Goal: Transaction & Acquisition: Purchase product/service

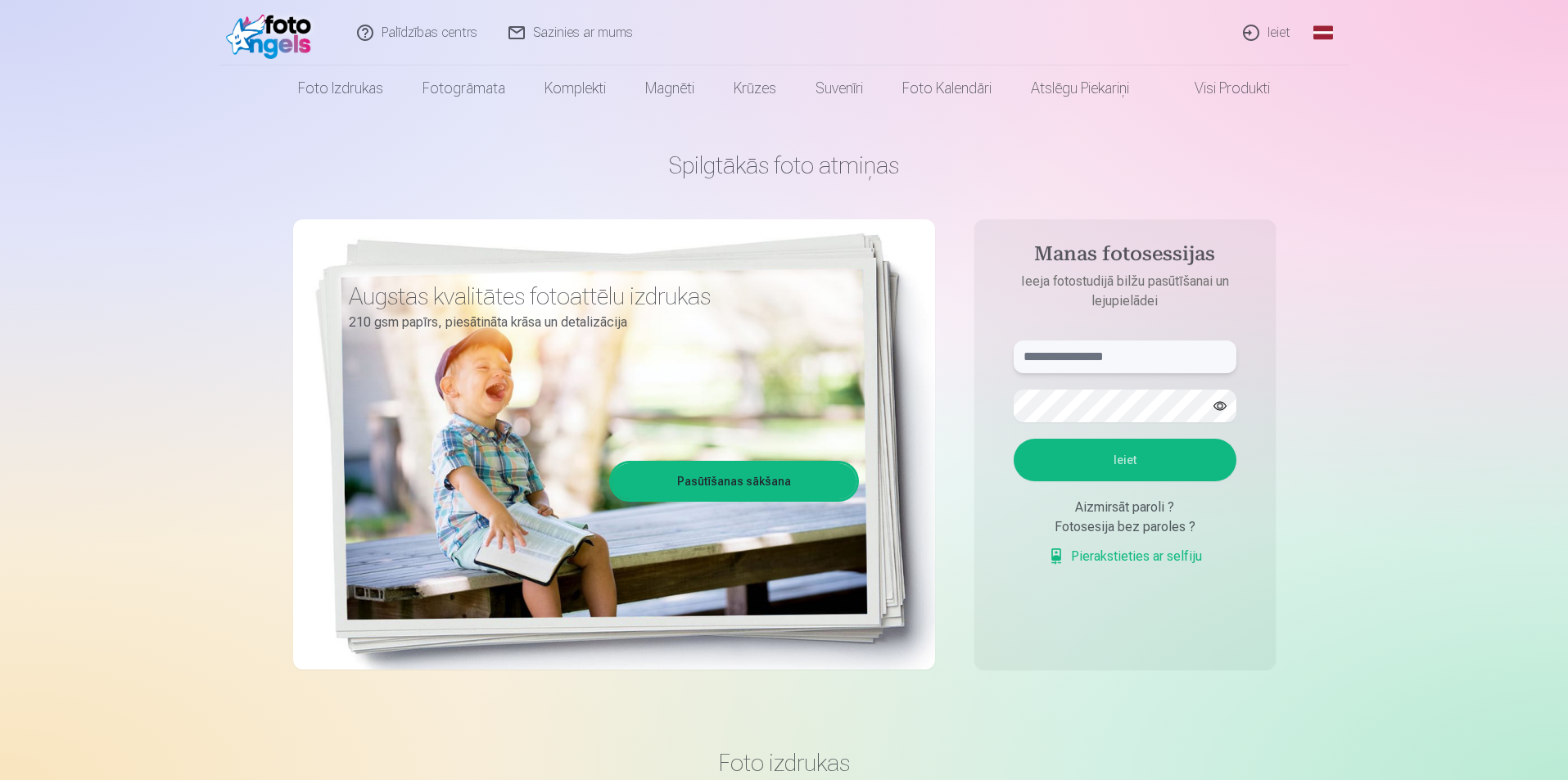
click at [1113, 361] on input "text" at bounding box center [1125, 356] width 222 height 33
type input "**********"
click at [1126, 458] on button "Ieiet" at bounding box center [1125, 460] width 222 height 43
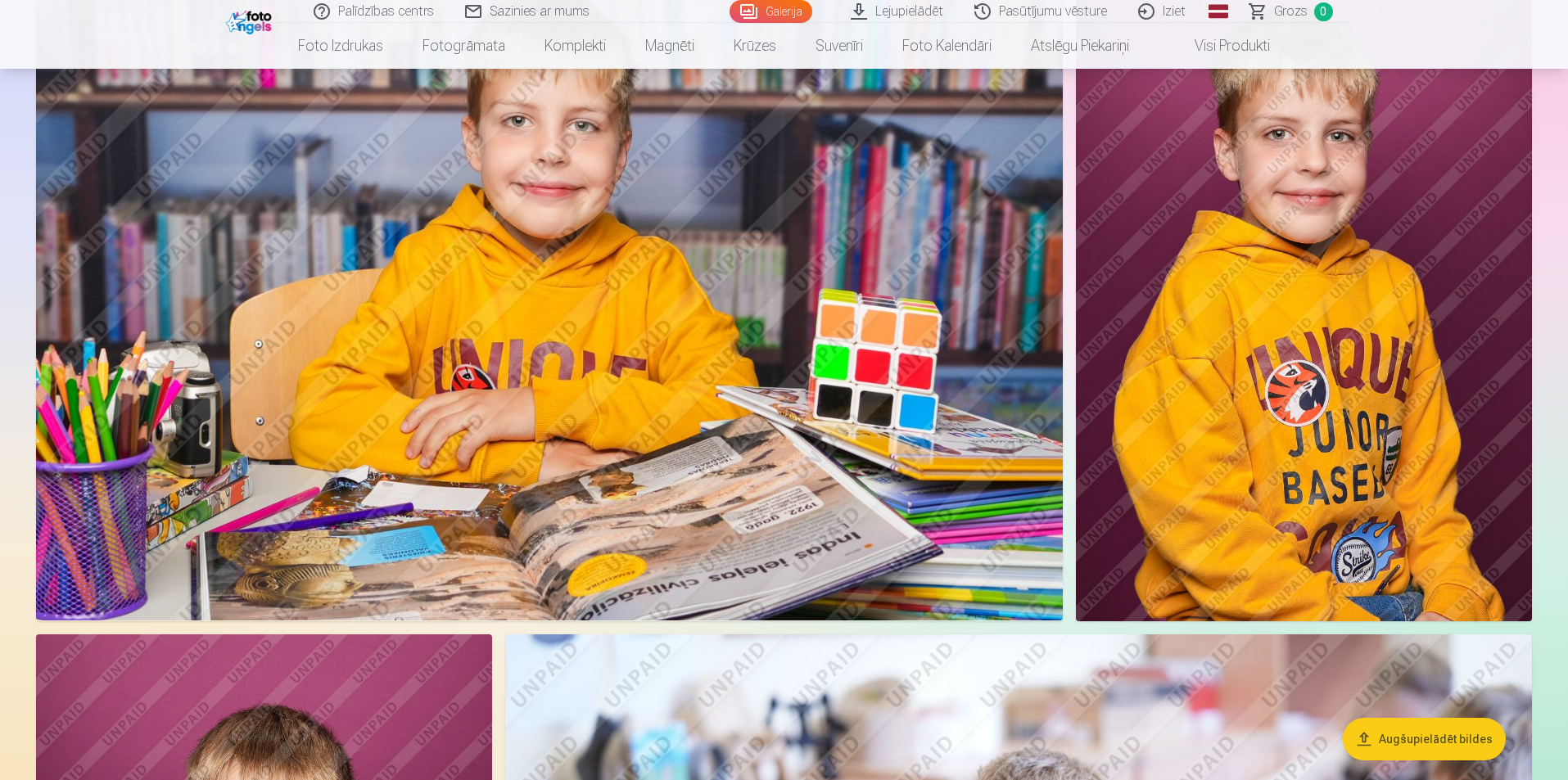
scroll to position [1555, 0]
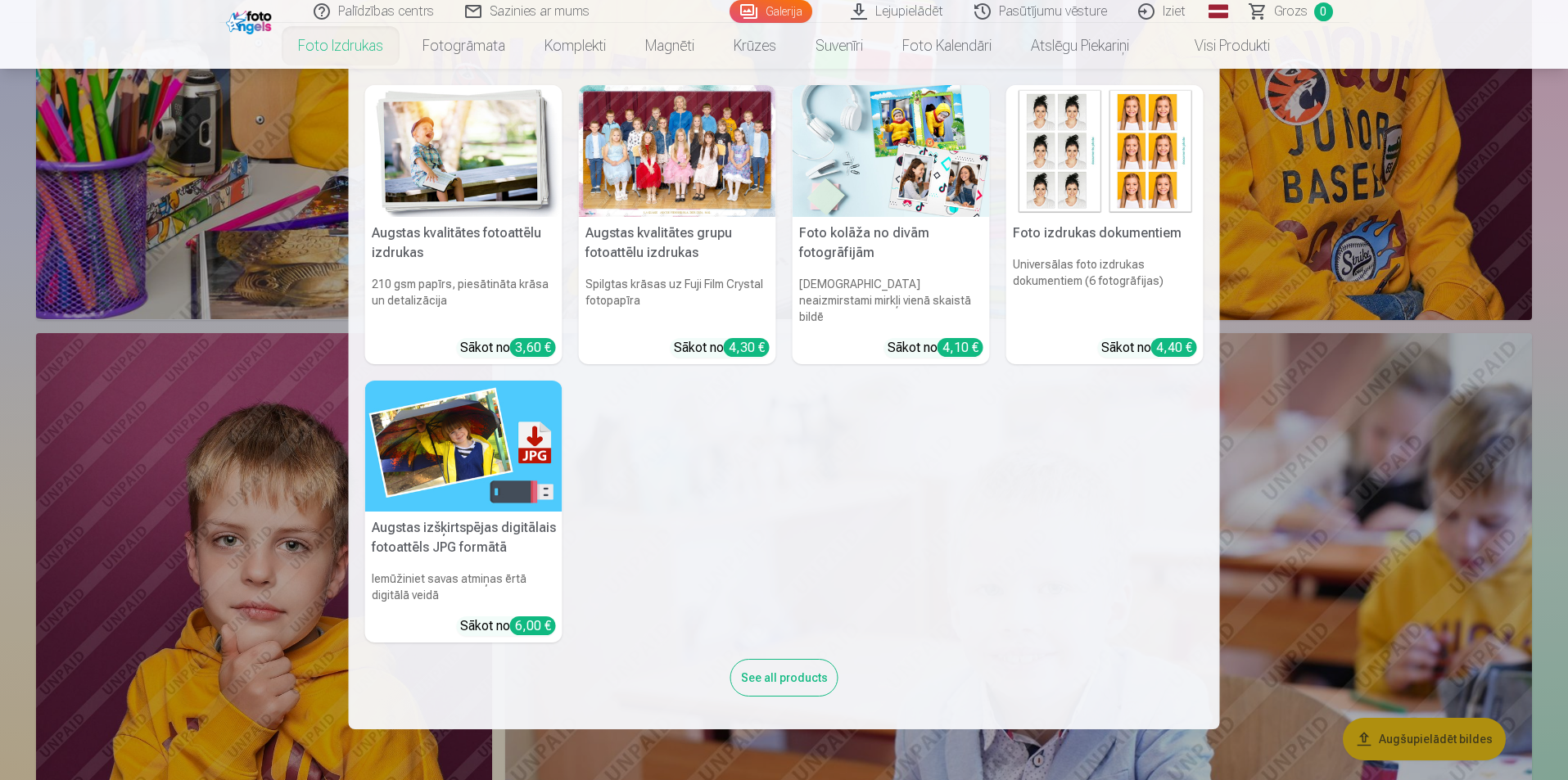
click at [370, 51] on link "Foto izdrukas" at bounding box center [340, 45] width 125 height 46
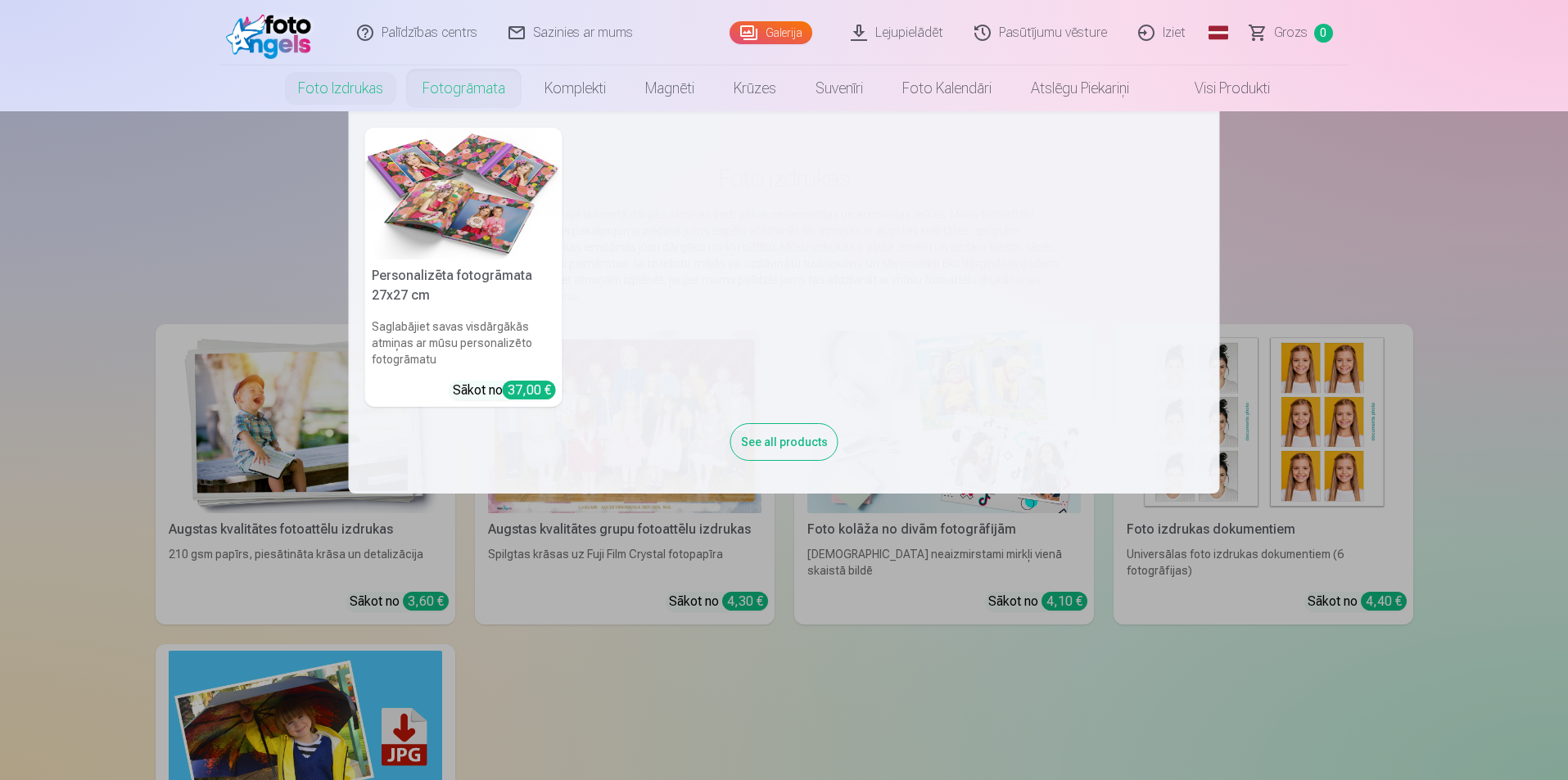
click at [465, 93] on link "Fotogrāmata" at bounding box center [464, 88] width 122 height 46
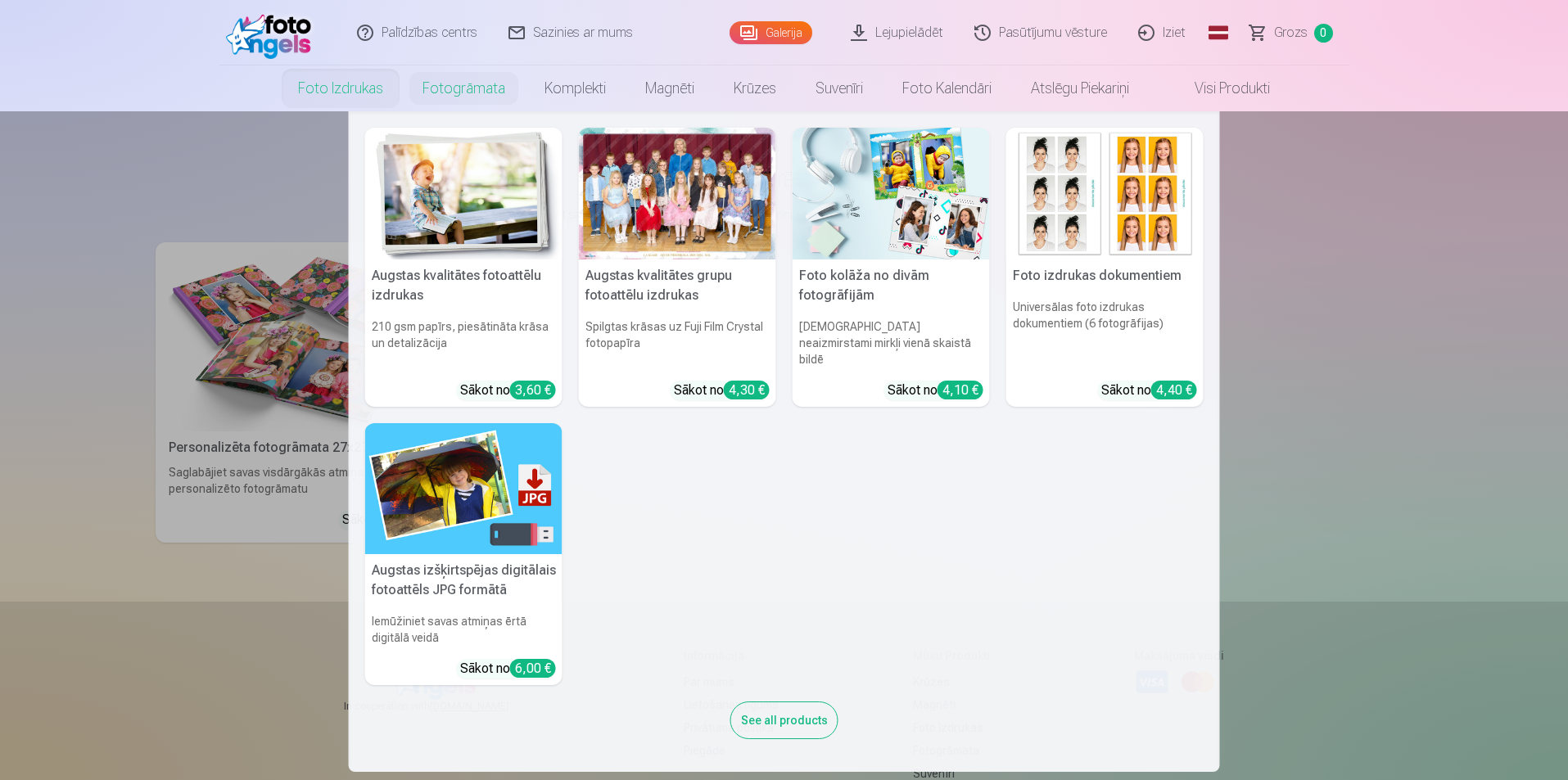
click at [341, 89] on link "Foto izdrukas" at bounding box center [340, 88] width 125 height 46
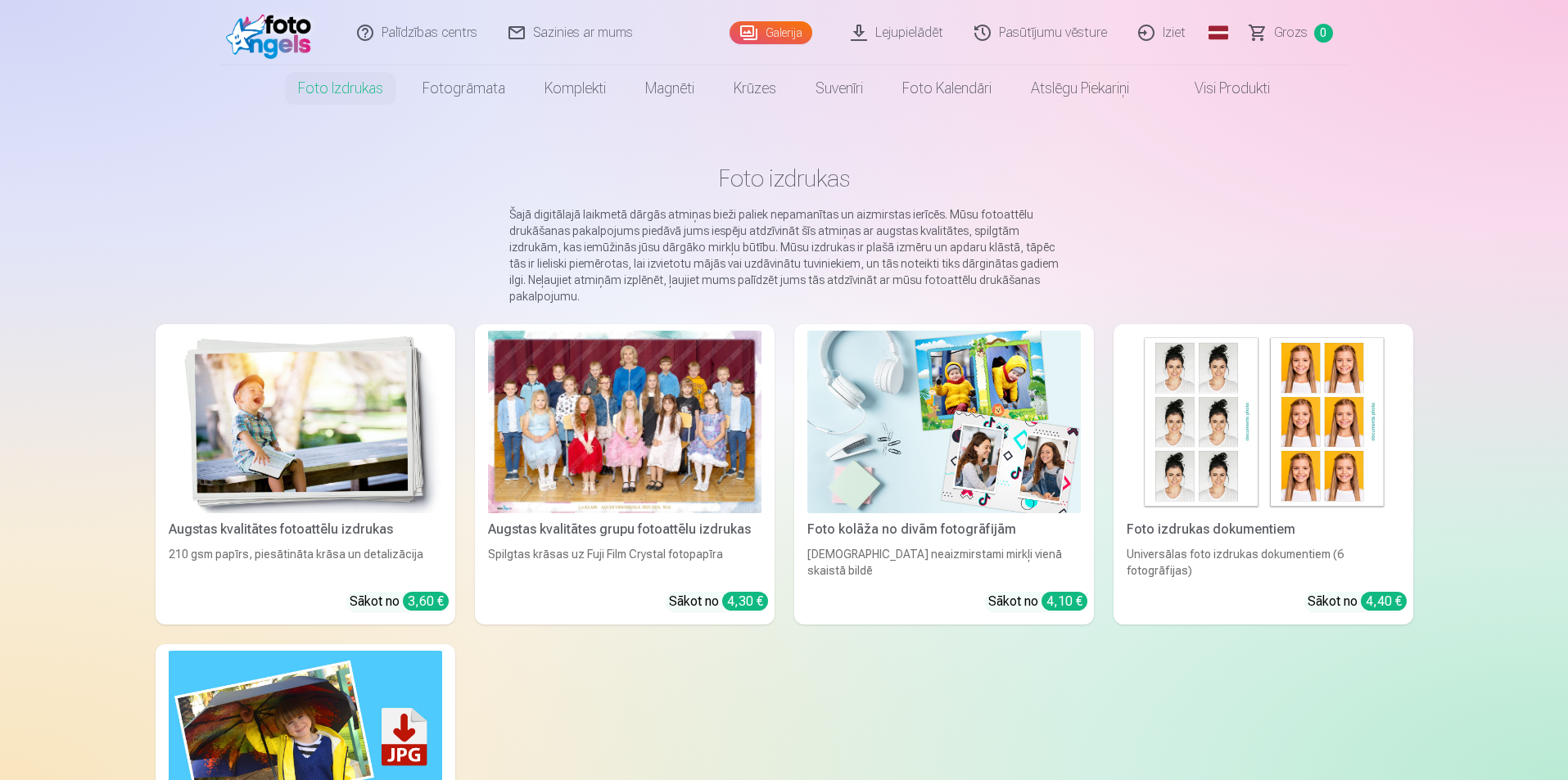
click at [398, 443] on img at bounding box center [305, 422] width 273 height 182
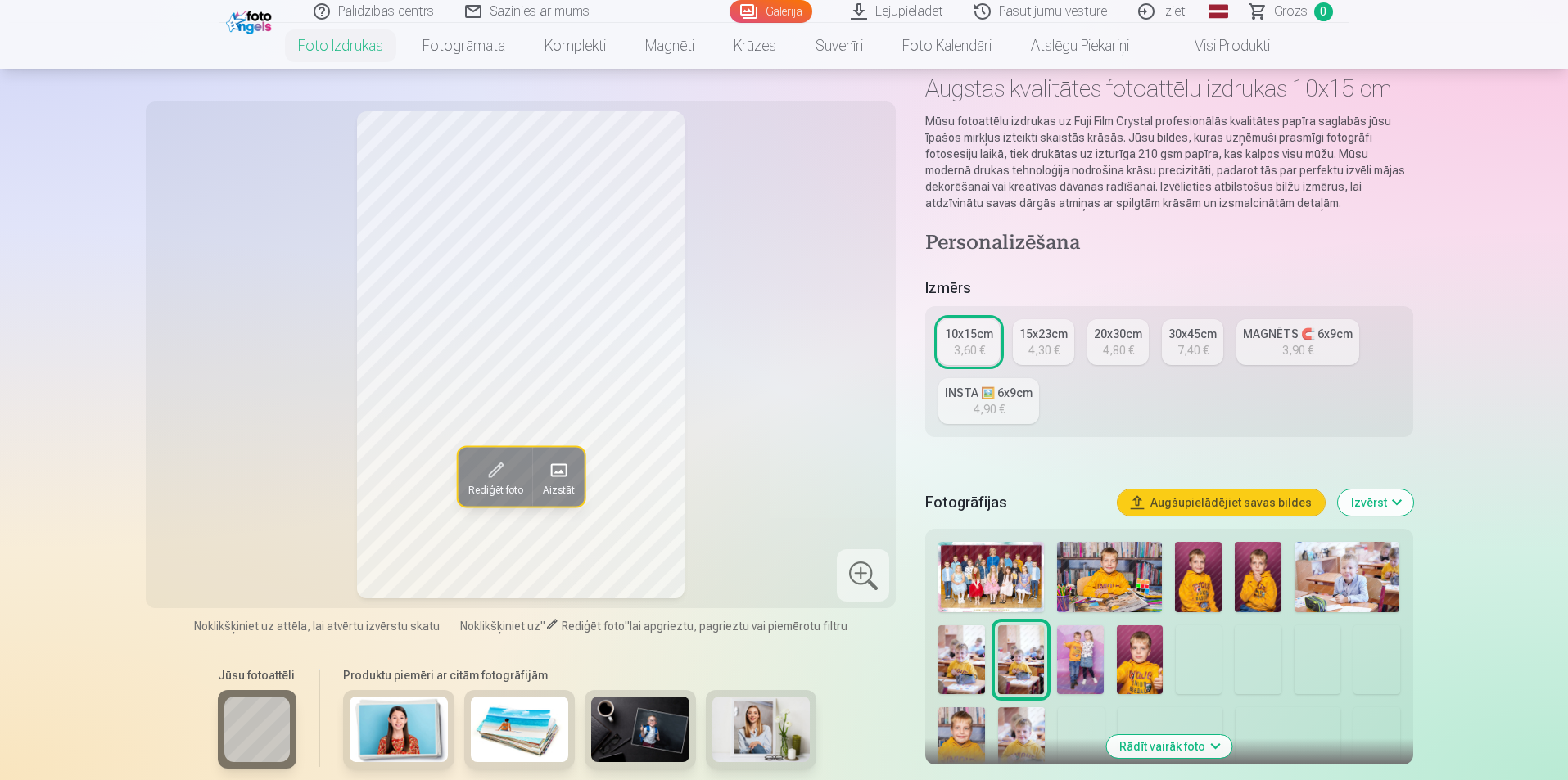
scroll to position [82, 0]
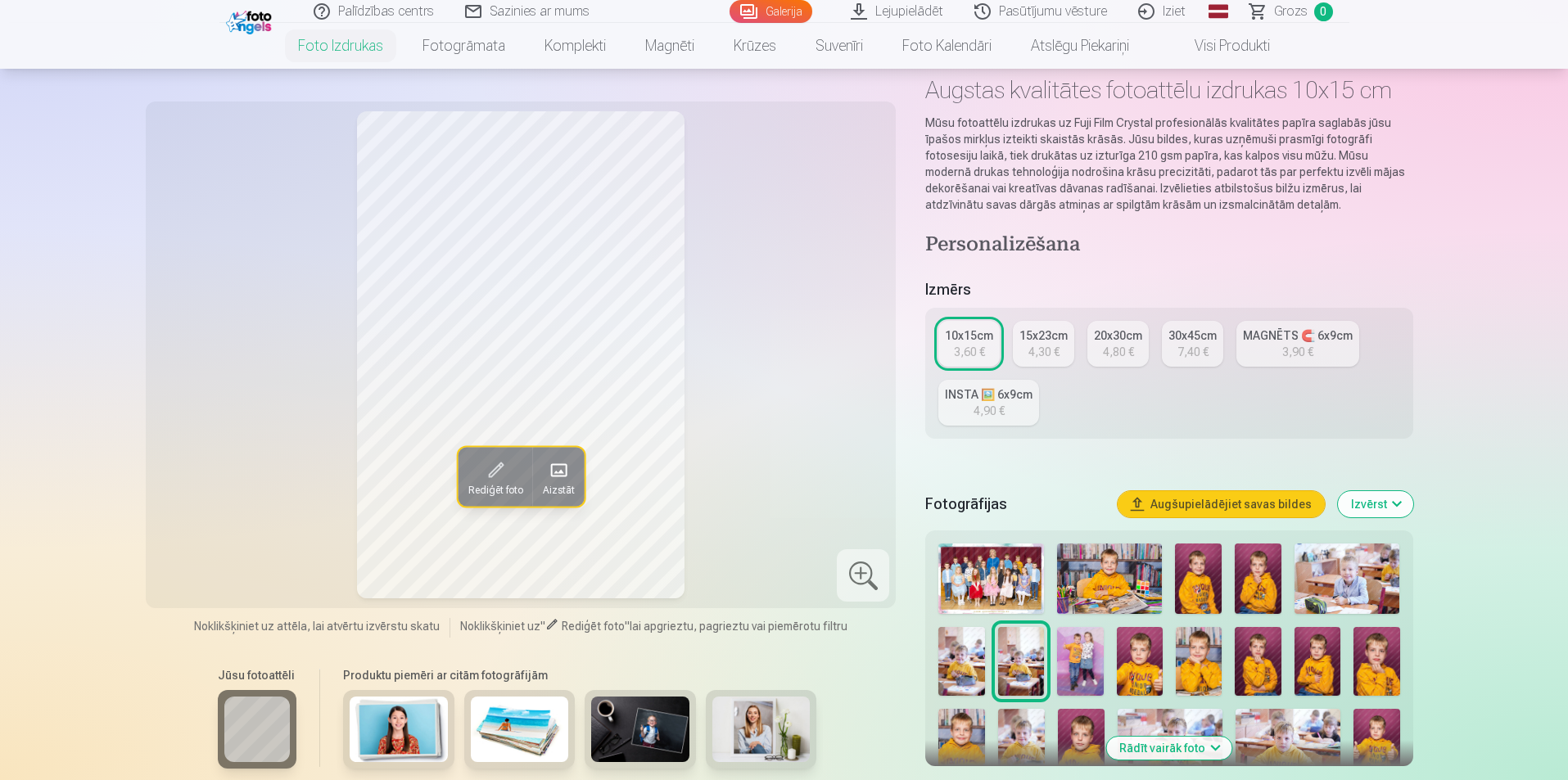
click at [952, 342] on div "10x15cm" at bounding box center [969, 336] width 49 height 17
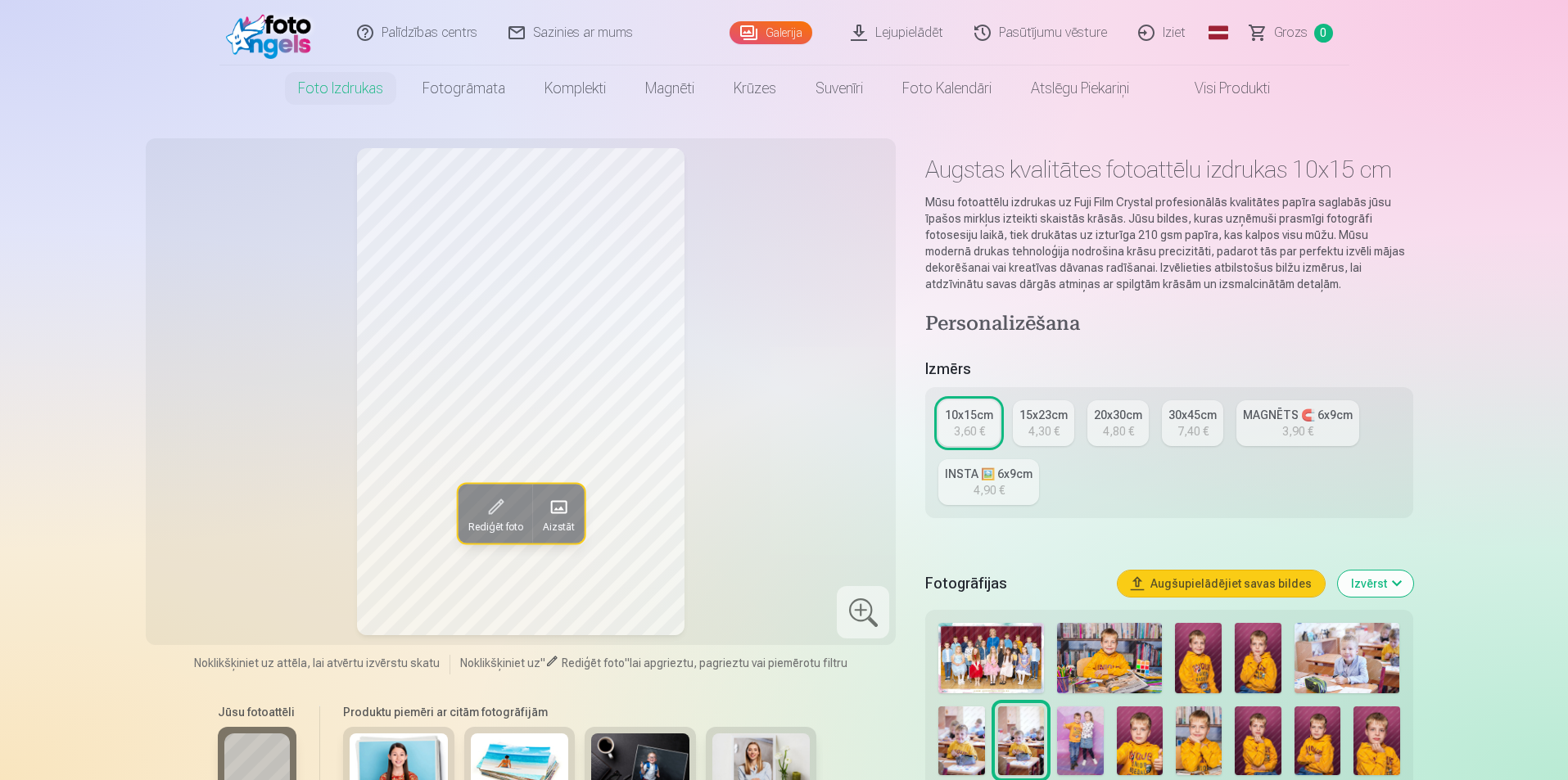
scroll to position [0, 0]
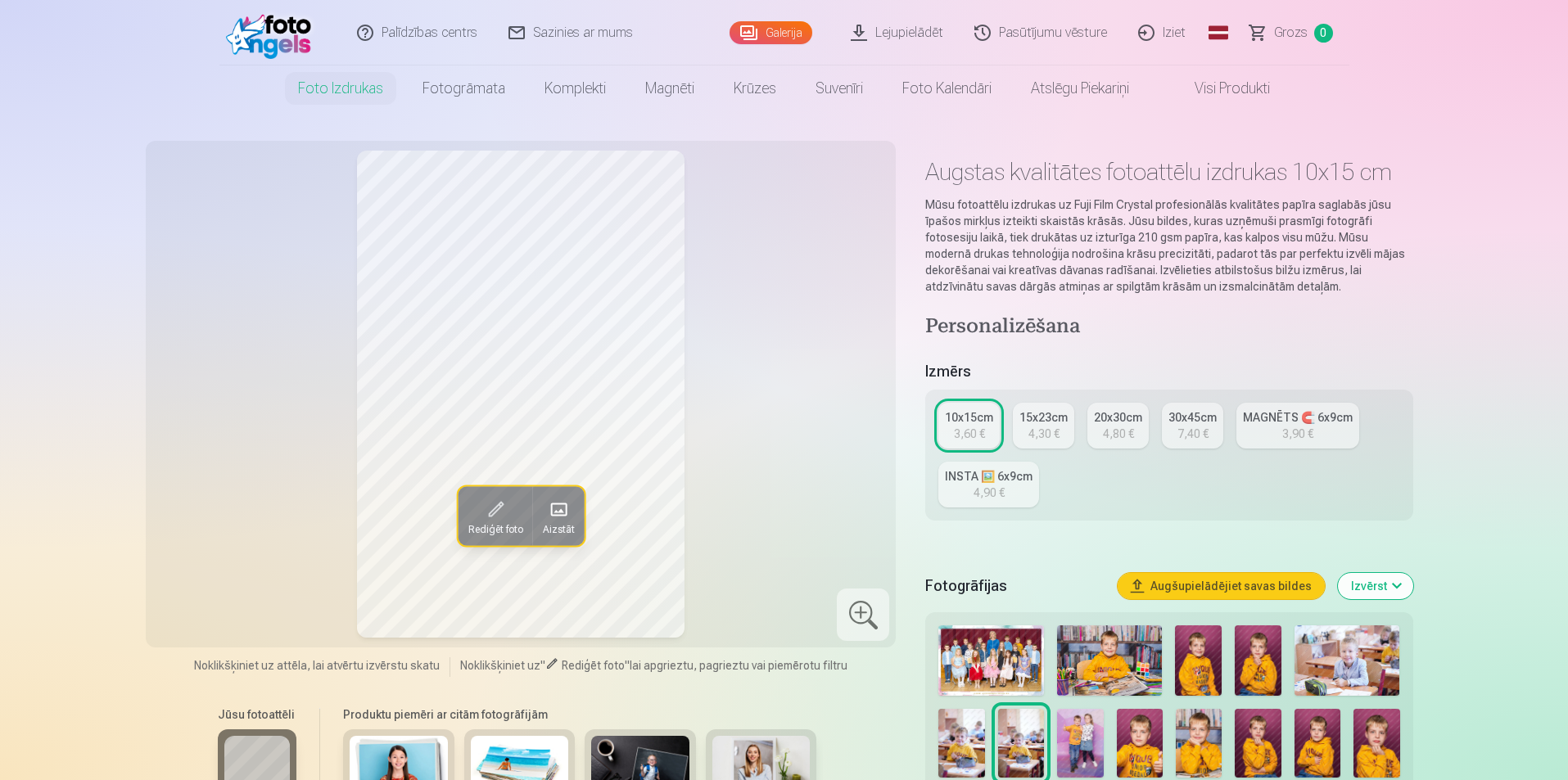
click at [1003, 654] on img at bounding box center [990, 660] width 105 height 70
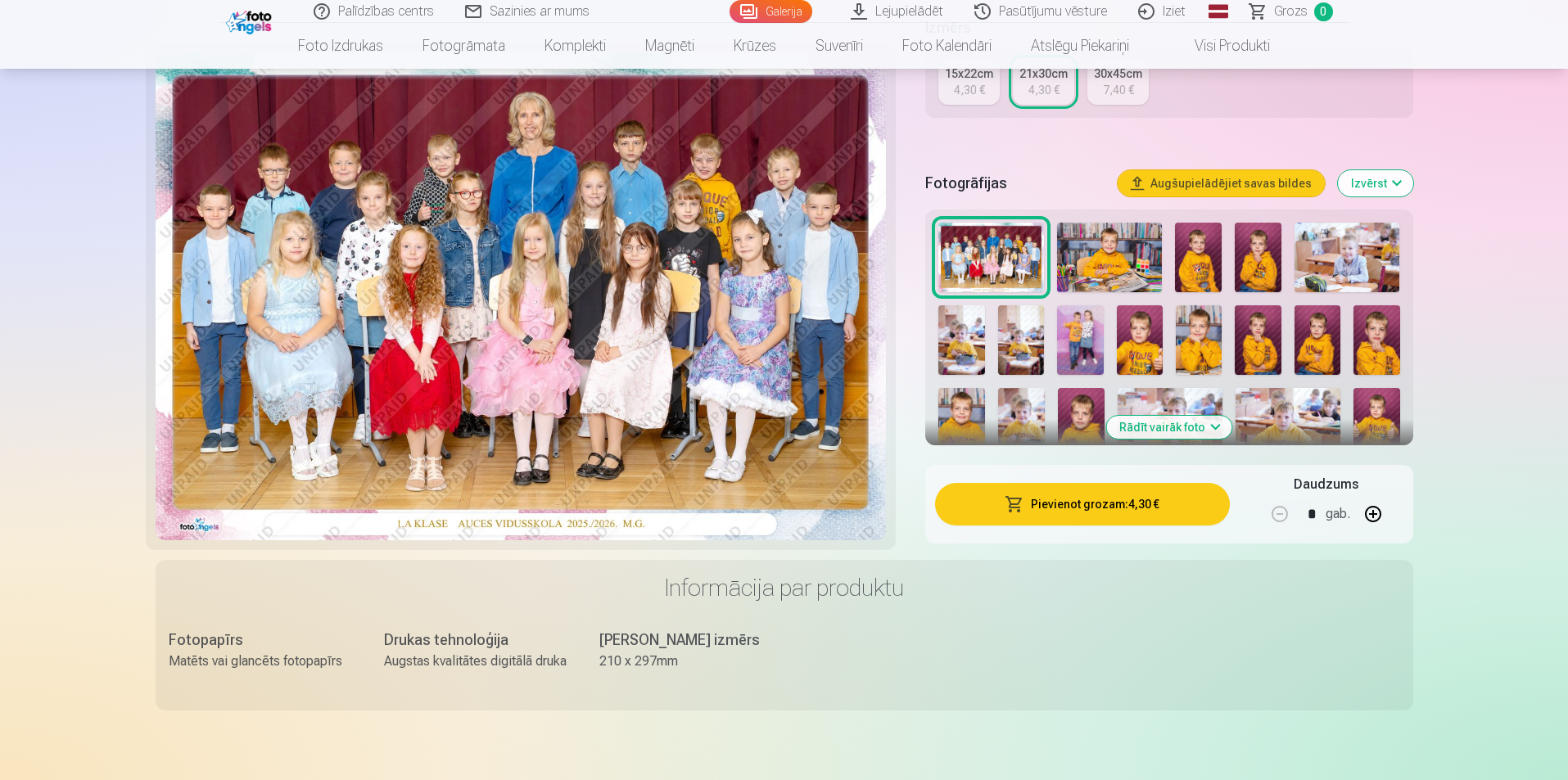
scroll to position [246, 0]
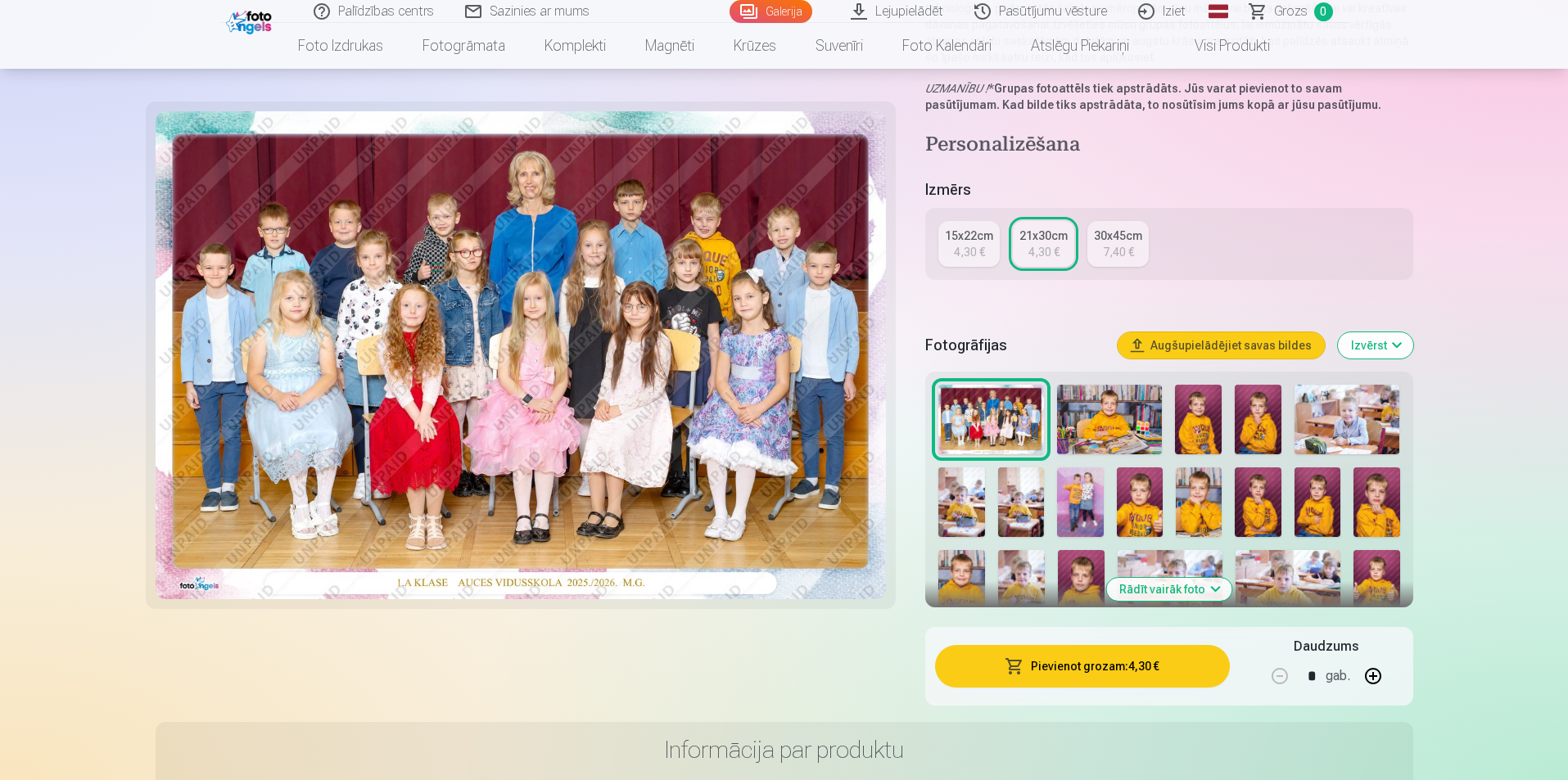
click at [1072, 664] on button "Pievienot grozam : 4,30 €" at bounding box center [1081, 666] width 294 height 43
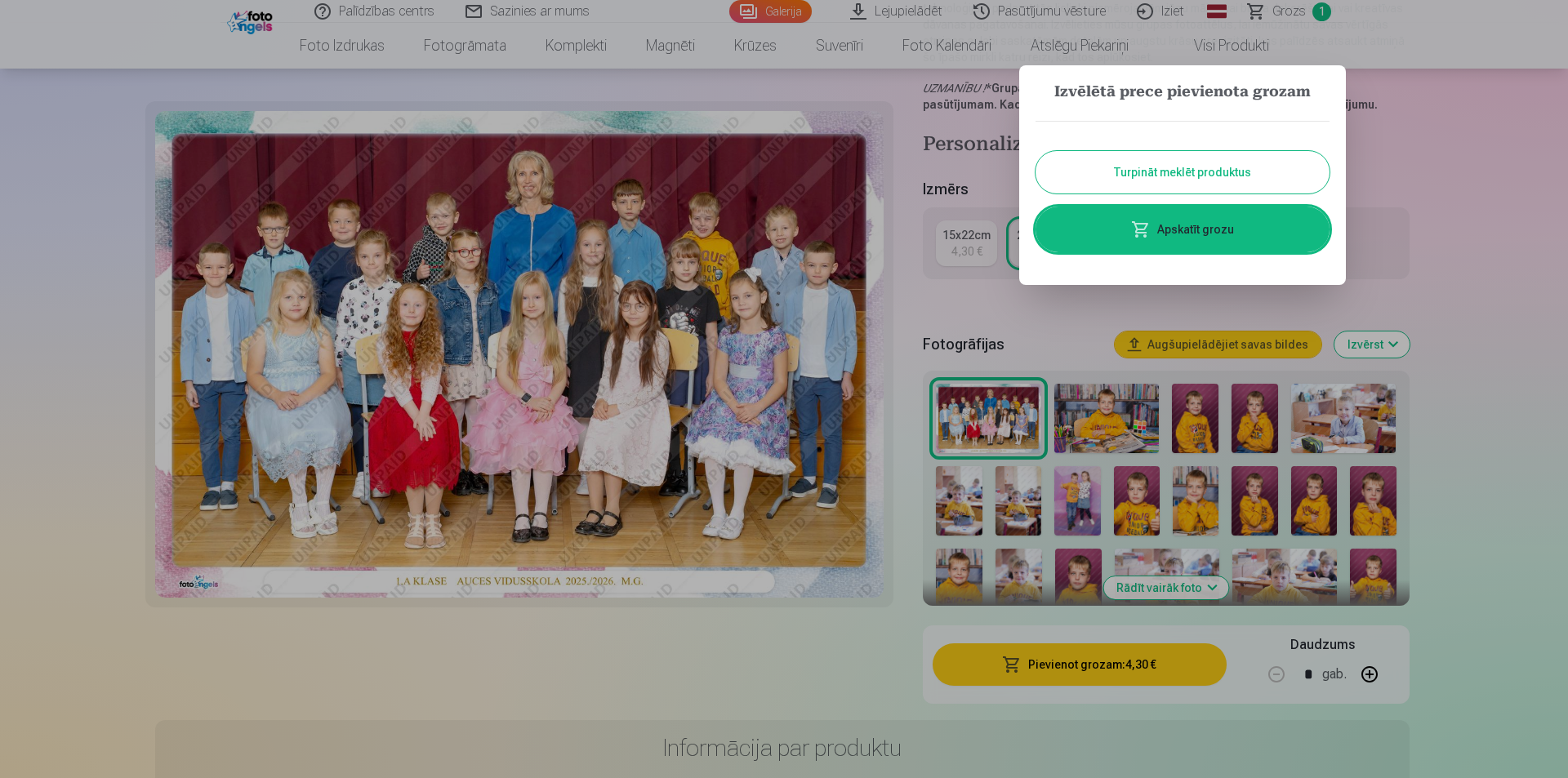
click at [1208, 168] on button "Turpināt meklēt produktus" at bounding box center [1182, 172] width 294 height 43
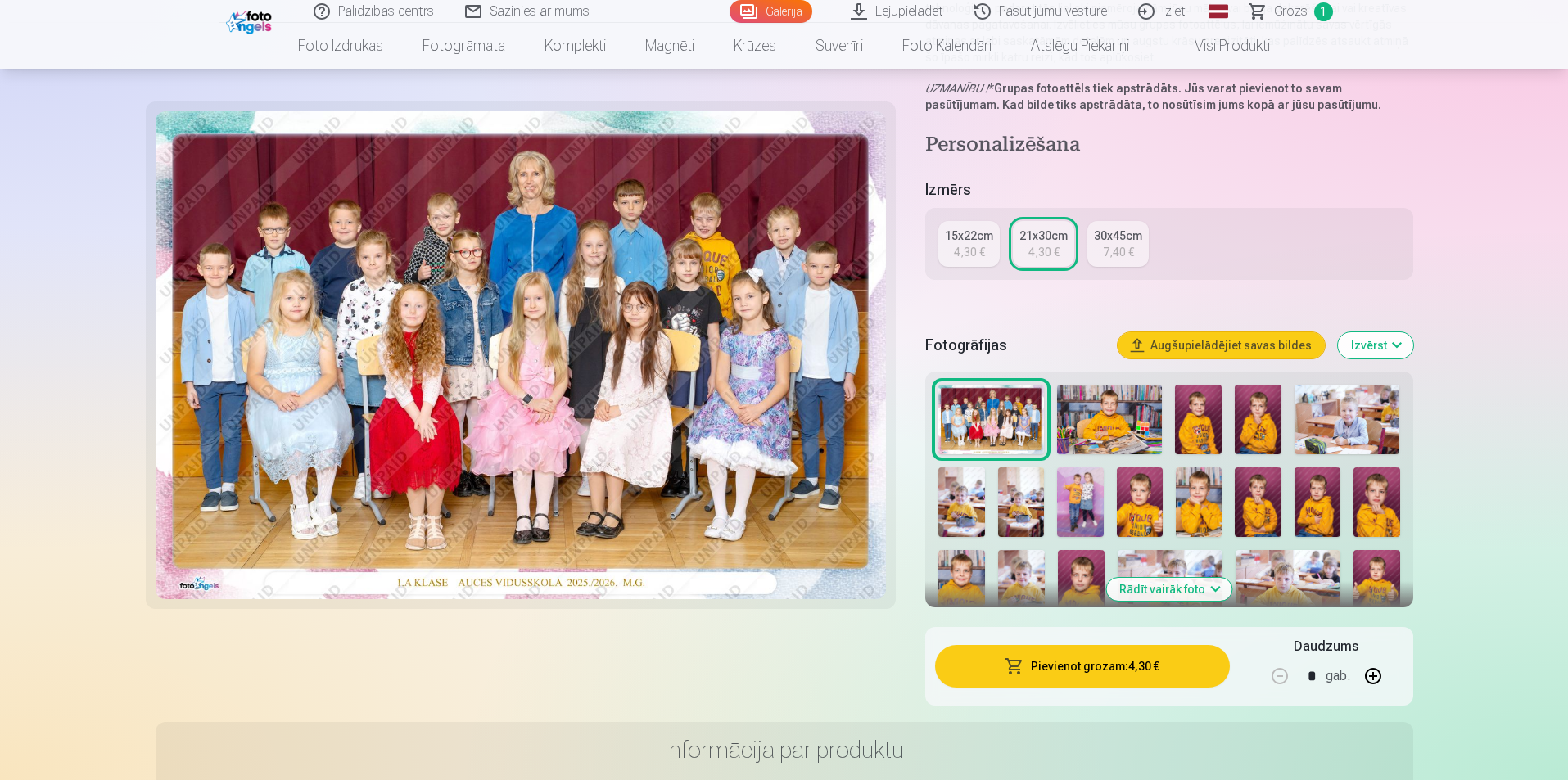
click at [1131, 404] on img at bounding box center [1109, 420] width 105 height 70
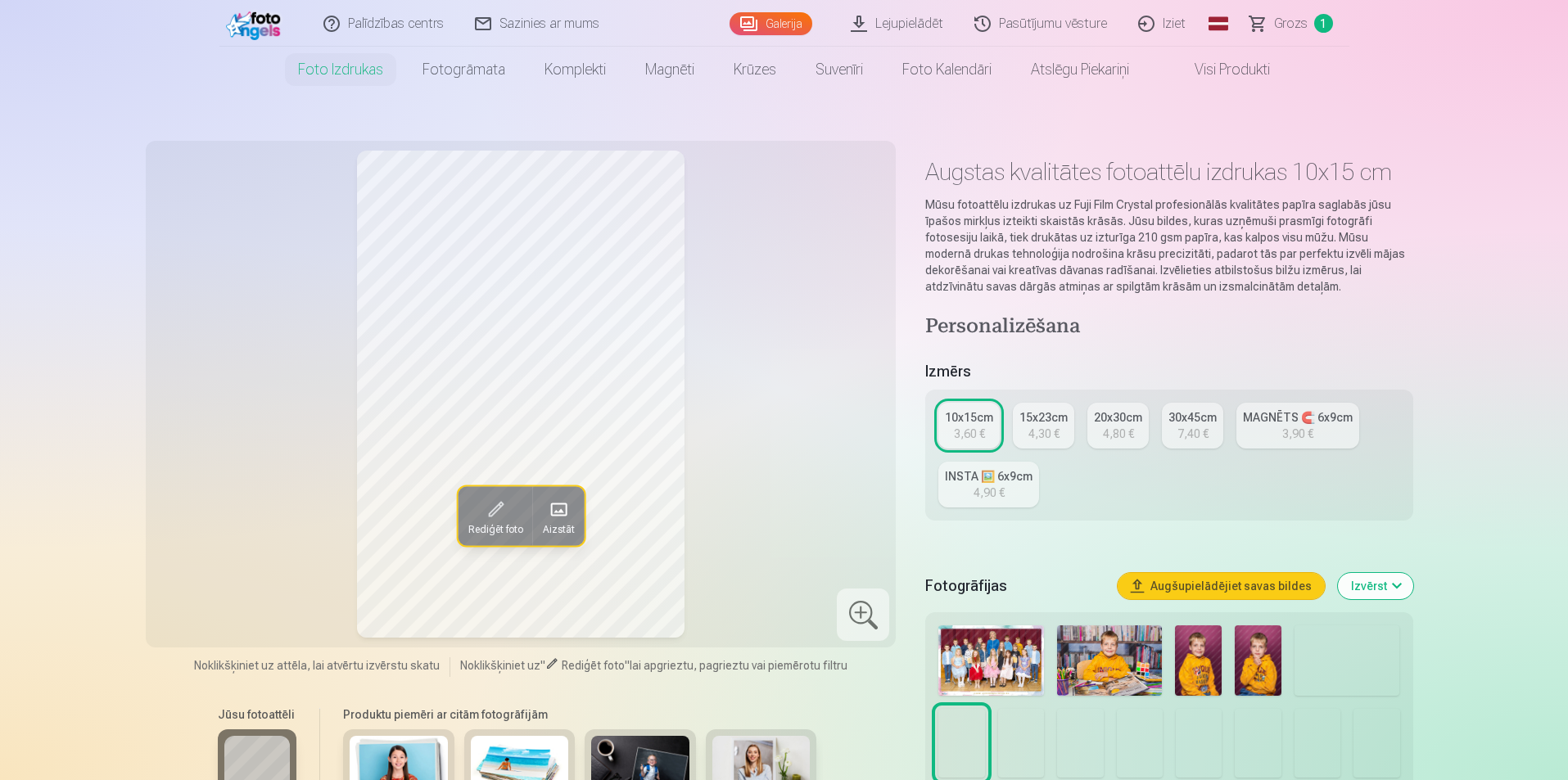
scroll to position [82, 0]
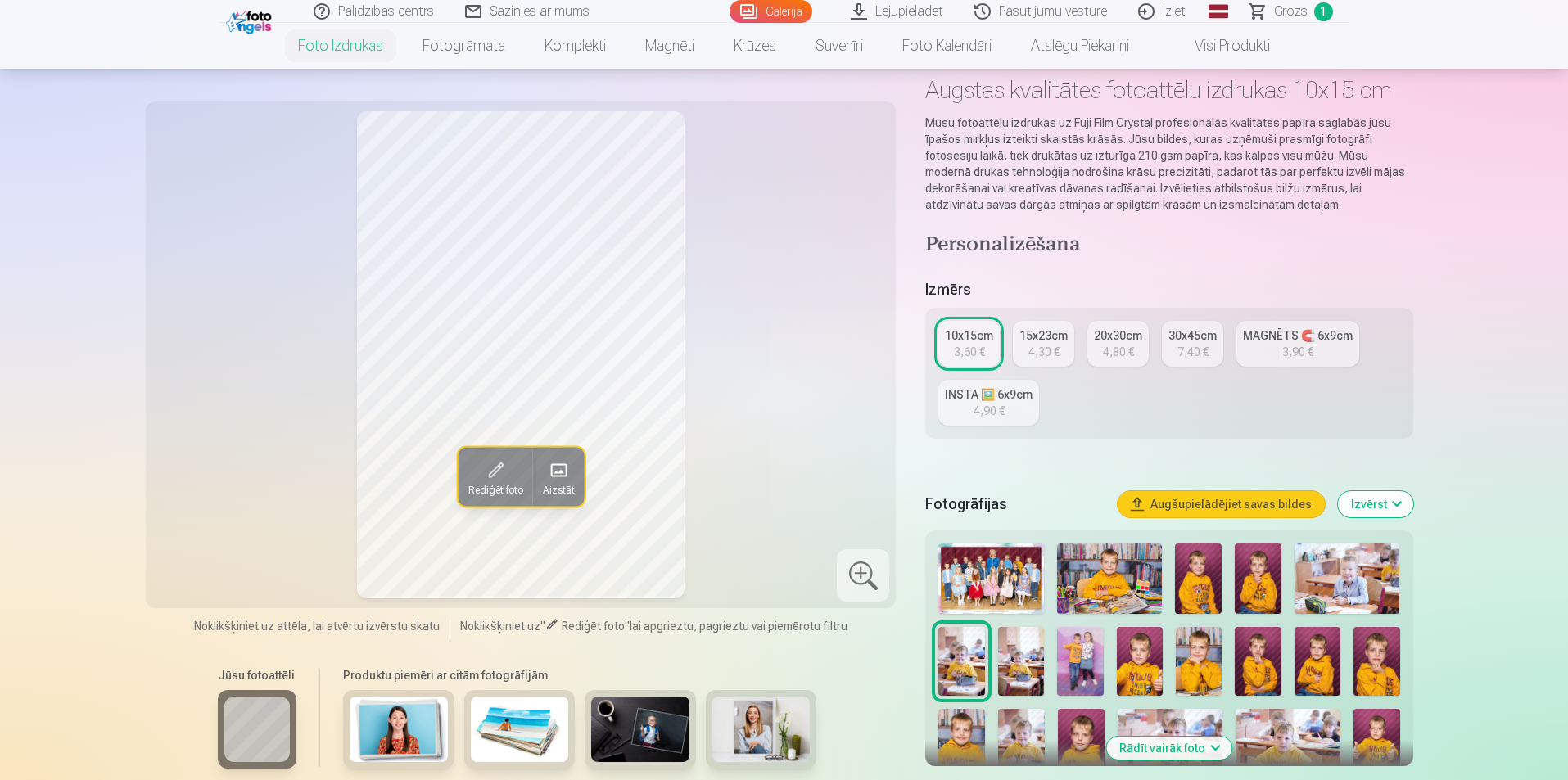
click at [1106, 578] on img at bounding box center [1109, 579] width 105 height 70
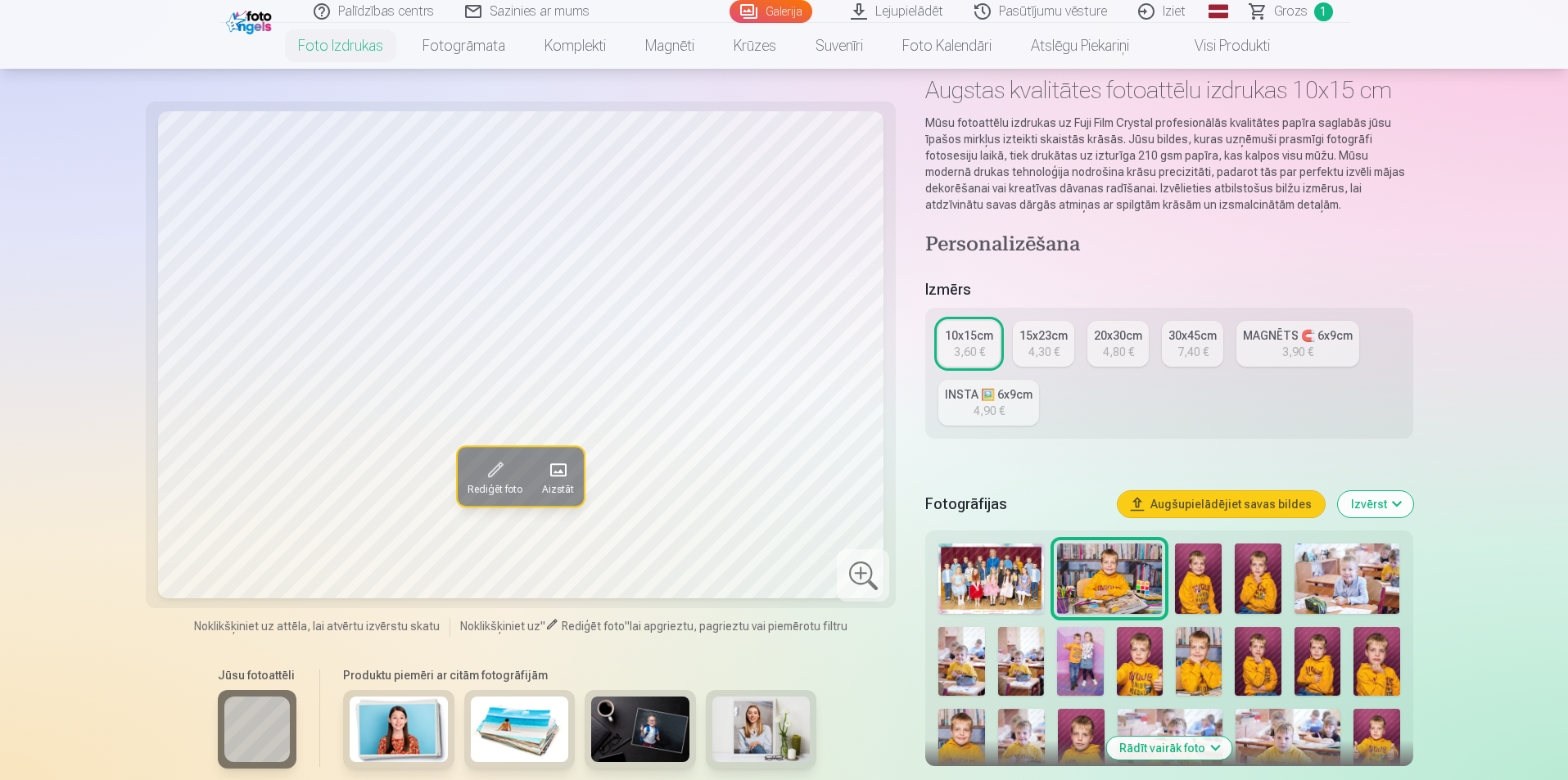
click at [1205, 581] on img at bounding box center [1198, 579] width 47 height 70
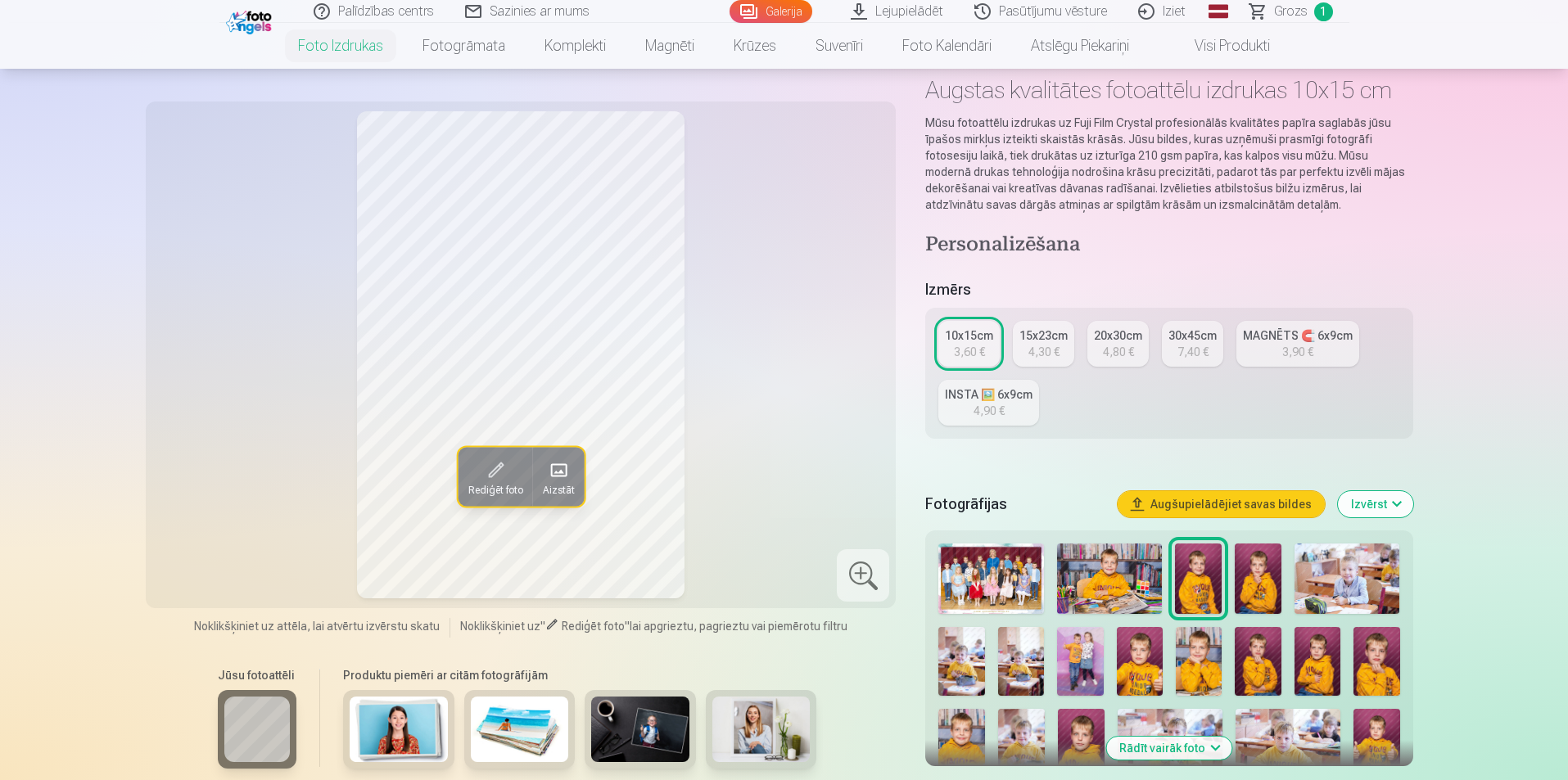
click at [1255, 579] on img at bounding box center [1258, 579] width 47 height 70
click at [958, 661] on img at bounding box center [961, 661] width 46 height 69
click at [1018, 675] on img at bounding box center [1020, 661] width 46 height 69
click at [1090, 670] on img at bounding box center [1080, 661] width 46 height 69
click at [1128, 672] on img at bounding box center [1139, 661] width 46 height 69
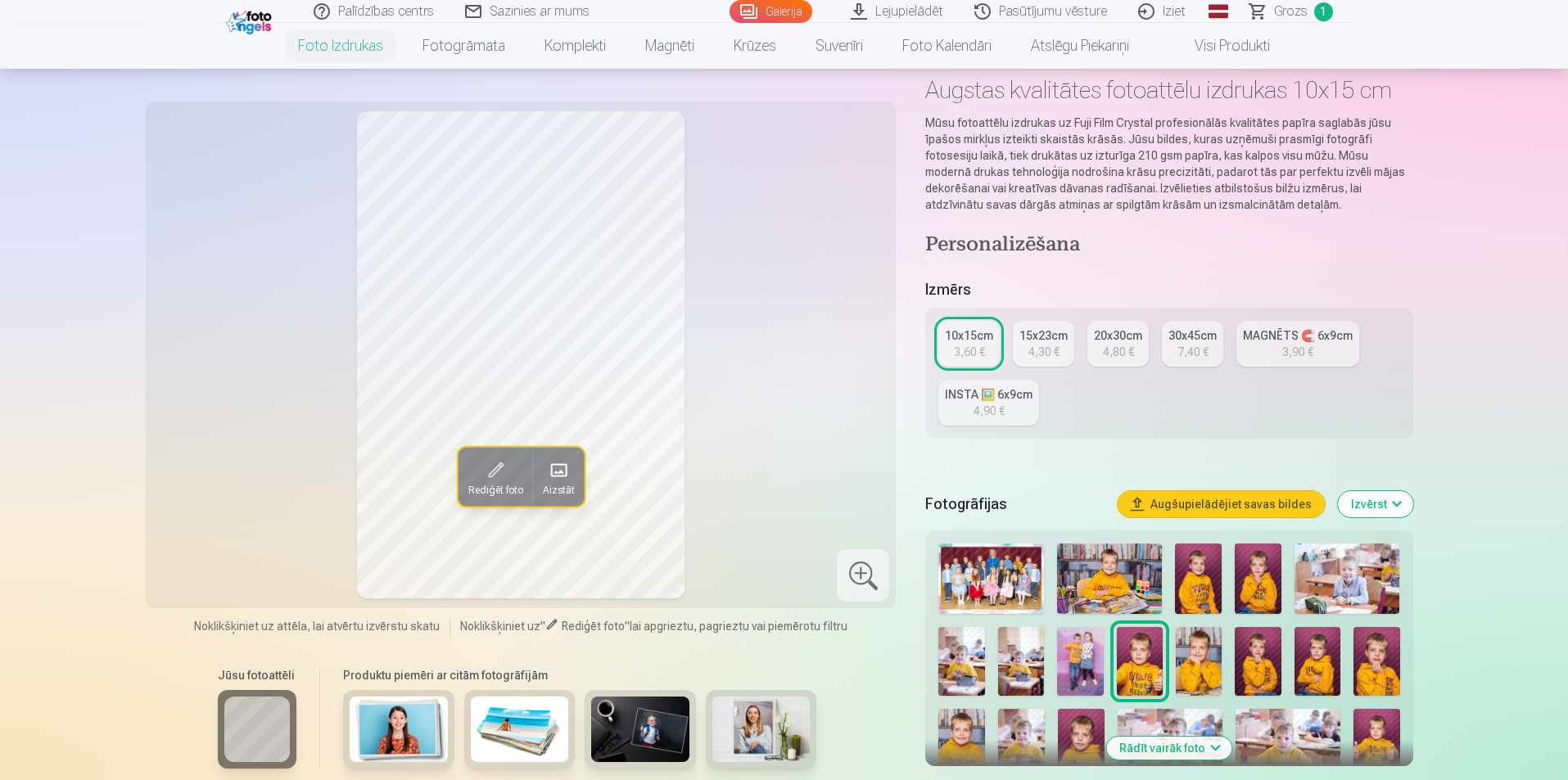
click at [1210, 663] on img at bounding box center [1198, 661] width 46 height 69
click at [1257, 657] on img at bounding box center [1257, 661] width 46 height 69
click at [1322, 656] on img at bounding box center [1317, 661] width 46 height 69
click at [1379, 664] on img at bounding box center [1376, 661] width 46 height 69
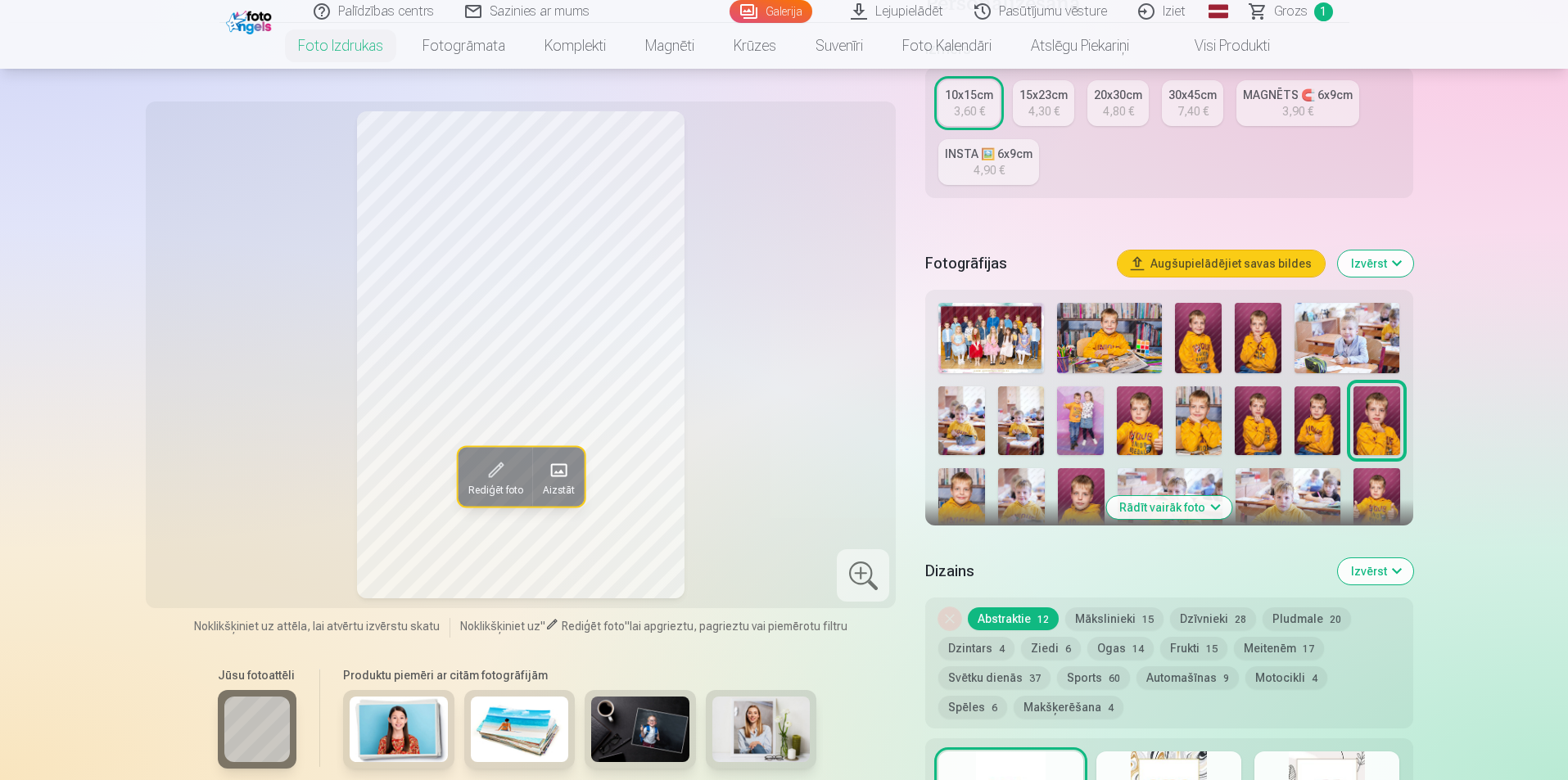
scroll to position [328, 0]
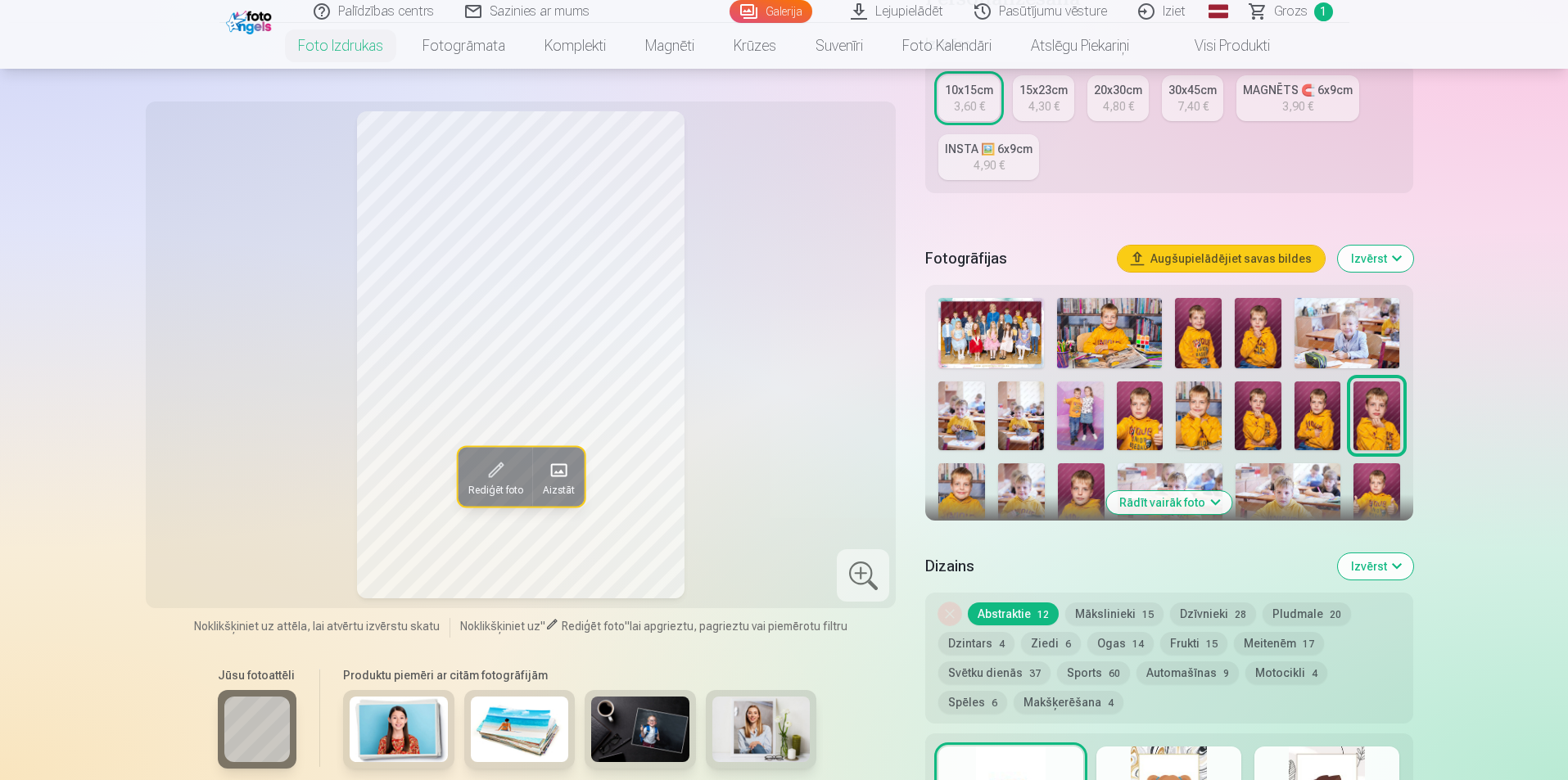
click at [964, 486] on img at bounding box center [962, 497] width 47 height 69
click at [1030, 496] on img at bounding box center [1021, 497] width 47 height 69
click at [1075, 502] on img at bounding box center [1081, 497] width 47 height 69
click at [1197, 466] on img at bounding box center [1169, 497] width 105 height 69
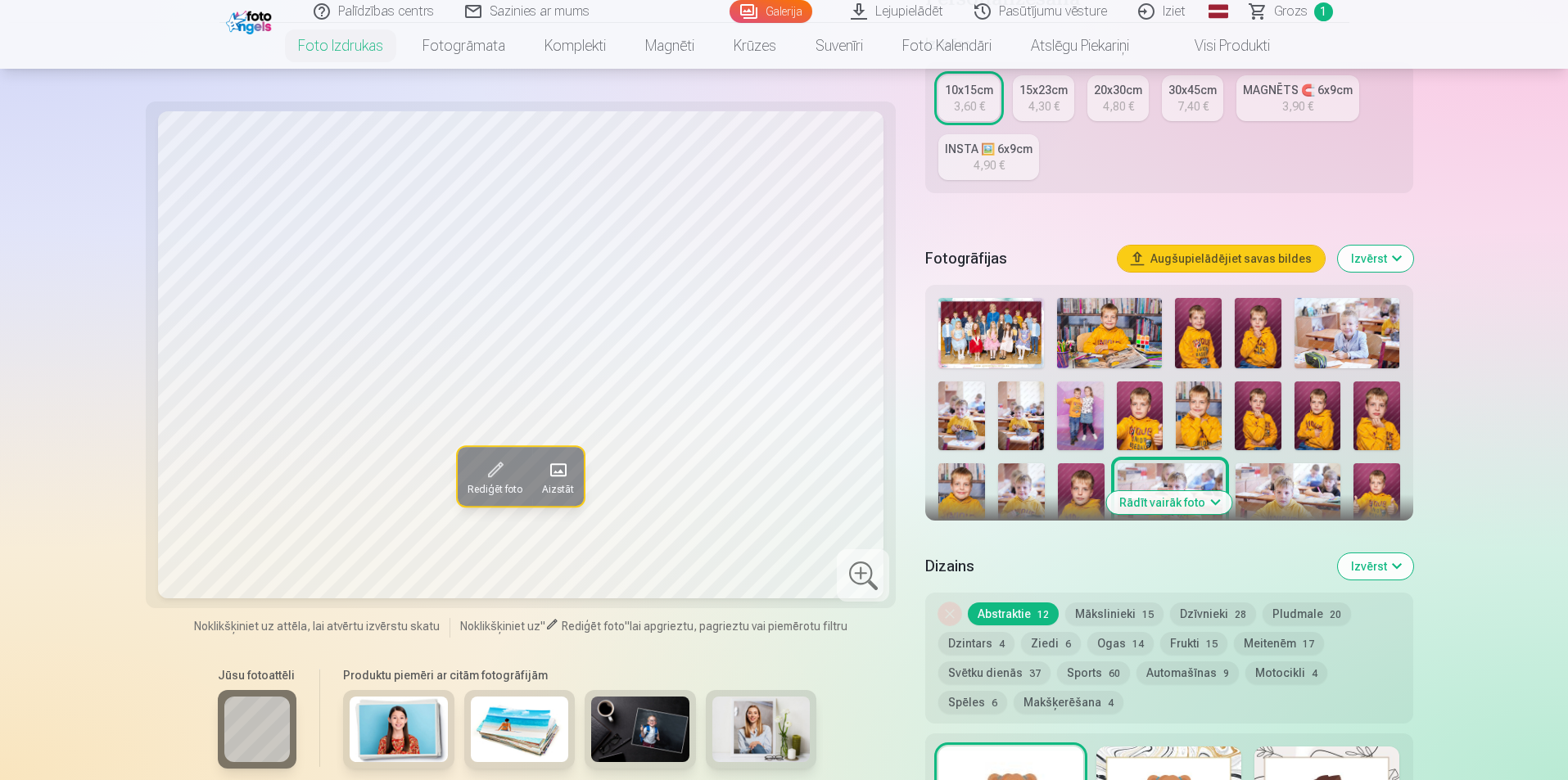
click at [1279, 498] on img at bounding box center [1287, 497] width 105 height 69
click at [1376, 491] on img at bounding box center [1376, 497] width 47 height 69
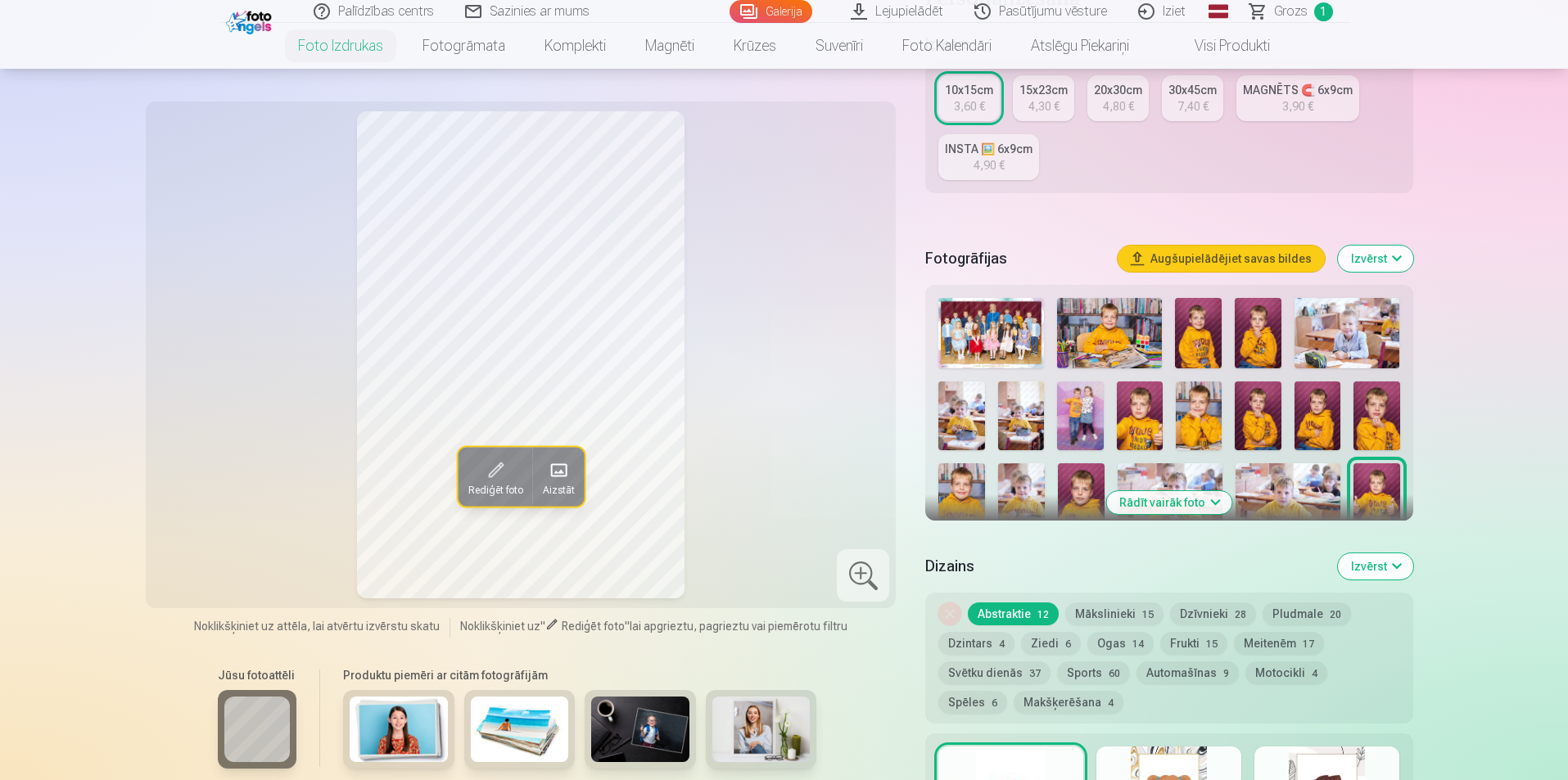
click at [1101, 344] on img at bounding box center [1109, 333] width 105 height 70
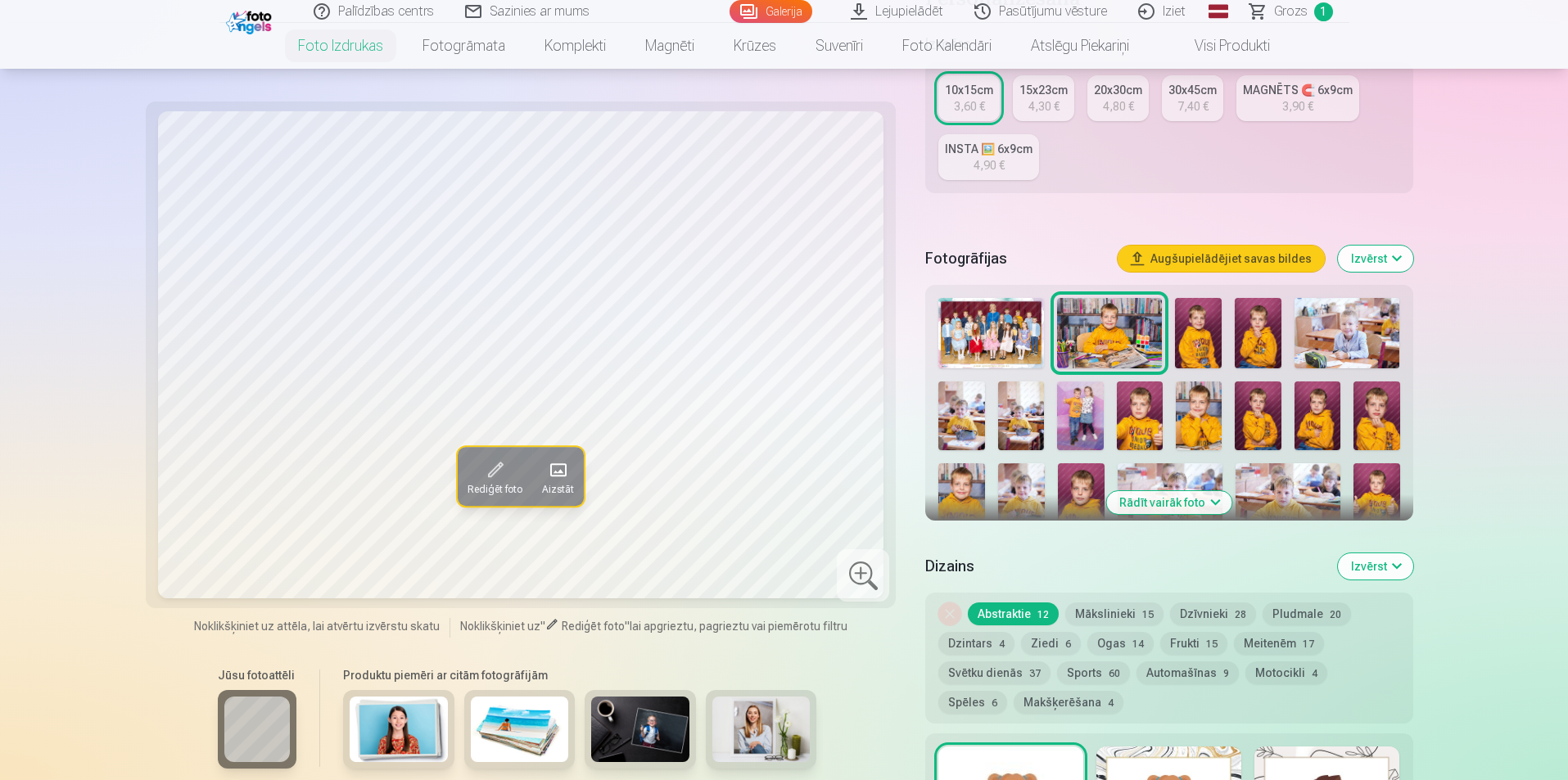
click at [1215, 344] on img at bounding box center [1198, 333] width 47 height 70
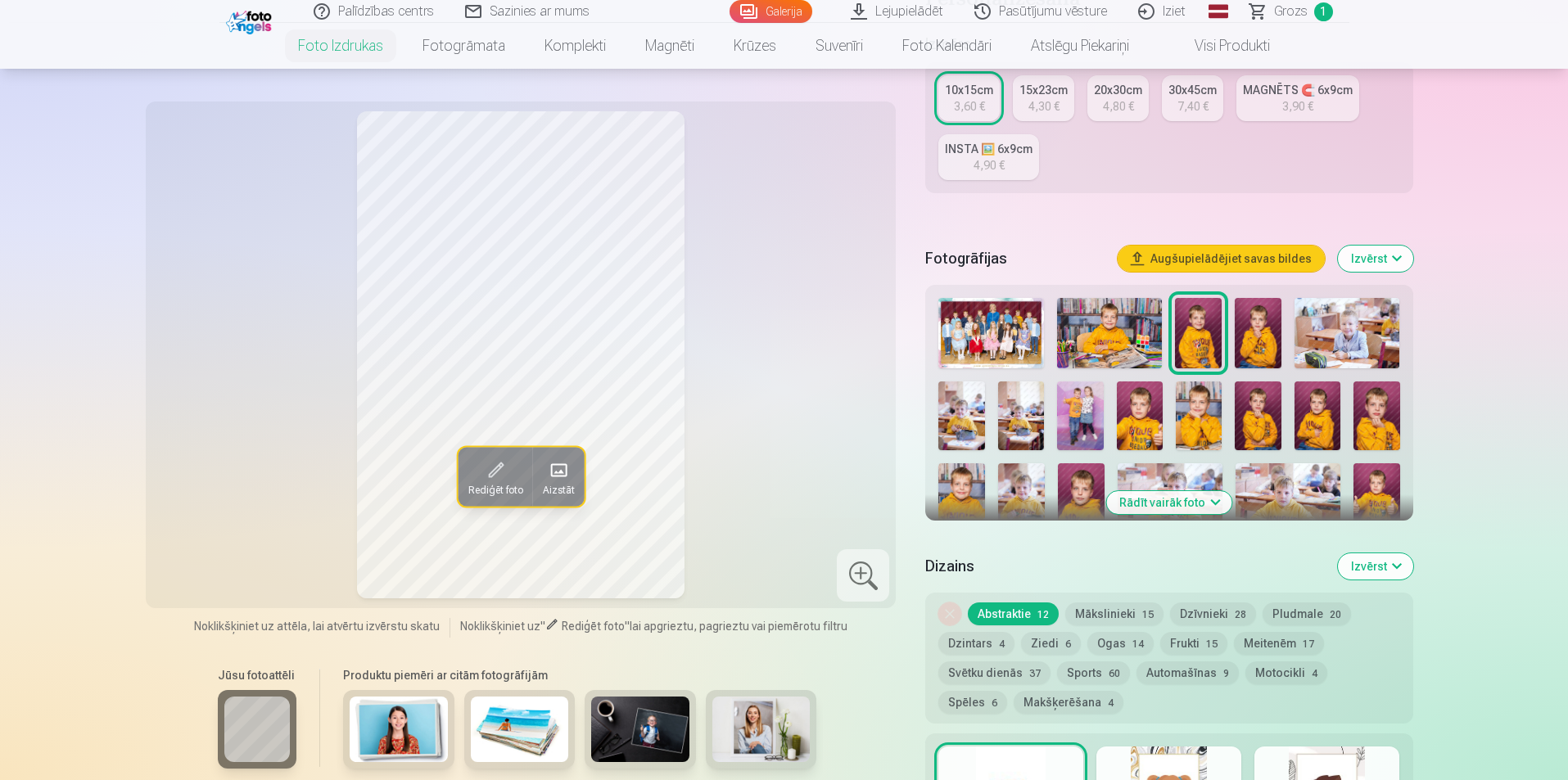
click at [1269, 344] on img at bounding box center [1258, 333] width 47 height 70
click at [975, 401] on img at bounding box center [961, 415] width 46 height 69
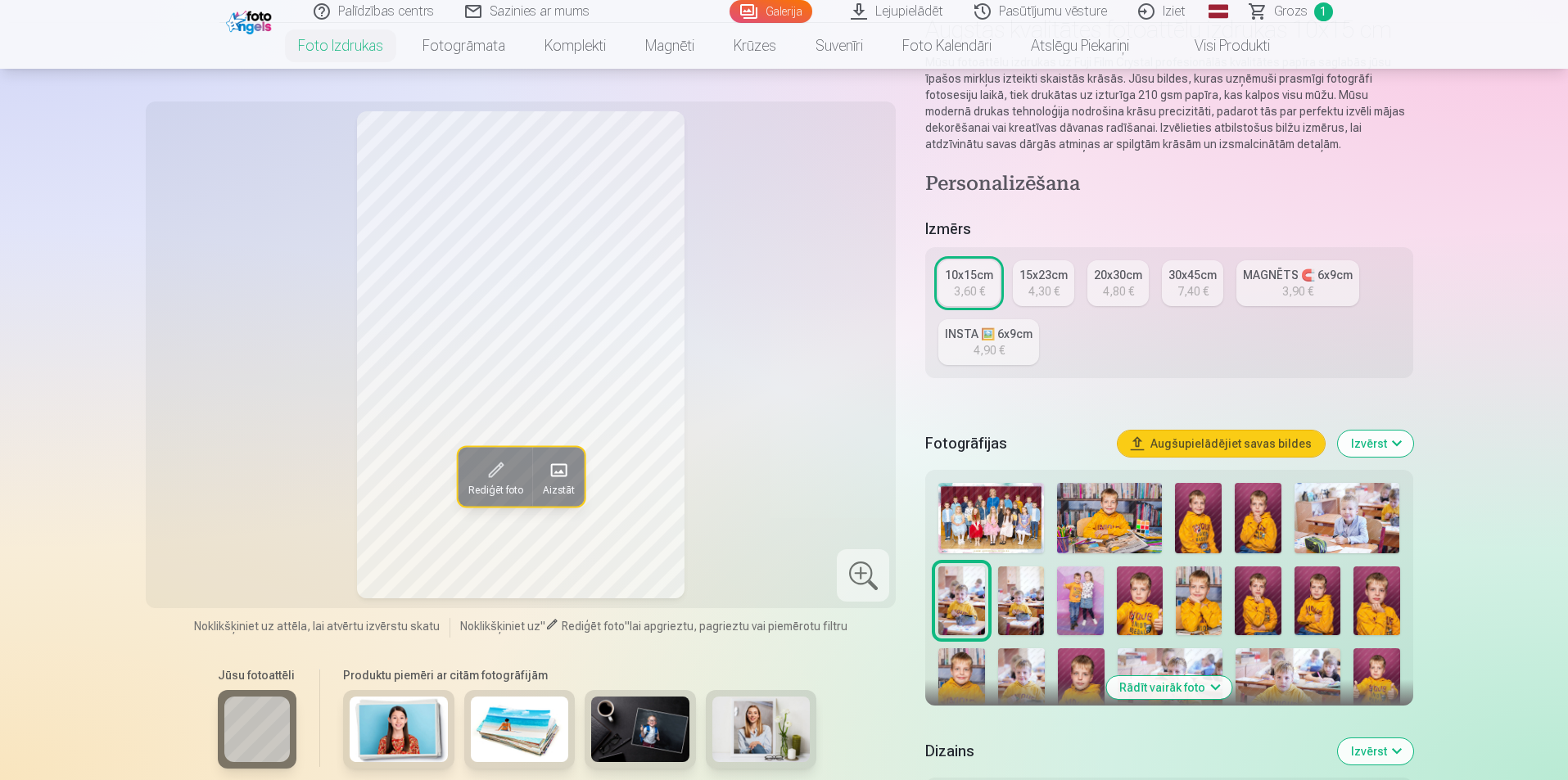
scroll to position [0, 0]
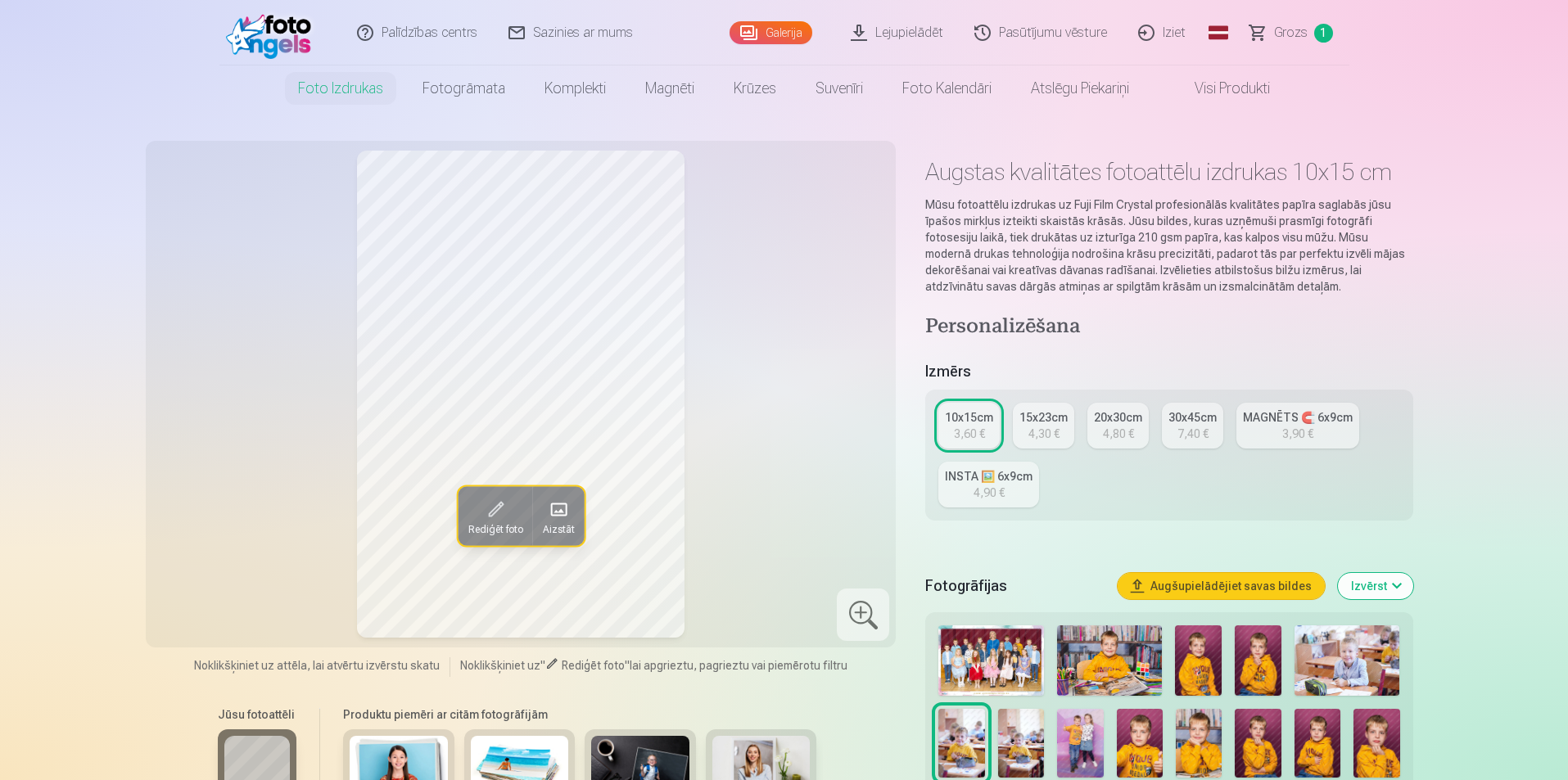
click at [953, 431] on link "10x15cm 3,60 €" at bounding box center [968, 426] width 61 height 46
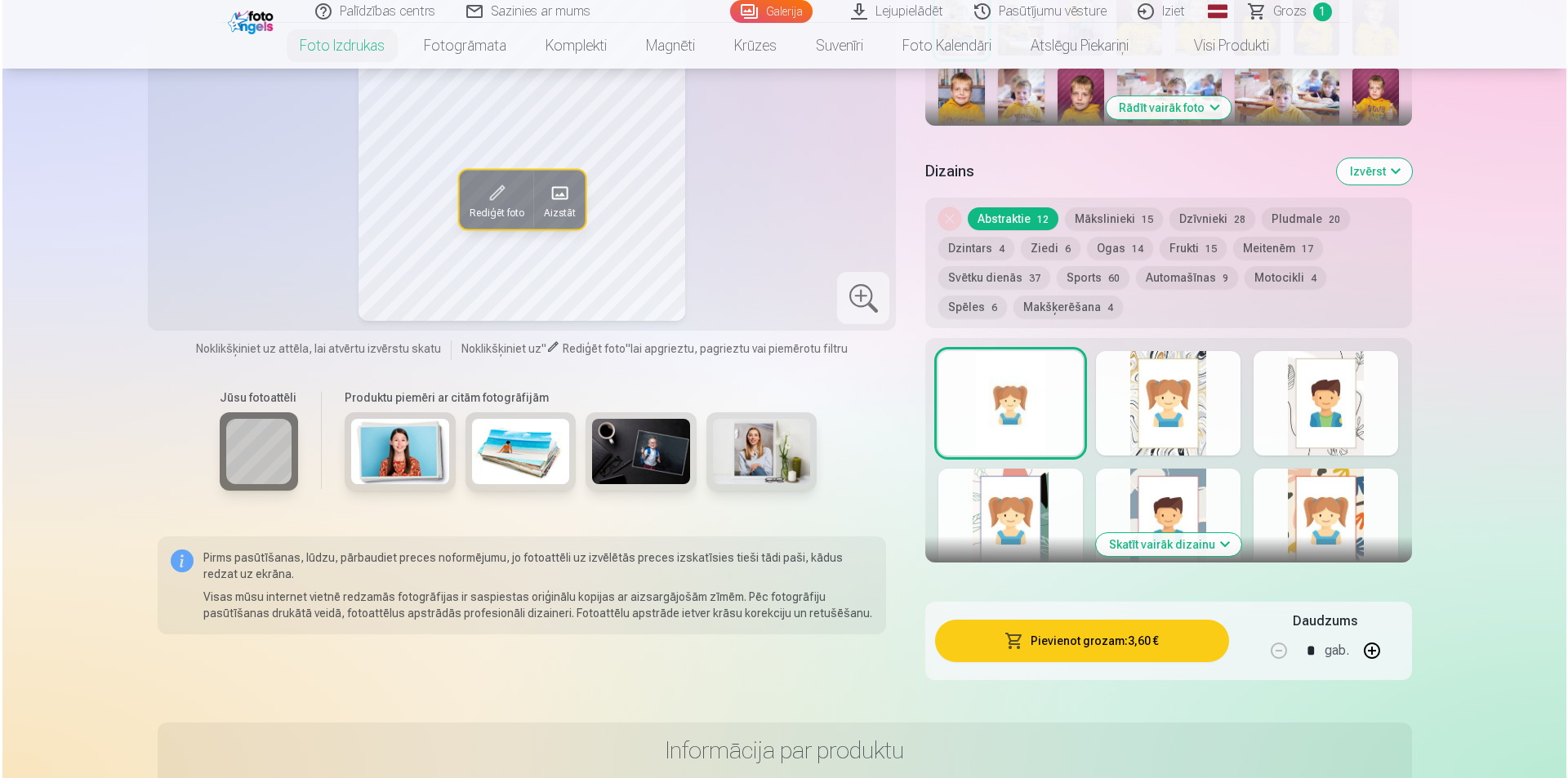
scroll to position [735, 0]
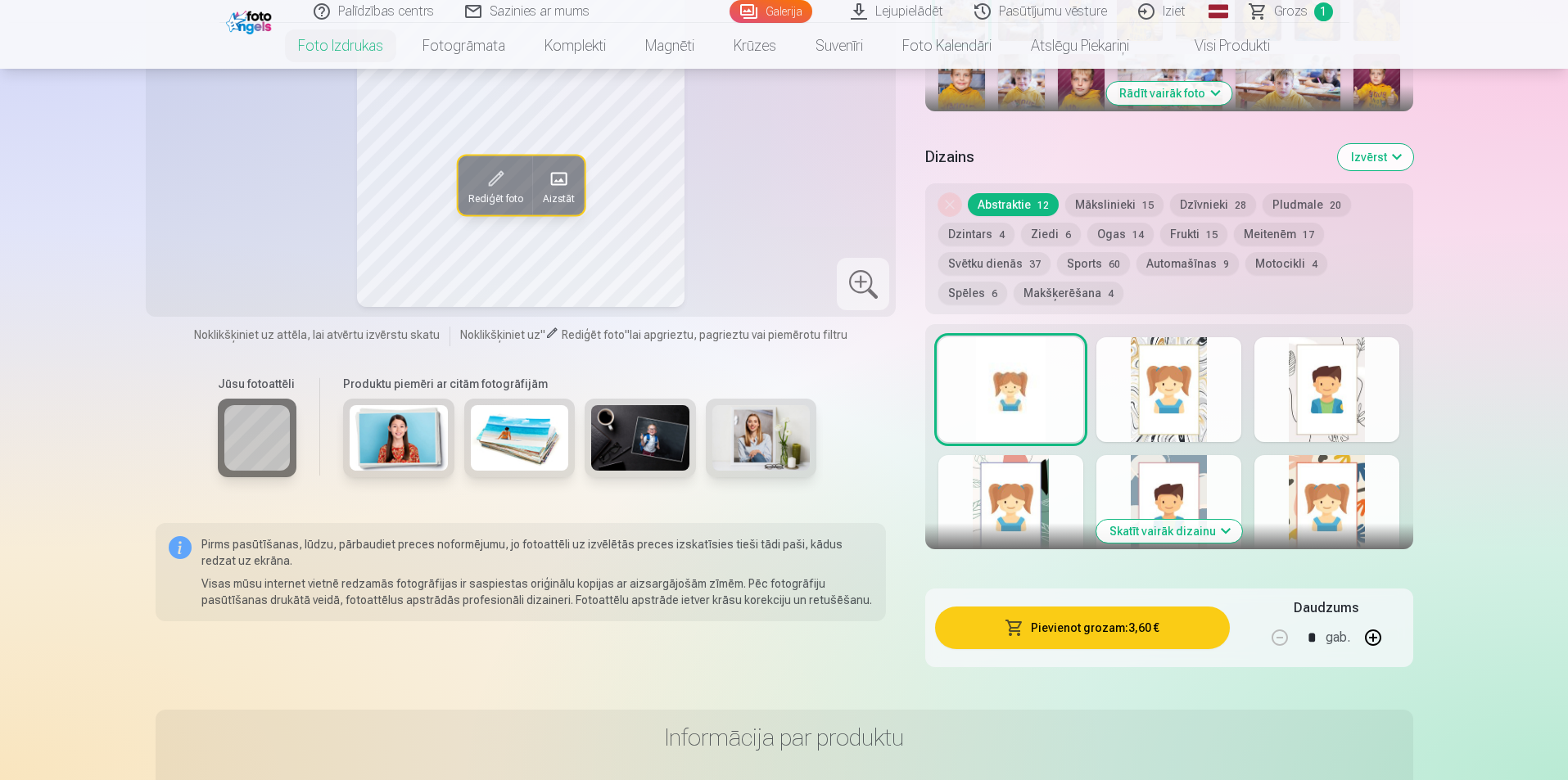
click at [1080, 633] on button "Pievienot grozam : 3,60 €" at bounding box center [1081, 627] width 294 height 43
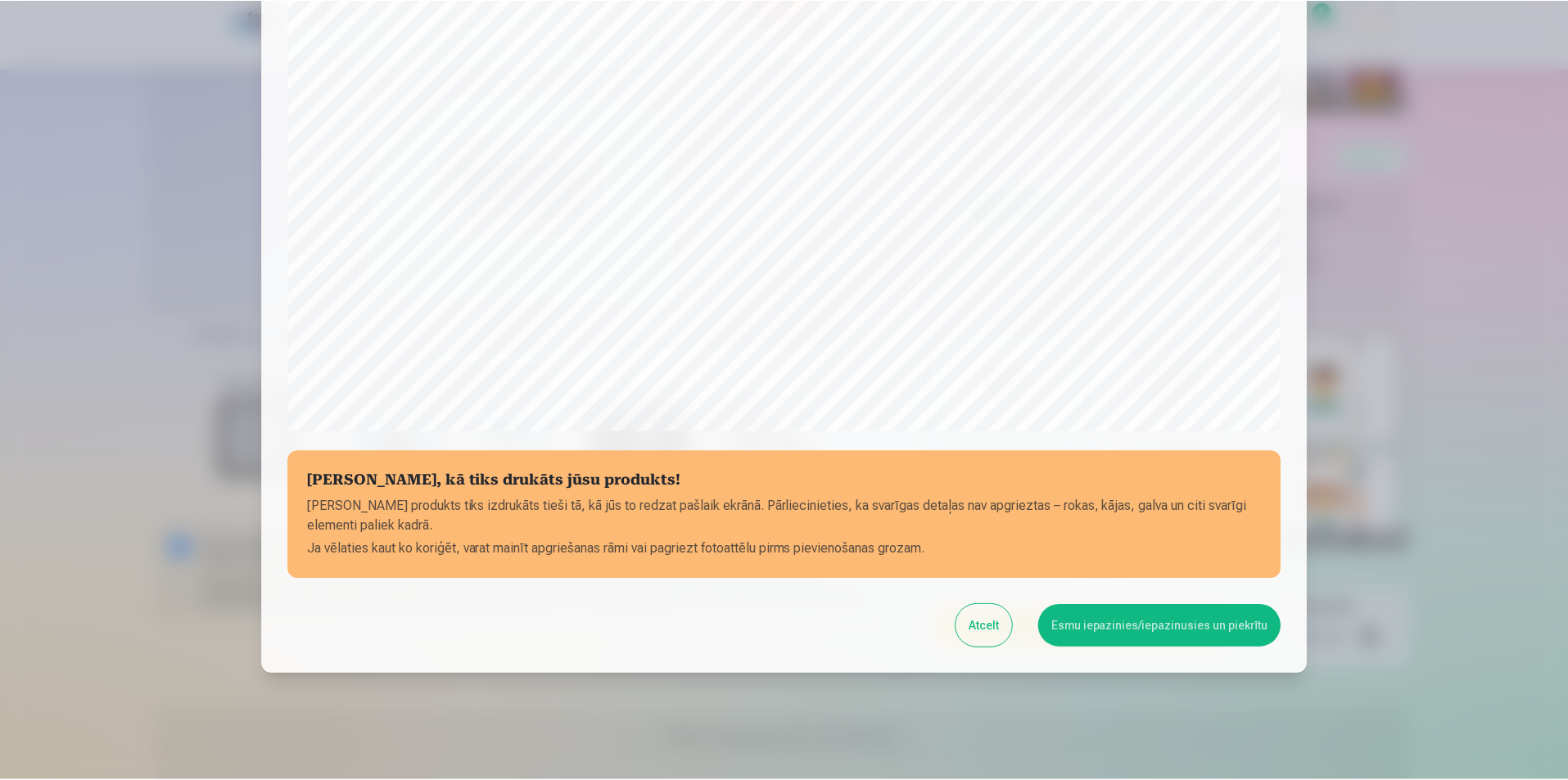
scroll to position [399, 0]
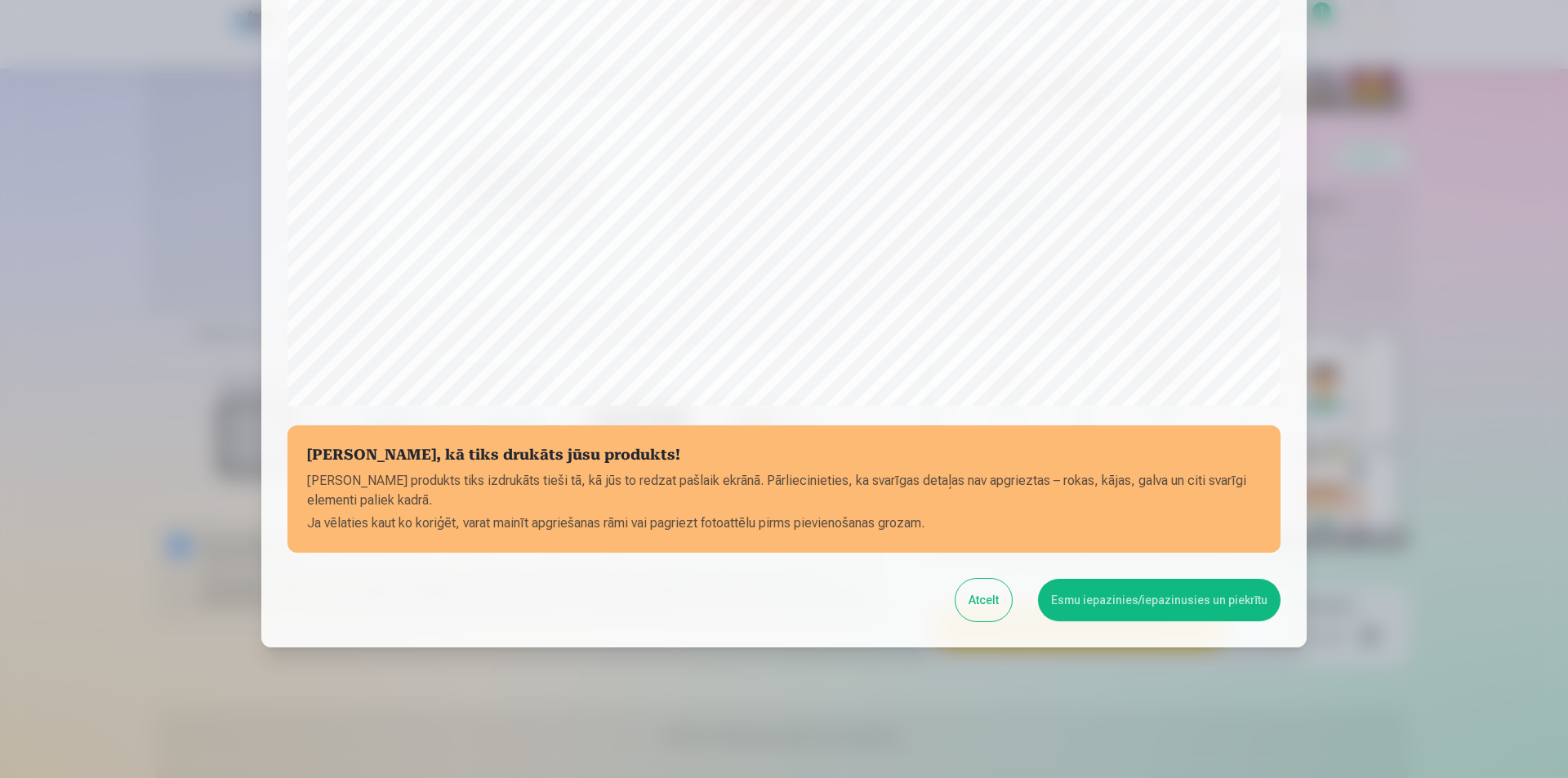
click at [1184, 604] on button "Esmu iepazinies/iepazinusies un piekrītu" at bounding box center [1158, 600] width 243 height 43
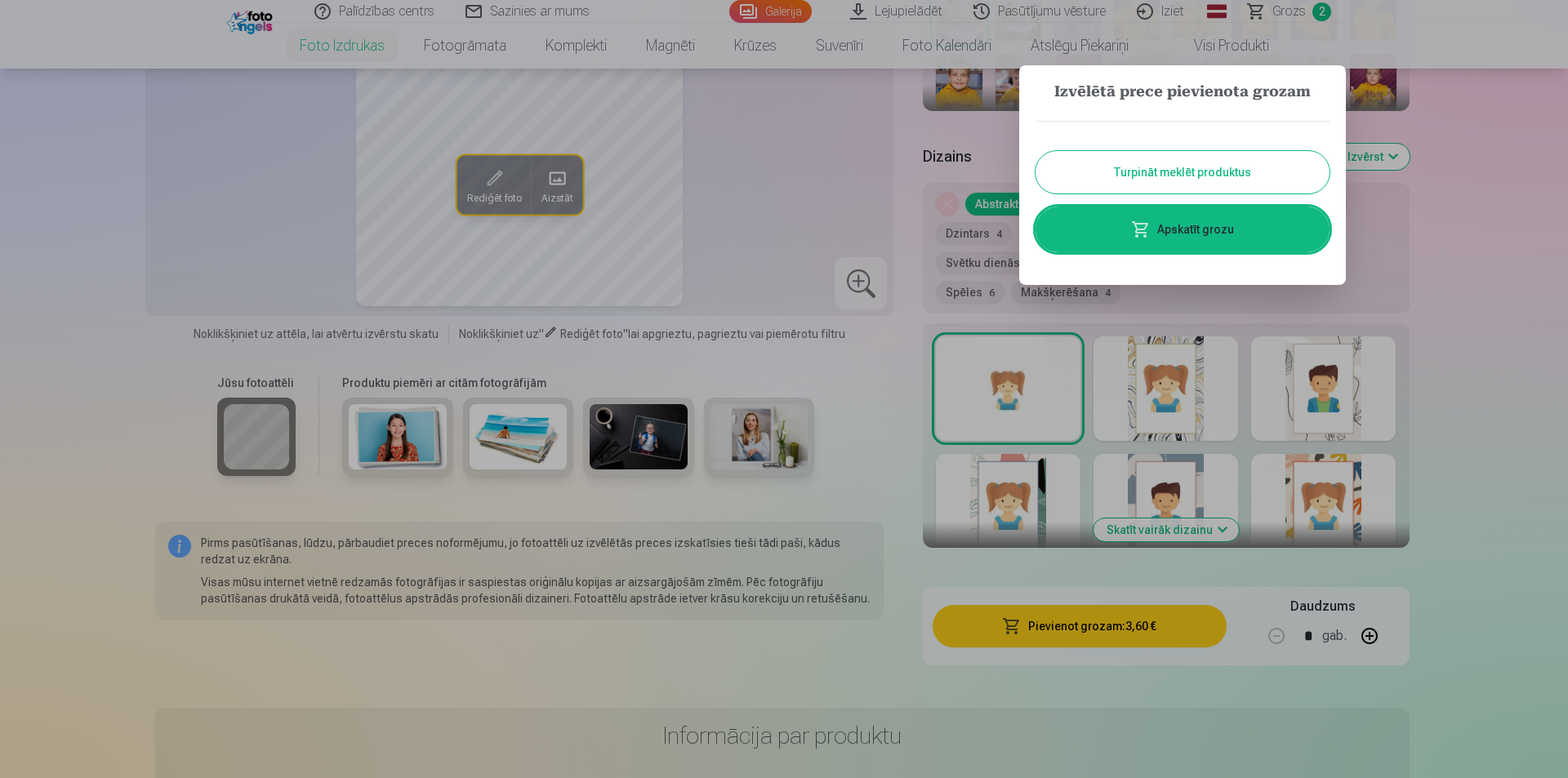
drag, startPoint x: 1226, startPoint y: 169, endPoint x: 1226, endPoint y: 178, distance: 9.0
click at [1226, 178] on button "Turpināt meklēt produktus" at bounding box center [1182, 172] width 294 height 43
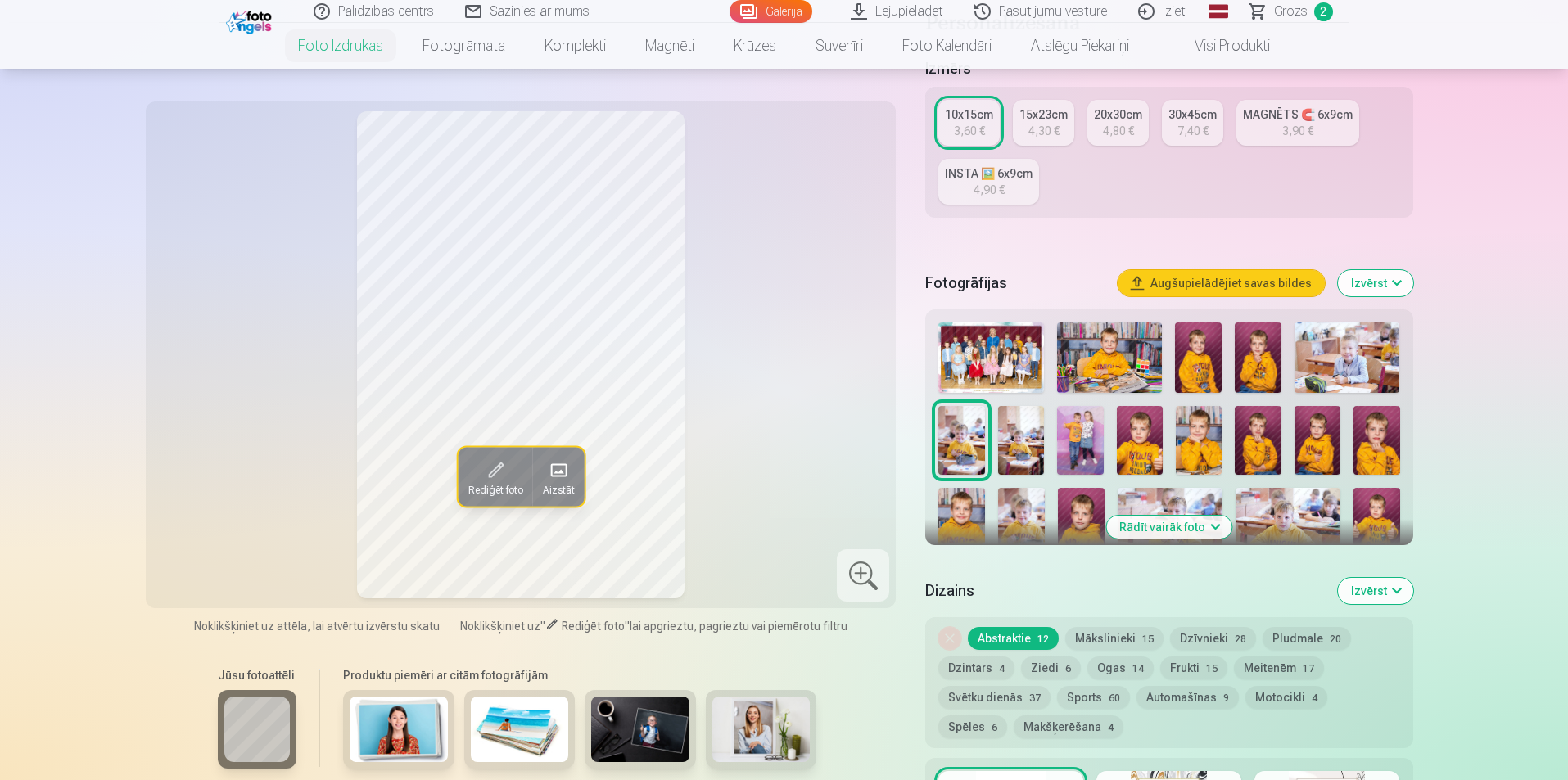
scroll to position [164, 0]
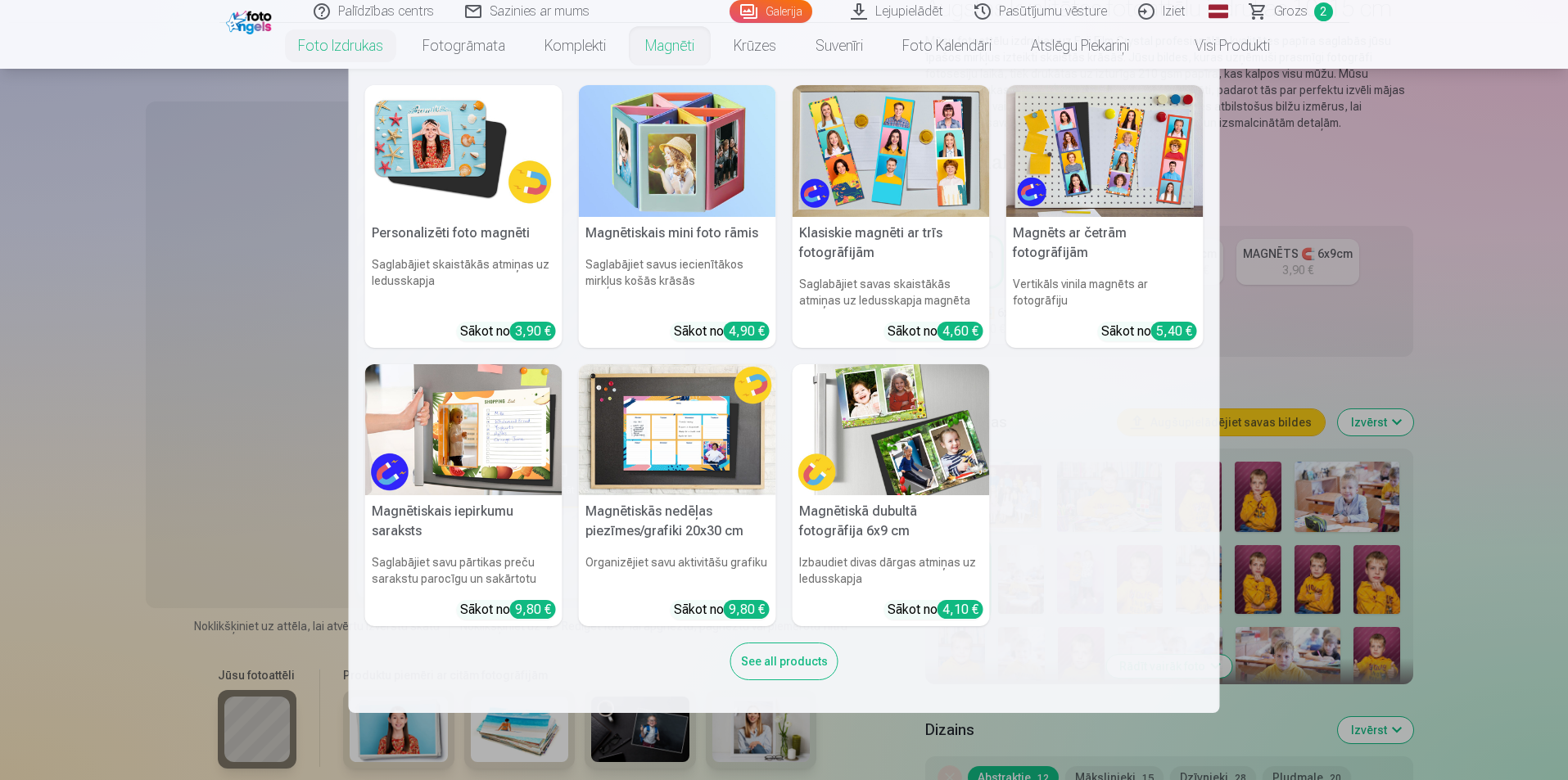
click at [673, 49] on link "Magnēti" at bounding box center [670, 45] width 89 height 46
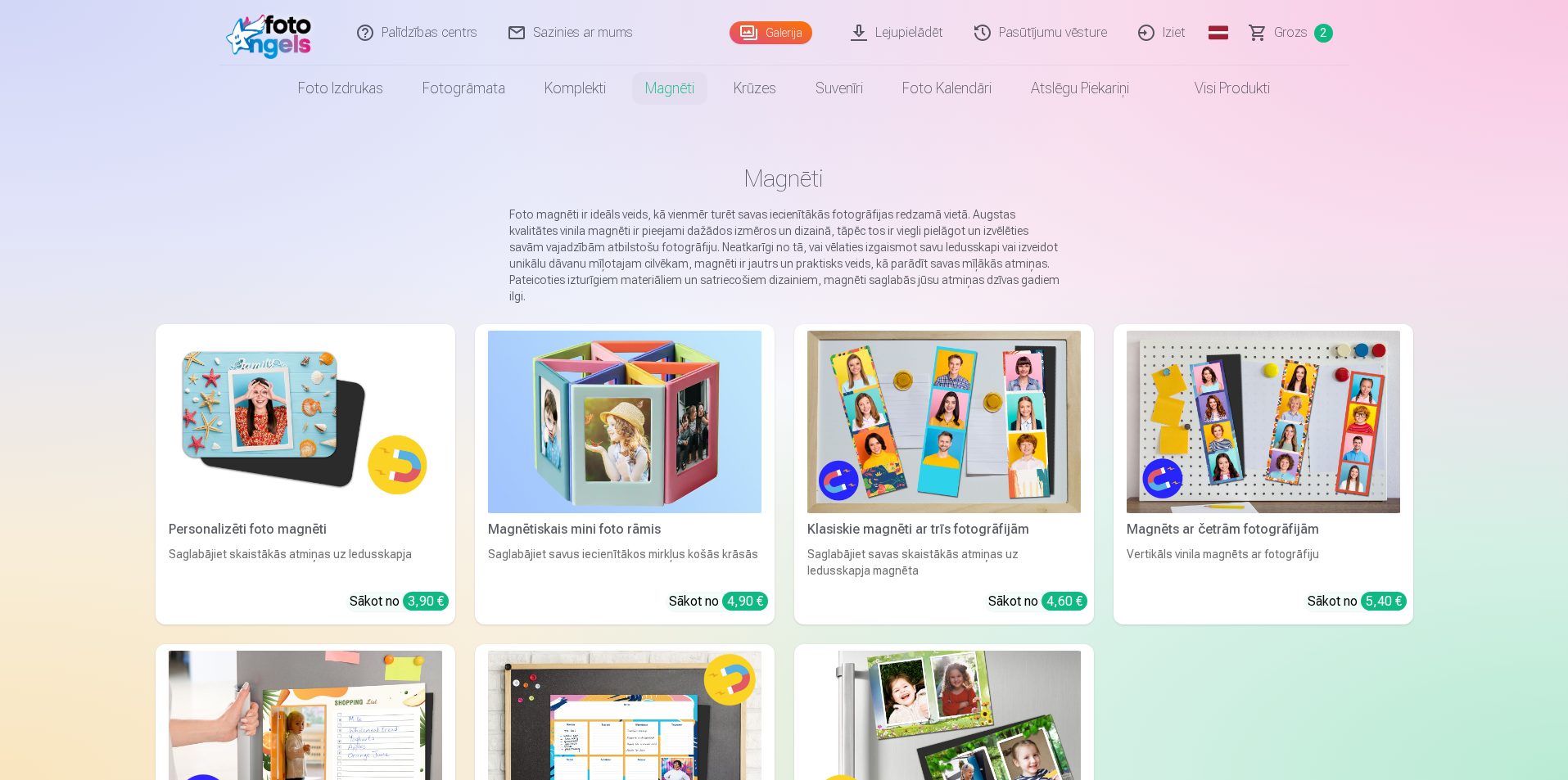
click at [246, 419] on img at bounding box center [305, 422] width 273 height 182
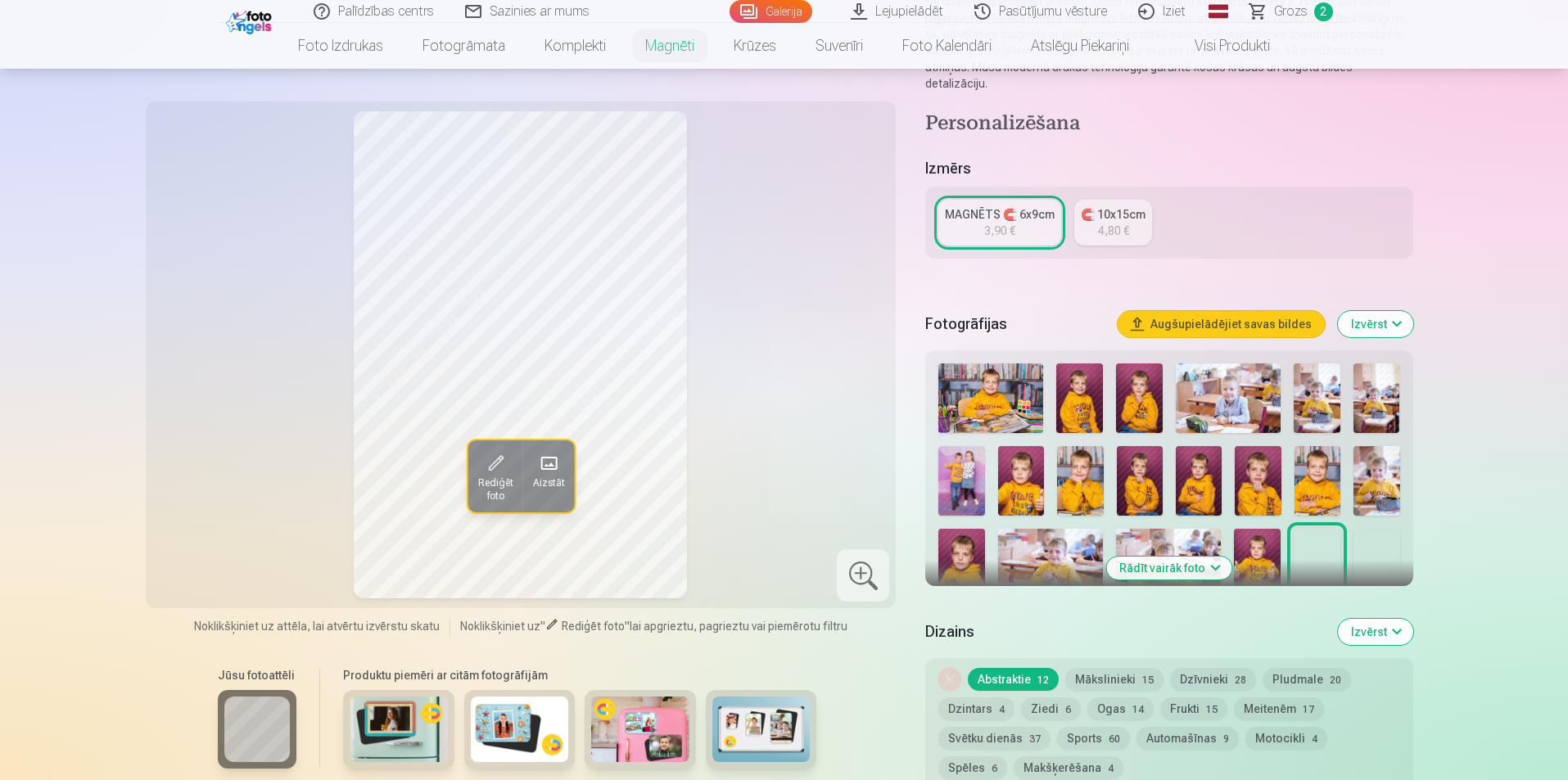
scroll to position [246, 0]
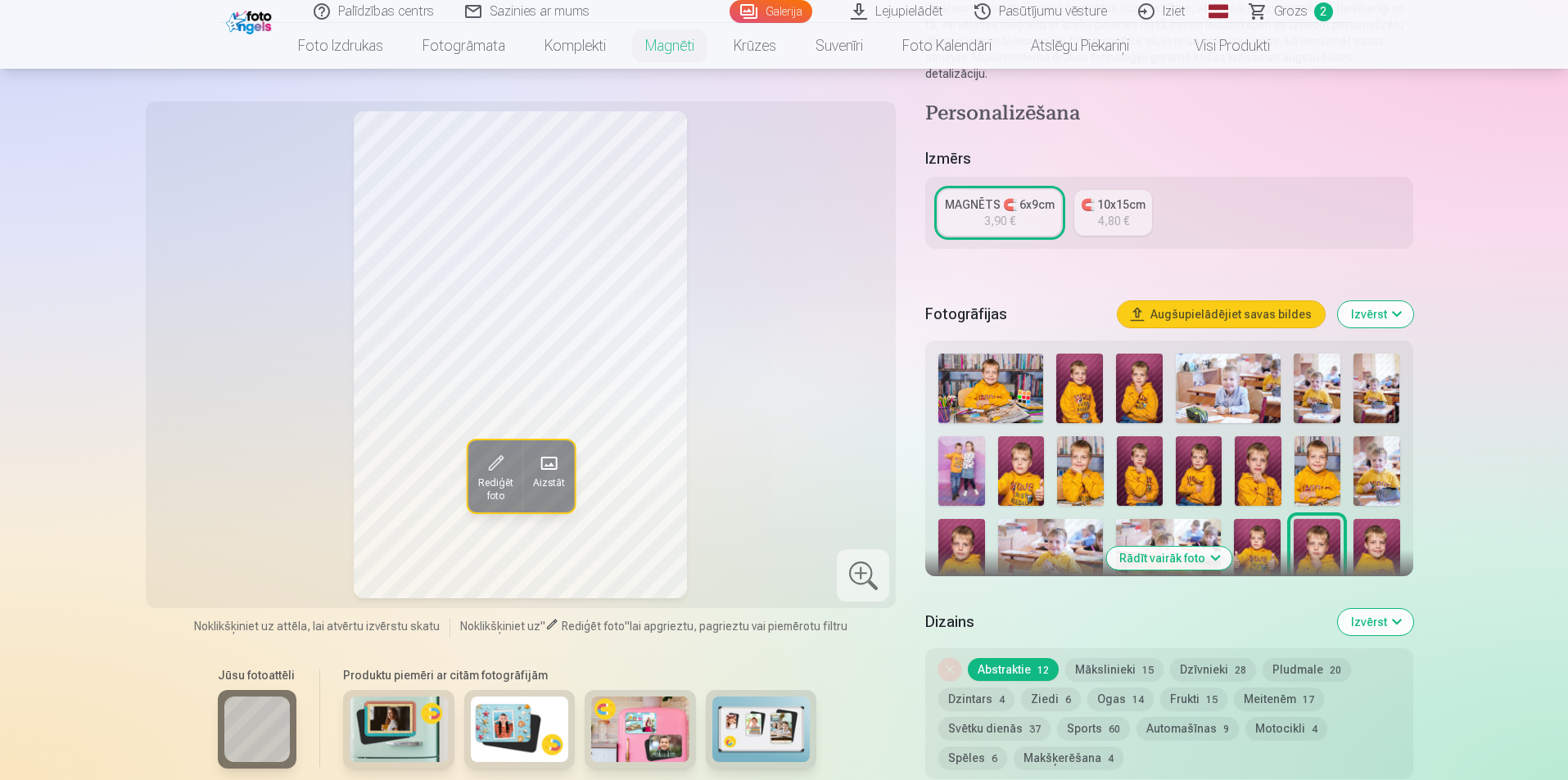
click at [1090, 380] on img at bounding box center [1080, 388] width 47 height 69
click at [1137, 372] on img at bounding box center [1139, 388] width 47 height 69
click at [1321, 382] on img at bounding box center [1317, 388] width 47 height 69
click at [1409, 388] on div "Rādīt vairāk foto" at bounding box center [1168, 458] width 488 height 236
click at [1015, 464] on img at bounding box center [1020, 471] width 46 height 69
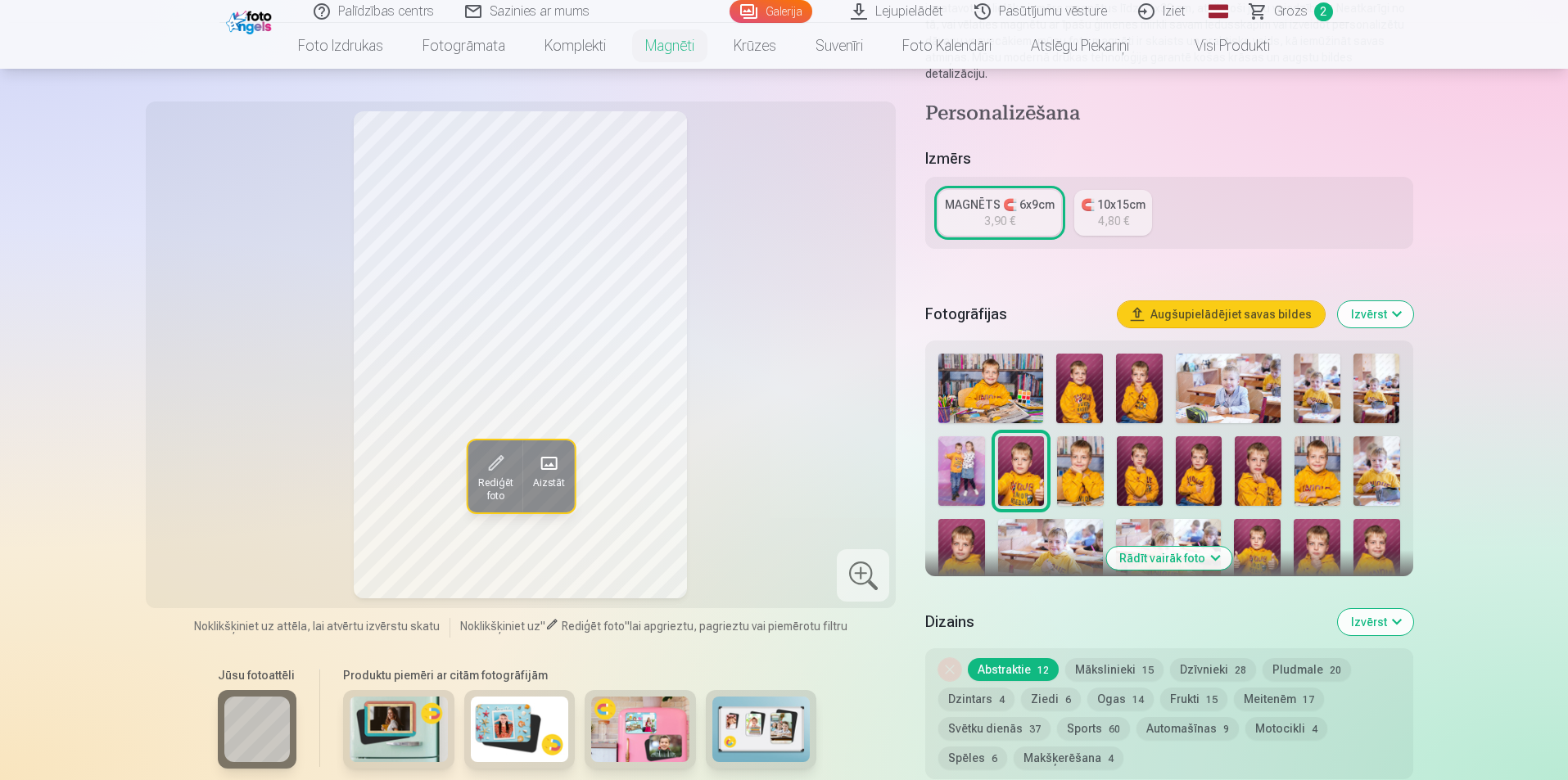
click at [1090, 465] on img at bounding box center [1080, 471] width 46 height 69
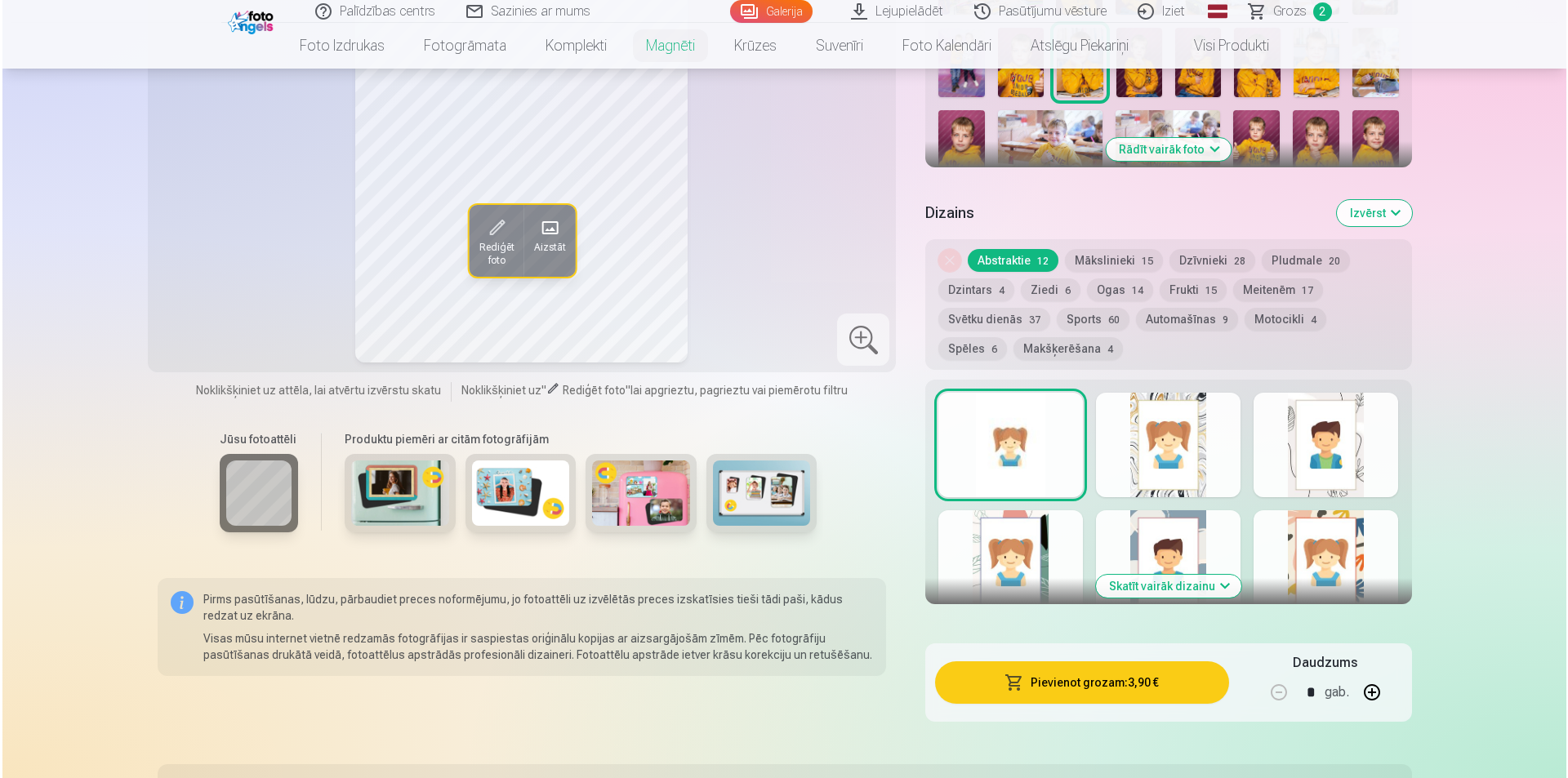
scroll to position [653, 0]
click at [1083, 665] on button "Pievienot grozam : 3,90 €" at bounding box center [1078, 681] width 293 height 43
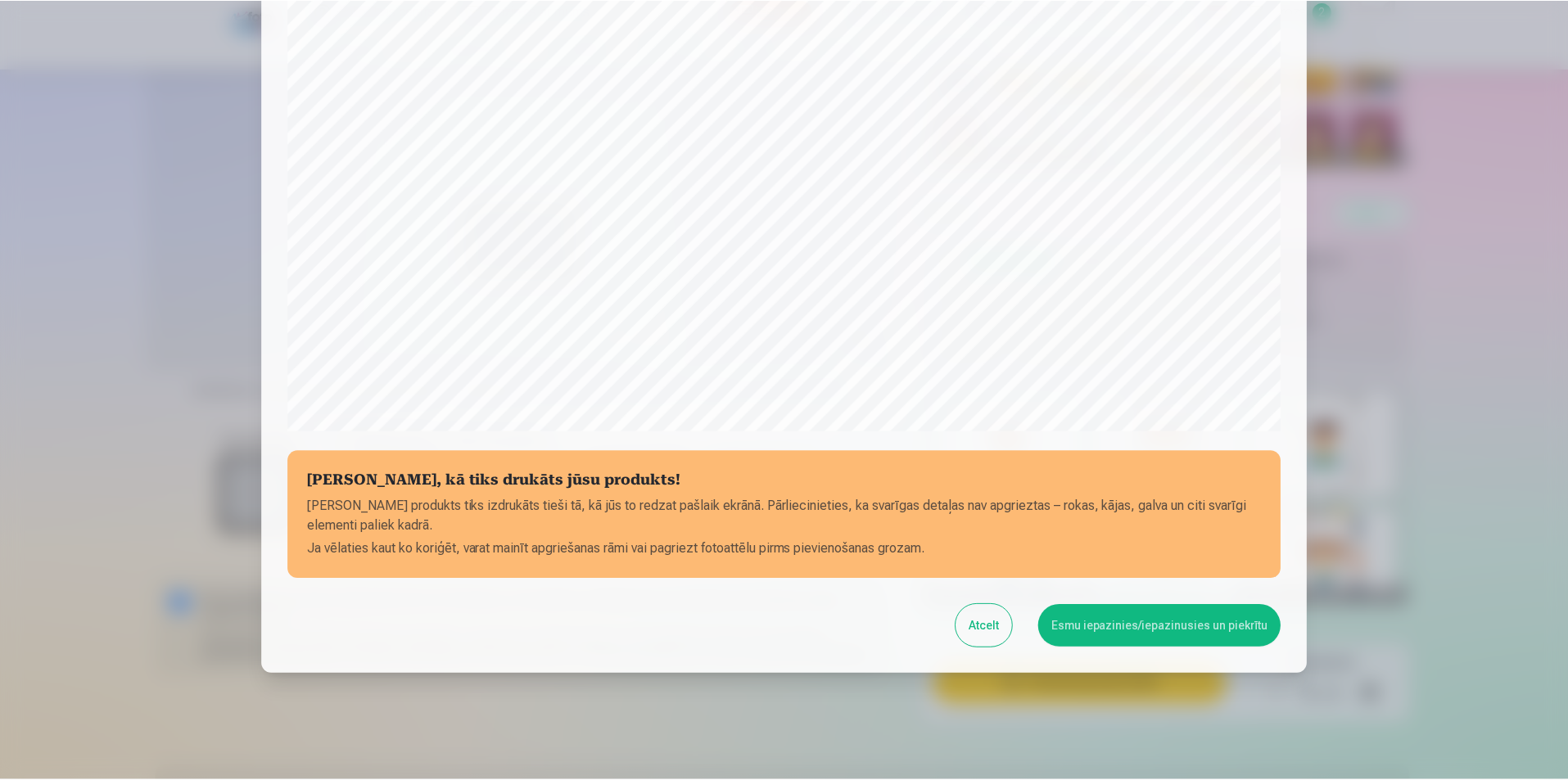
scroll to position [399, 0]
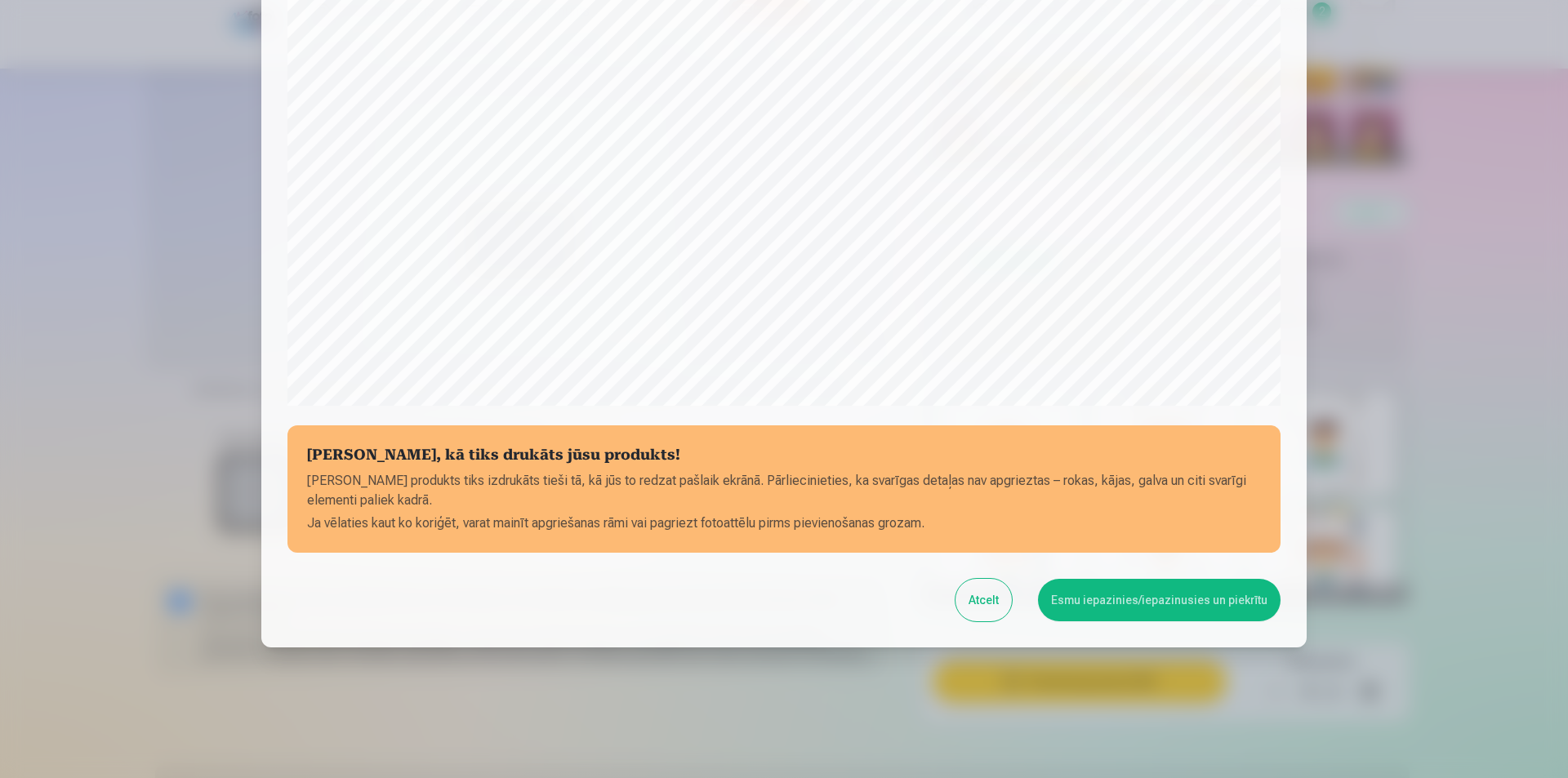
click at [1128, 608] on button "Esmu iepazinies/iepazinusies un piekrītu" at bounding box center [1158, 600] width 243 height 43
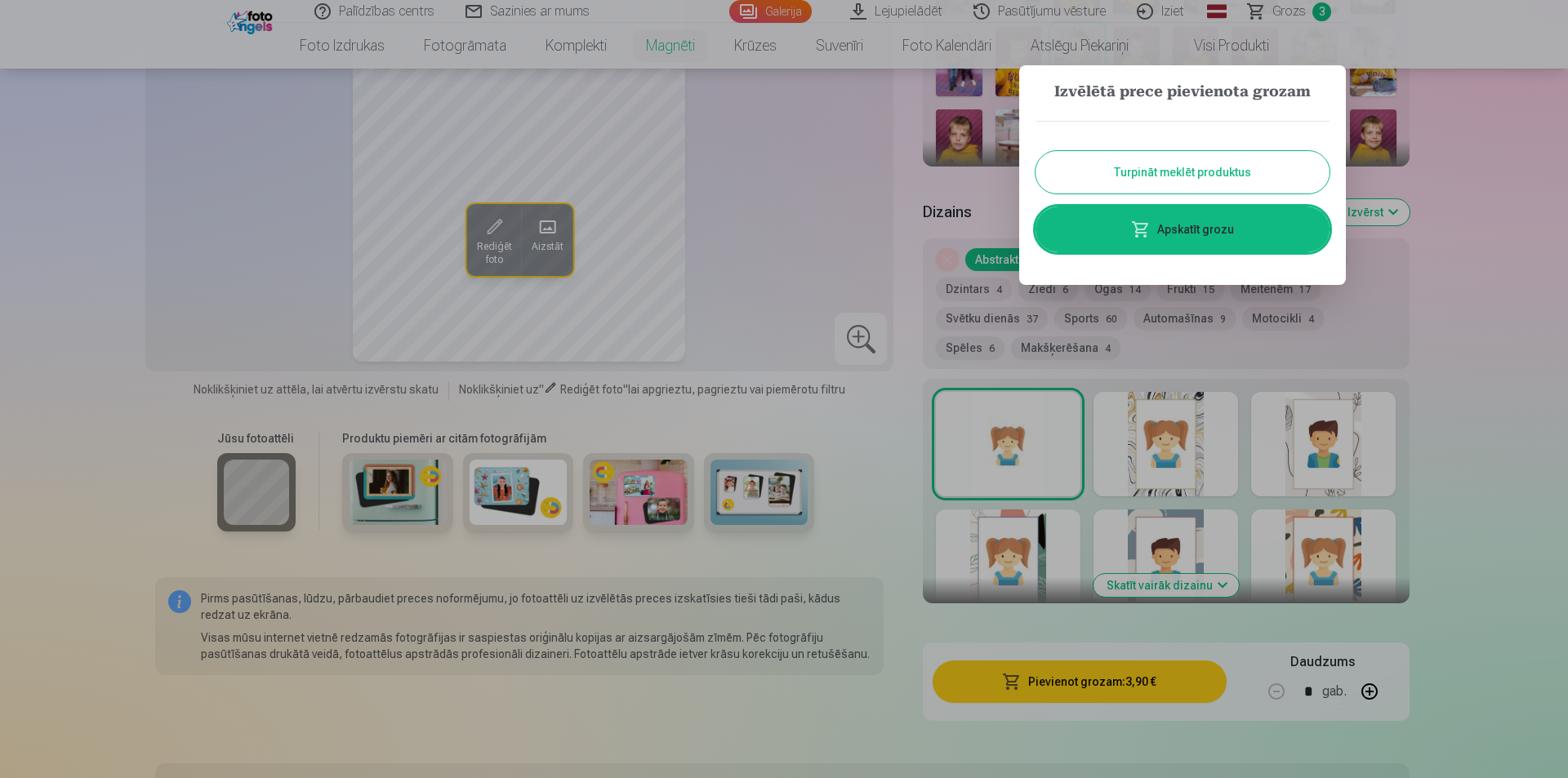
click at [1178, 169] on button "Turpināt meklēt produktus" at bounding box center [1182, 172] width 294 height 43
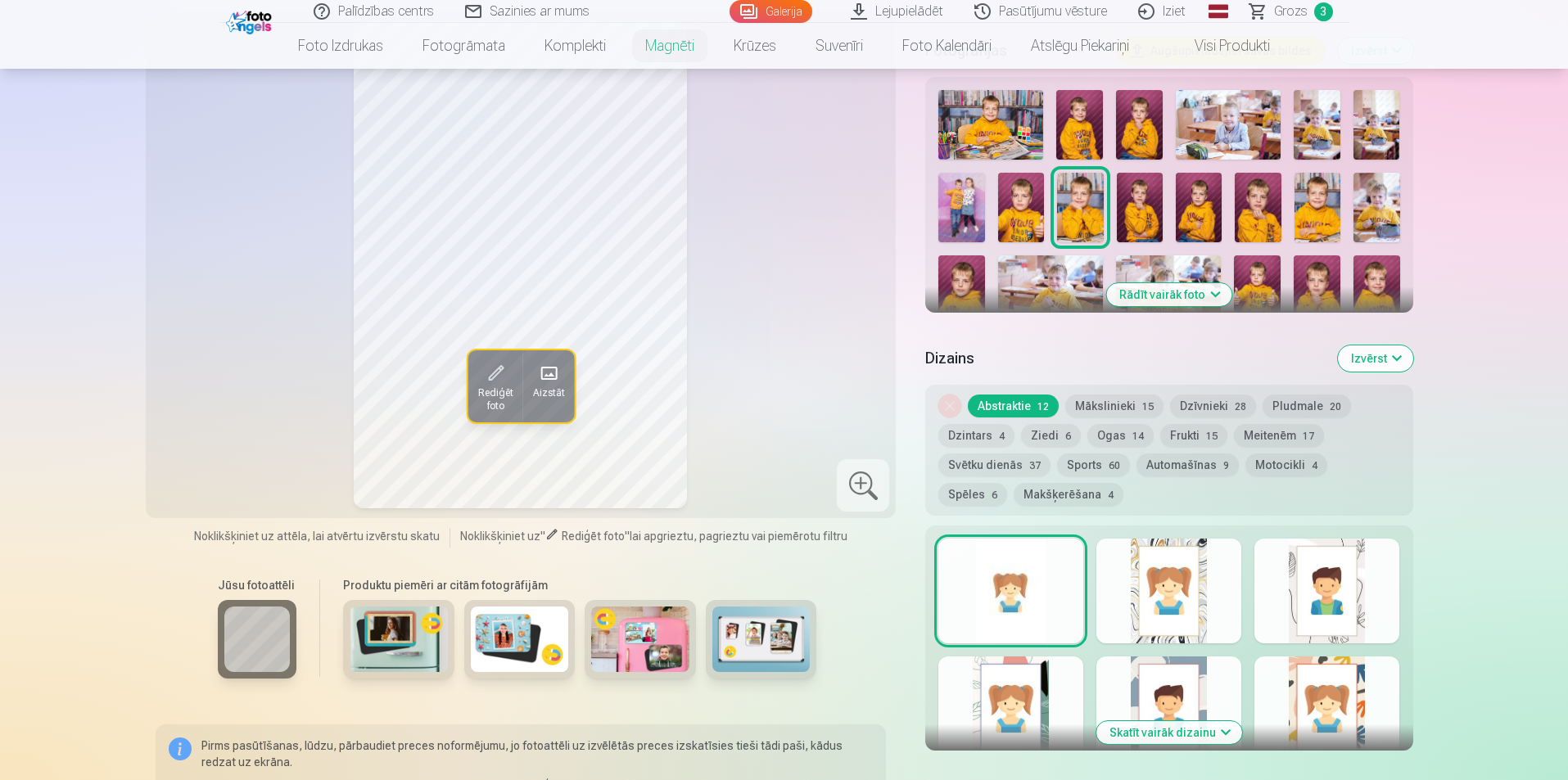
scroll to position [246, 0]
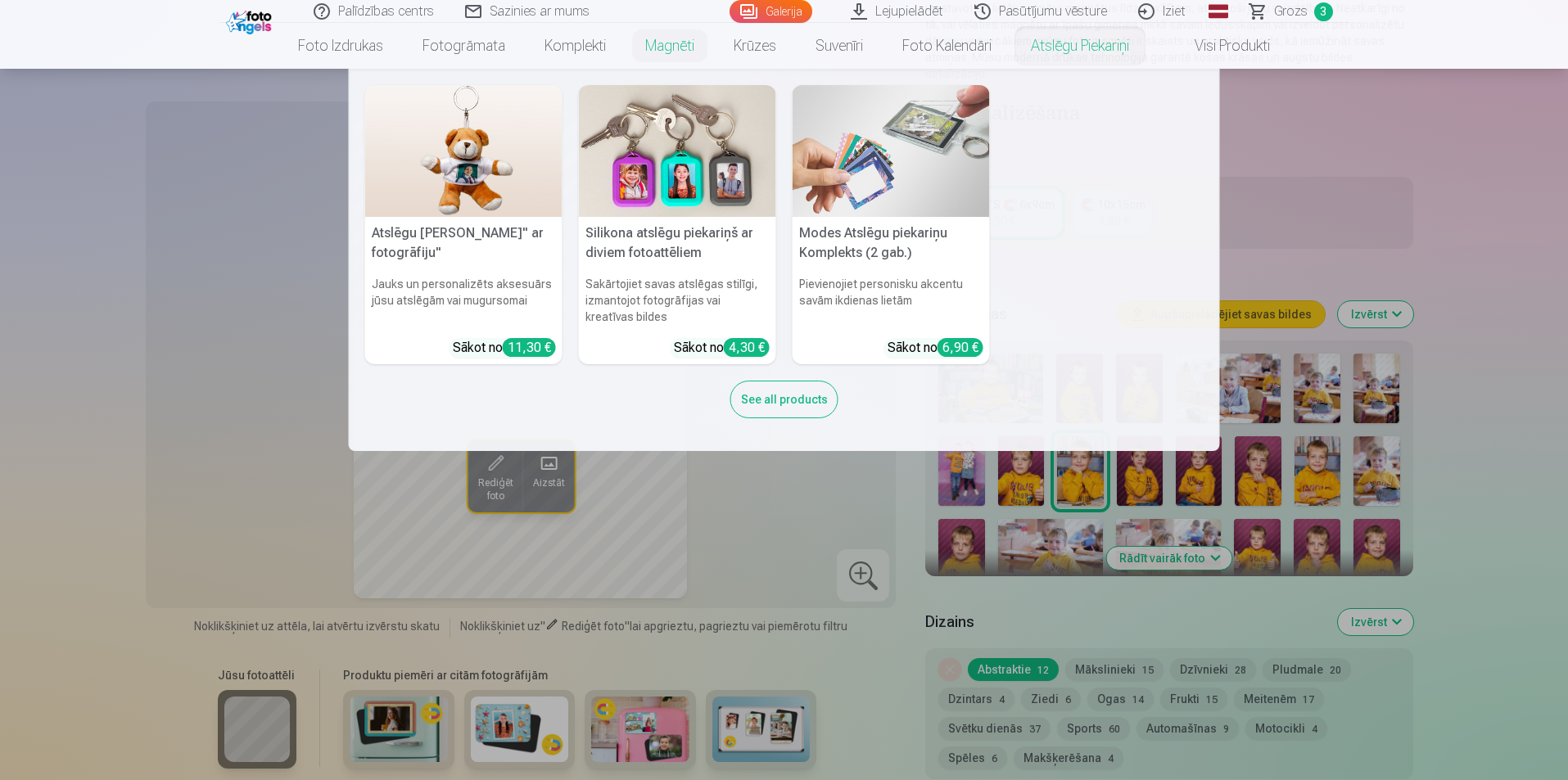
click at [1065, 45] on link "Atslēgu piekariņi" at bounding box center [1080, 45] width 137 height 46
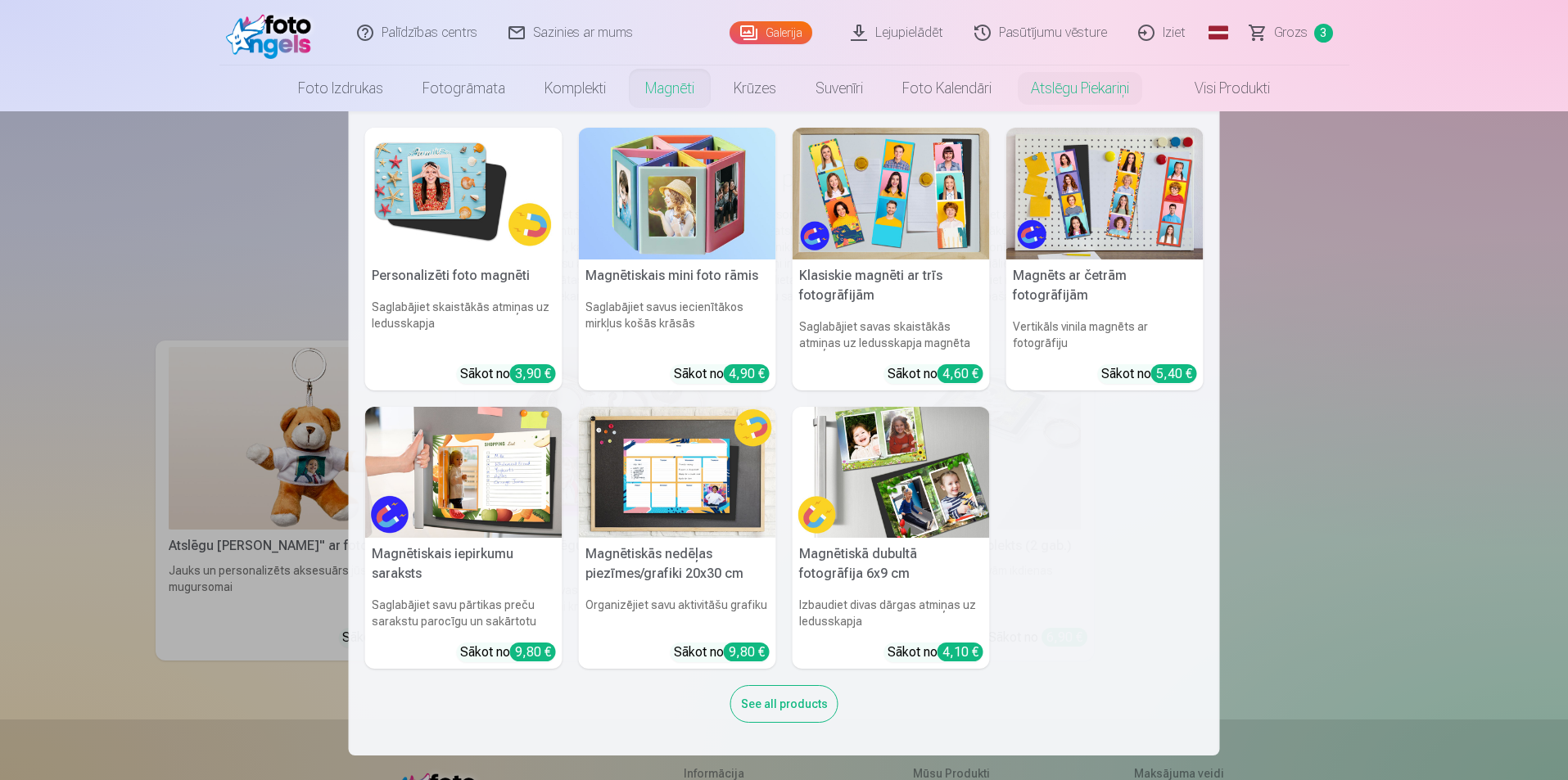
click at [677, 83] on link "Magnēti" at bounding box center [670, 88] width 89 height 46
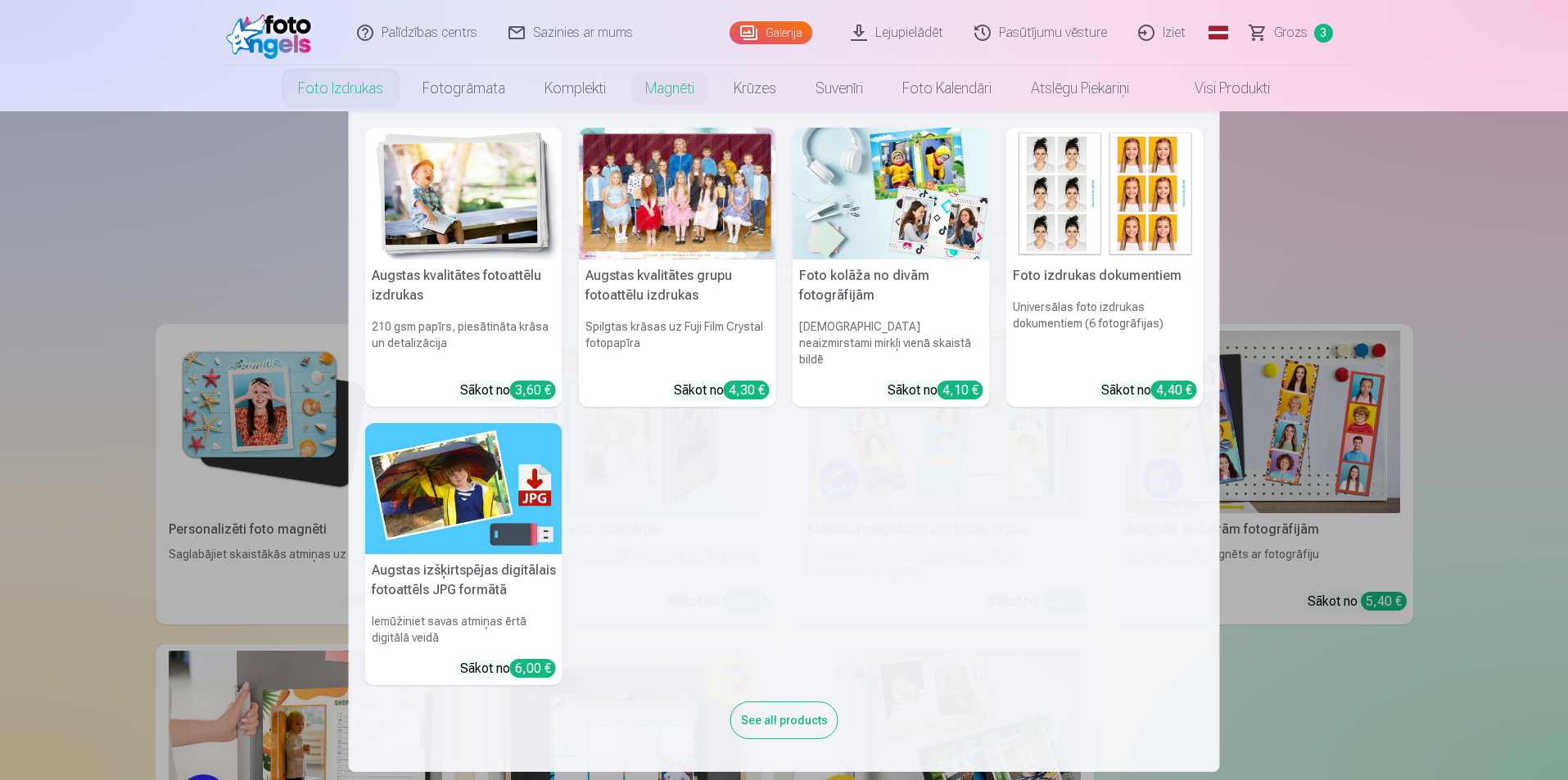
click at [321, 90] on link "Foto izdrukas" at bounding box center [340, 88] width 125 height 46
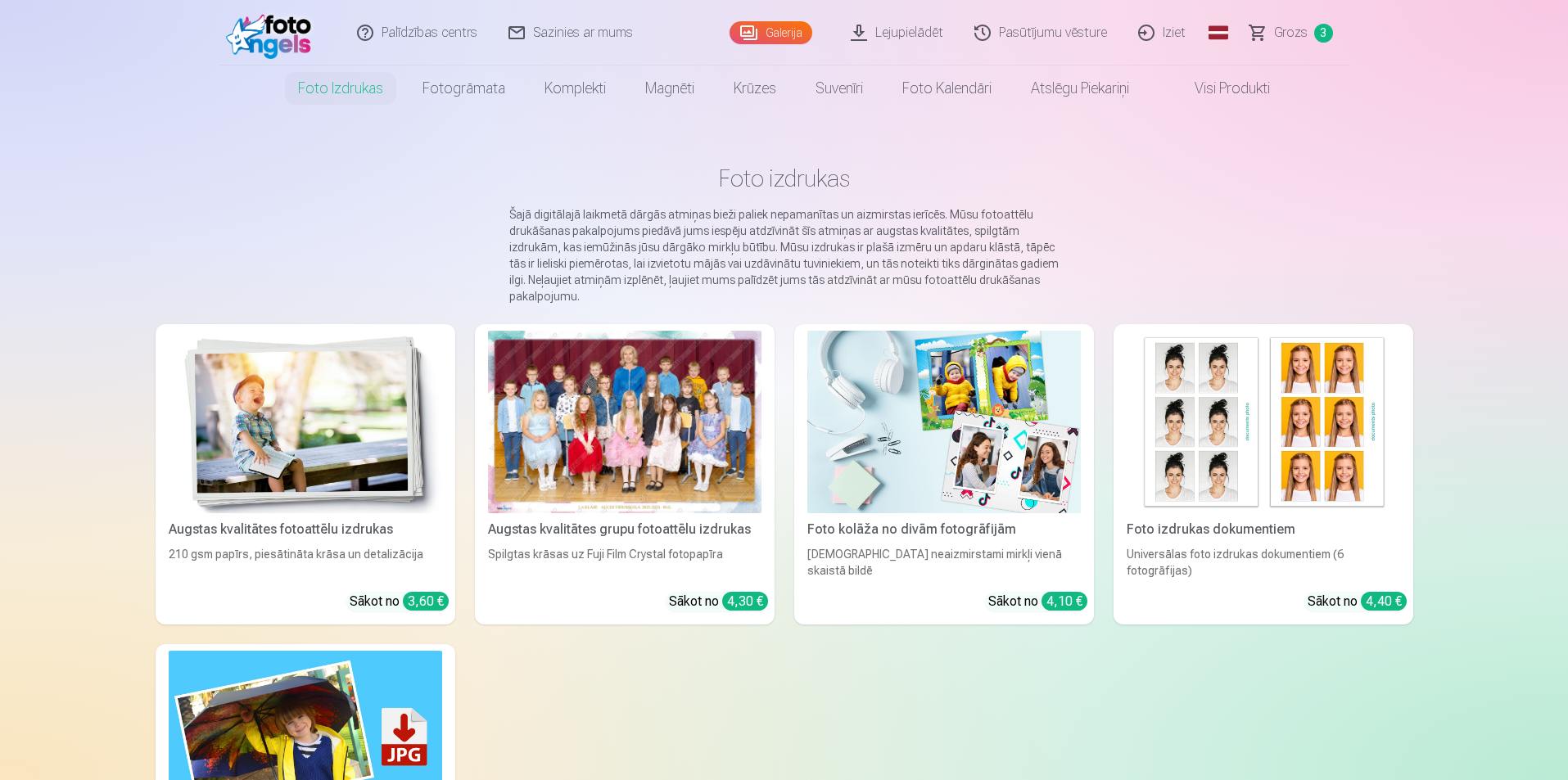
click at [1001, 332] on link "Foto kolāža no divām fotogrāfijām Divi neaizmirstami mirkļi vienā skaistā bildē…" at bounding box center [944, 474] width 299 height 300
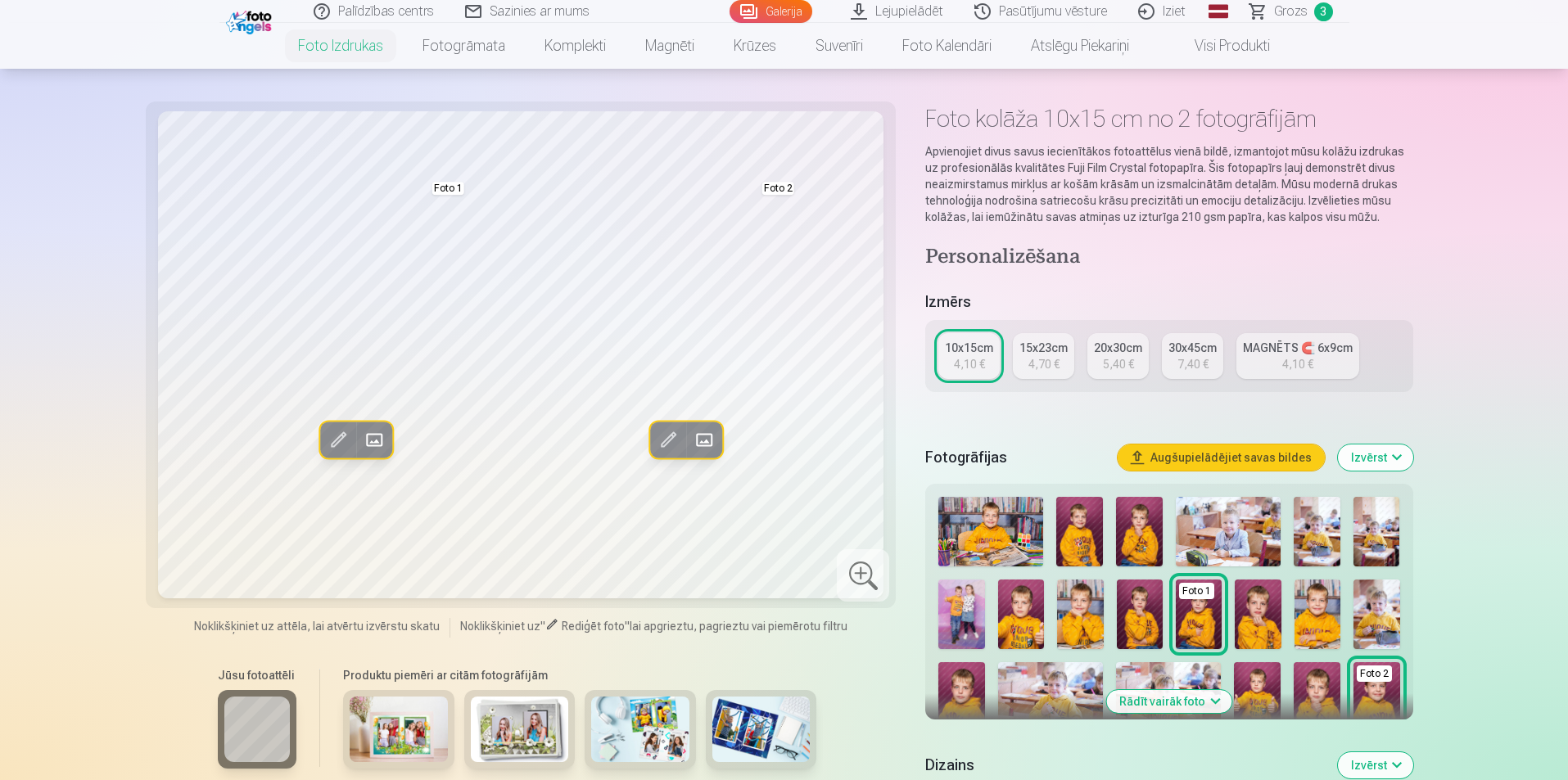
scroll to position [82, 0]
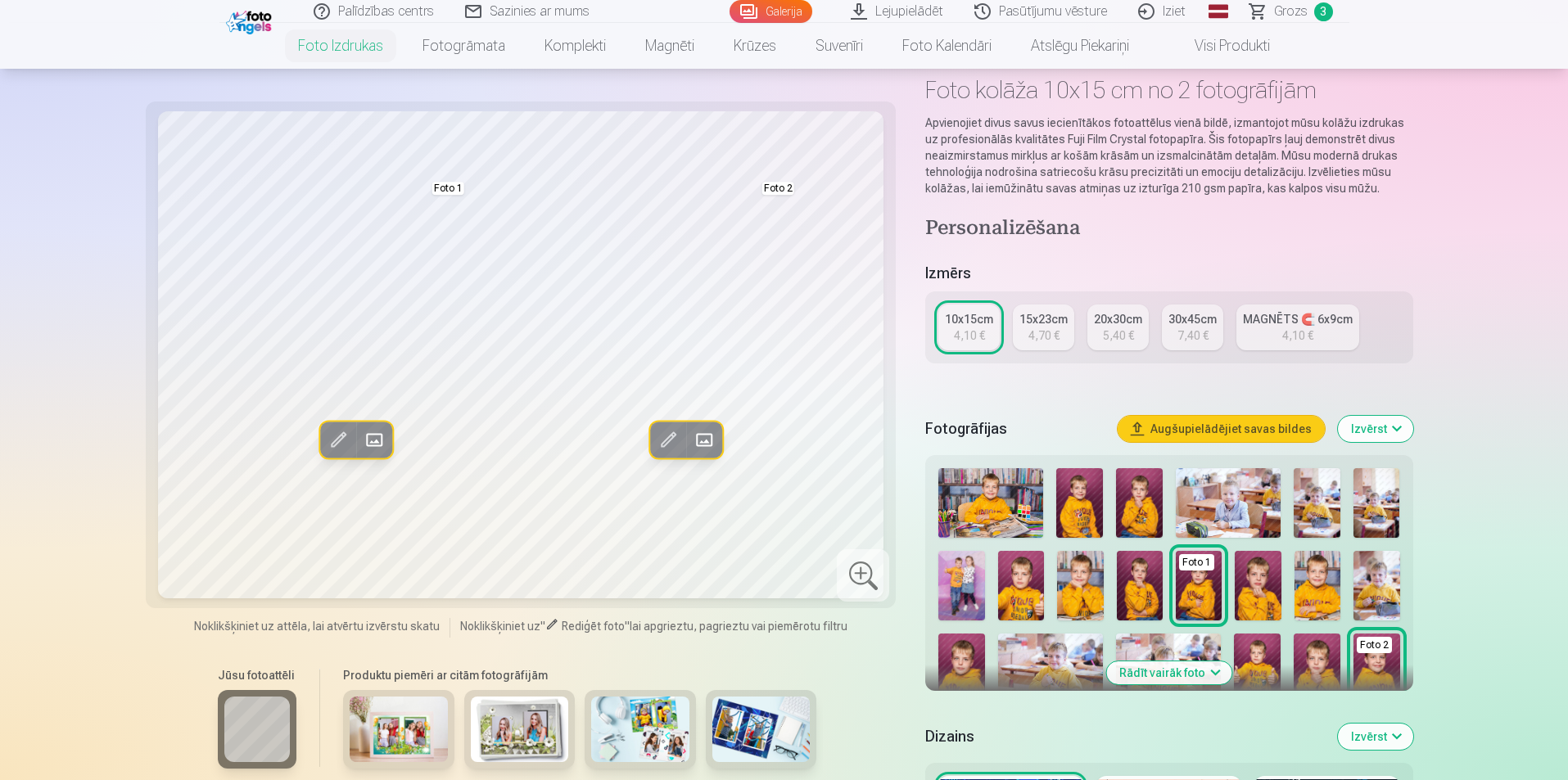
click at [1147, 514] on img at bounding box center [1139, 502] width 47 height 69
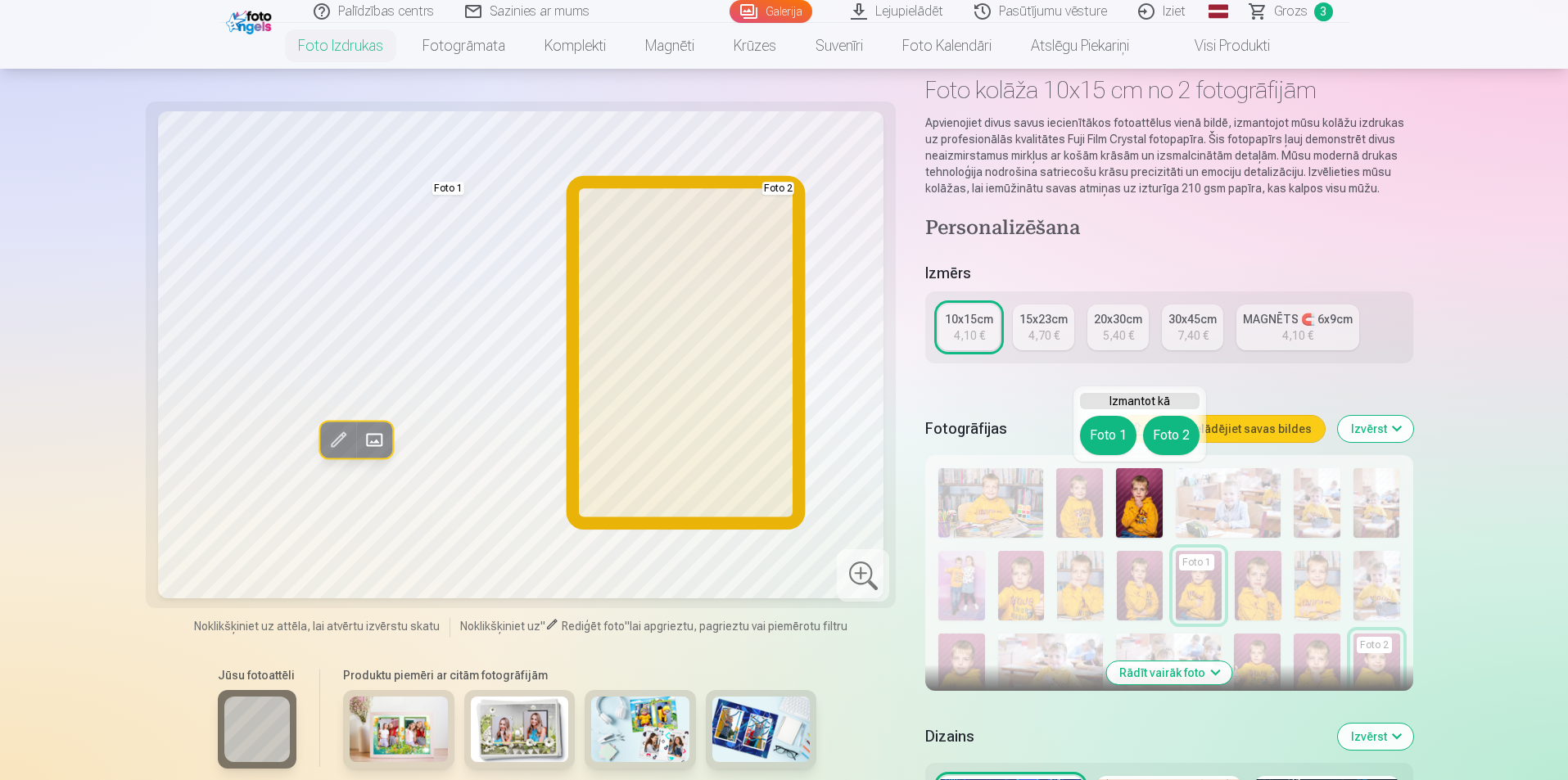
click at [1152, 442] on button "Foto 2" at bounding box center [1172, 435] width 57 height 39
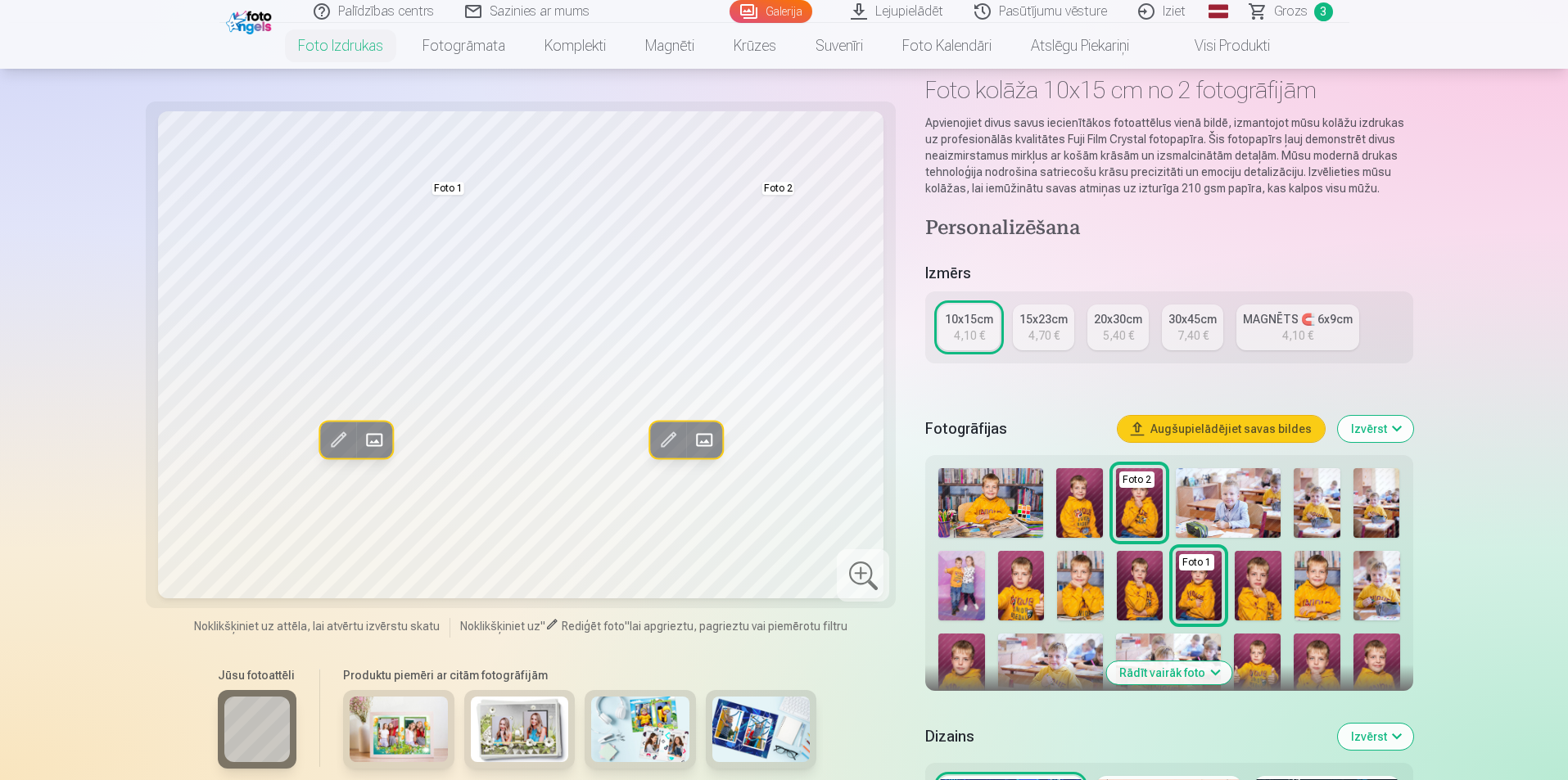
scroll to position [164, 0]
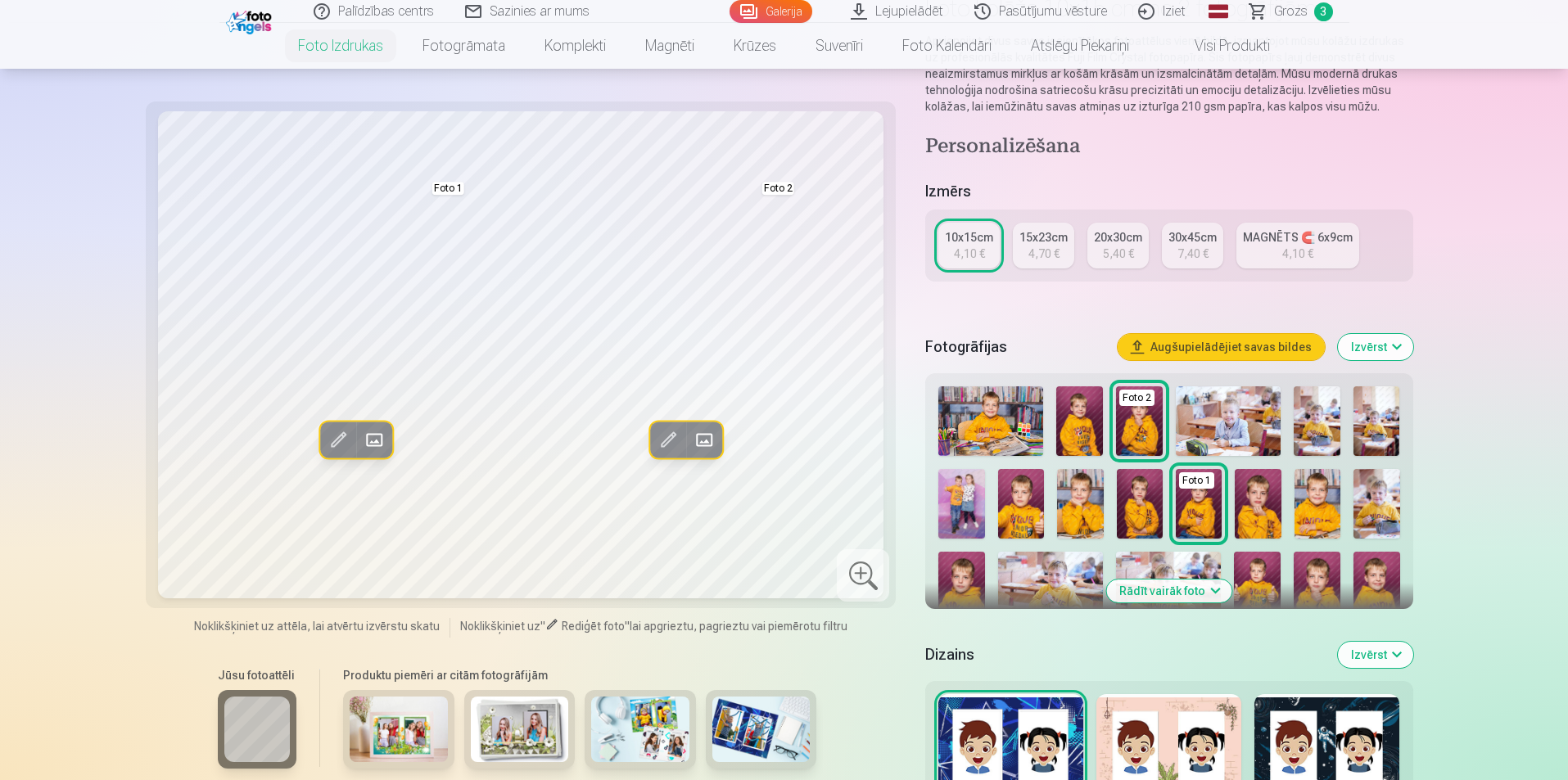
click at [1374, 579] on img at bounding box center [1376, 586] width 47 height 69
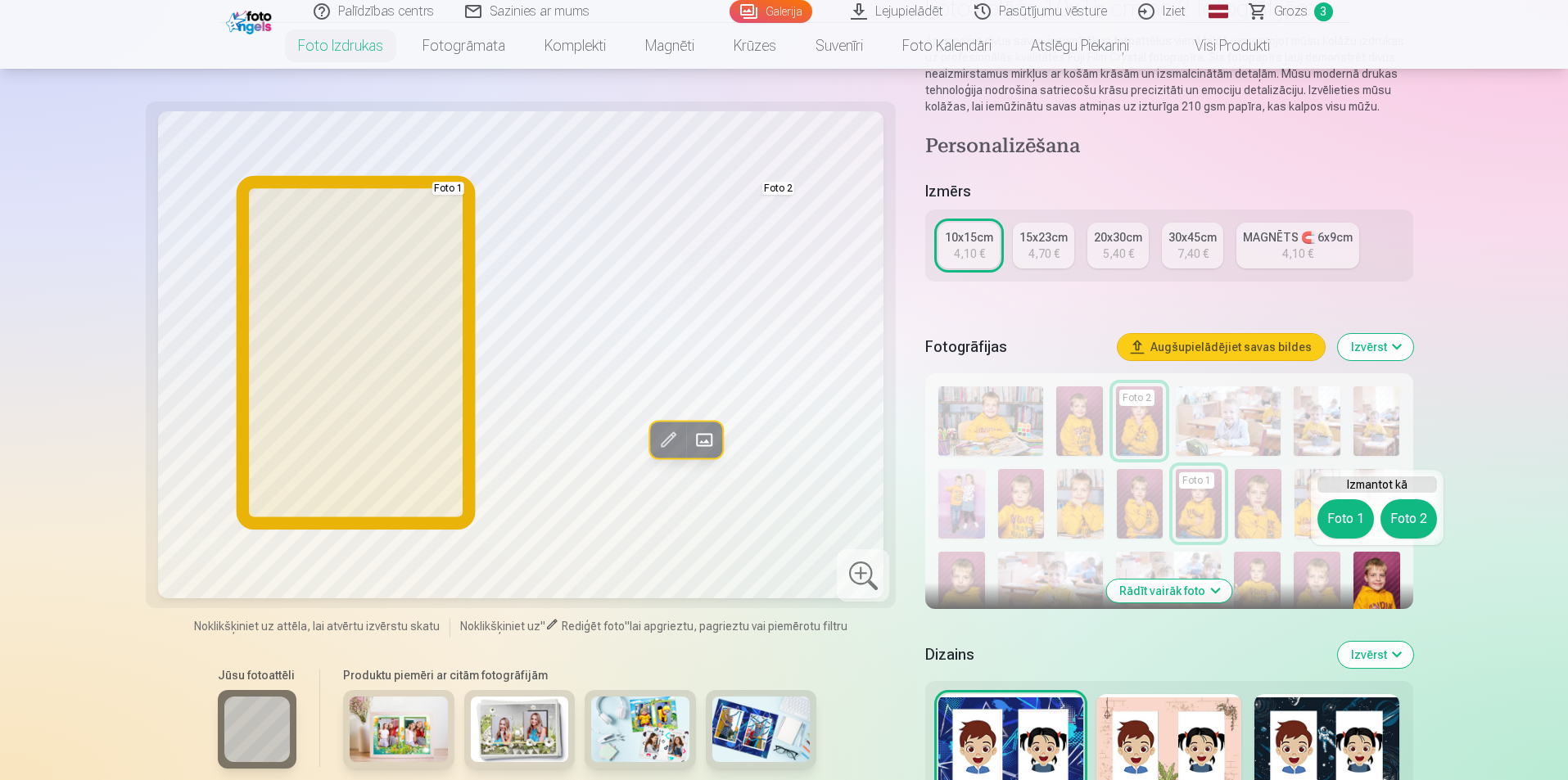
click at [1346, 518] on button "Foto 1" at bounding box center [1346, 518] width 57 height 39
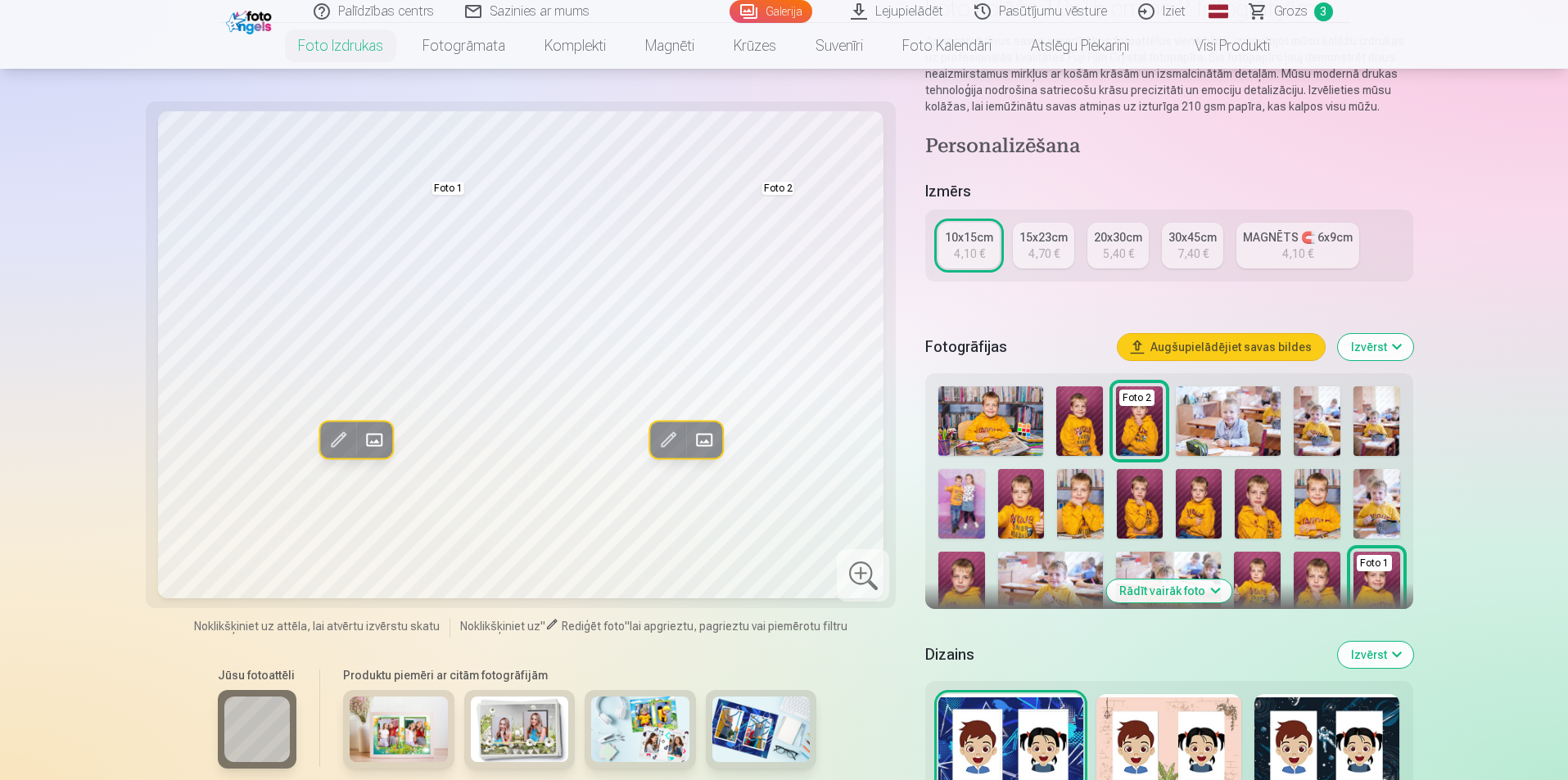
click at [1031, 577] on img at bounding box center [1050, 586] width 105 height 69
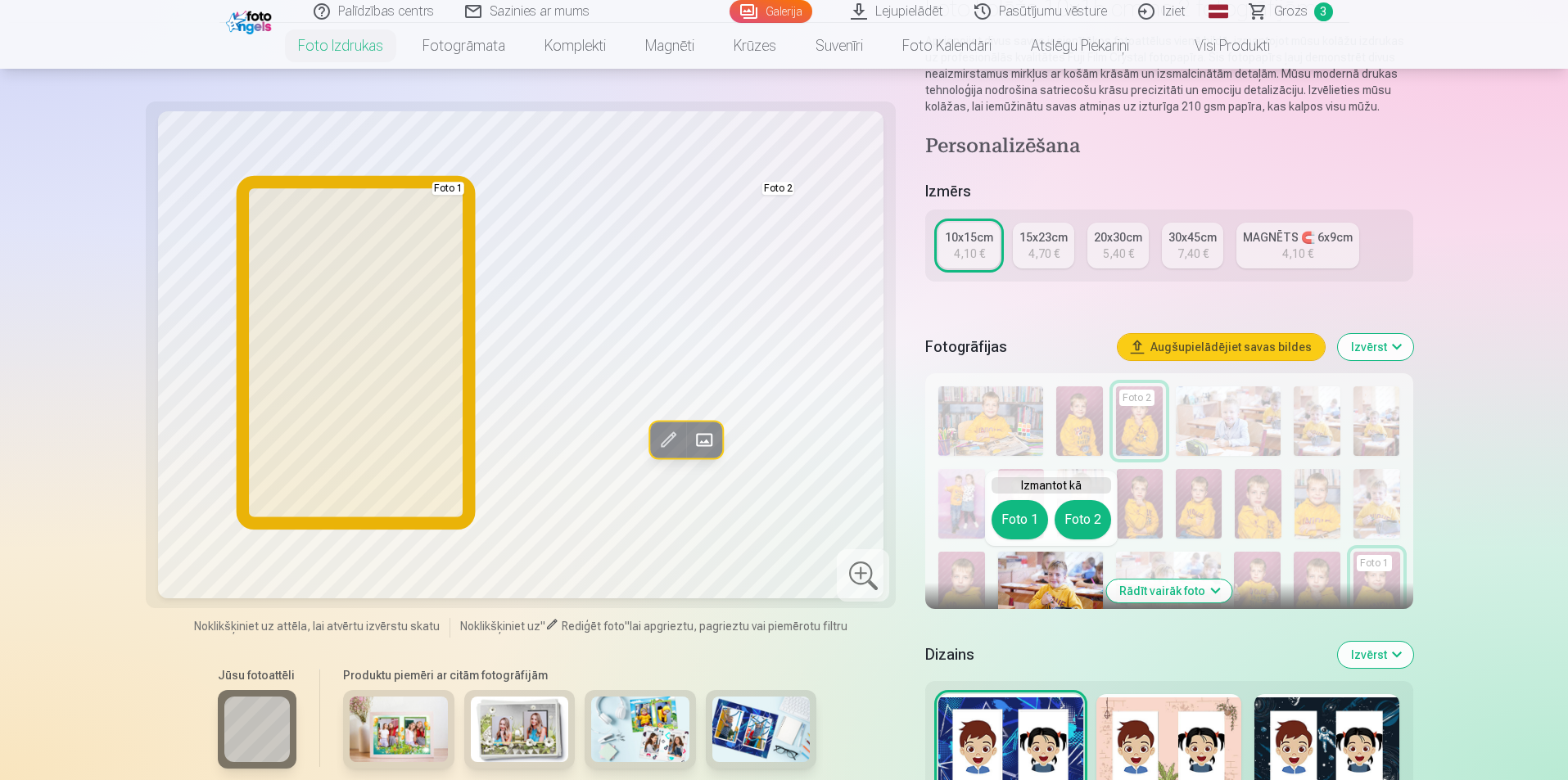
click at [1007, 516] on button "Foto 1" at bounding box center [1020, 519] width 57 height 39
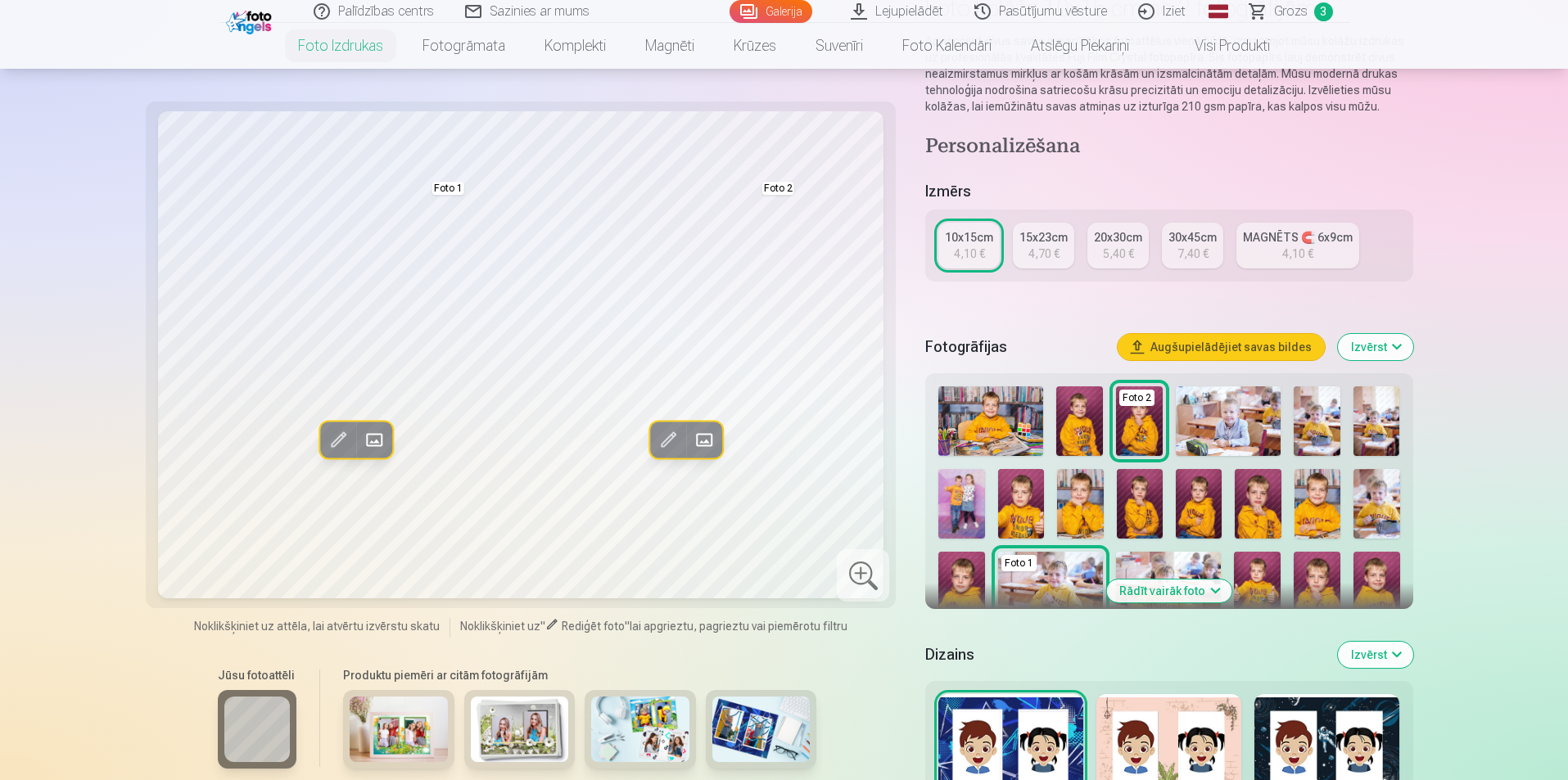
click at [964, 588] on img at bounding box center [962, 586] width 47 height 69
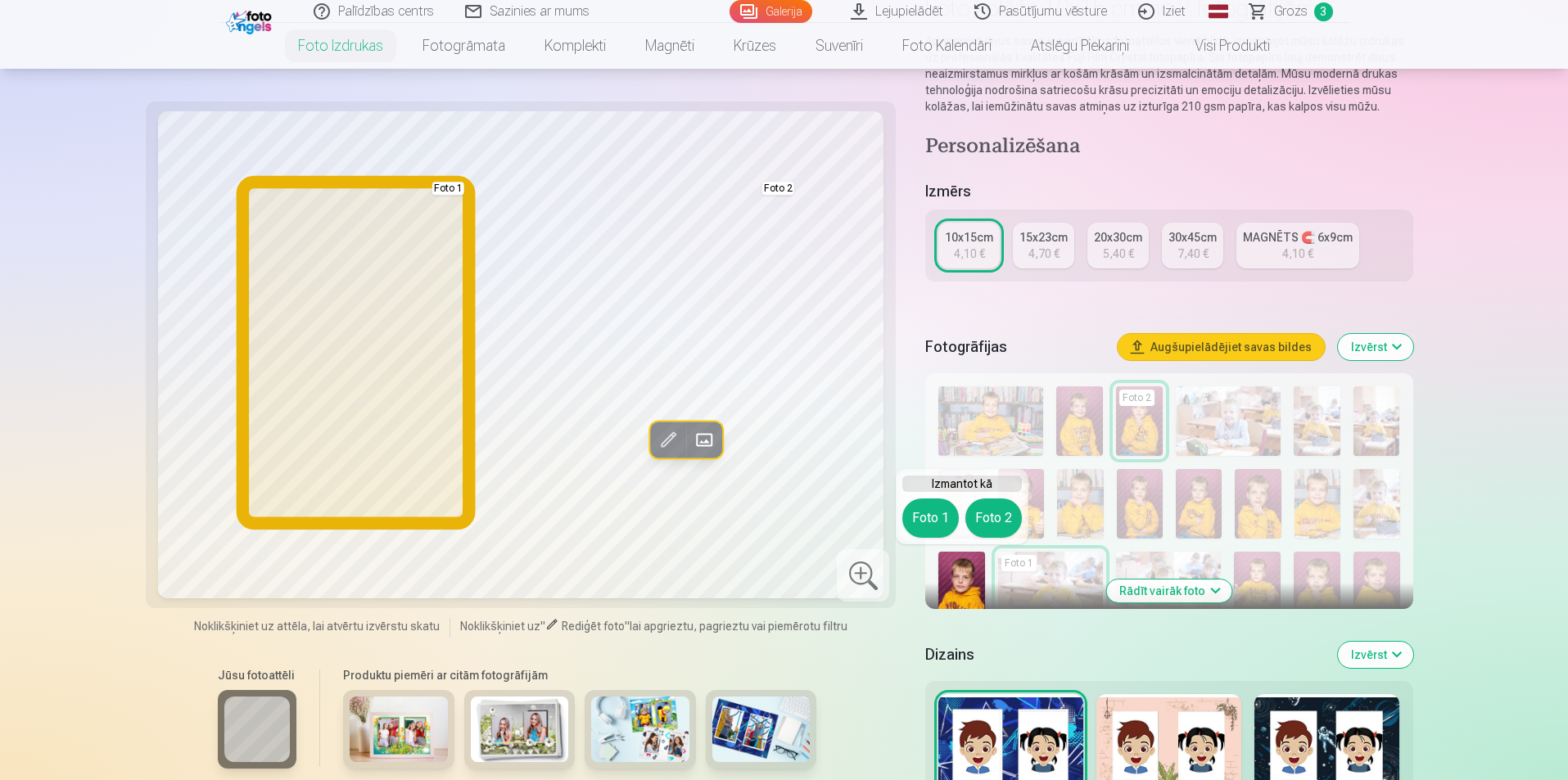
click at [923, 518] on button "Foto 1" at bounding box center [931, 517] width 57 height 39
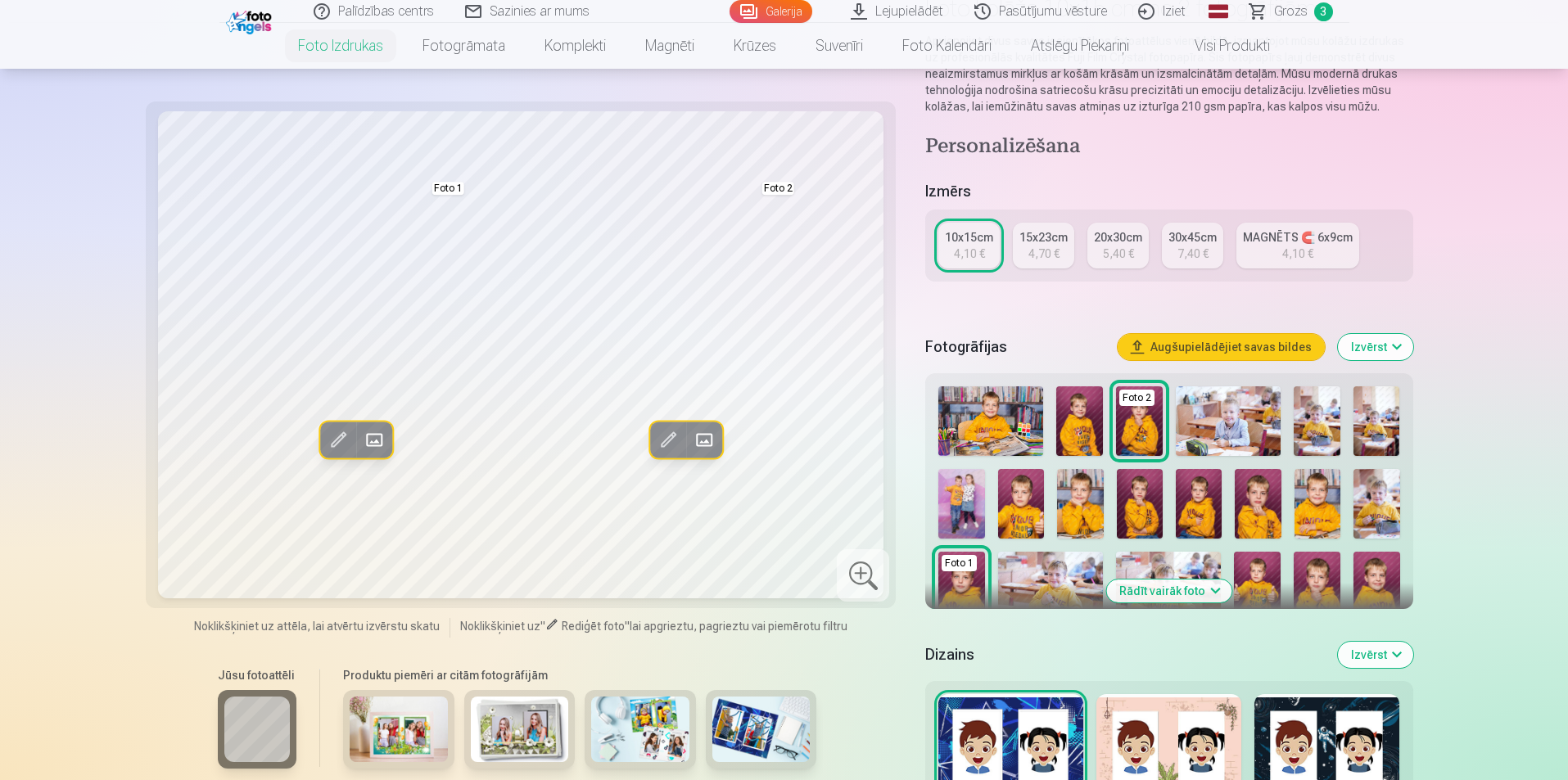
click at [1077, 508] on img at bounding box center [1080, 503] width 46 height 69
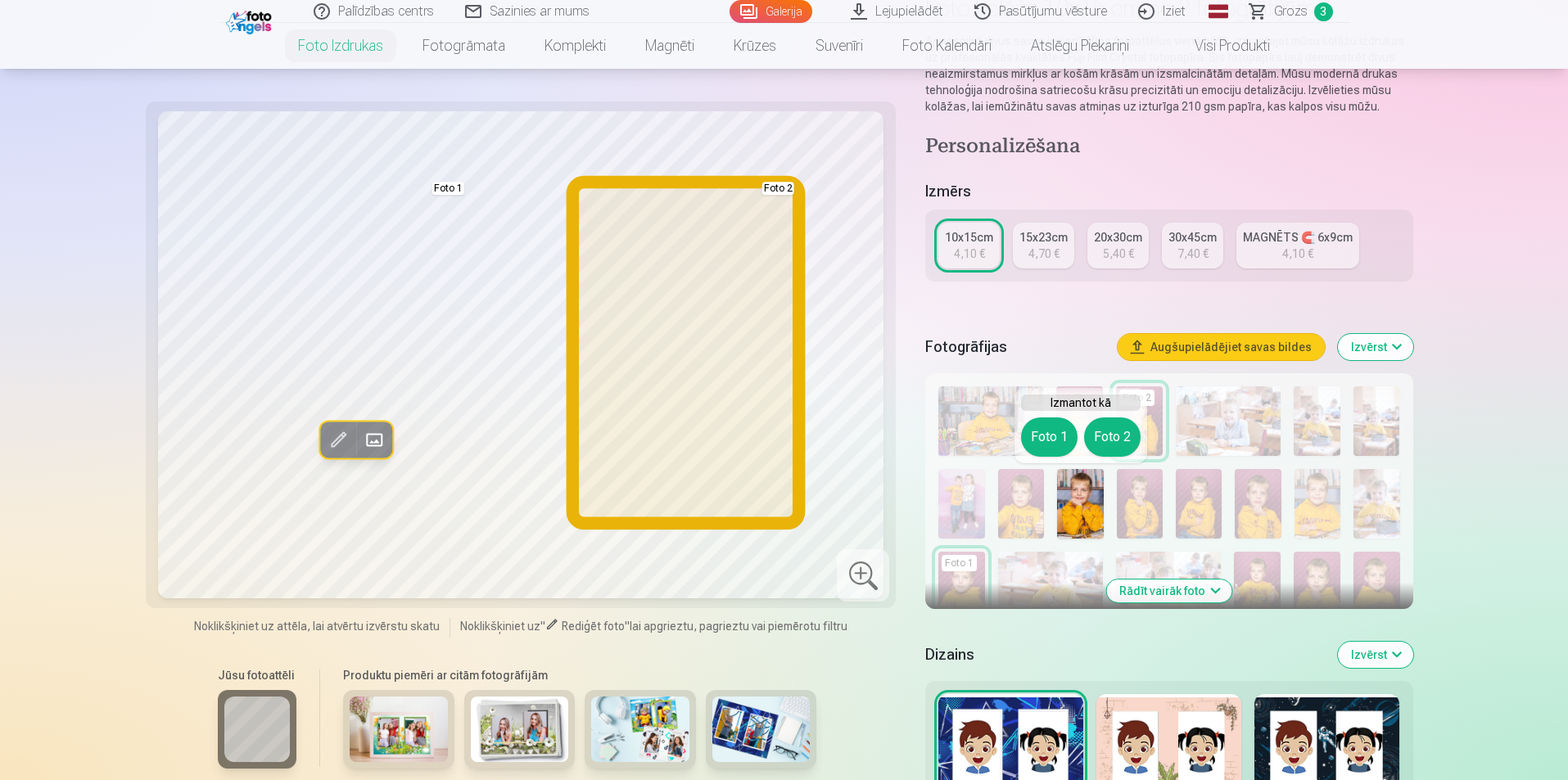
click at [1132, 437] on button "Foto 2" at bounding box center [1112, 436] width 57 height 39
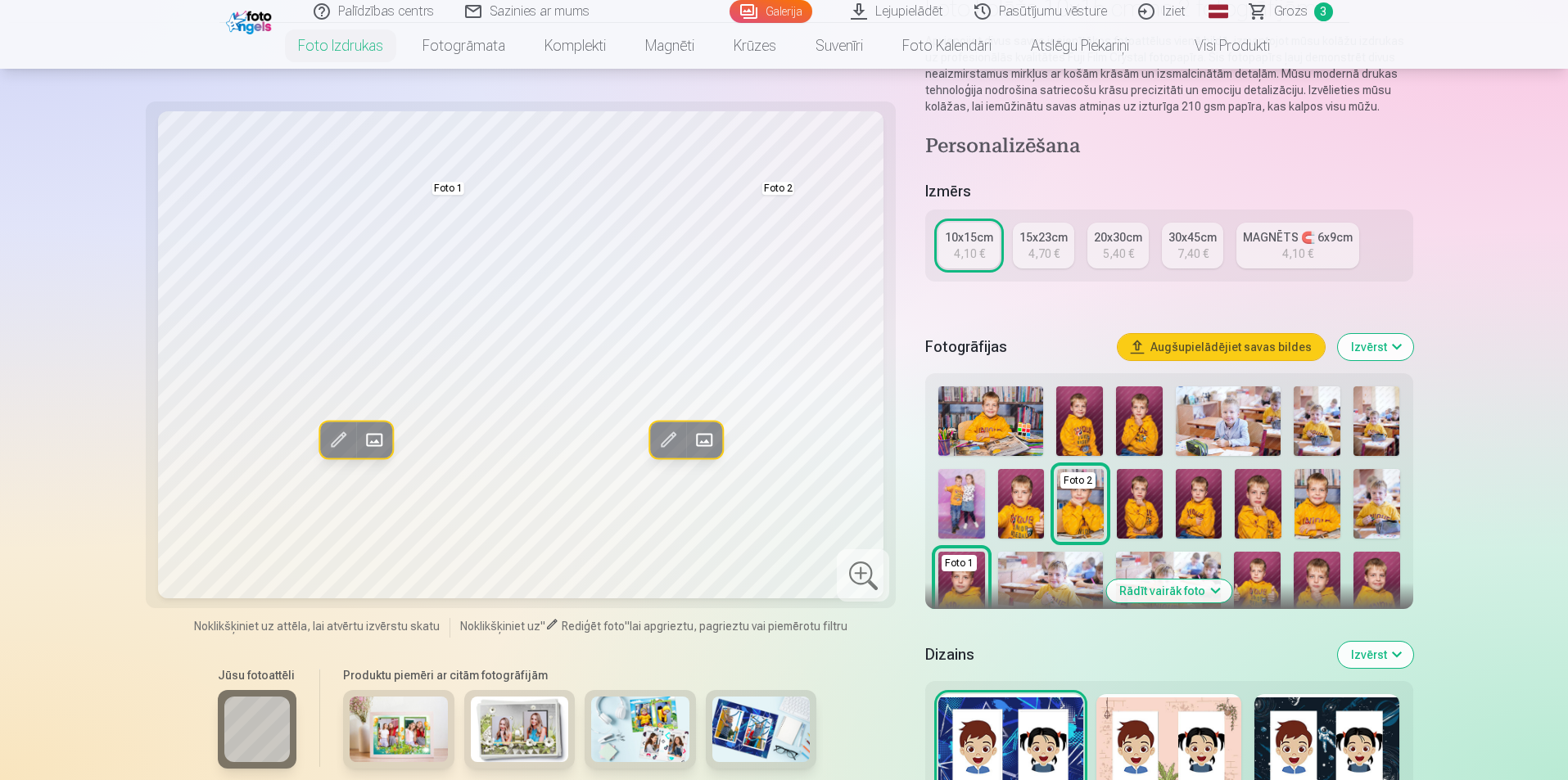
click at [1316, 428] on img at bounding box center [1317, 421] width 47 height 69
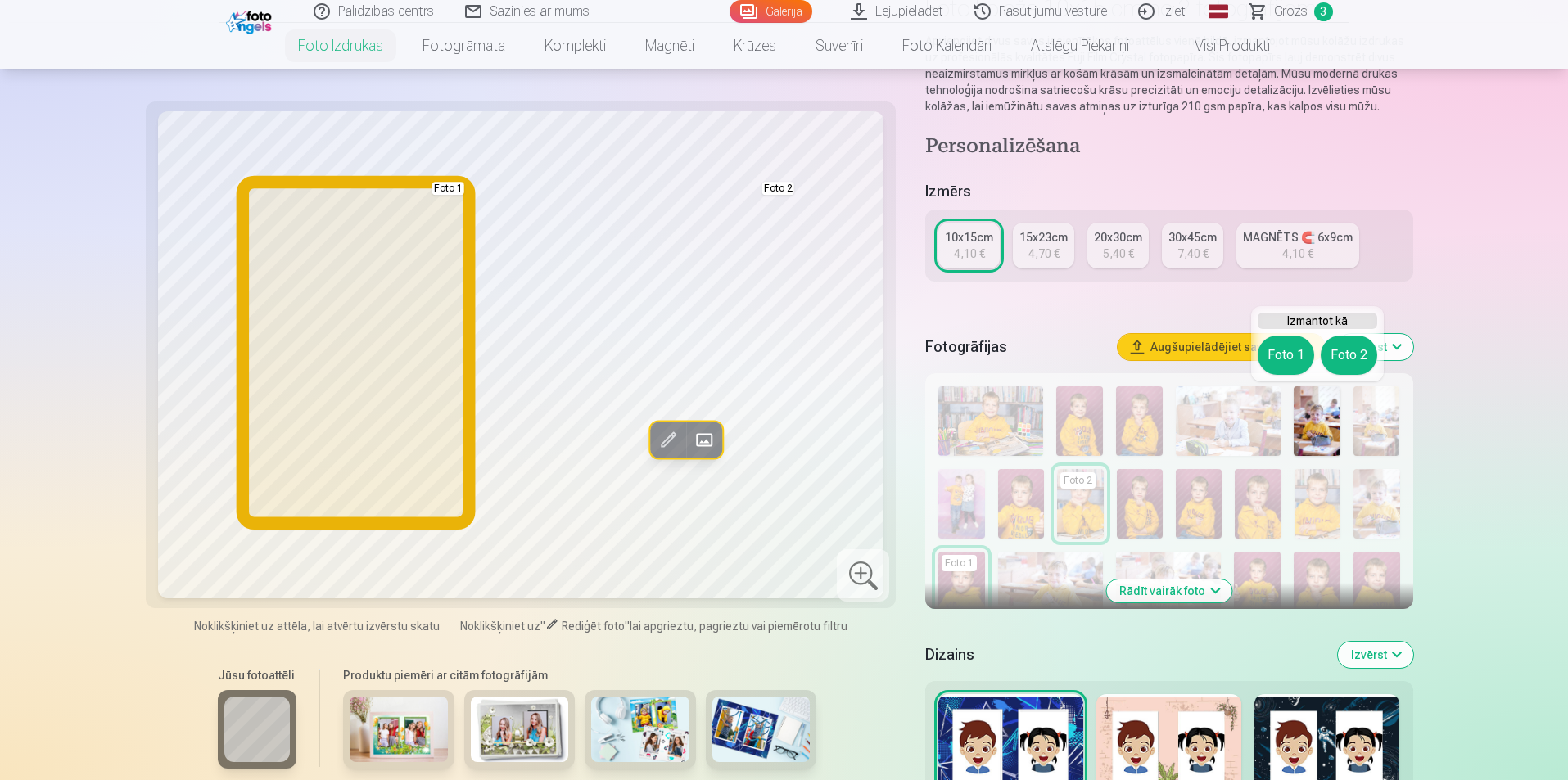
click at [1277, 362] on button "Foto 1" at bounding box center [1286, 354] width 57 height 39
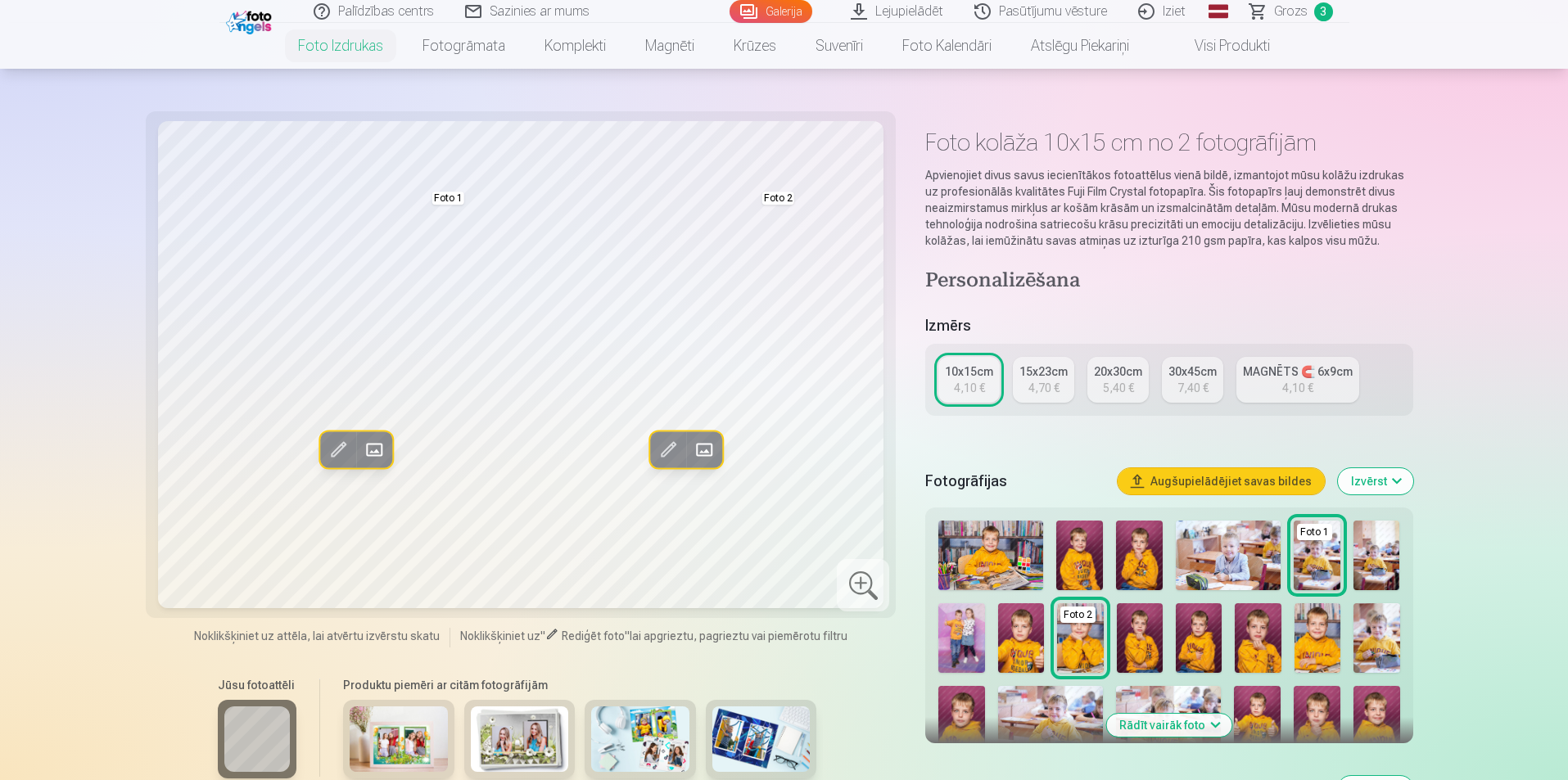
scroll to position [0, 0]
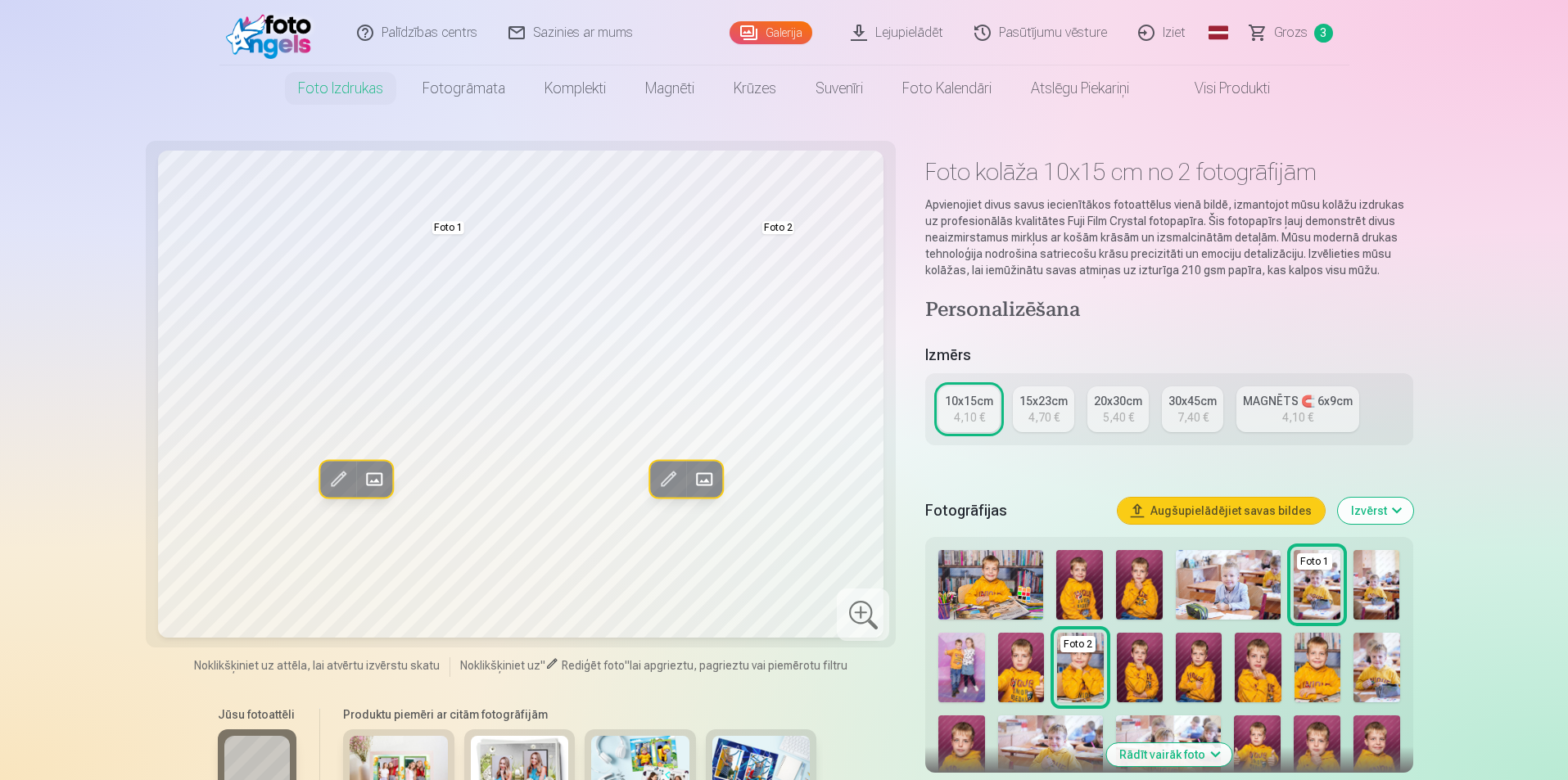
click at [1317, 422] on link "MAGNĒTS 🧲 6x9cm 4,10 €" at bounding box center [1297, 409] width 123 height 46
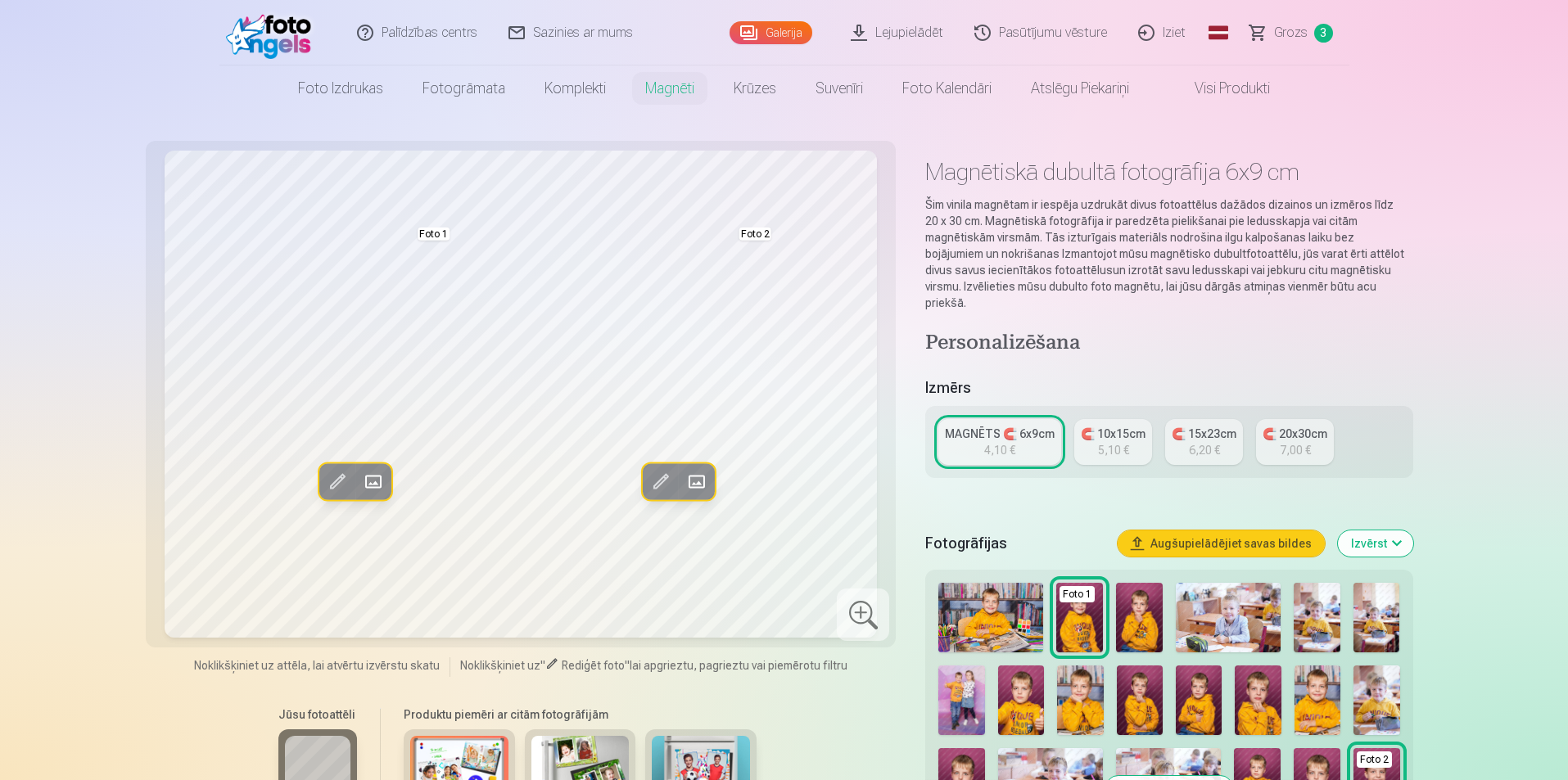
click at [1116, 442] on div "5,10 €" at bounding box center [1113, 451] width 31 height 17
click at [1067, 694] on img at bounding box center [1080, 700] width 46 height 69
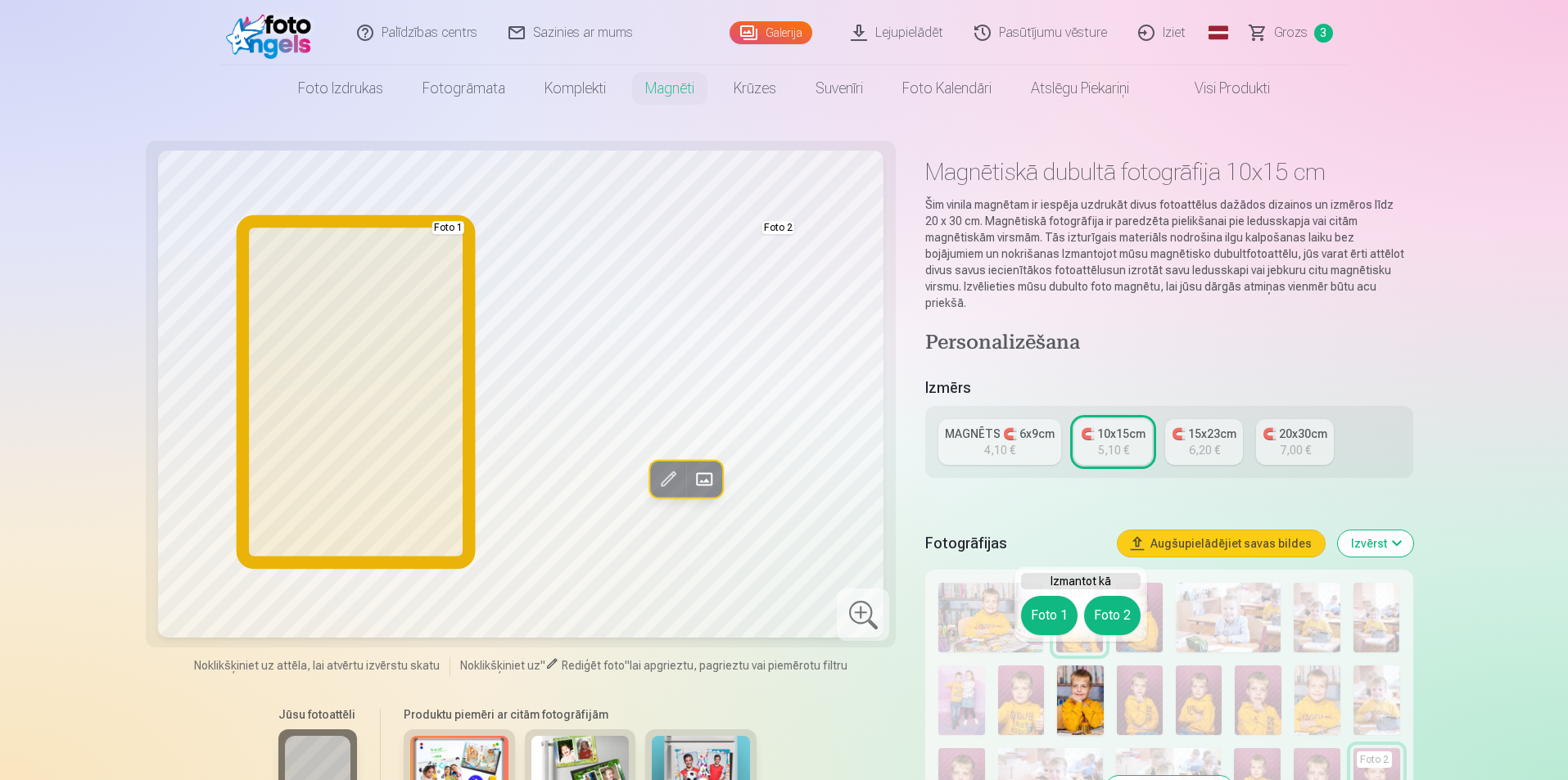
click at [1059, 618] on button "Foto 1" at bounding box center [1050, 615] width 57 height 39
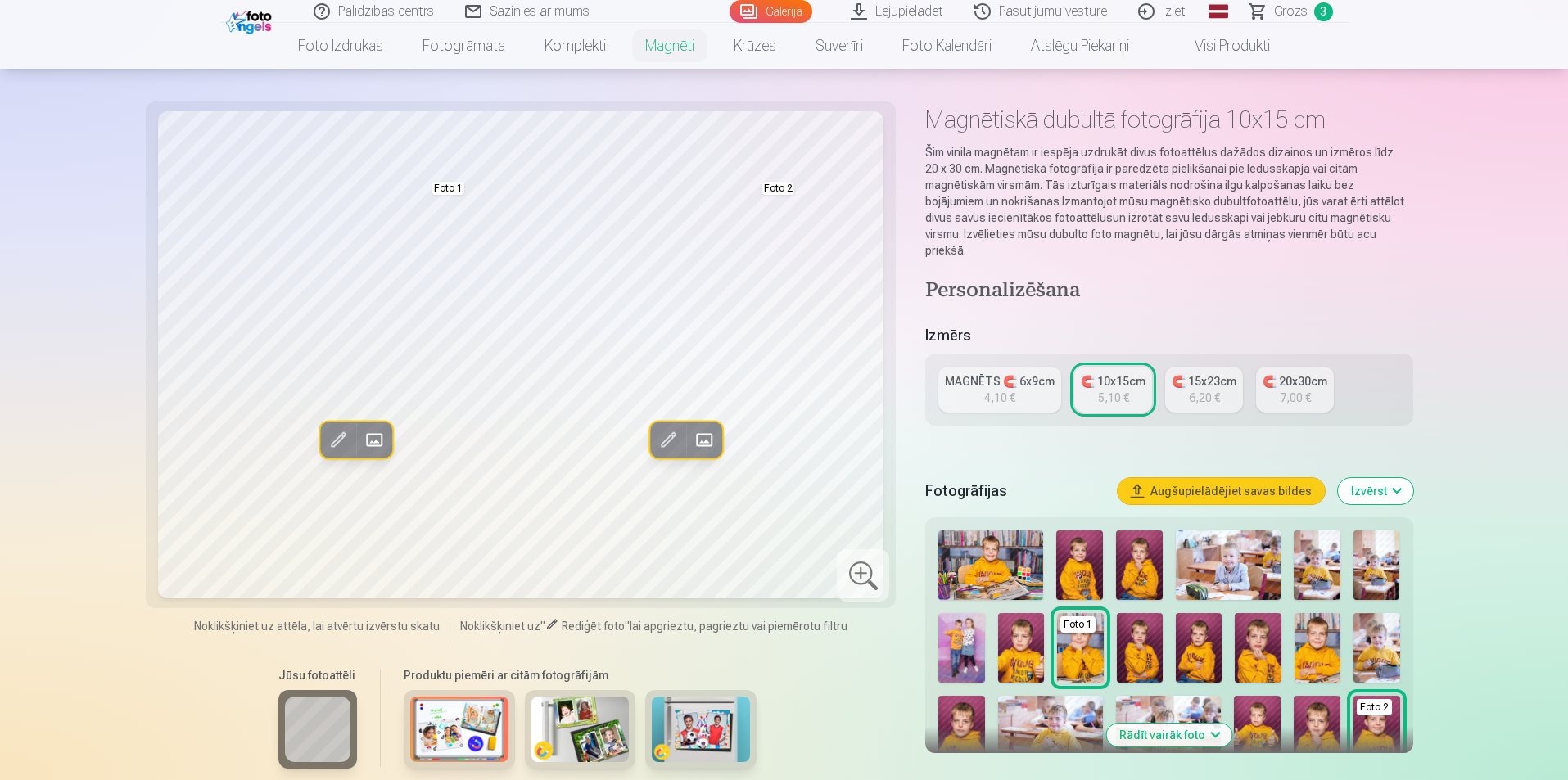
scroll to position [82, 0]
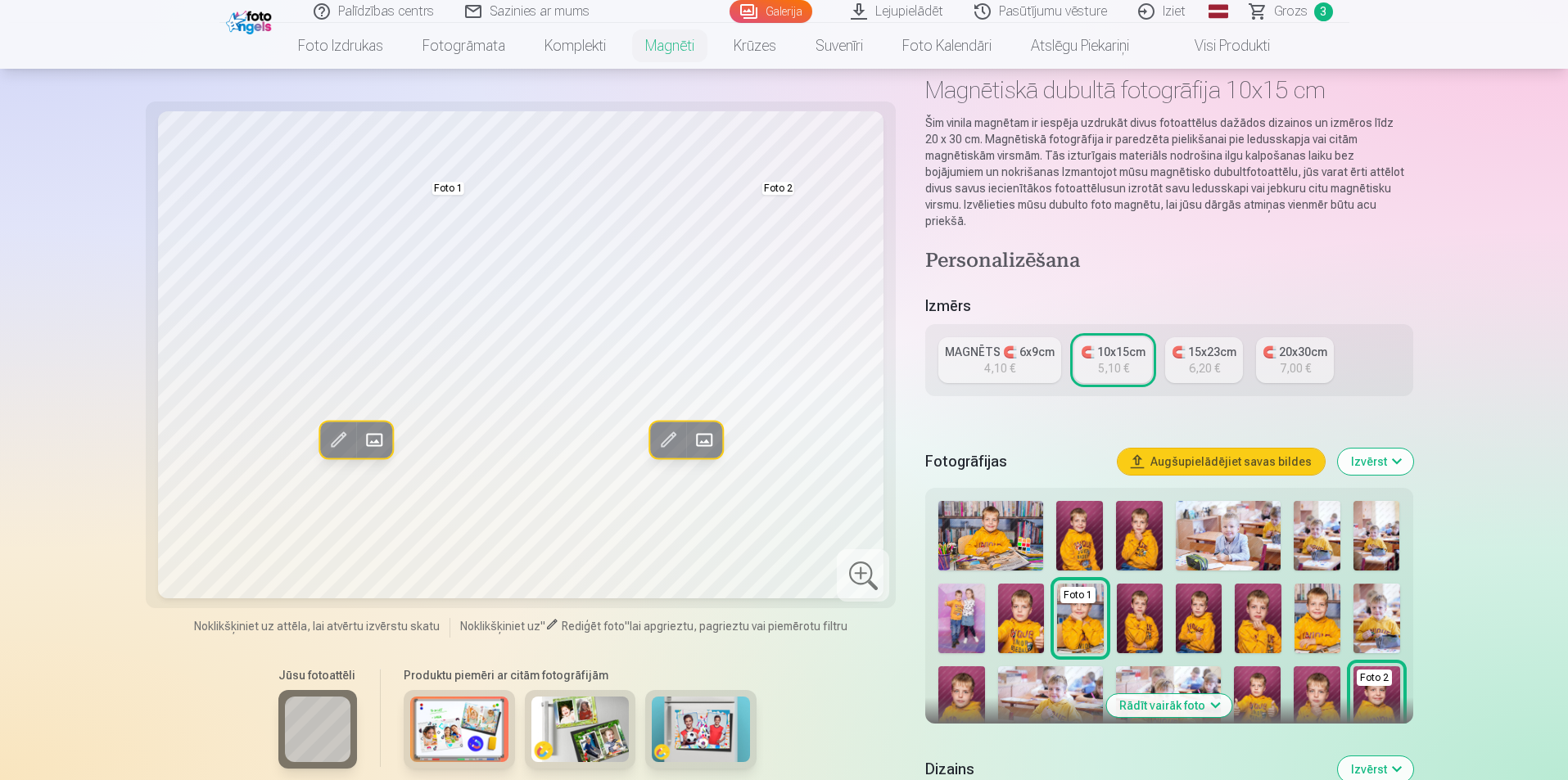
click at [957, 680] on img at bounding box center [962, 701] width 47 height 69
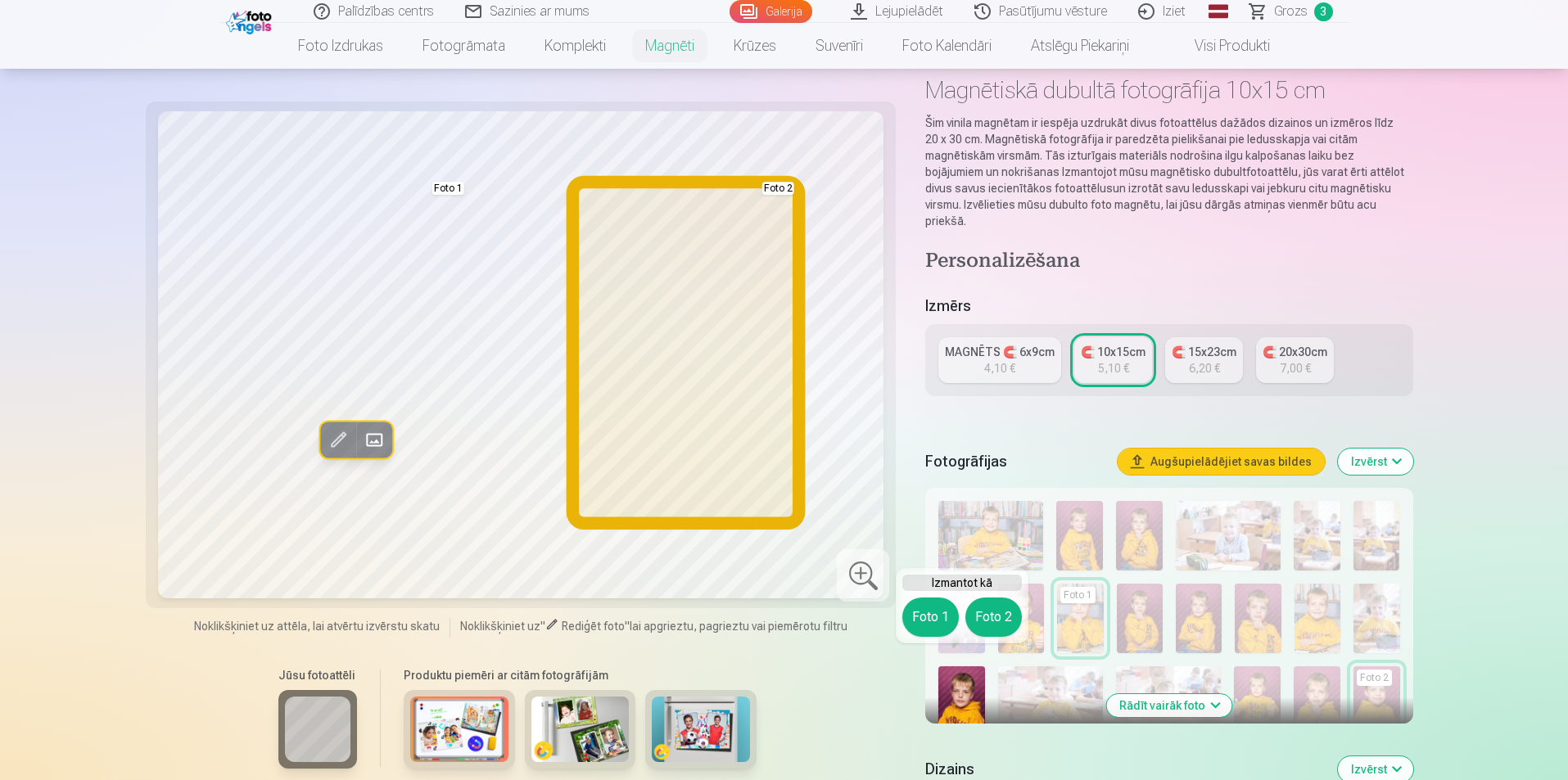
click at [1008, 617] on button "Foto 2" at bounding box center [993, 617] width 57 height 39
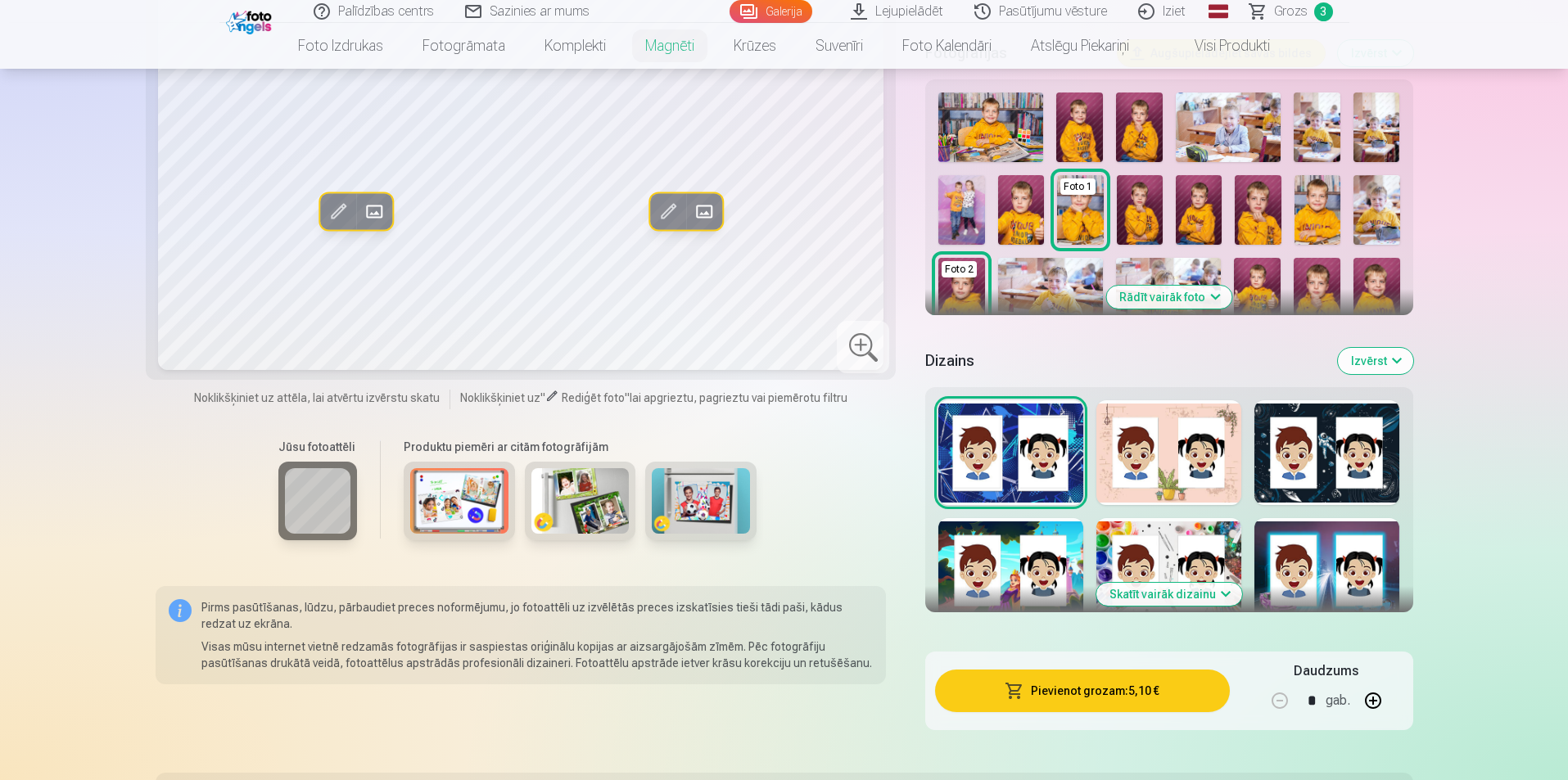
scroll to position [491, 0]
click at [1389, 347] on button "Izvērst" at bounding box center [1376, 359] width 75 height 26
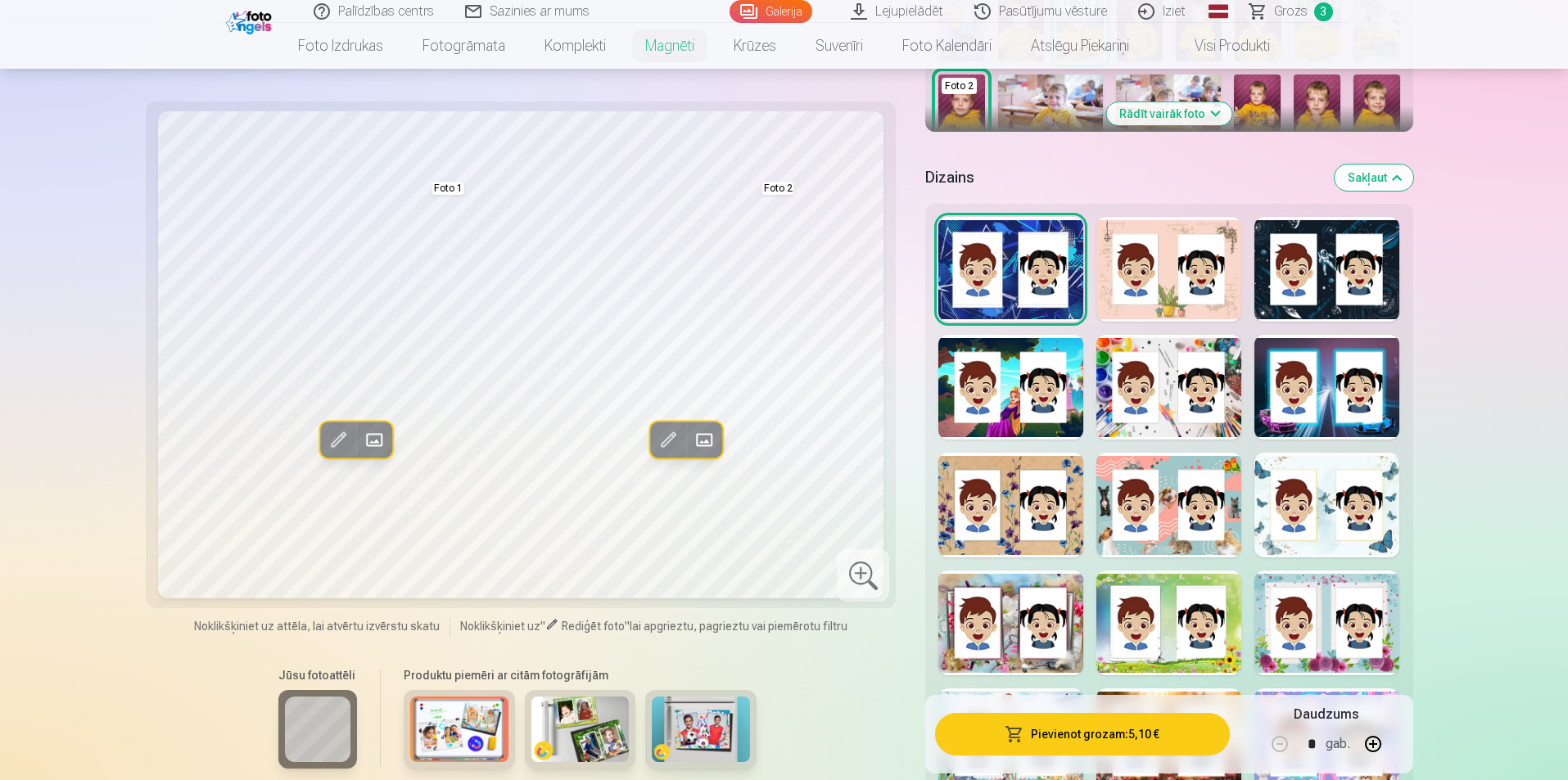
scroll to position [655, 0]
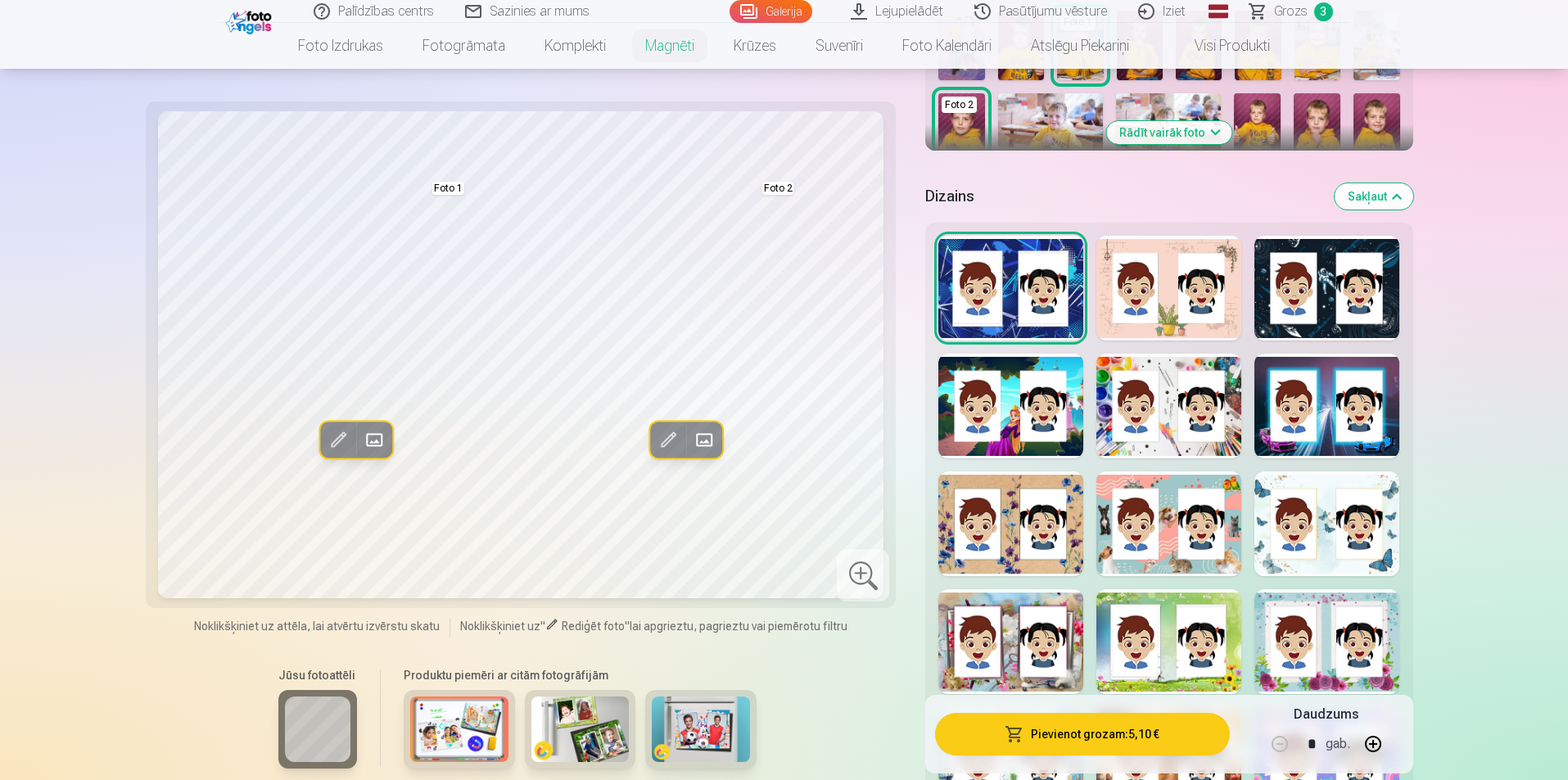
click at [1169, 432] on div at bounding box center [1168, 405] width 145 height 105
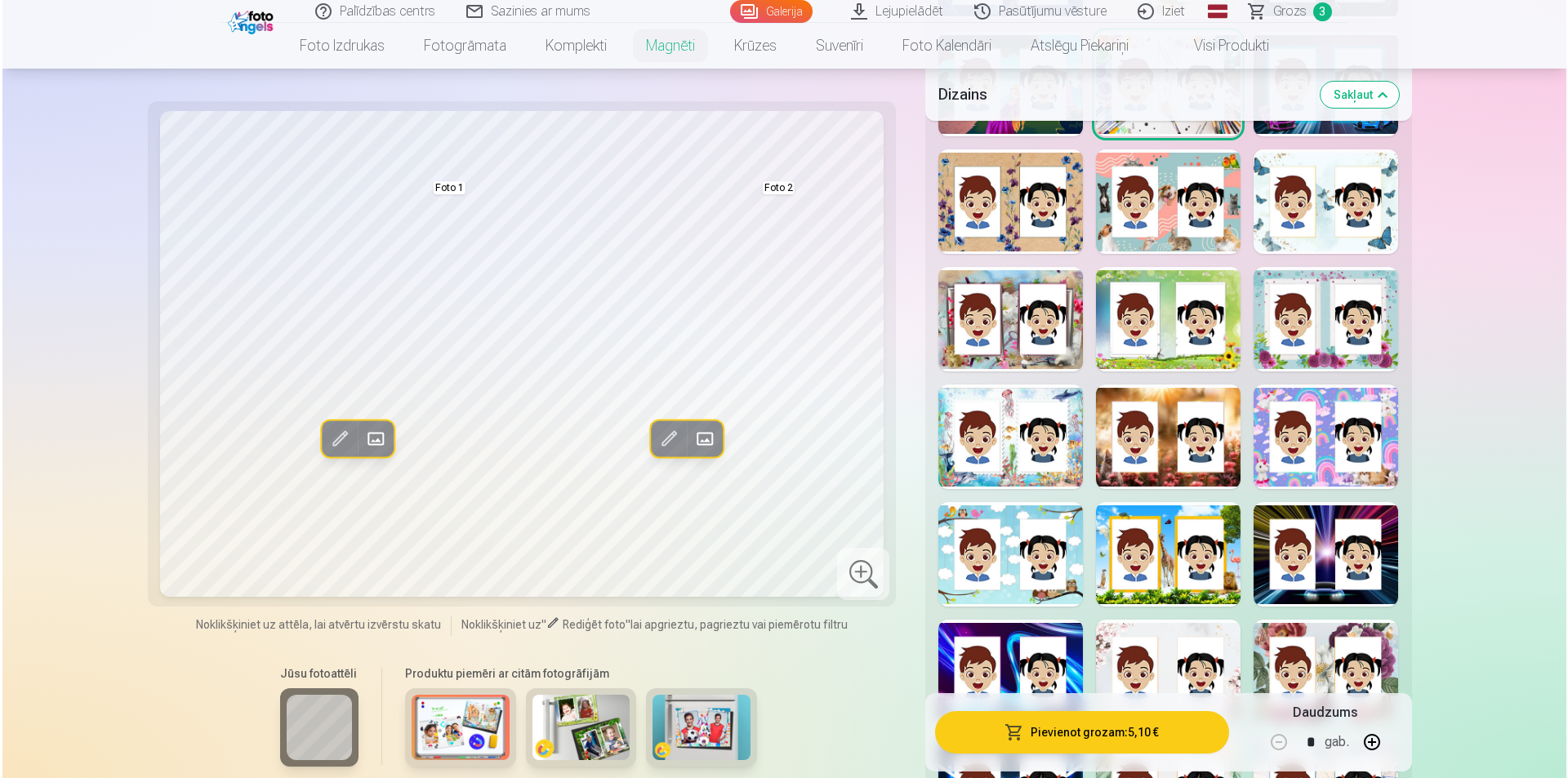
scroll to position [980, 0]
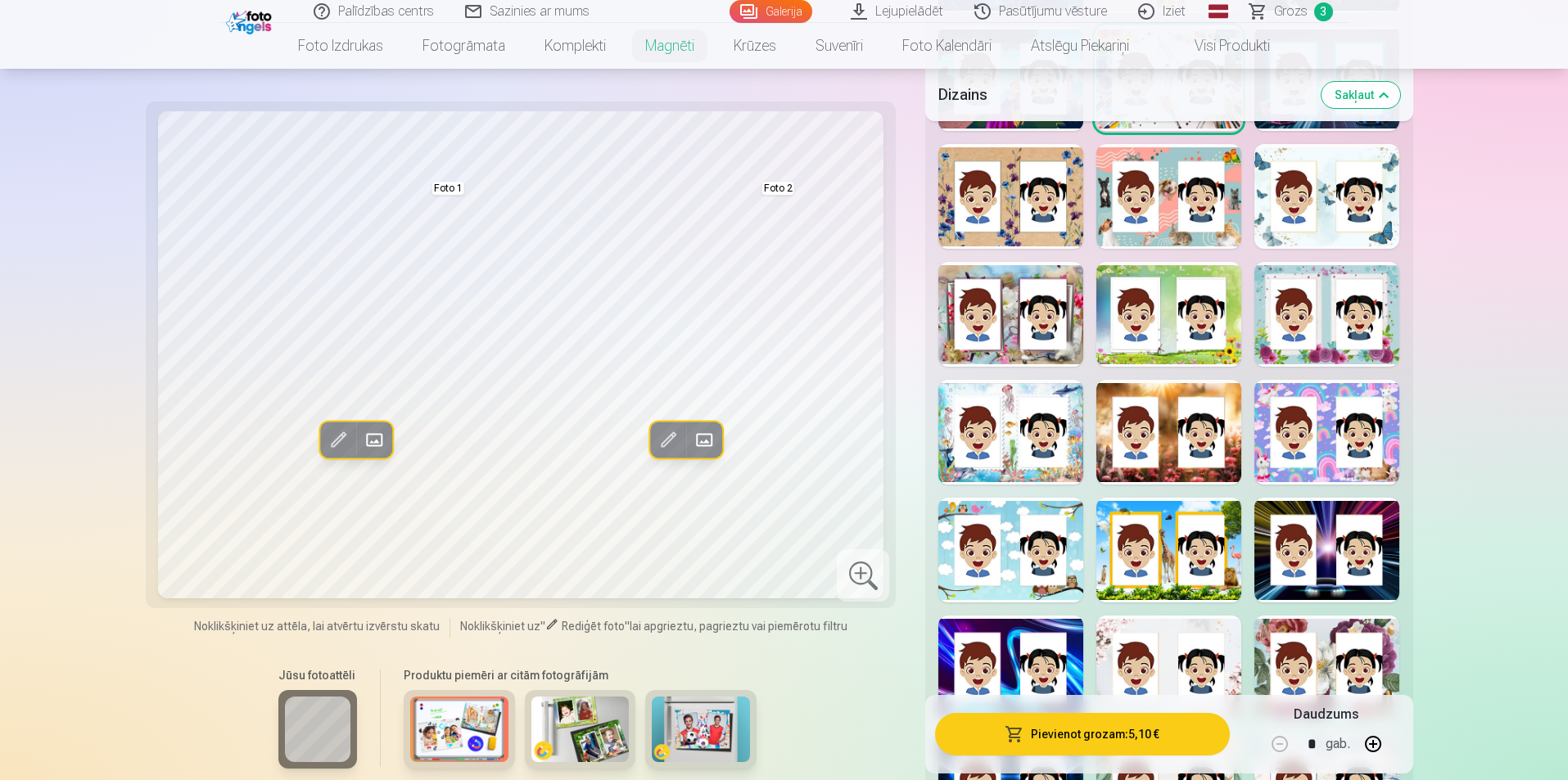
click at [1022, 456] on div at bounding box center [1010, 431] width 145 height 105
click at [1115, 728] on button "Pievienot grozam : 5,10 €" at bounding box center [1081, 734] width 294 height 43
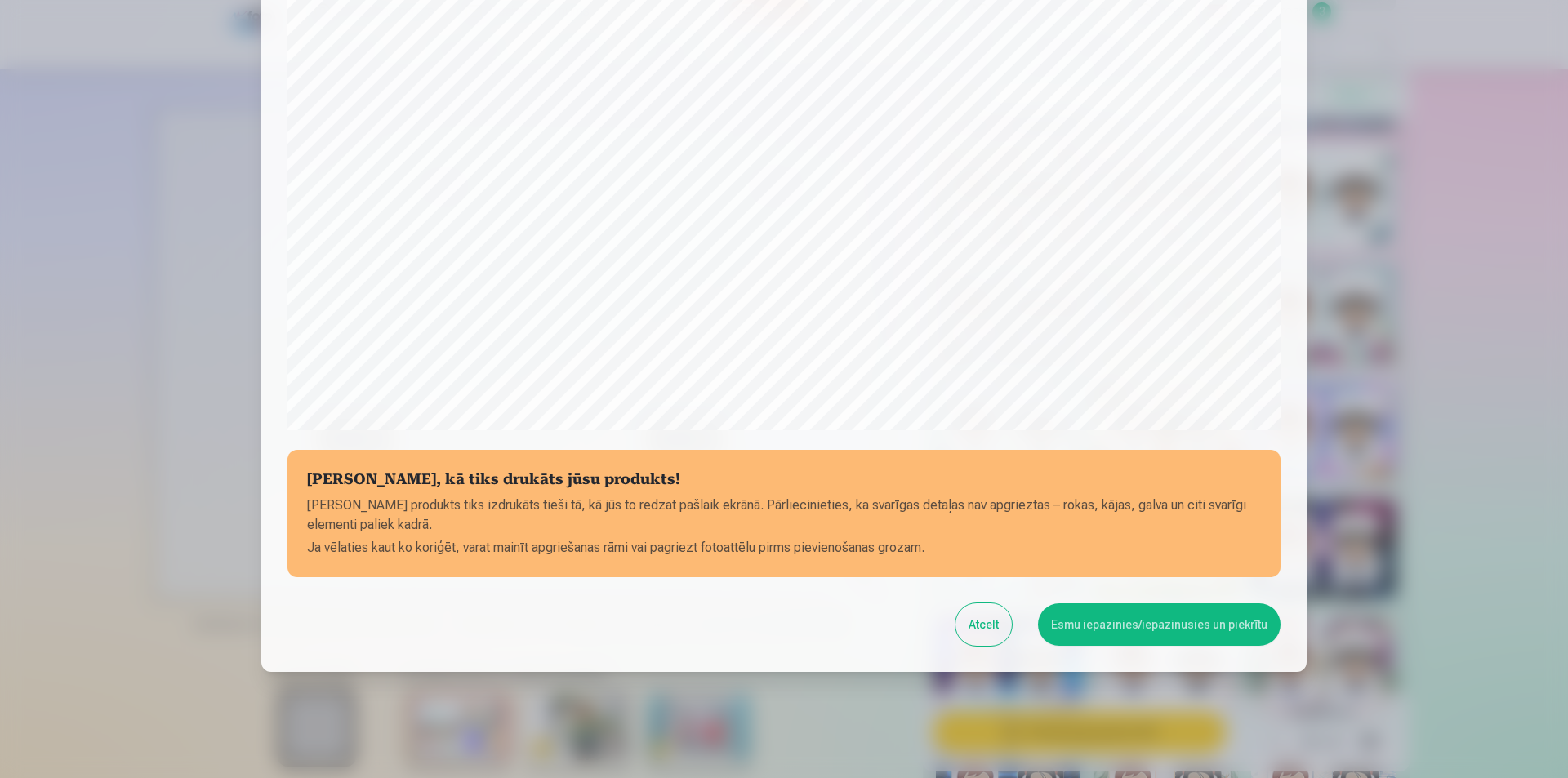
scroll to position [398, 0]
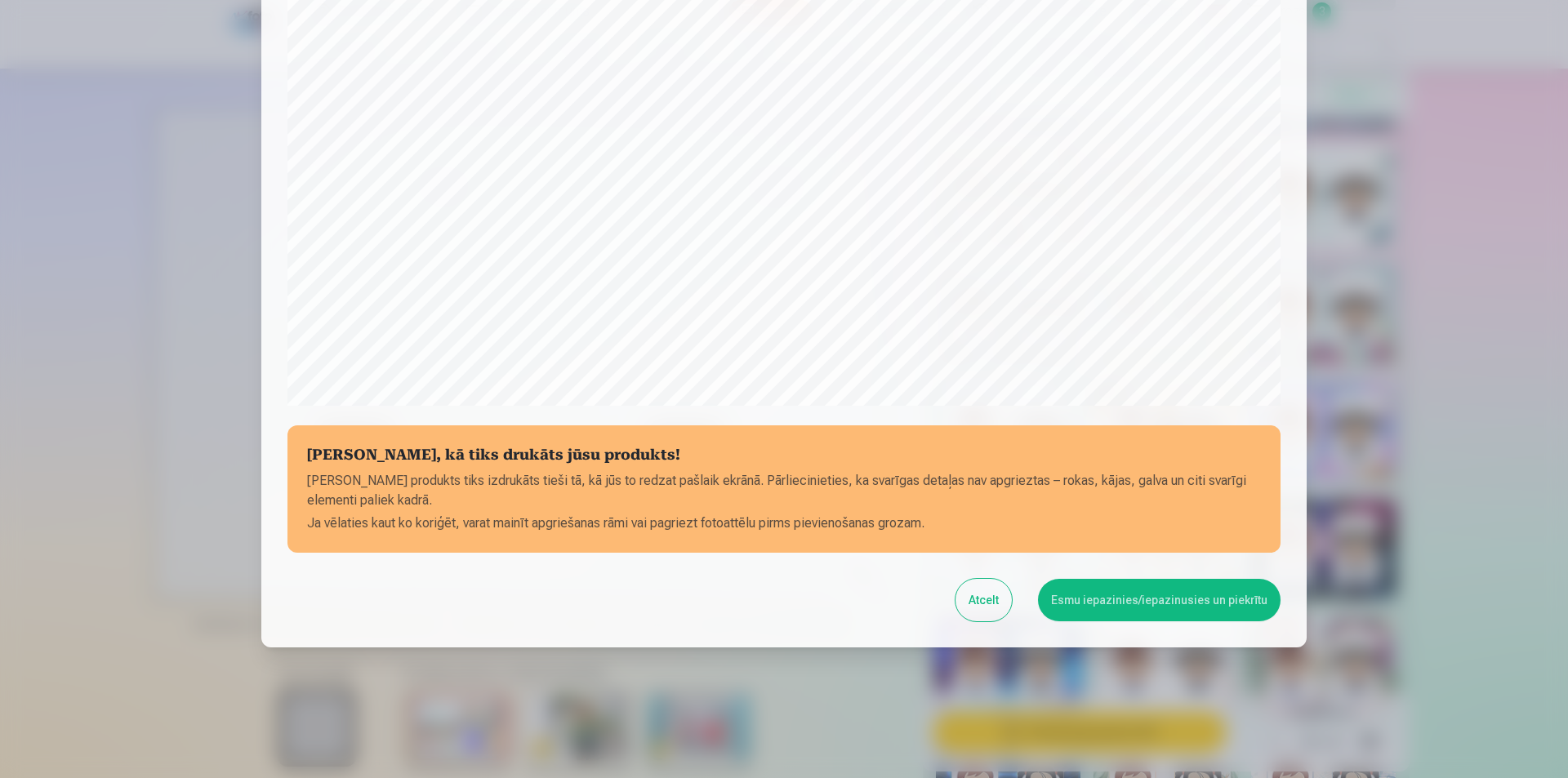
click at [1108, 600] on button "Esmu iepazinies/iepazinusies un piekrītu" at bounding box center [1158, 600] width 243 height 43
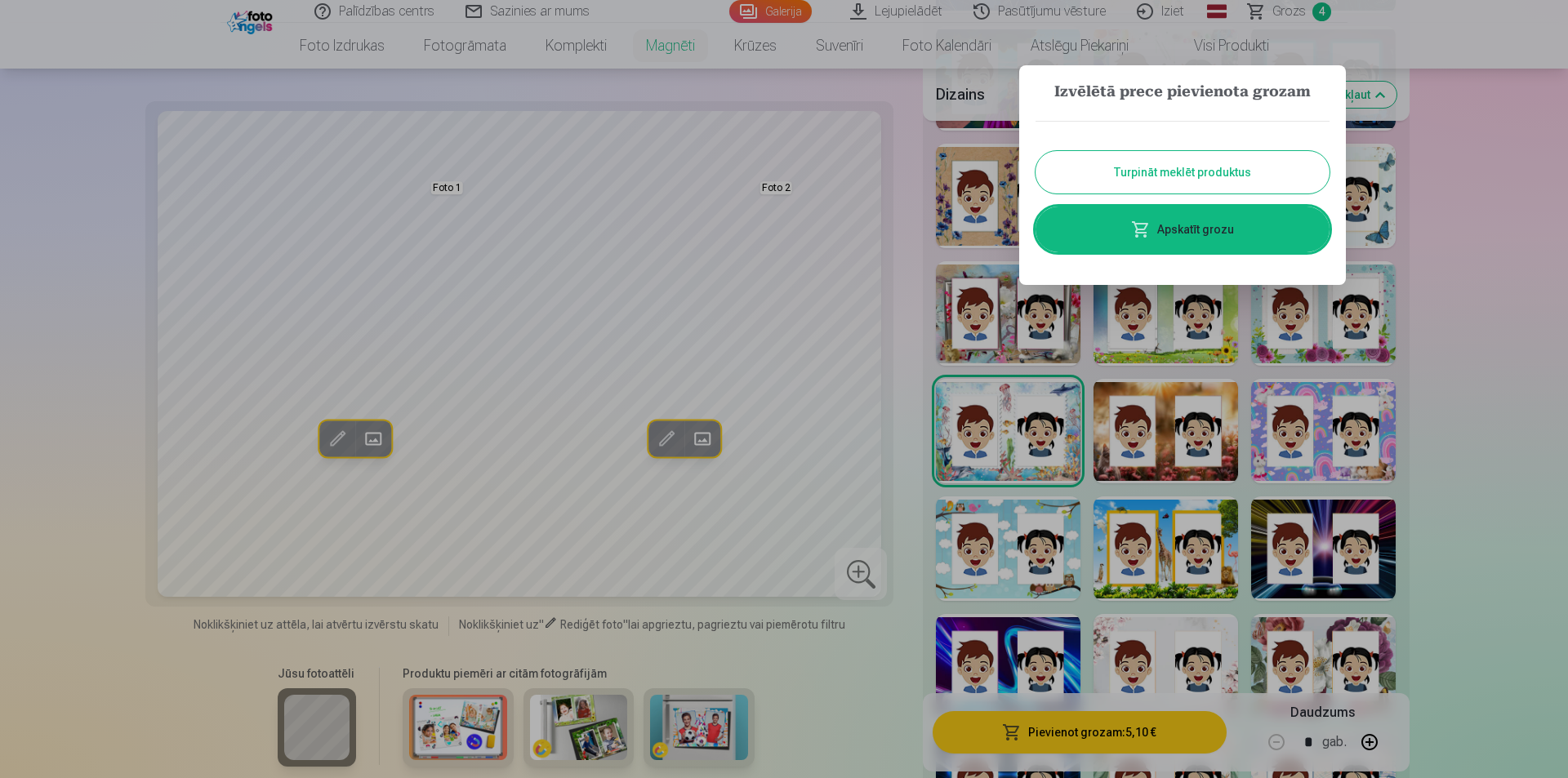
click at [1201, 224] on link "Apskatīt grozu" at bounding box center [1182, 229] width 294 height 46
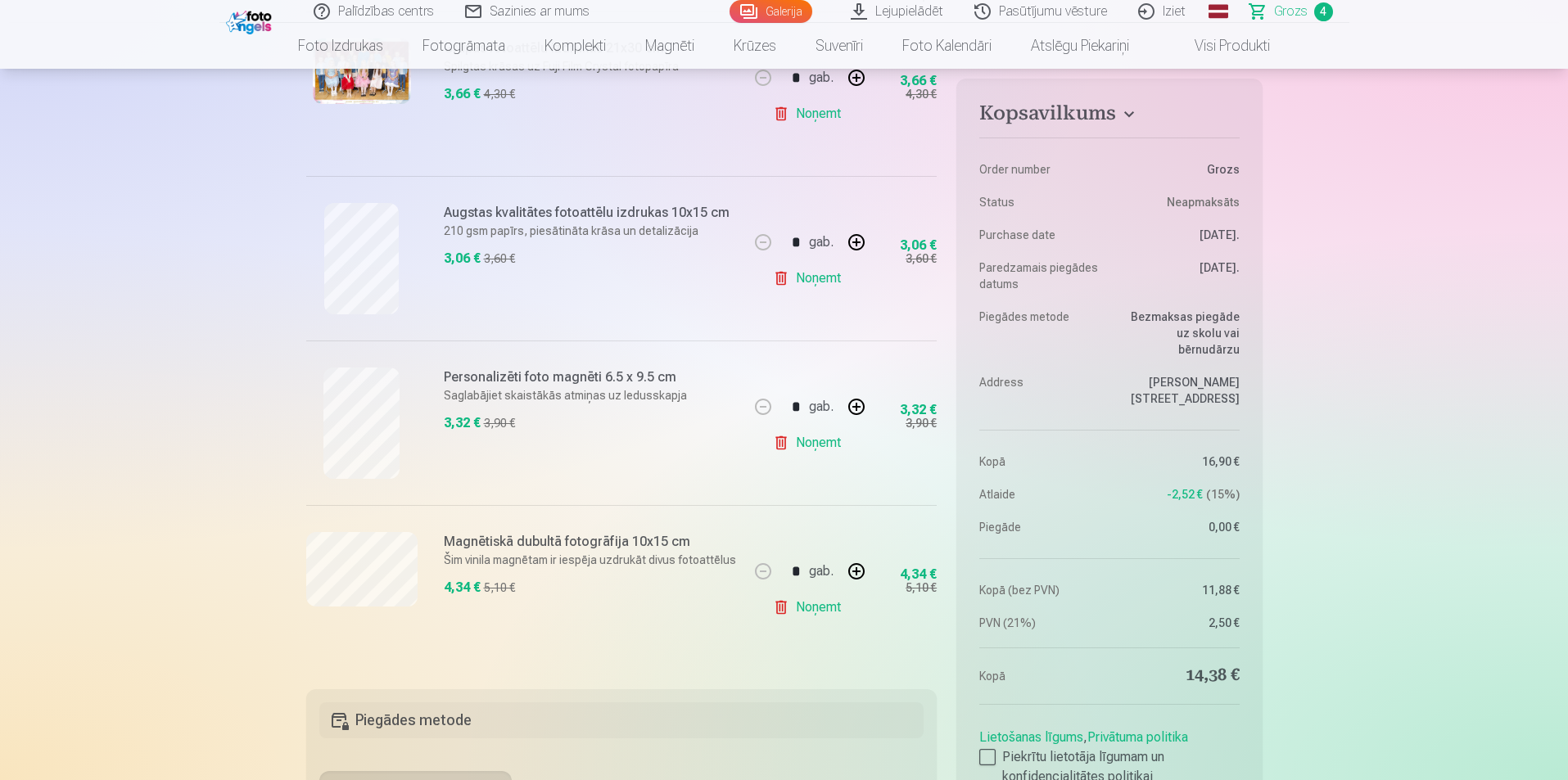
scroll to position [410, 0]
click at [783, 444] on link "Noņemt" at bounding box center [810, 441] width 74 height 33
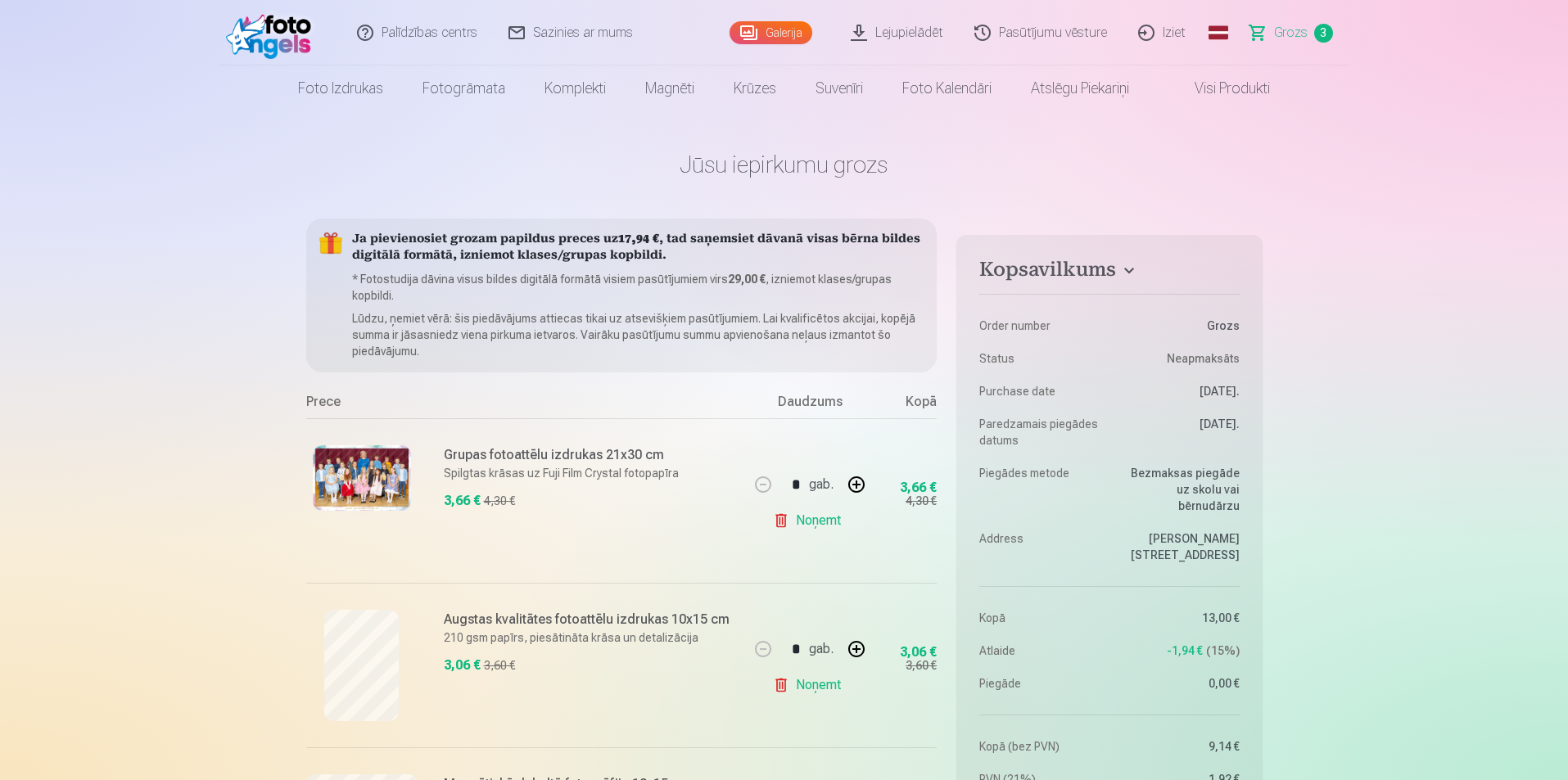
scroll to position [0, 0]
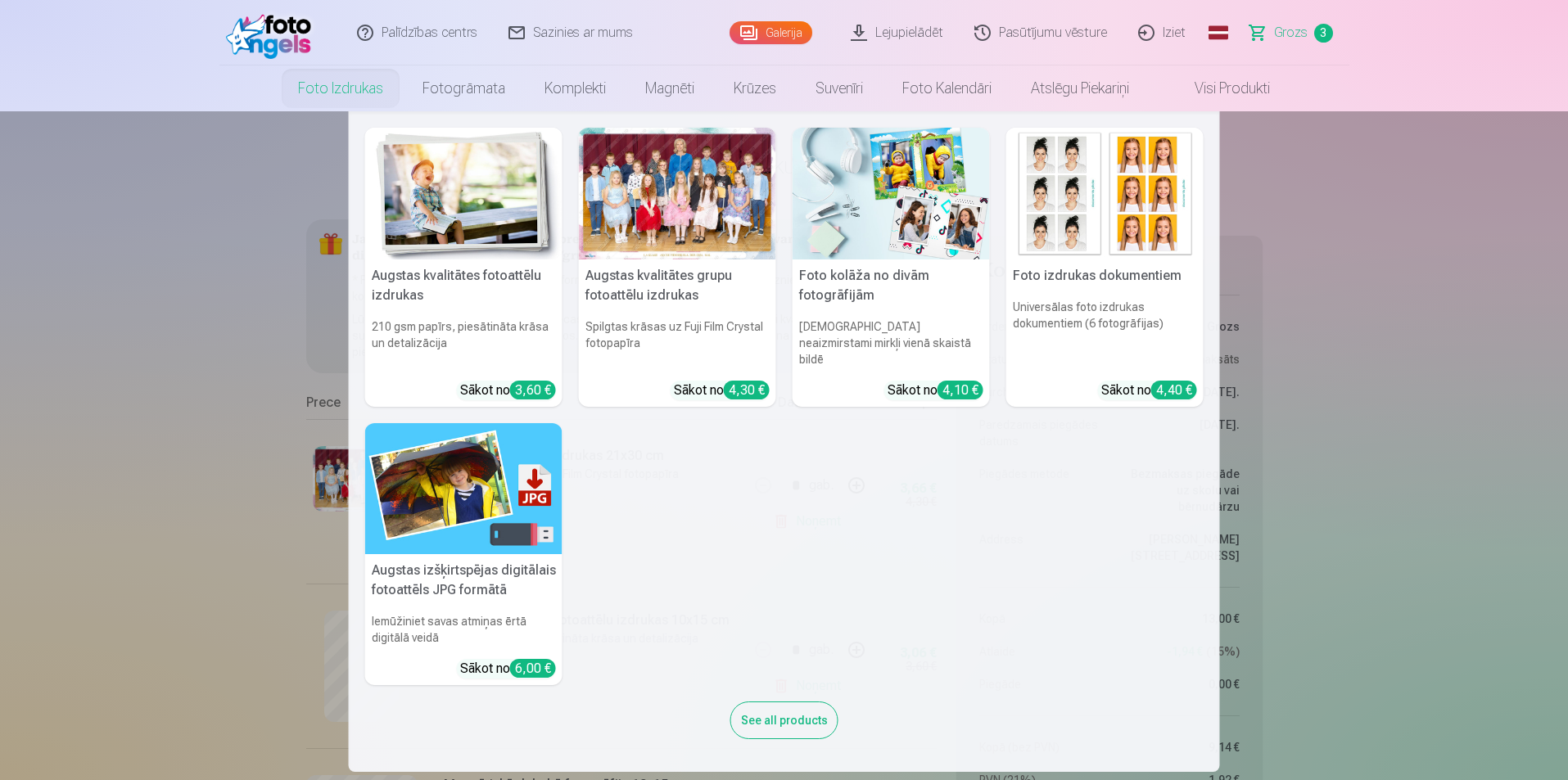
click at [309, 84] on link "Foto izdrukas" at bounding box center [340, 88] width 125 height 46
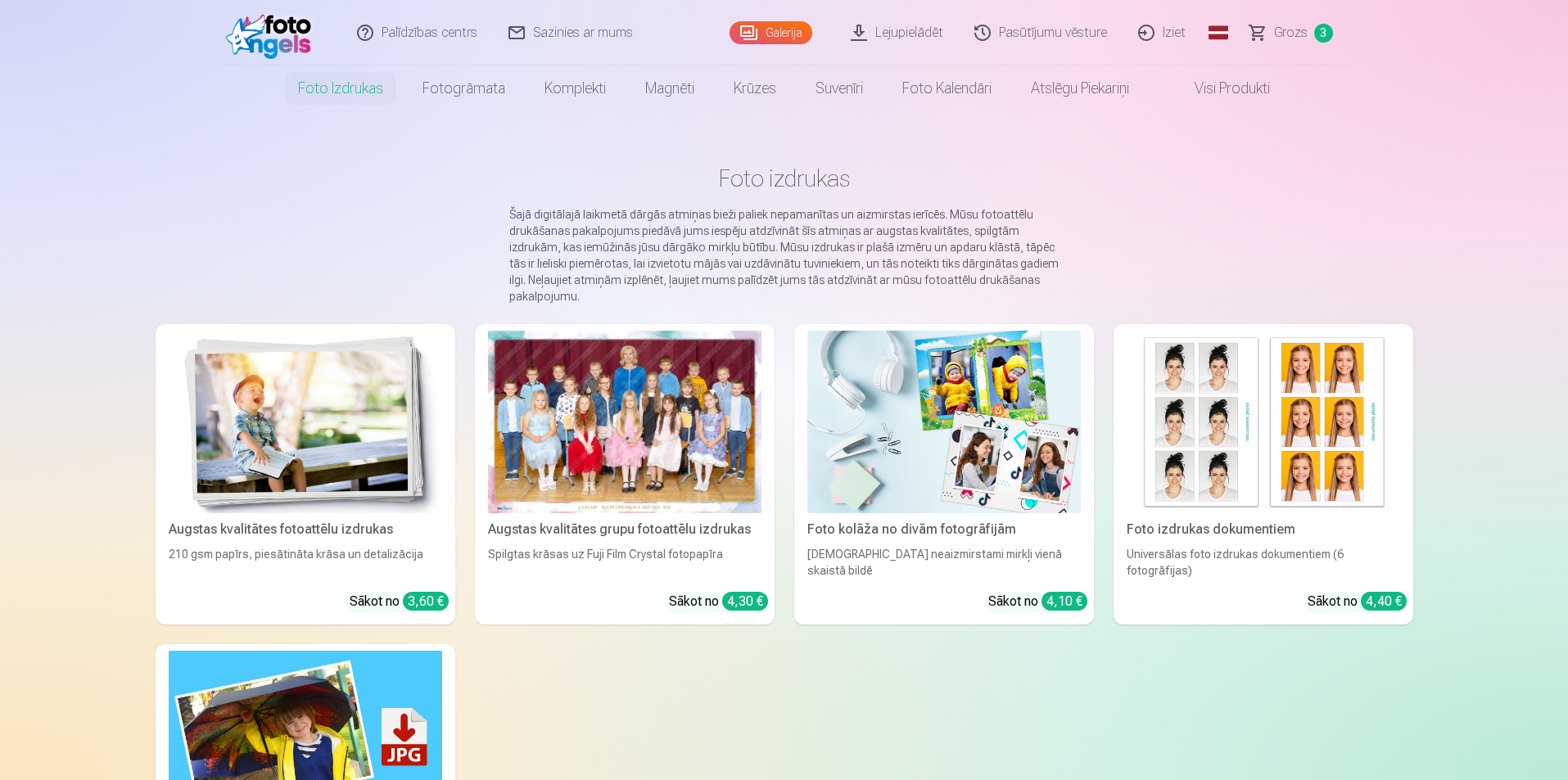
click at [329, 482] on img at bounding box center [305, 422] width 273 height 182
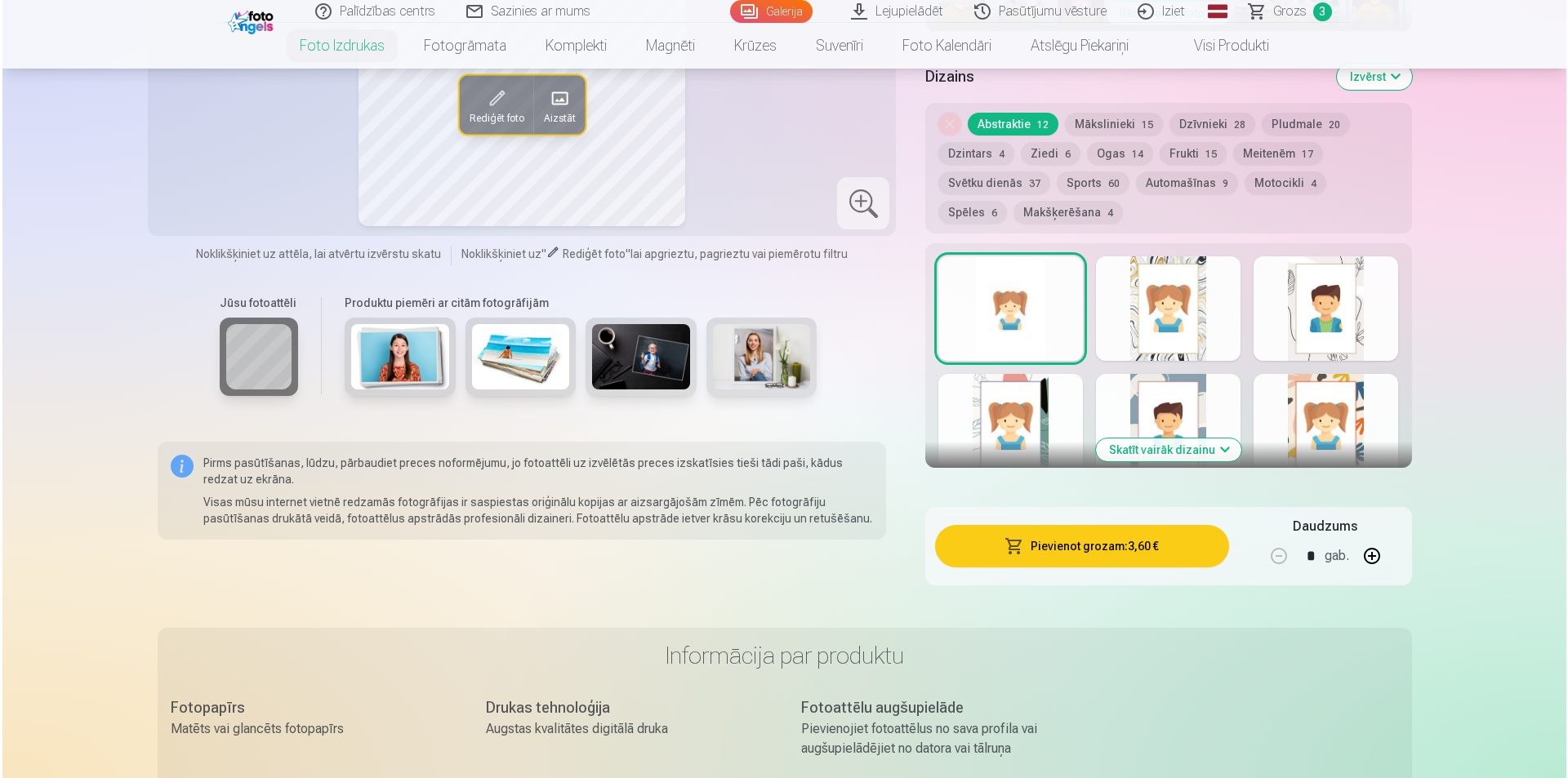
scroll to position [816, 0]
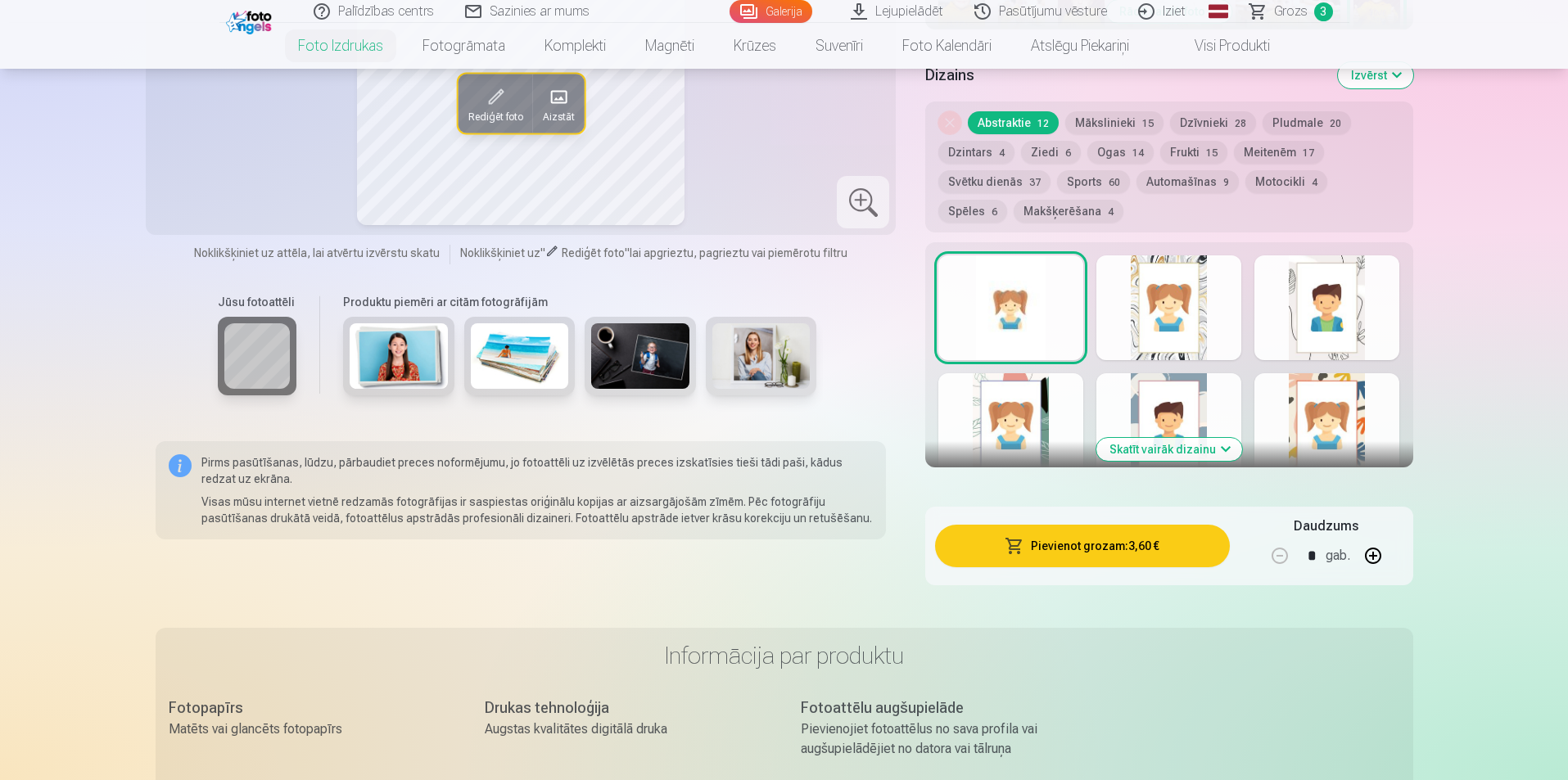
click at [1140, 555] on button "Pievienot grozam : 3,60 €" at bounding box center [1081, 546] width 294 height 43
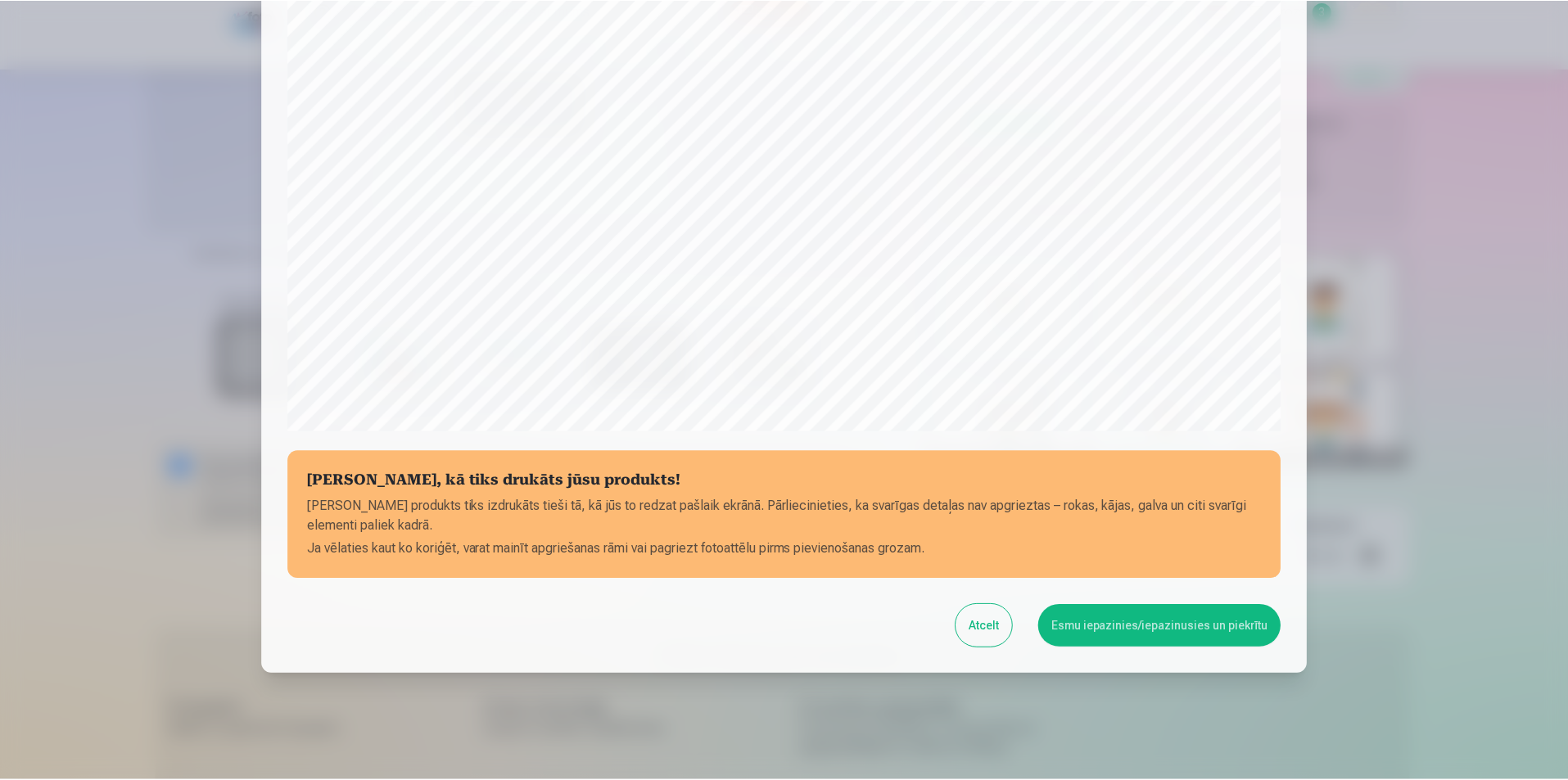
scroll to position [399, 0]
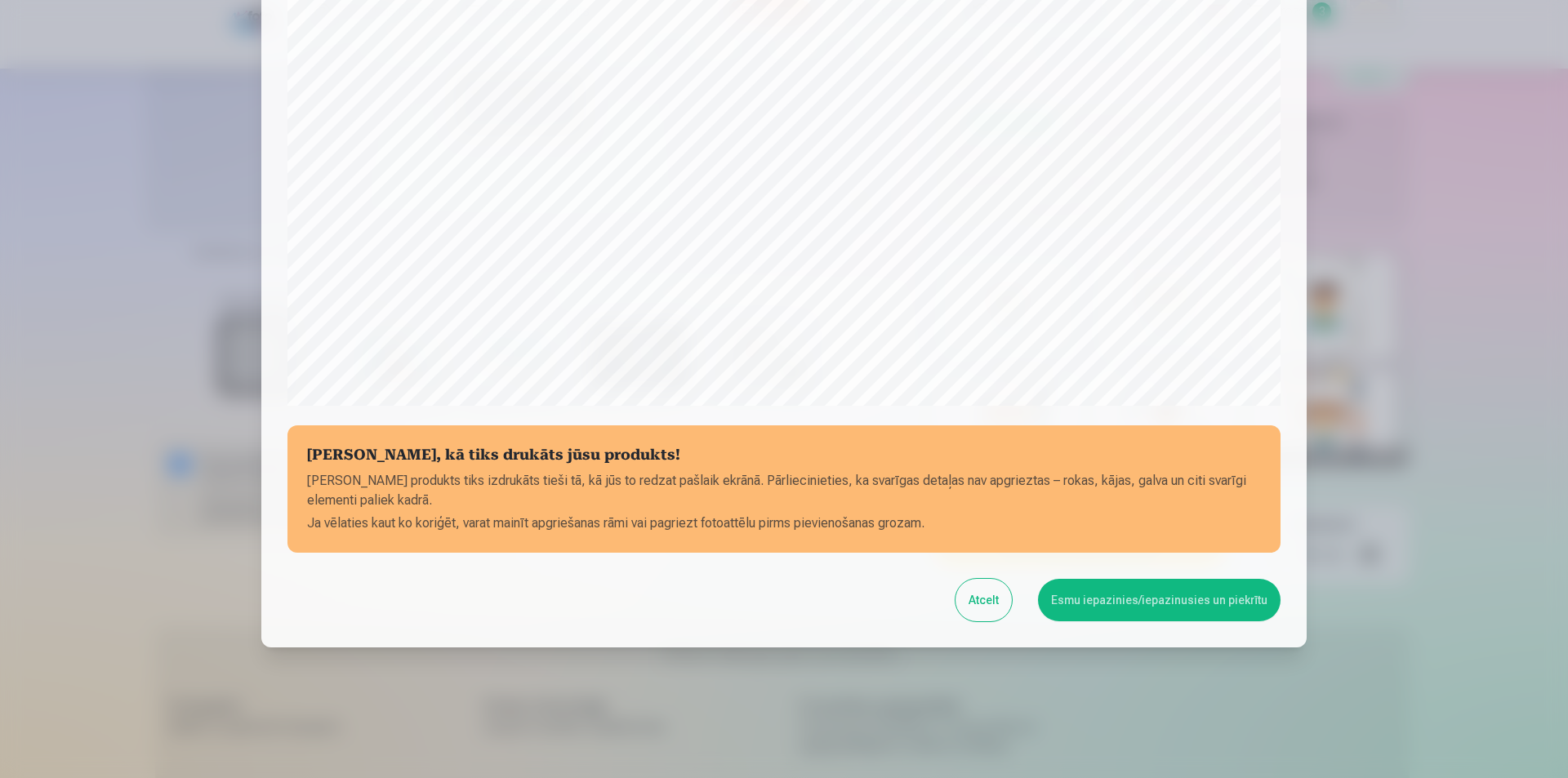
click at [1149, 605] on button "Esmu iepazinies/iepazinusies un piekrītu" at bounding box center [1158, 600] width 243 height 43
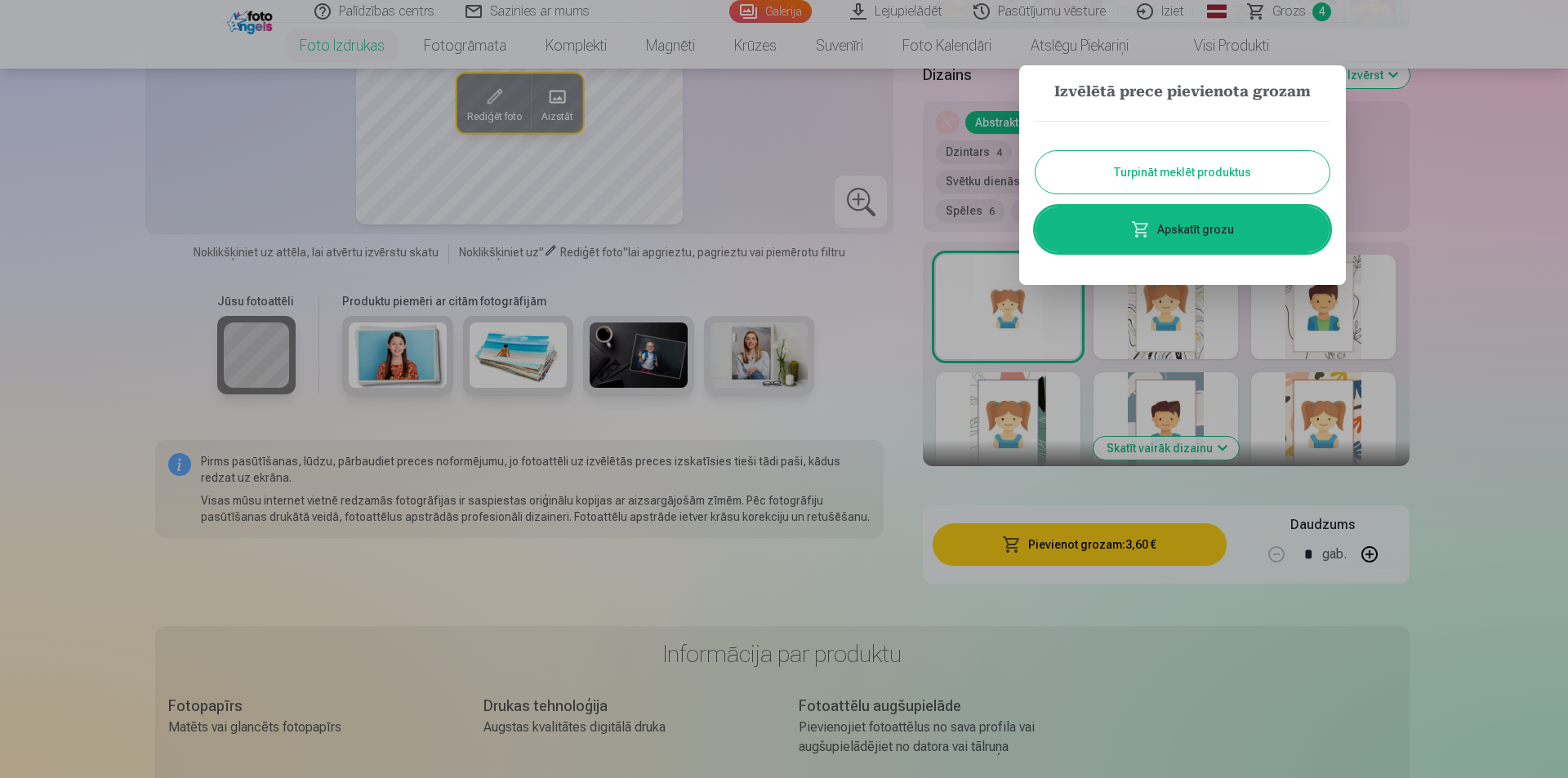
click at [1237, 174] on button "Turpināt meklēt produktus" at bounding box center [1182, 172] width 294 height 43
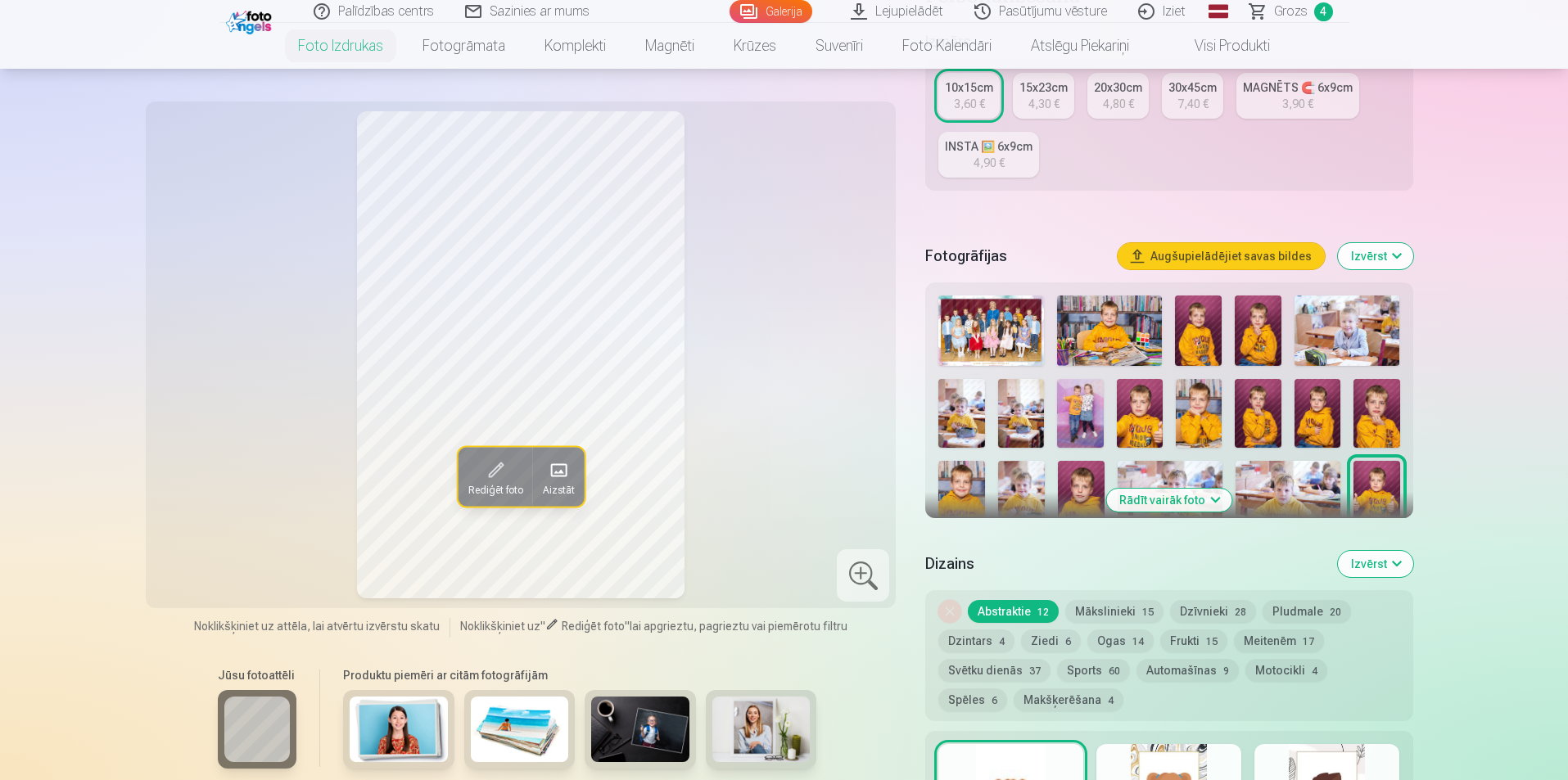
scroll to position [328, 0]
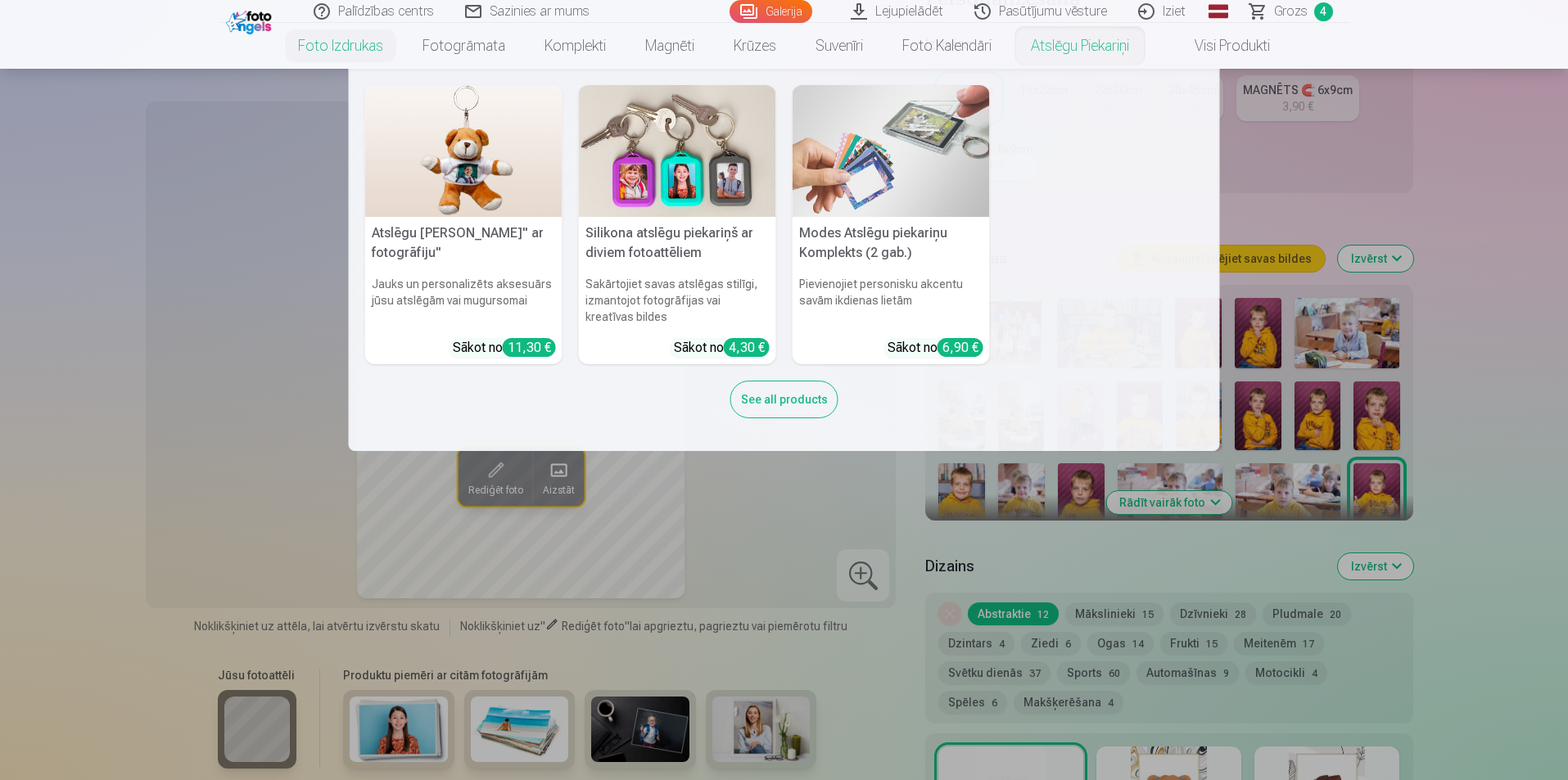
click at [911, 157] on img at bounding box center [891, 151] width 197 height 132
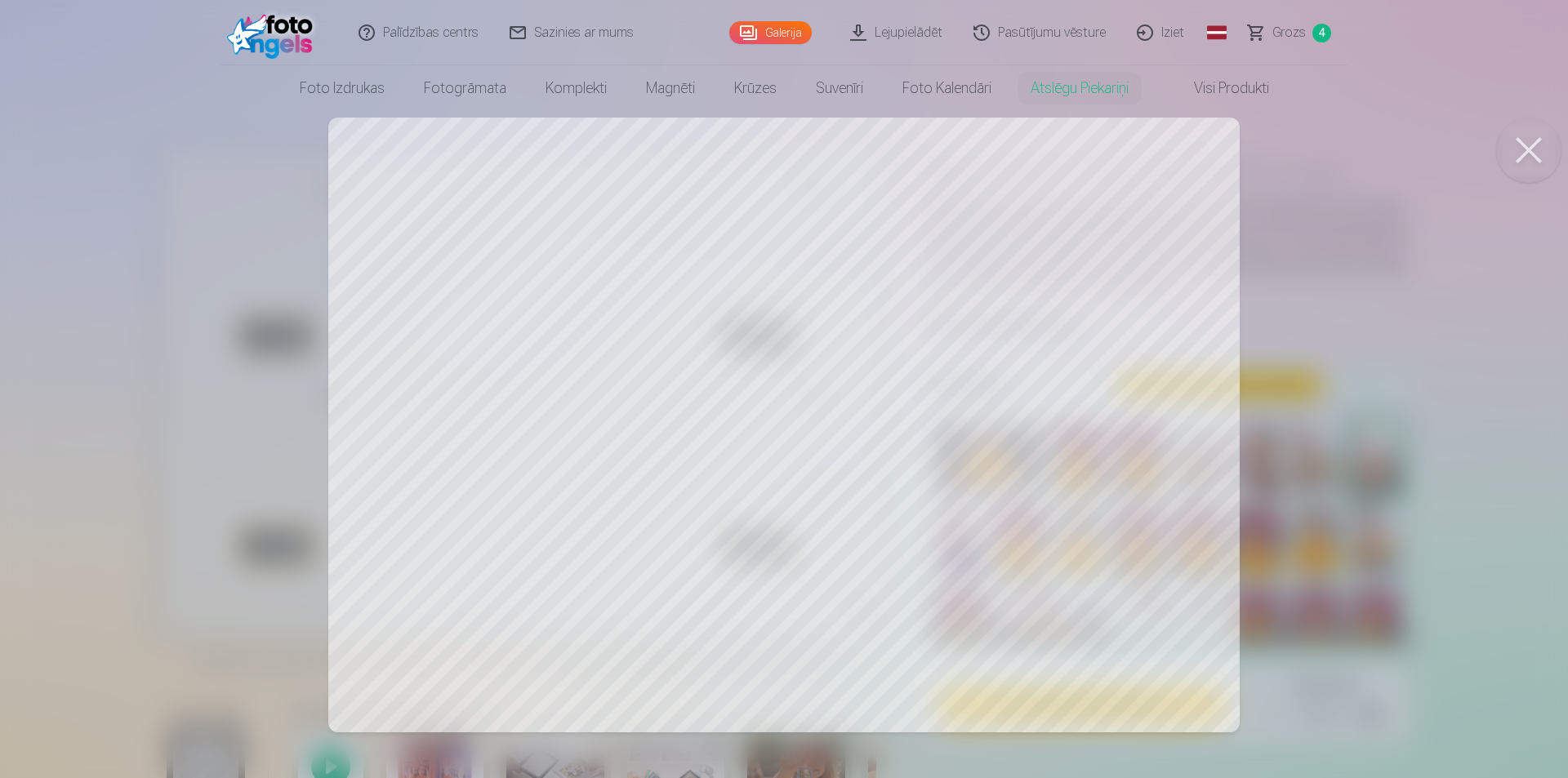
click at [1524, 165] on button at bounding box center [1529, 150] width 65 height 65
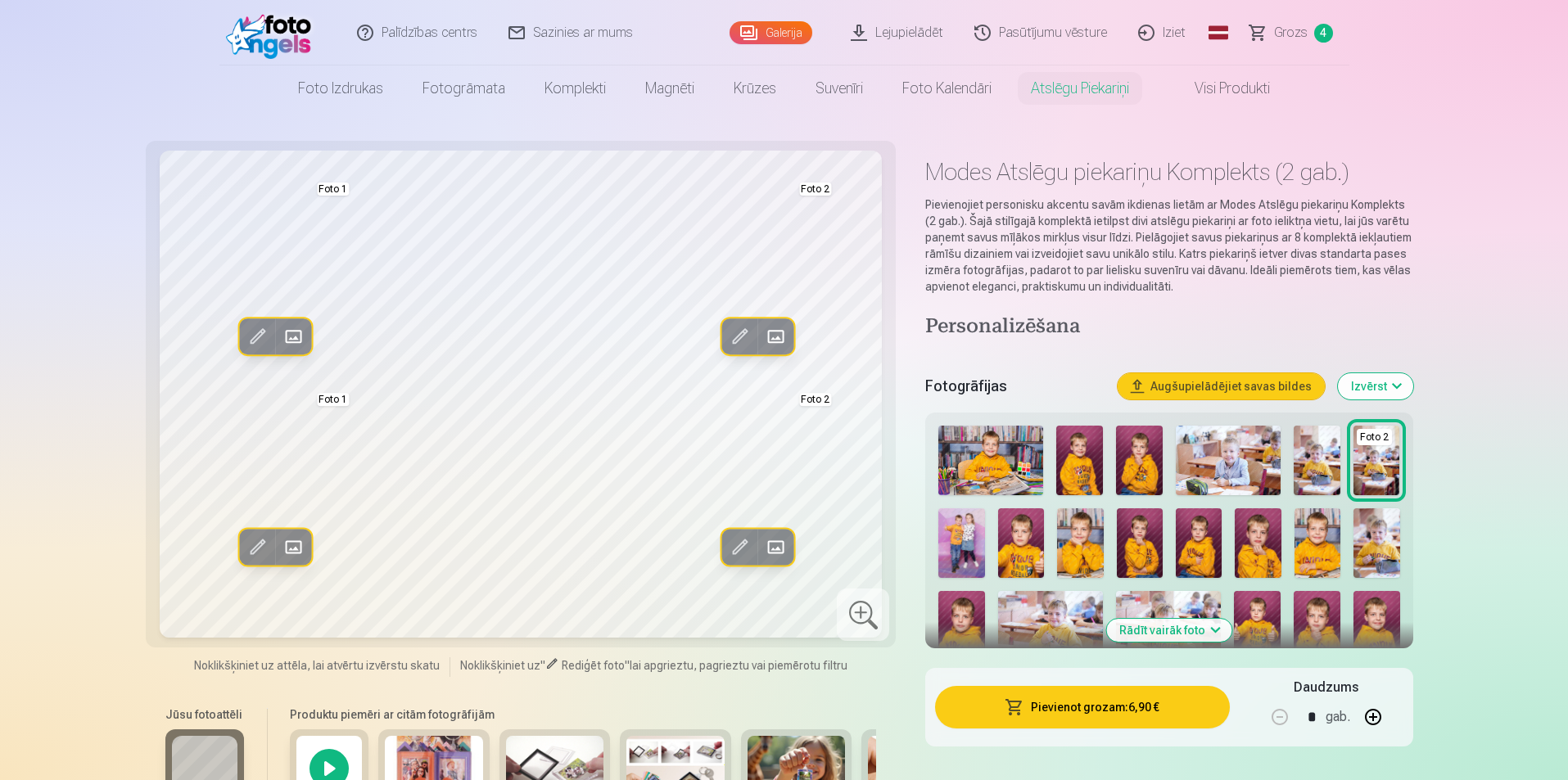
click at [1311, 557] on img at bounding box center [1317, 543] width 46 height 69
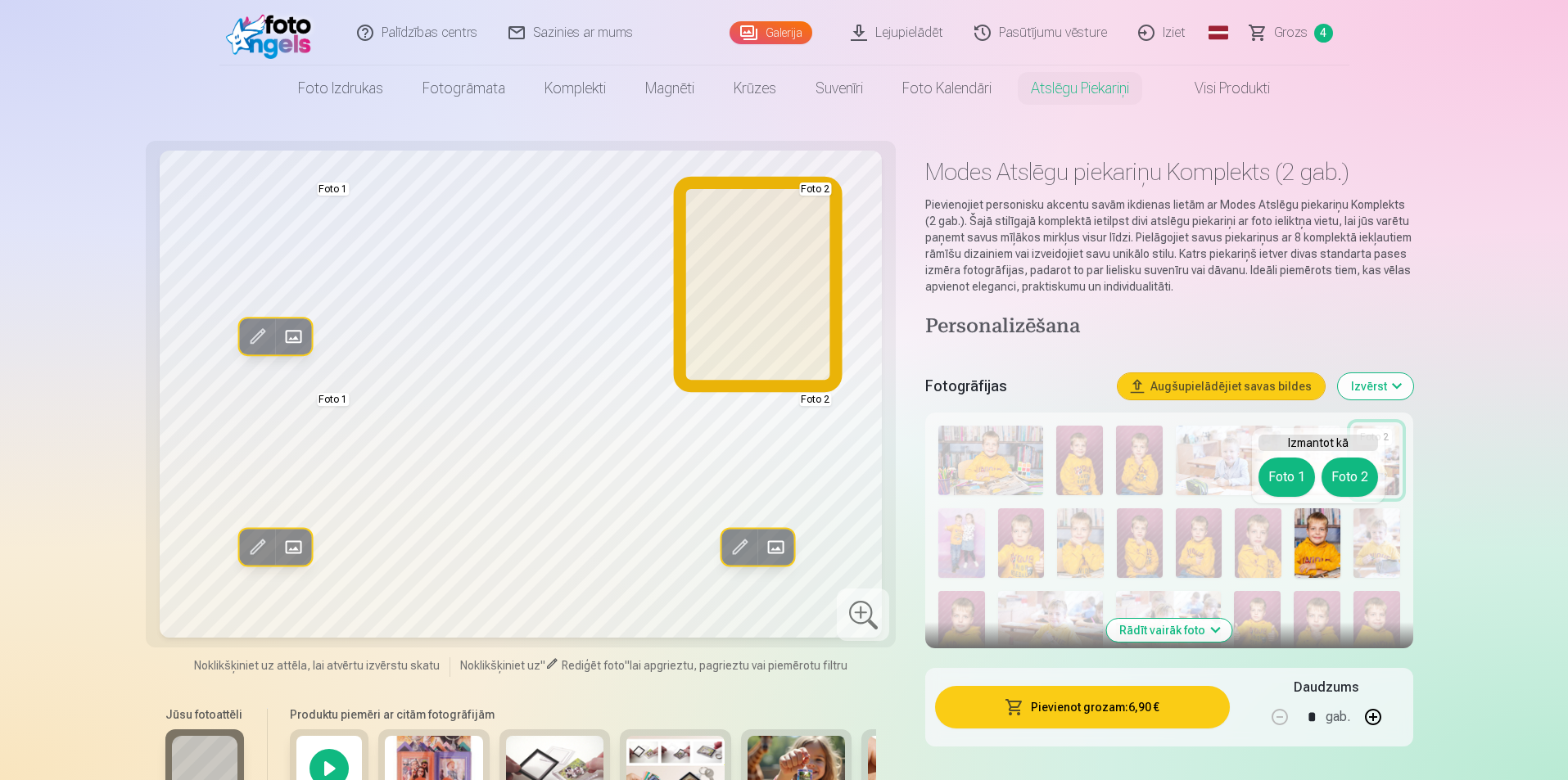
click at [1353, 477] on button "Foto 2" at bounding box center [1350, 477] width 57 height 39
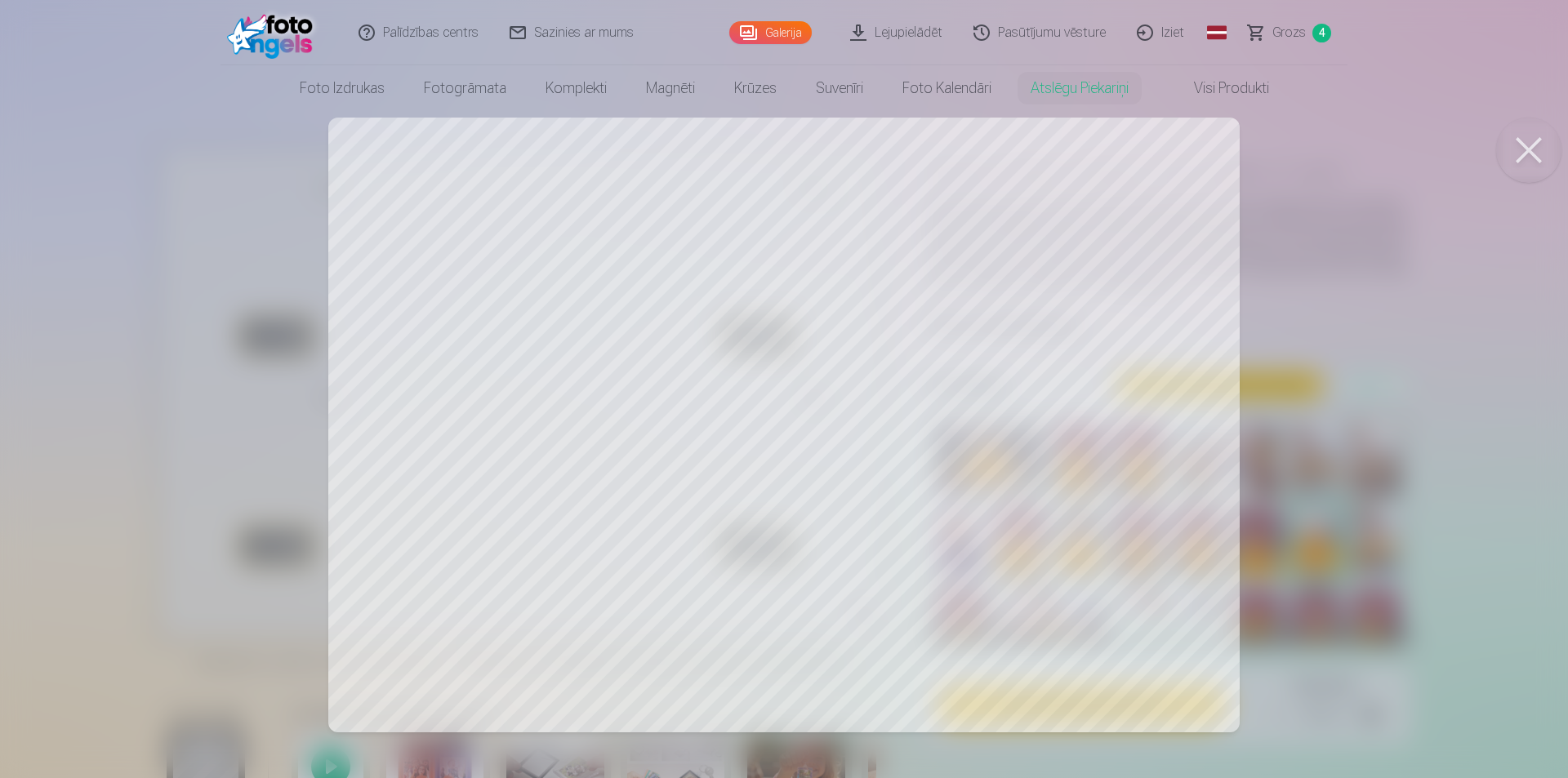
drag, startPoint x: 1149, startPoint y: 330, endPoint x: 1129, endPoint y: 243, distance: 89.3
click at [1133, 248] on div at bounding box center [784, 389] width 1568 height 778
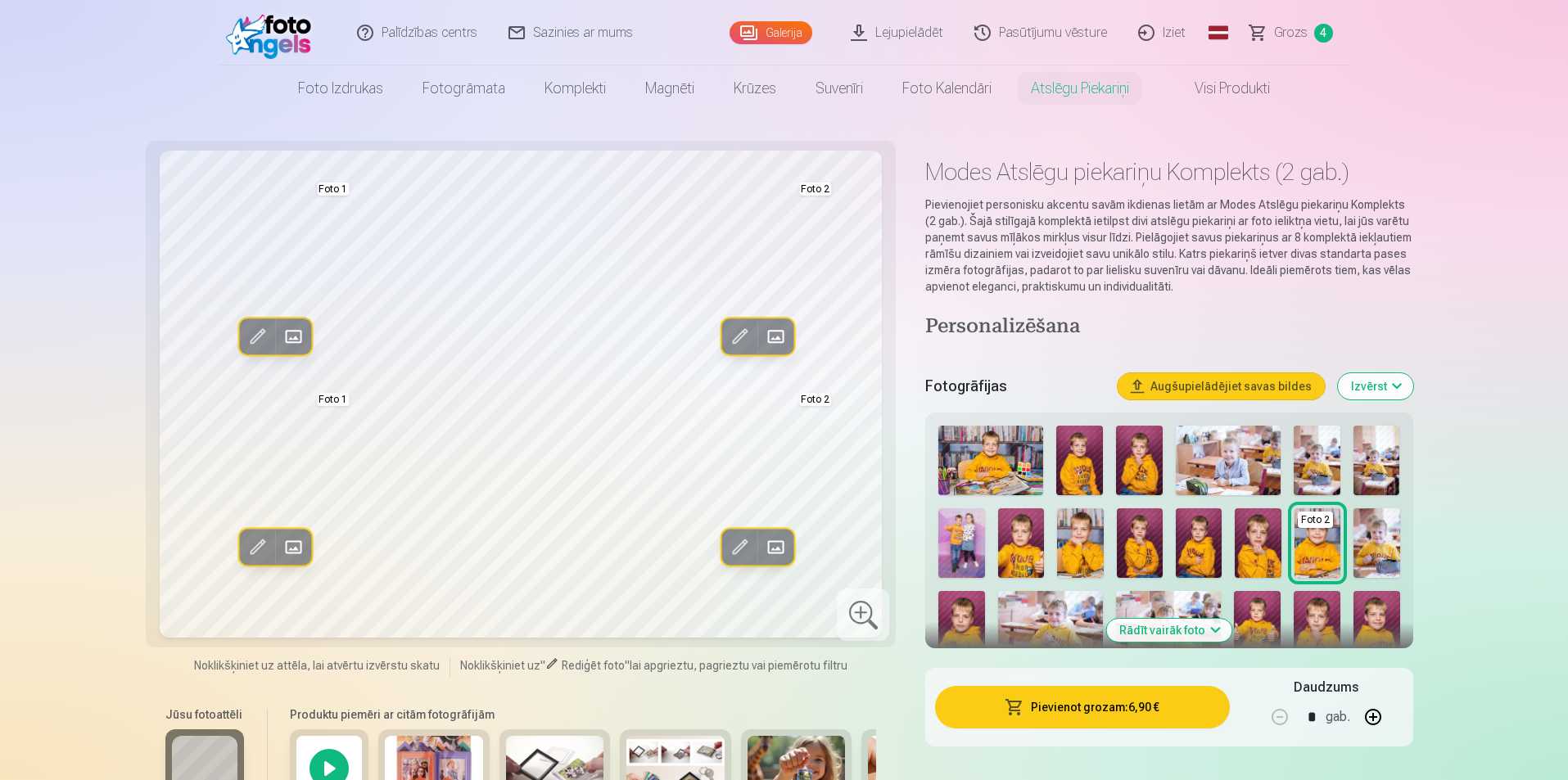
click at [737, 334] on span at bounding box center [738, 336] width 26 height 26
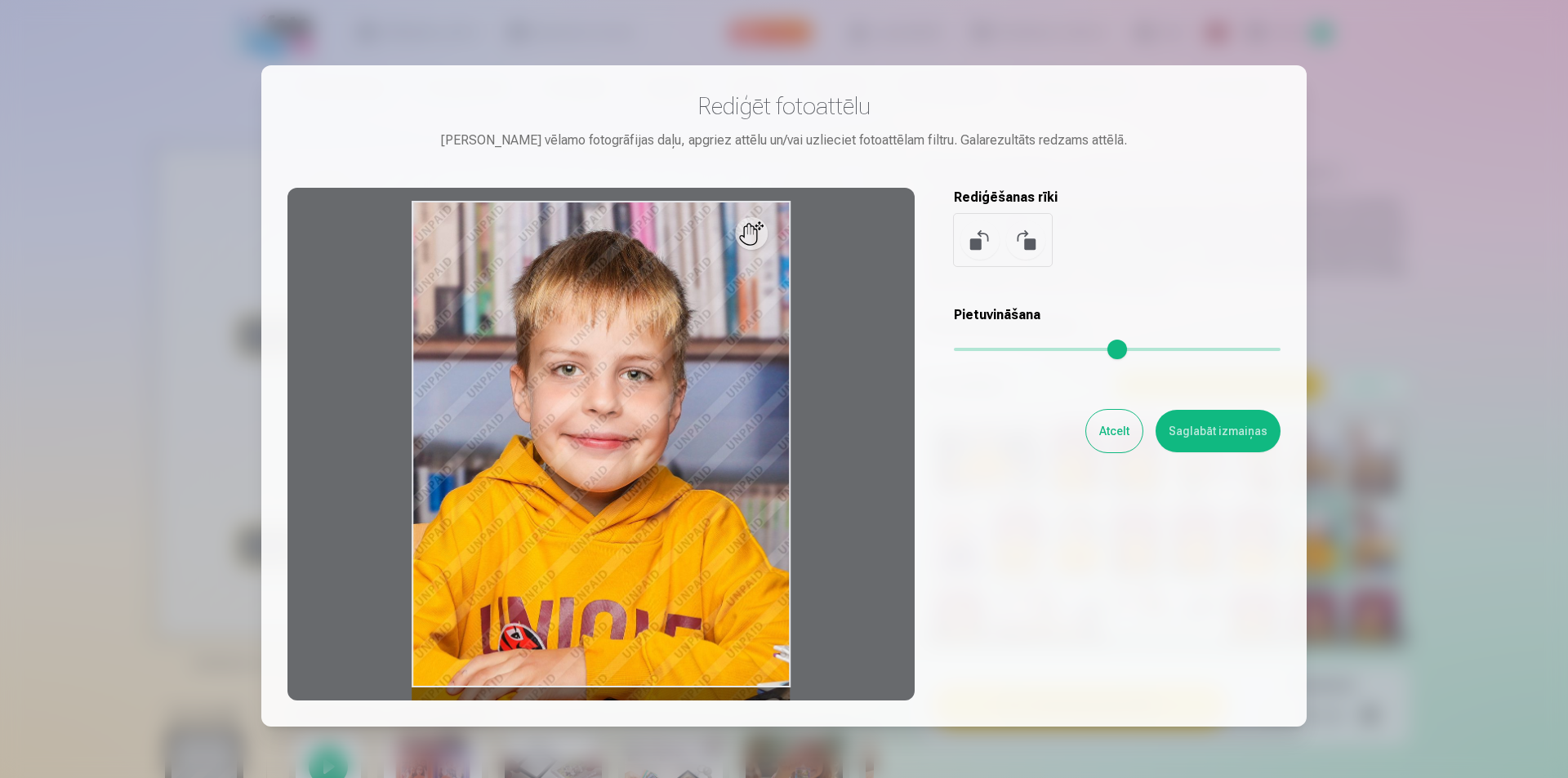
click at [1538, 326] on div at bounding box center [784, 389] width 1568 height 778
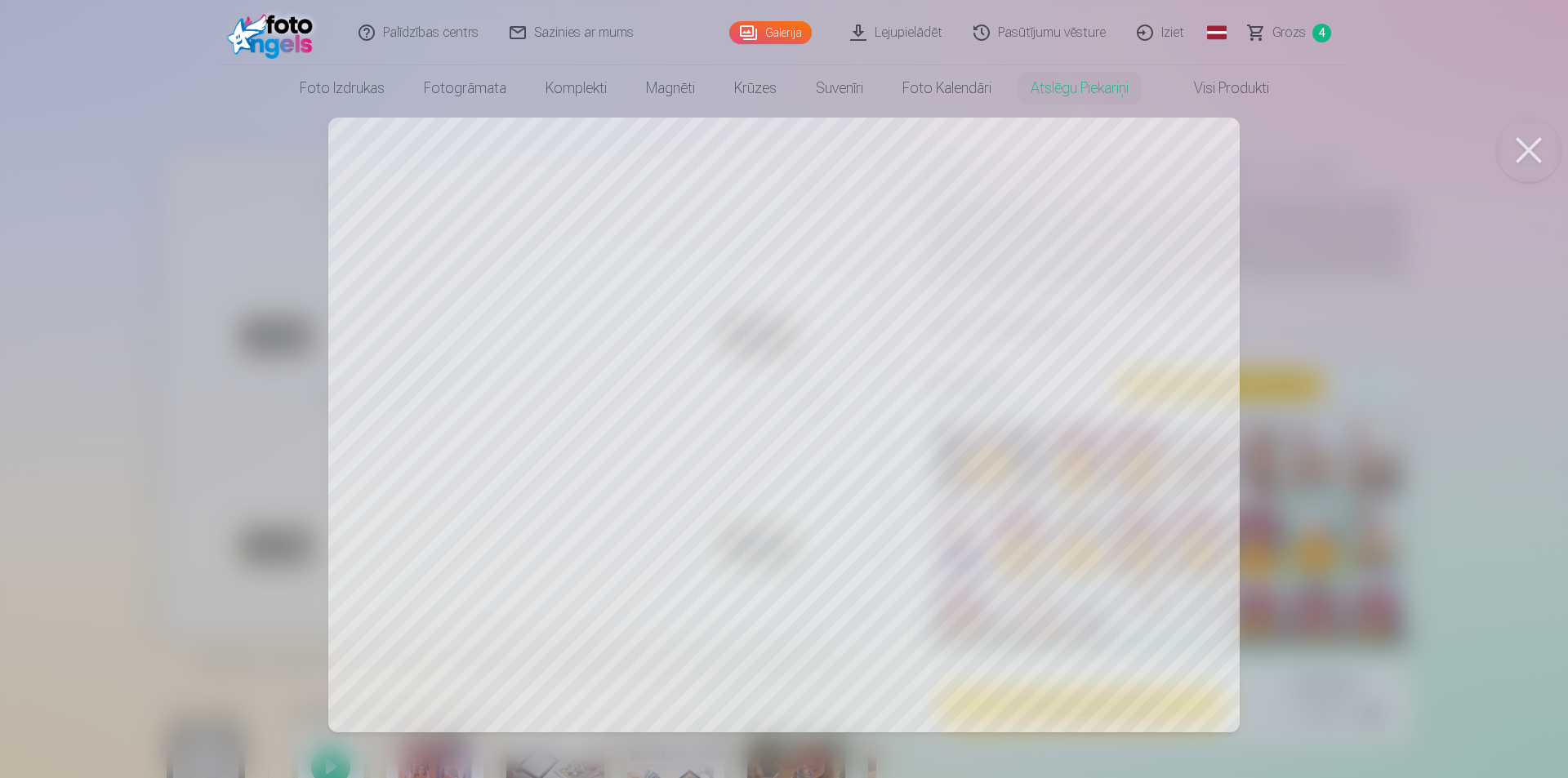
click at [1074, 265] on div at bounding box center [784, 389] width 1568 height 778
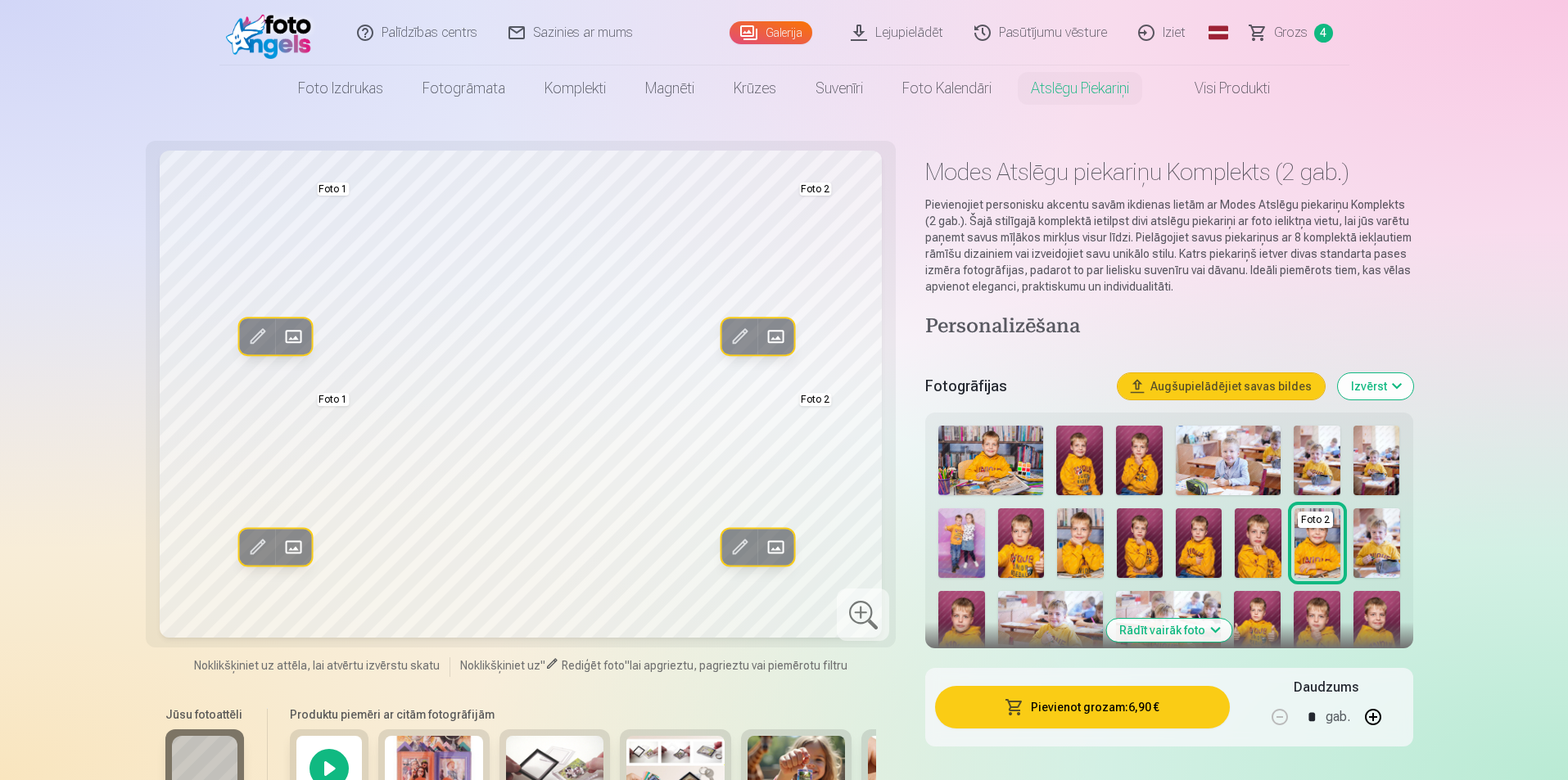
click at [740, 332] on span at bounding box center [738, 336] width 26 height 26
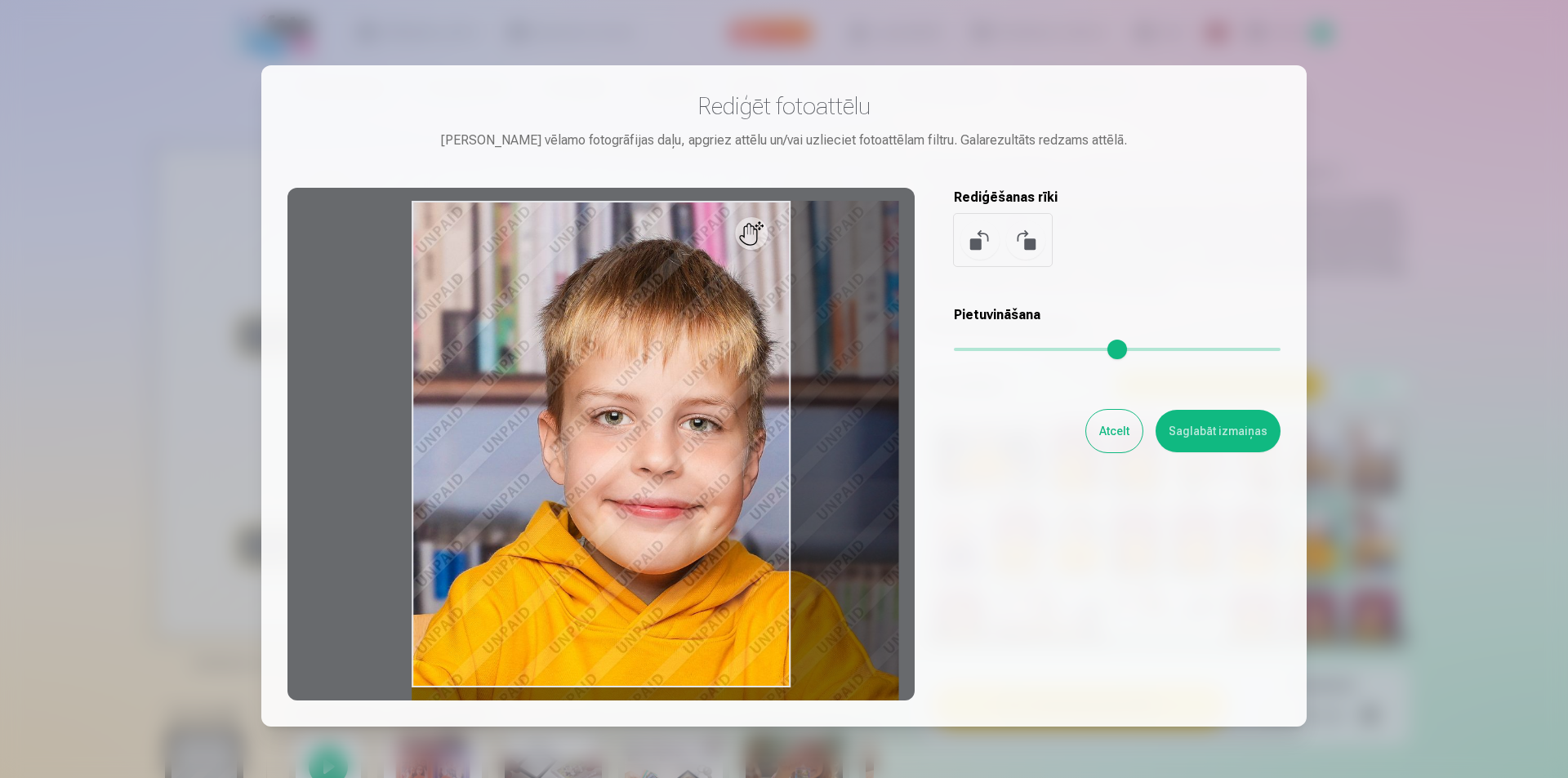
type input "*"
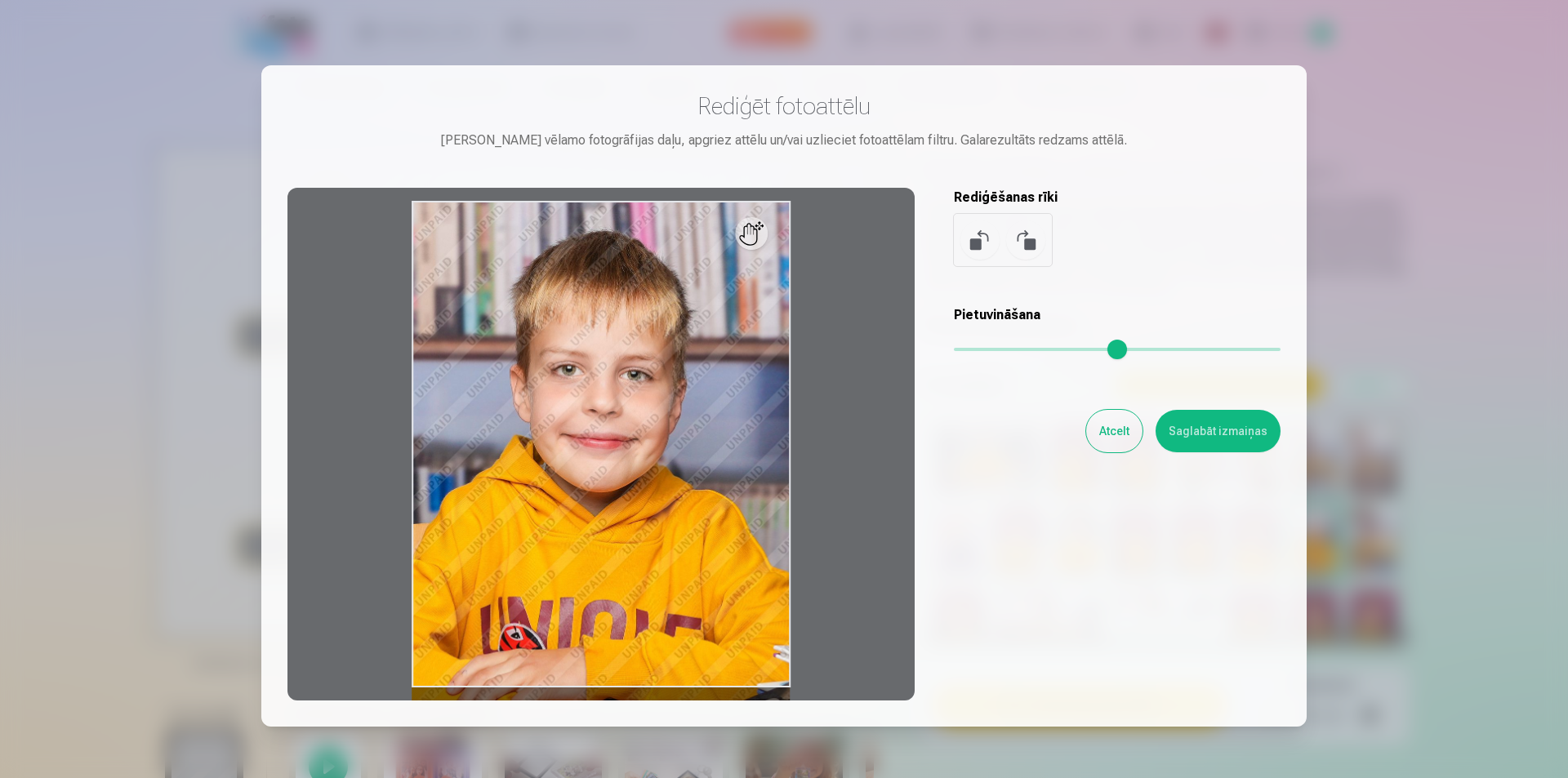
drag, startPoint x: 961, startPoint y: 350, endPoint x: 884, endPoint y: 344, distance: 77.2
click at [954, 348] on input "range" at bounding box center [1118, 349] width 327 height 3
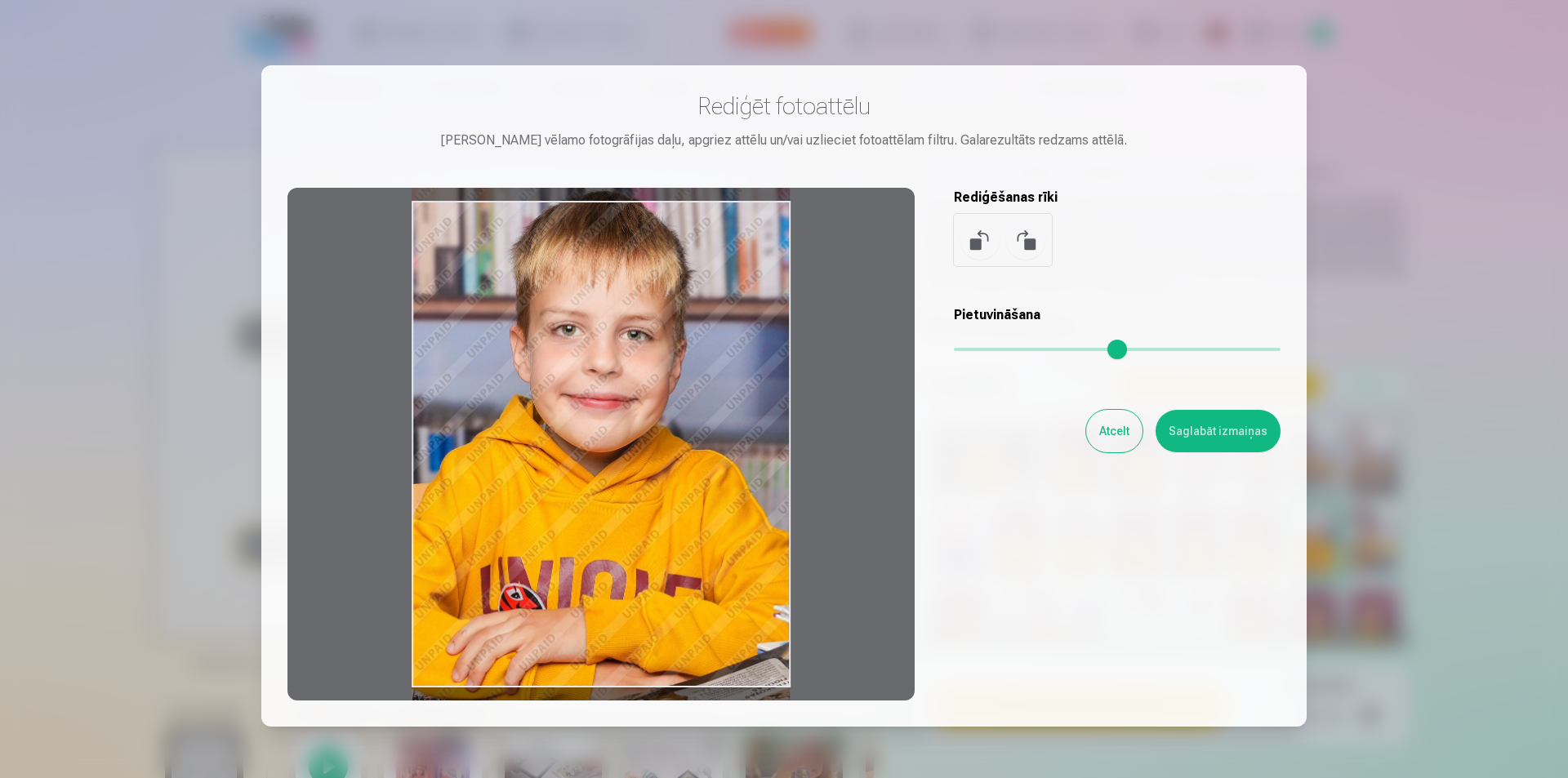
drag, startPoint x: 744, startPoint y: 246, endPoint x: 761, endPoint y: 206, distance: 43.5
click at [761, 206] on div at bounding box center [601, 444] width 627 height 513
click at [1214, 422] on button "Saglabāt izmaiņas" at bounding box center [1218, 430] width 125 height 43
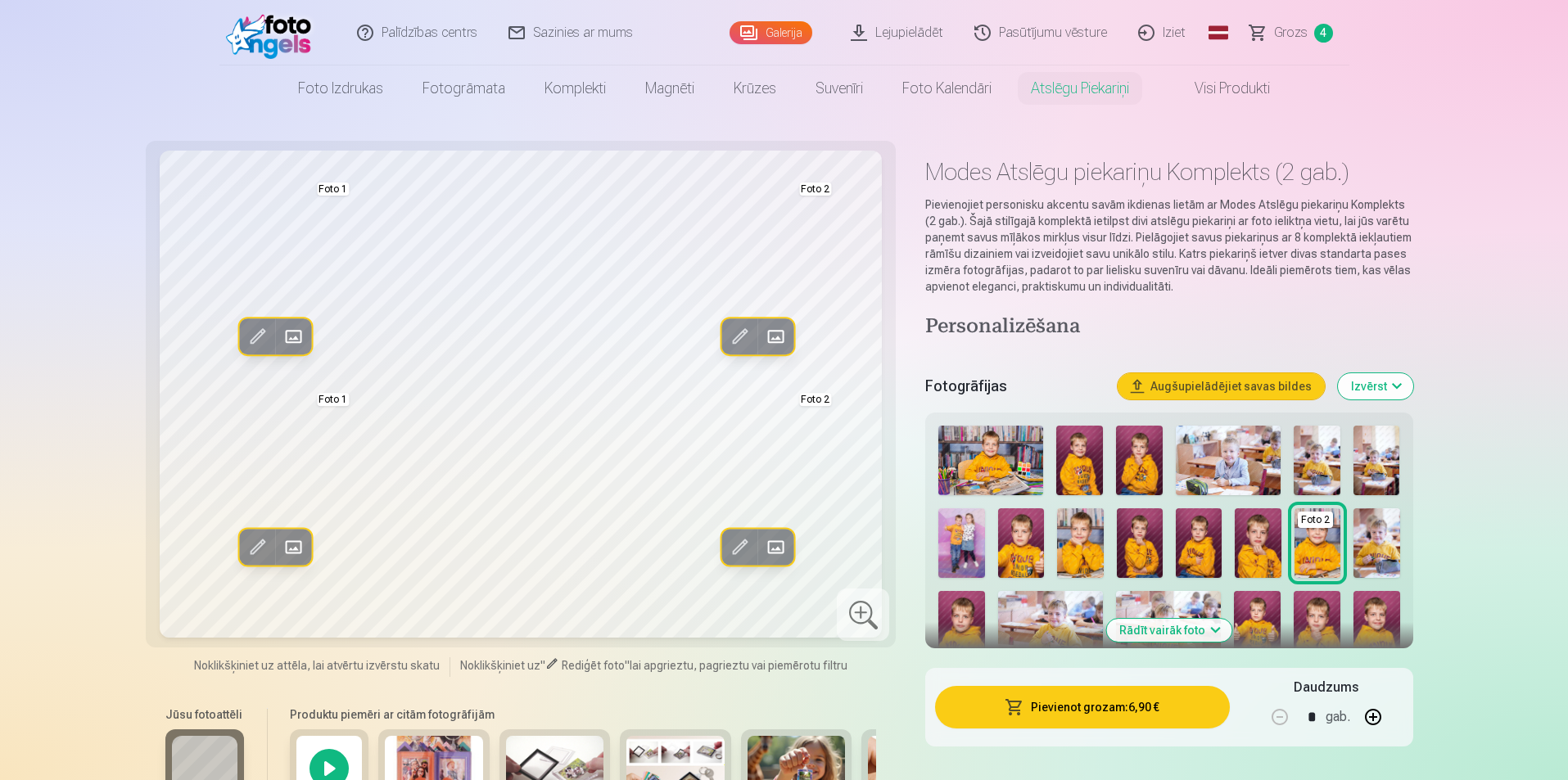
click at [947, 625] on img at bounding box center [962, 625] width 47 height 69
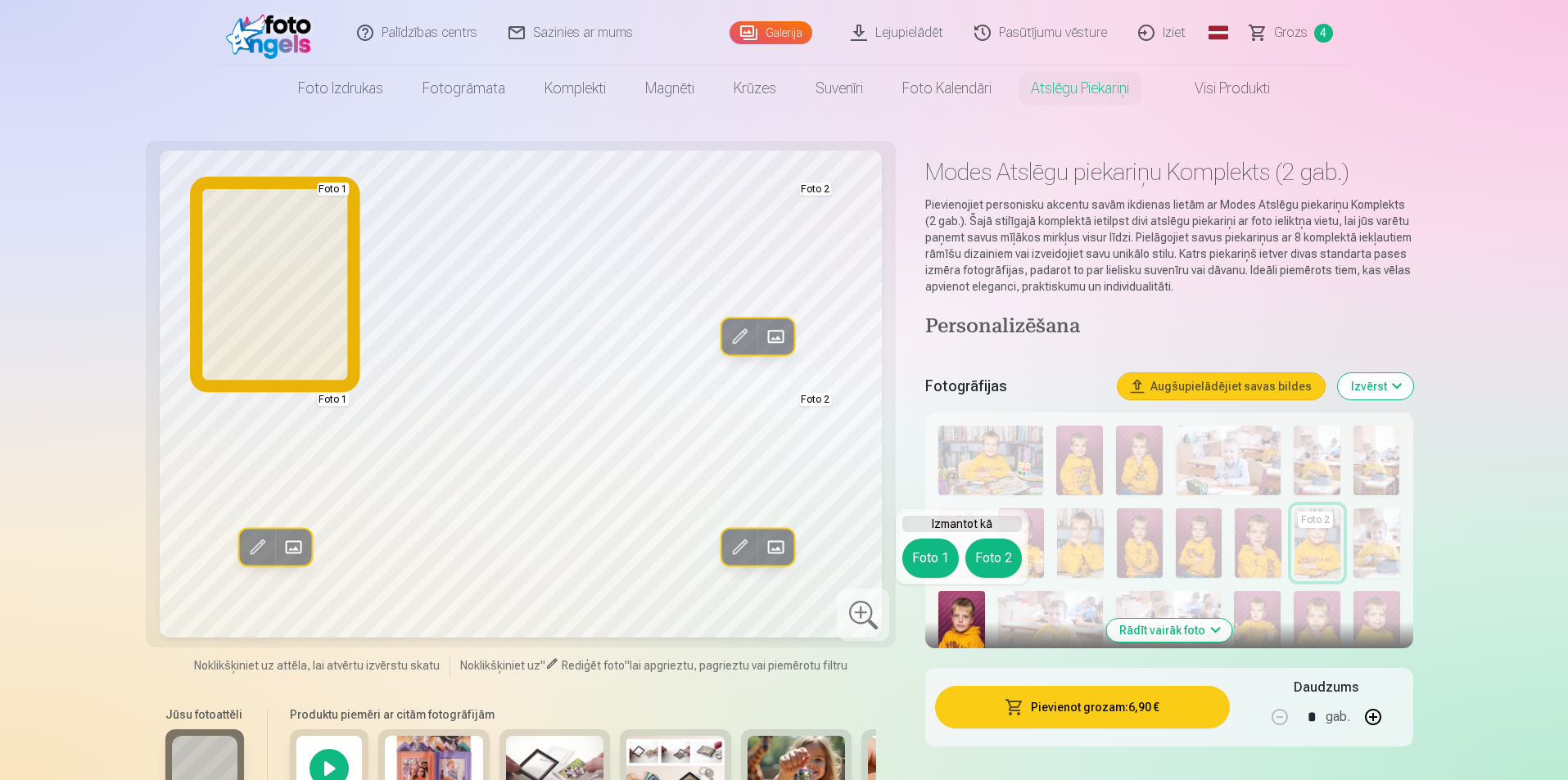
click at [931, 555] on button "Foto 1" at bounding box center [931, 558] width 57 height 39
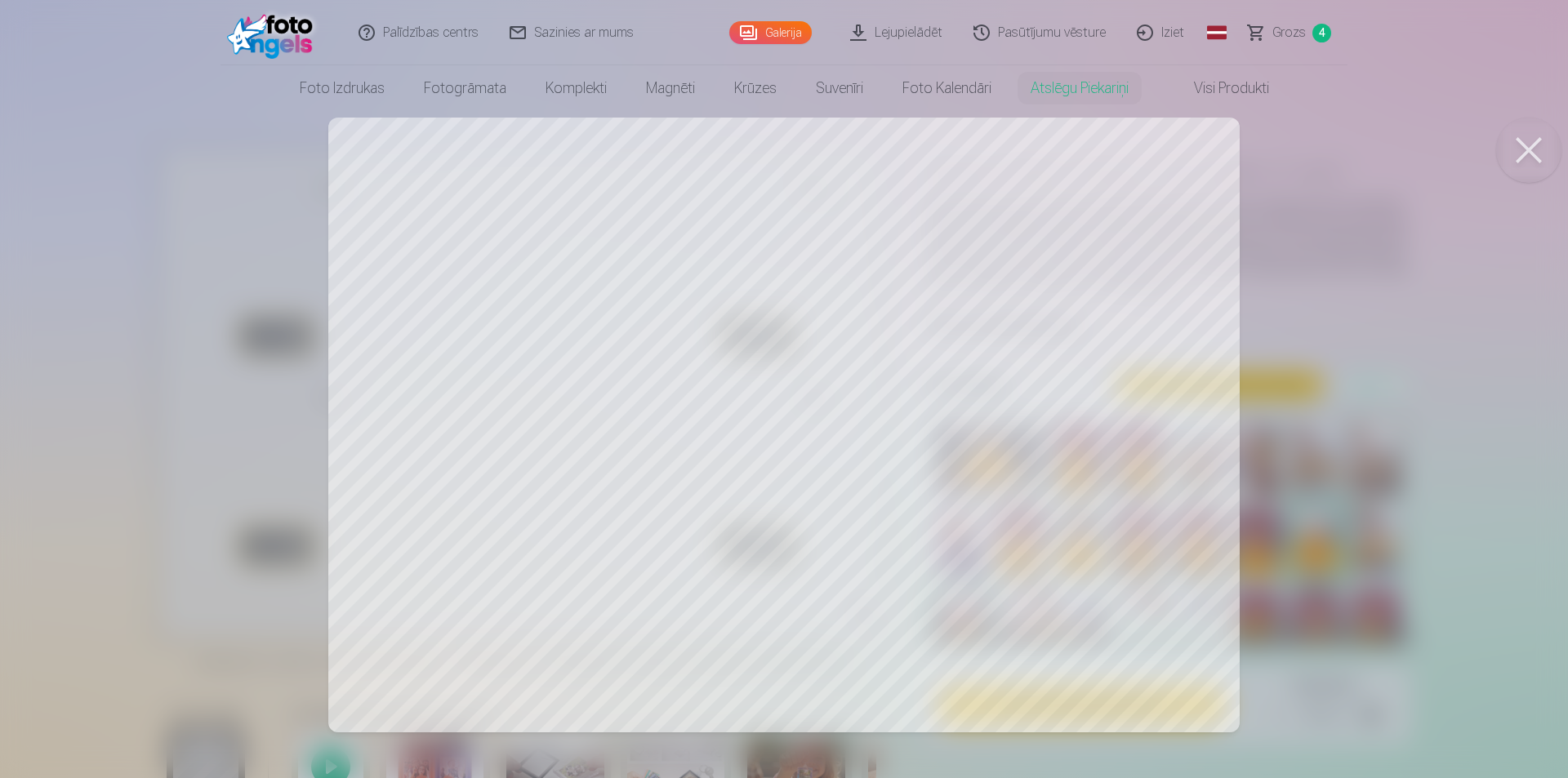
click at [1114, 245] on div at bounding box center [784, 389] width 1568 height 778
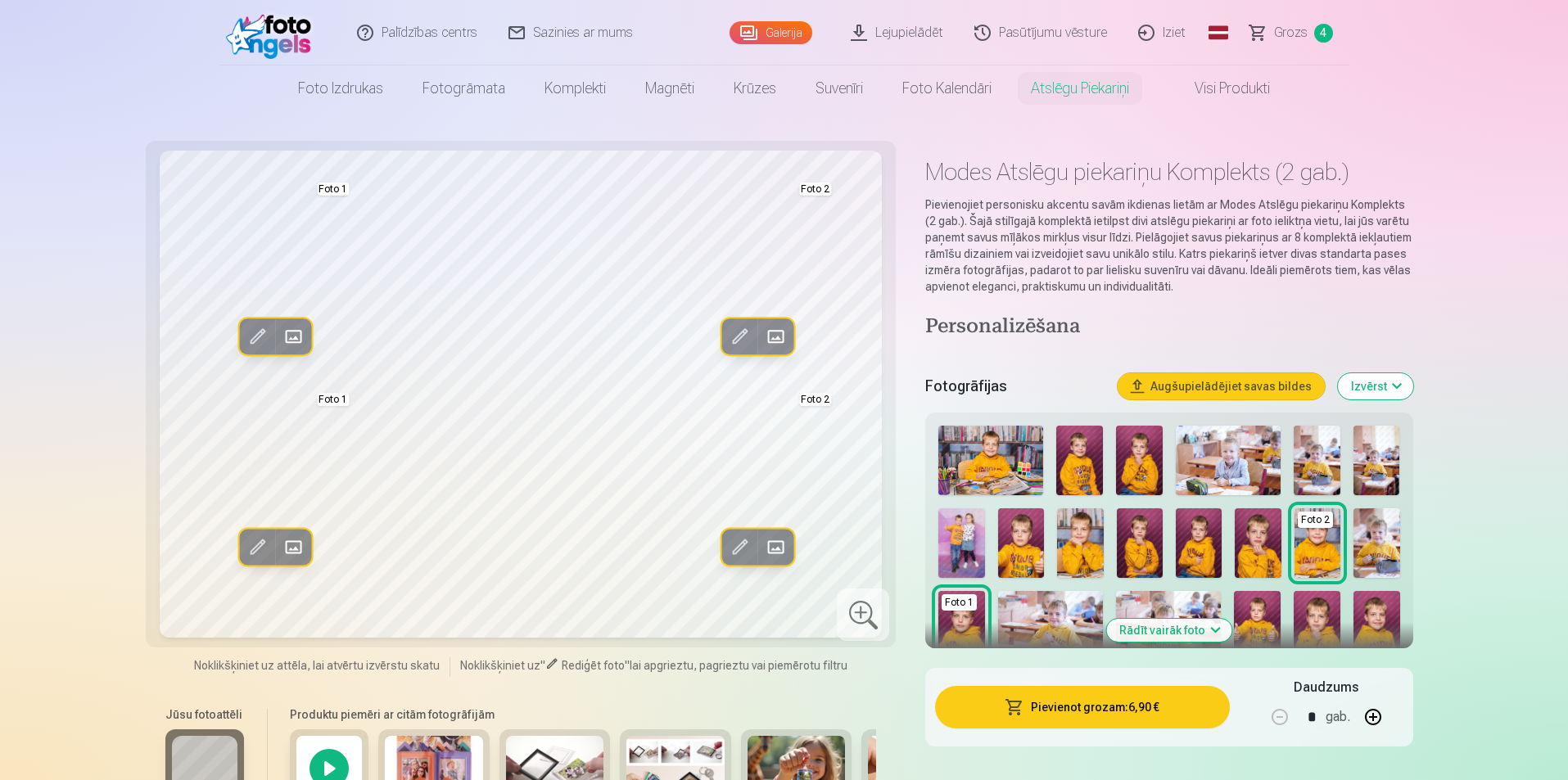
click at [735, 339] on span at bounding box center [738, 336] width 26 height 26
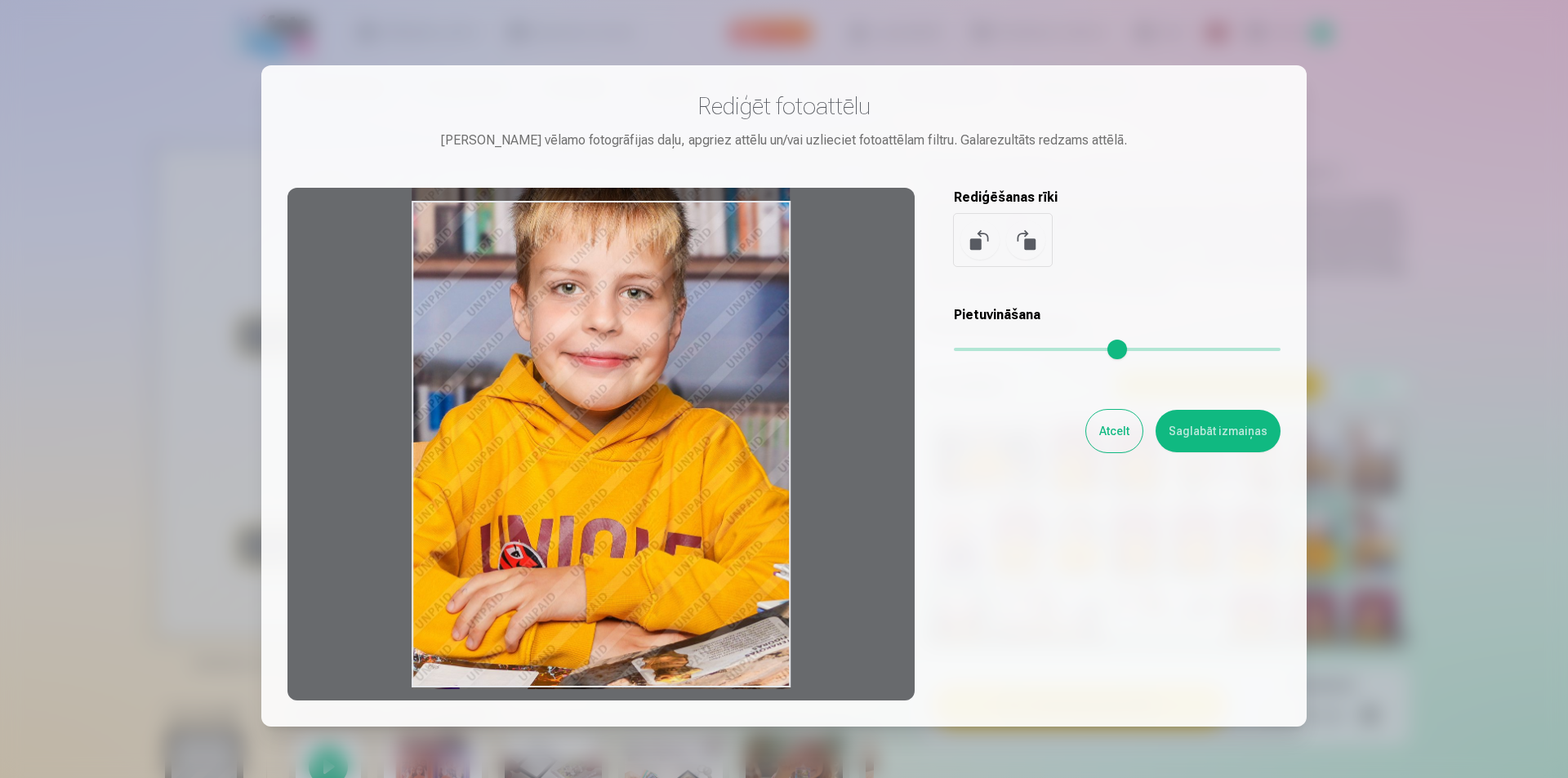
drag, startPoint x: 704, startPoint y: 483, endPoint x: 701, endPoint y: 375, distance: 108.0
click at [701, 375] on div at bounding box center [601, 444] width 627 height 513
click at [1173, 426] on button "Saglabāt izmaiņas" at bounding box center [1218, 430] width 125 height 43
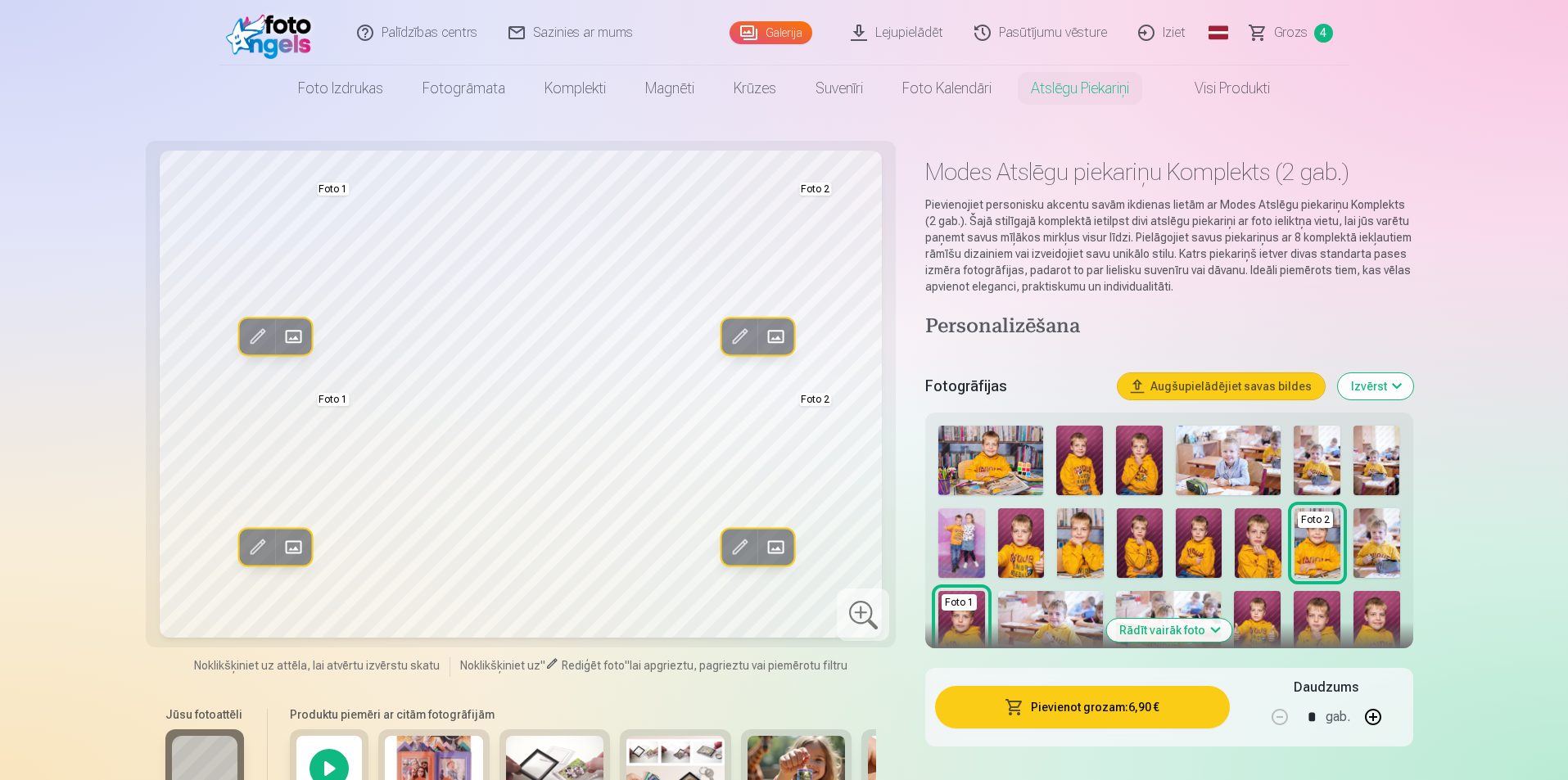
click at [738, 332] on span at bounding box center [738, 336] width 26 height 26
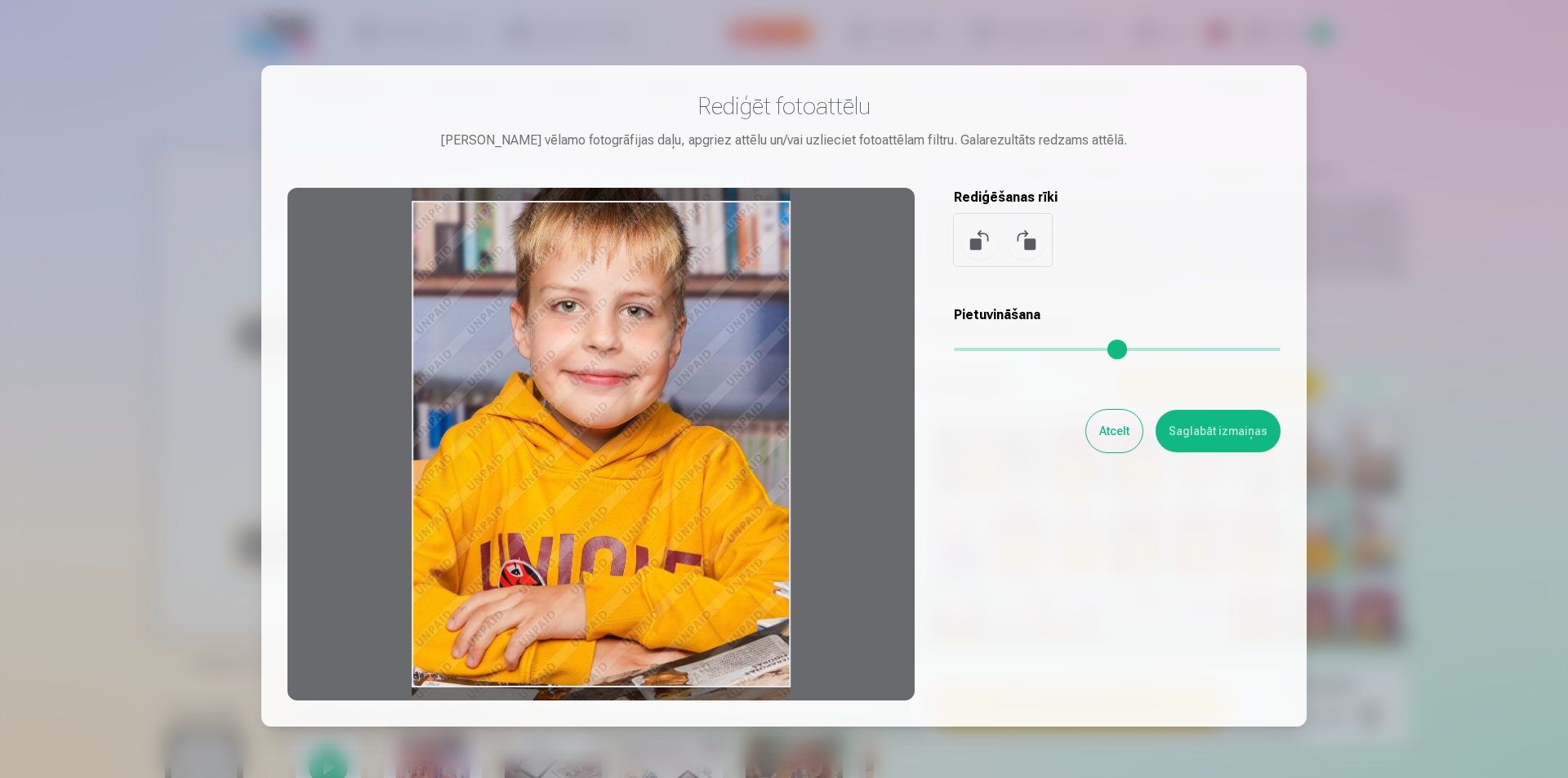
drag, startPoint x: 732, startPoint y: 344, endPoint x: 731, endPoint y: 362, distance: 18.0
click at [731, 362] on div at bounding box center [601, 444] width 627 height 513
click at [1204, 431] on button "Saglabāt izmaiņas" at bounding box center [1218, 430] width 125 height 43
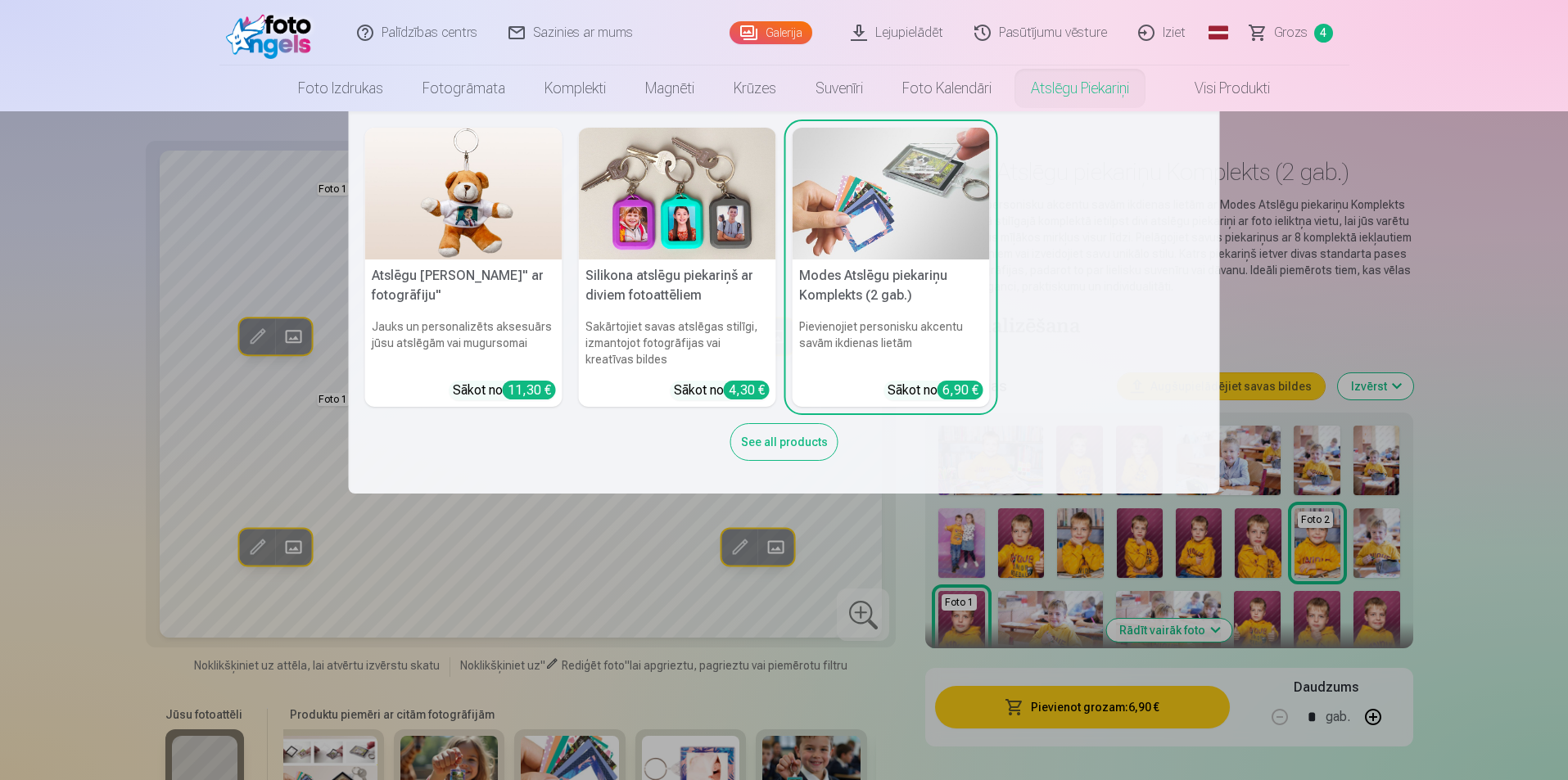
click at [1075, 84] on link "Atslēgu piekariņi" at bounding box center [1080, 88] width 137 height 46
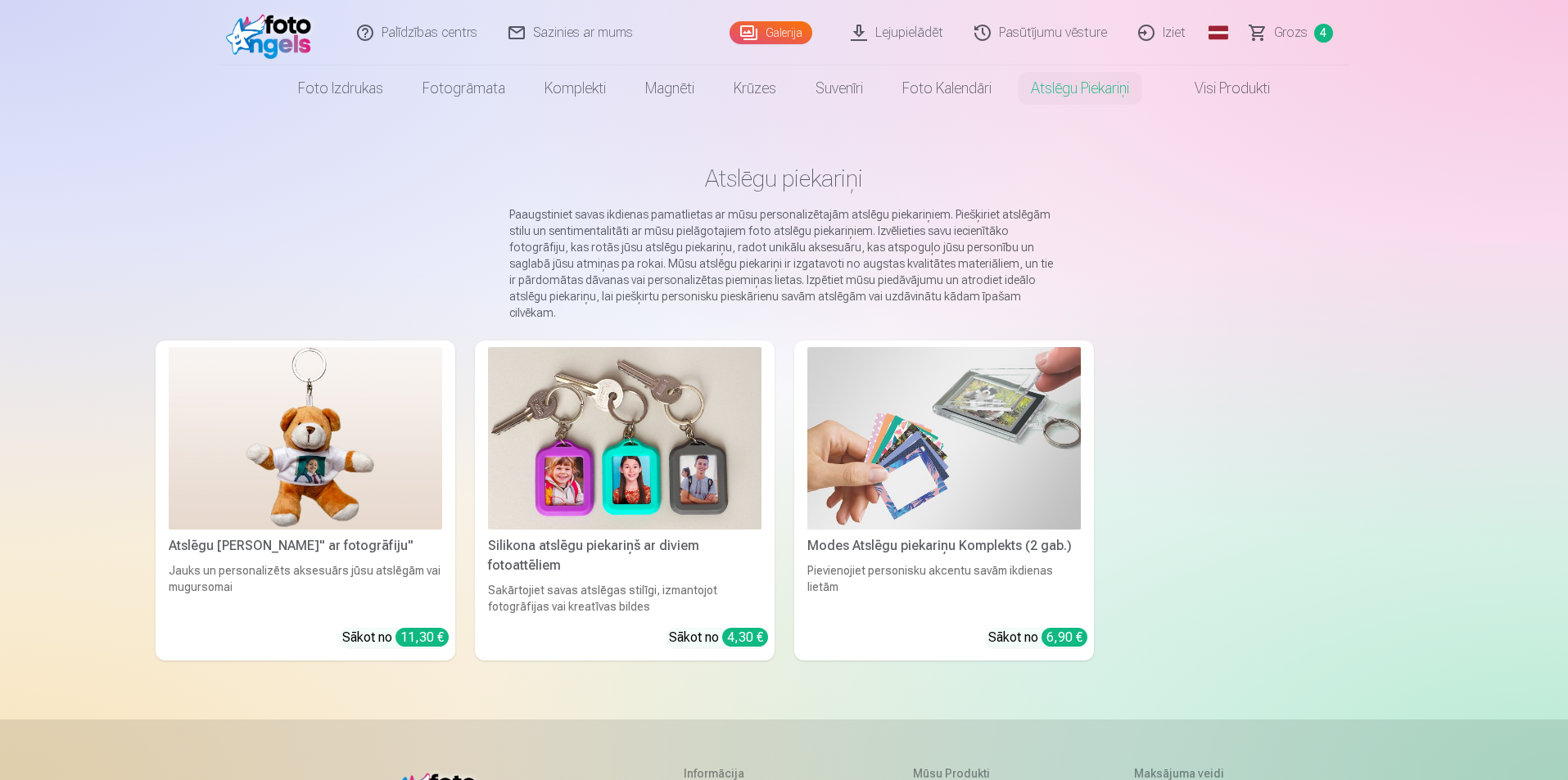
click at [949, 494] on img at bounding box center [943, 438] width 273 height 182
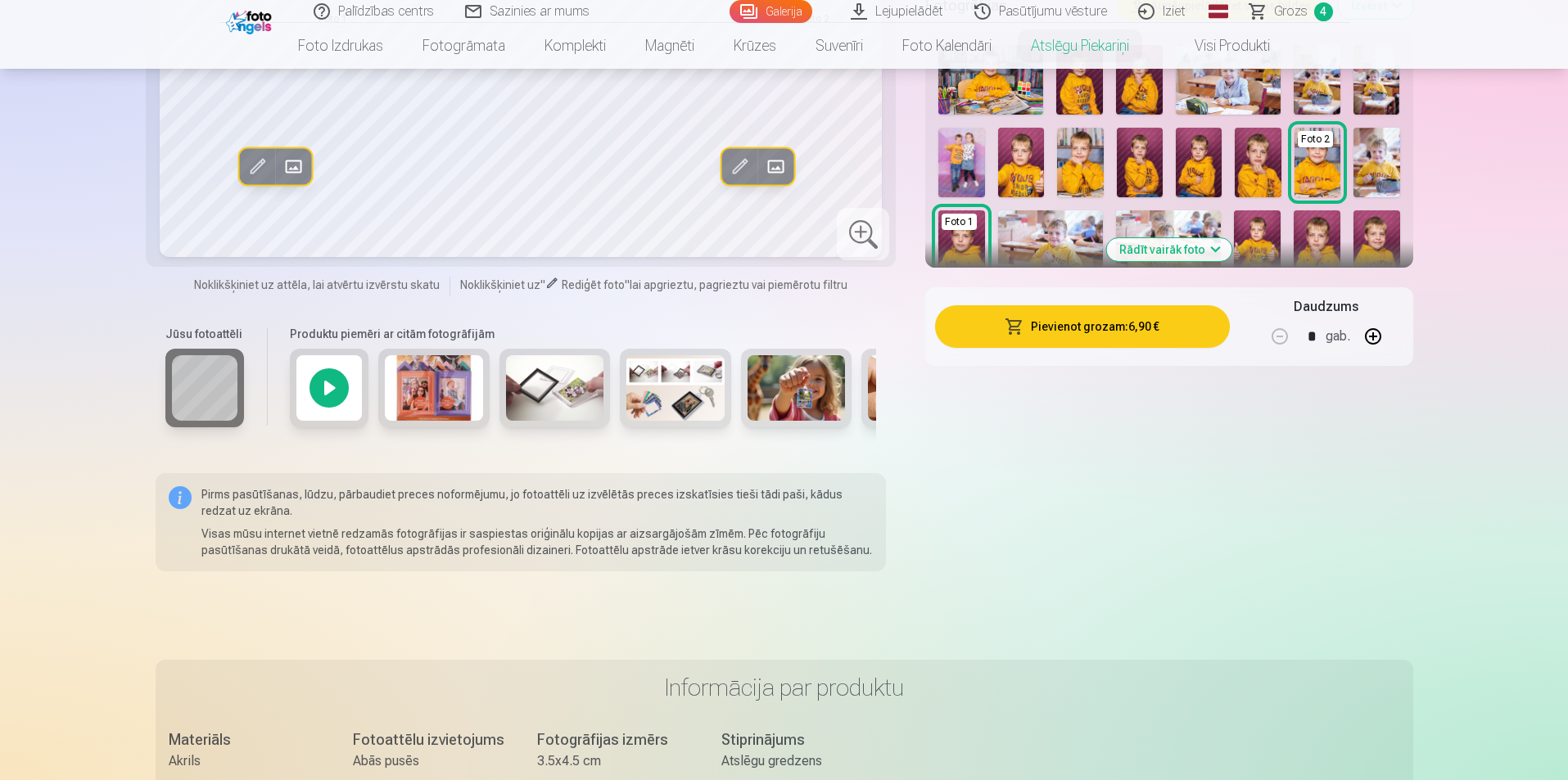
scroll to position [410, 0]
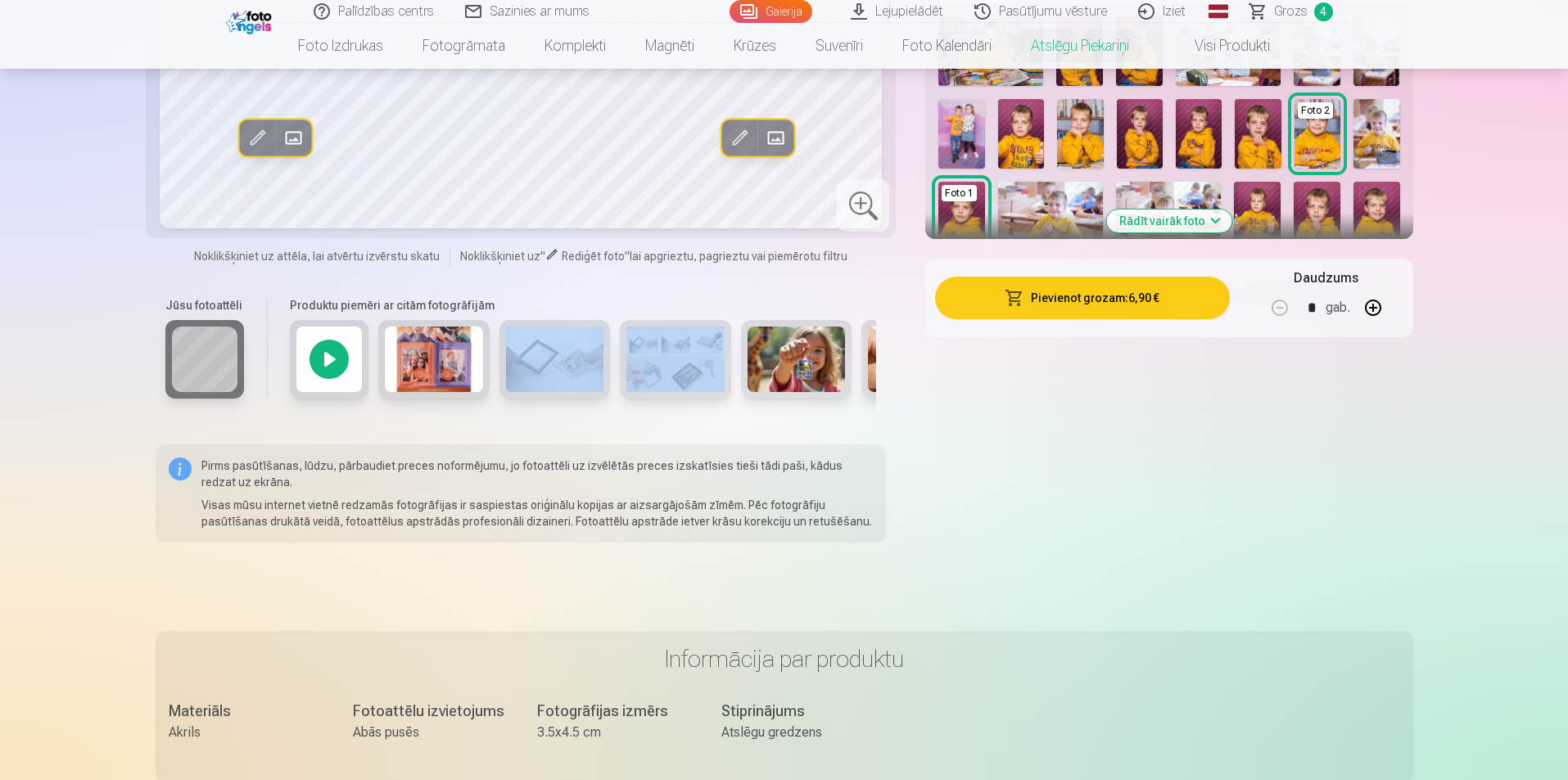
drag, startPoint x: 599, startPoint y: 419, endPoint x: 673, endPoint y: 418, distance: 74.0
click at [673, 415] on div at bounding box center [580, 368] width 593 height 95
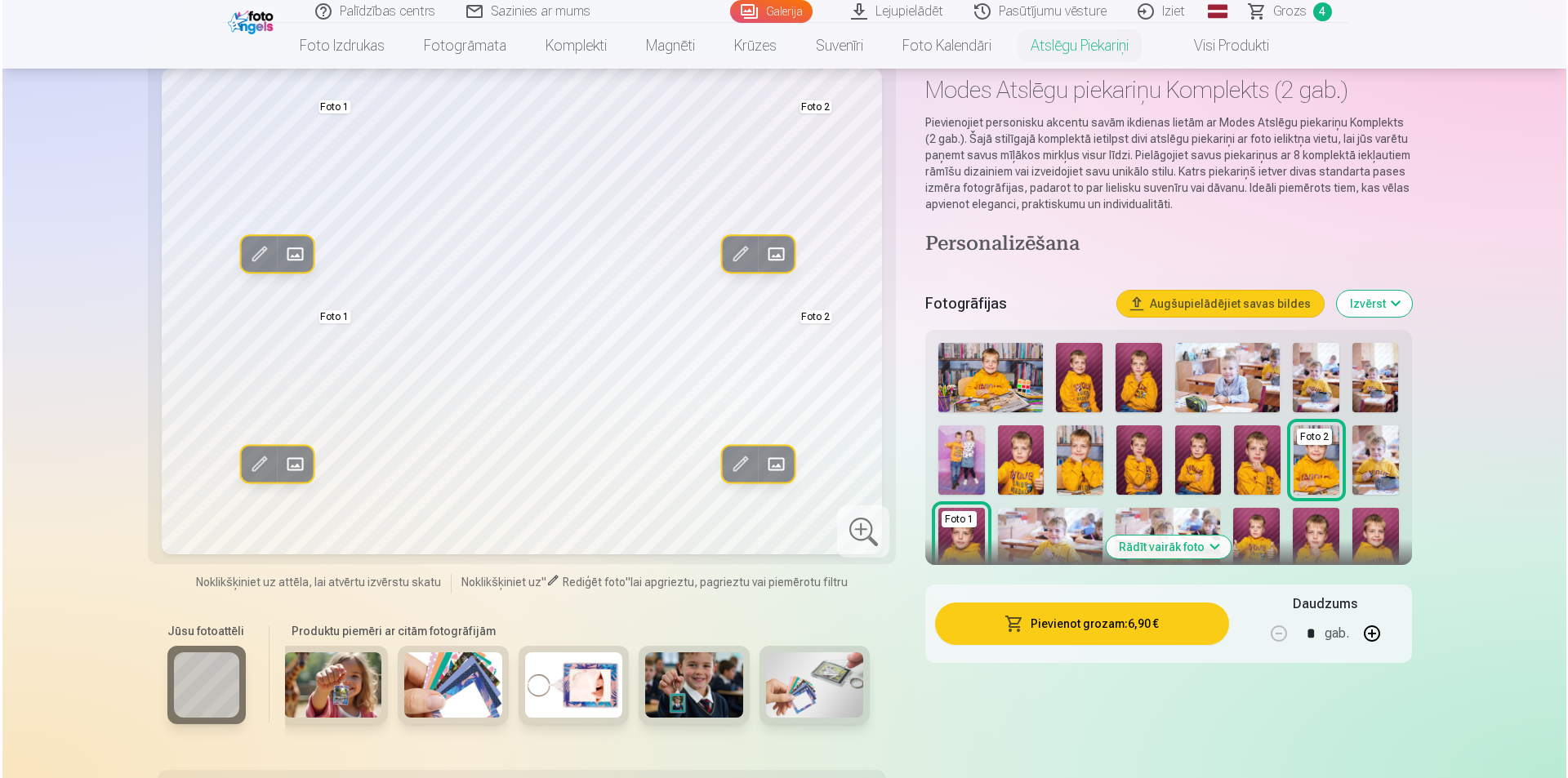
scroll to position [0, 0]
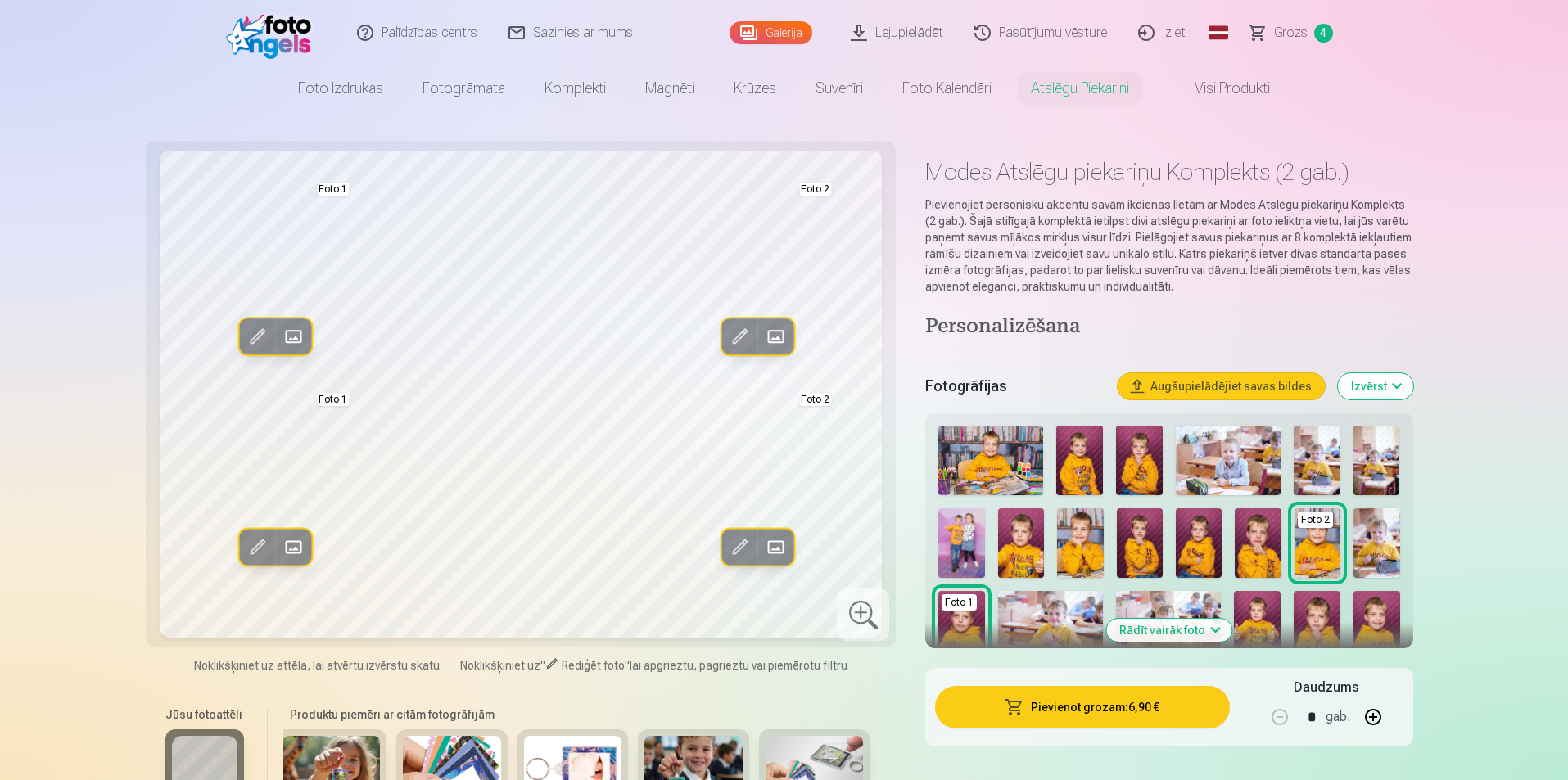
click at [998, 456] on img at bounding box center [990, 460] width 105 height 69
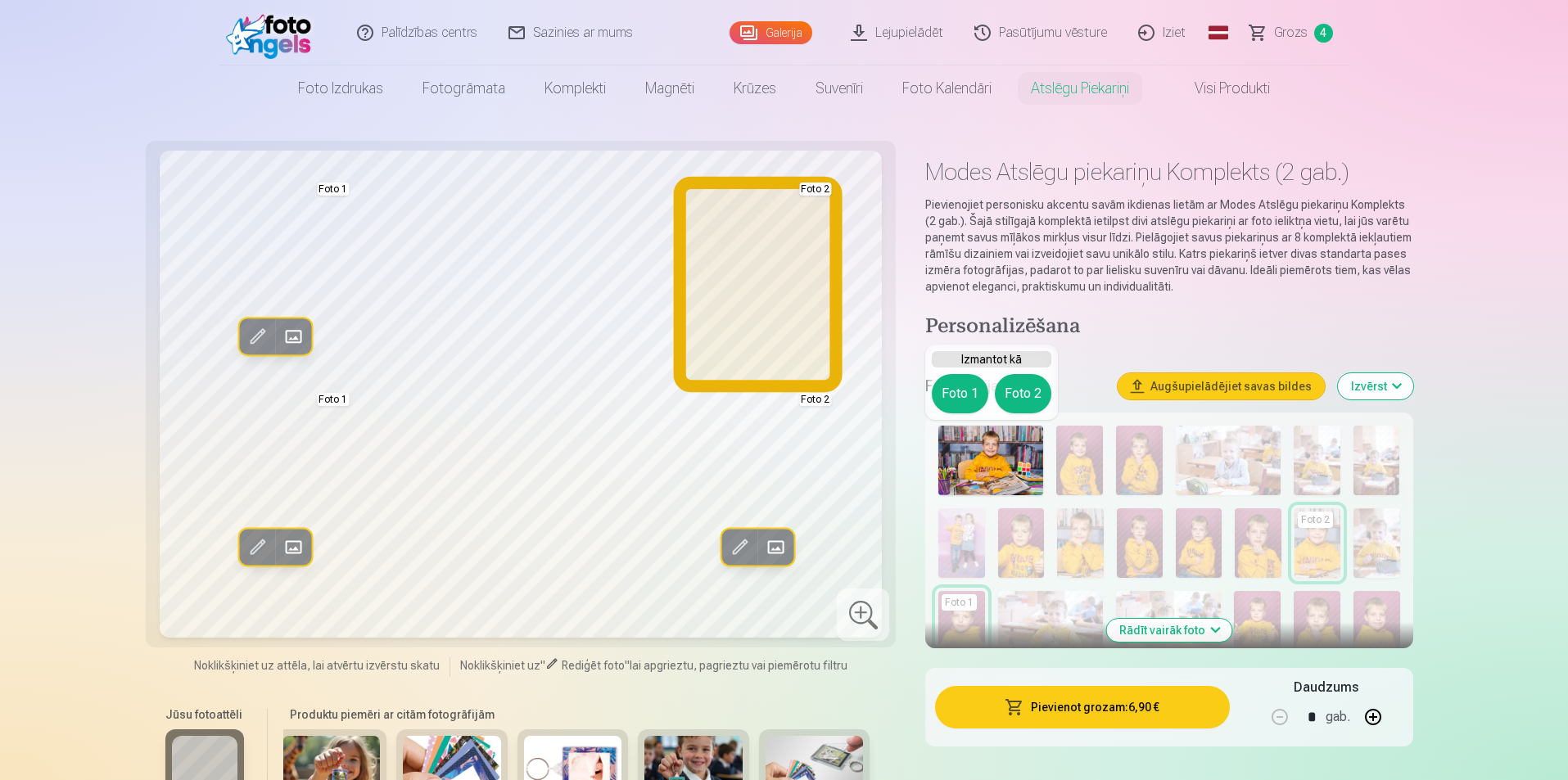
click at [1015, 396] on button "Foto 2" at bounding box center [1024, 393] width 57 height 39
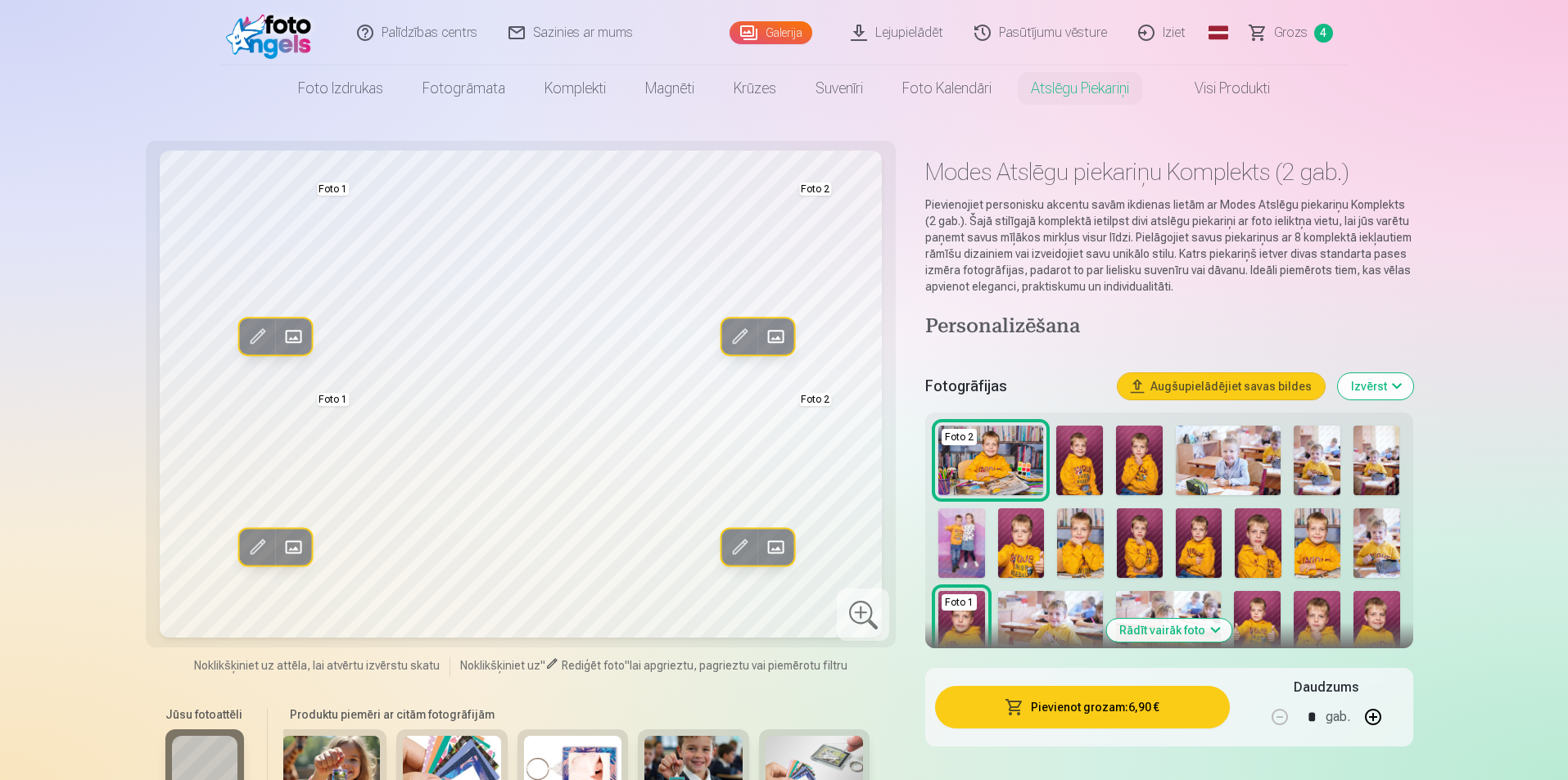
click at [1085, 558] on img at bounding box center [1080, 543] width 46 height 69
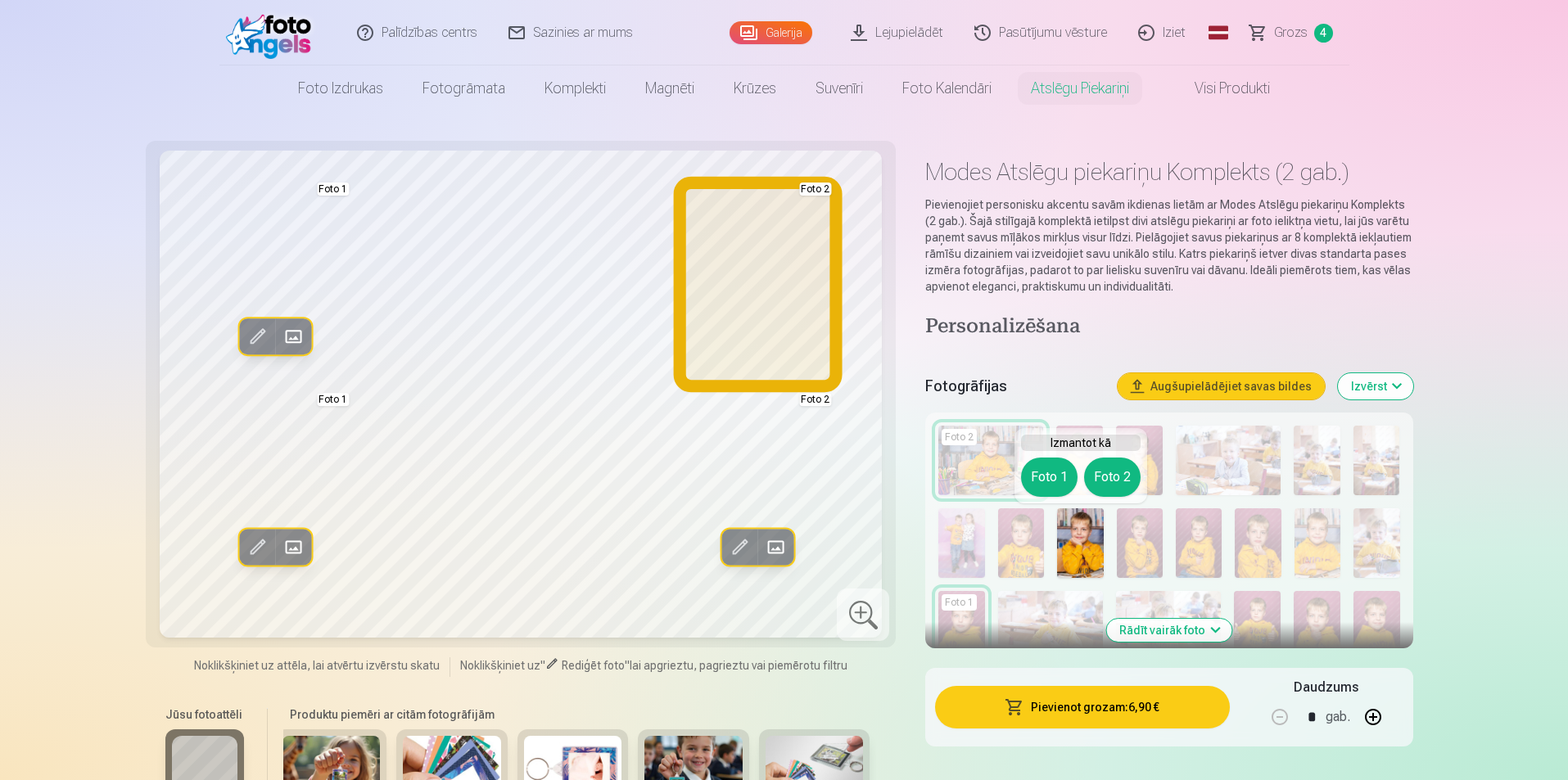
click at [1126, 482] on button "Foto 2" at bounding box center [1112, 477] width 57 height 39
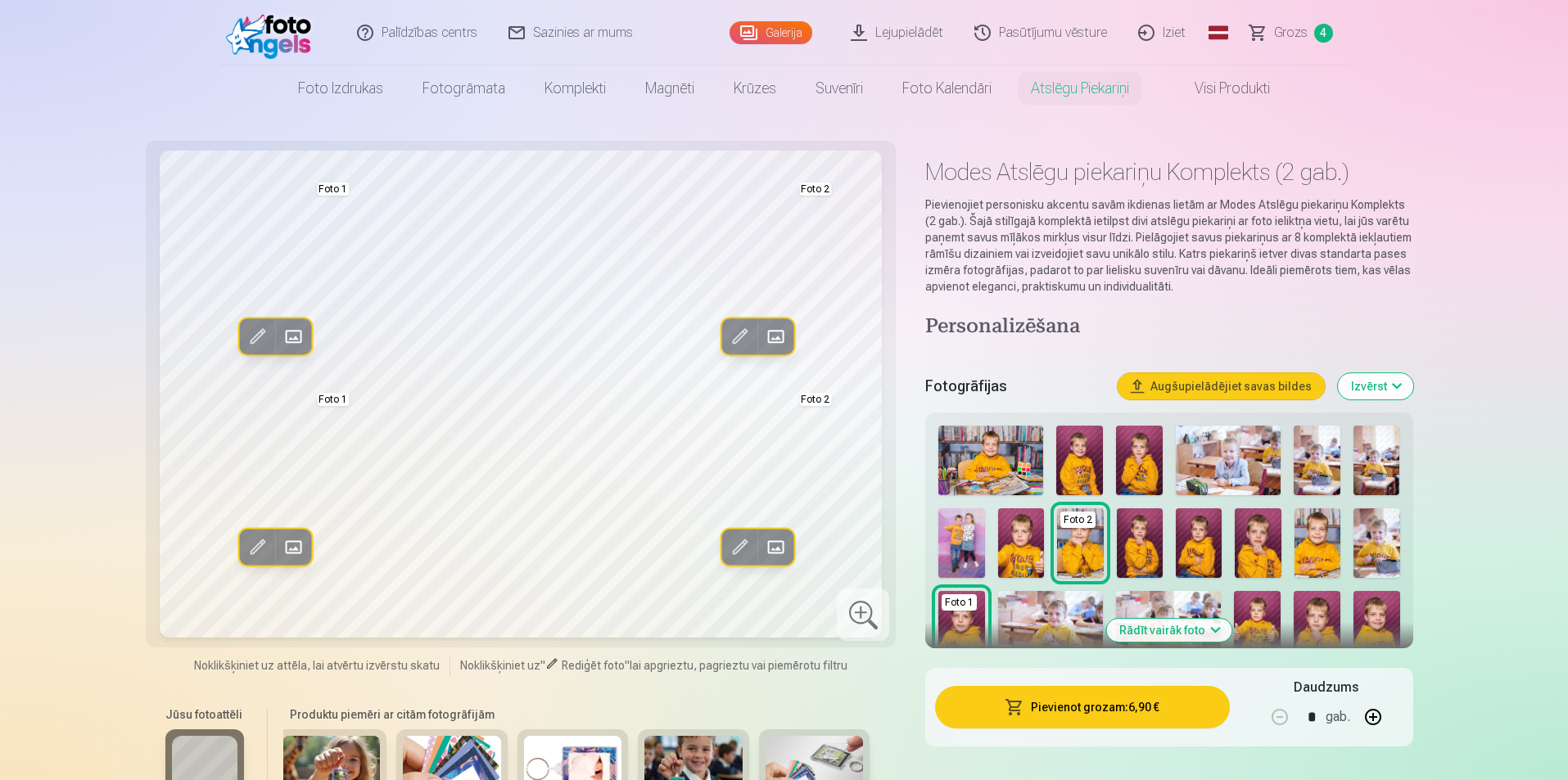
click at [1063, 720] on button "Pievienot grozam : 6,90 €" at bounding box center [1081, 706] width 294 height 43
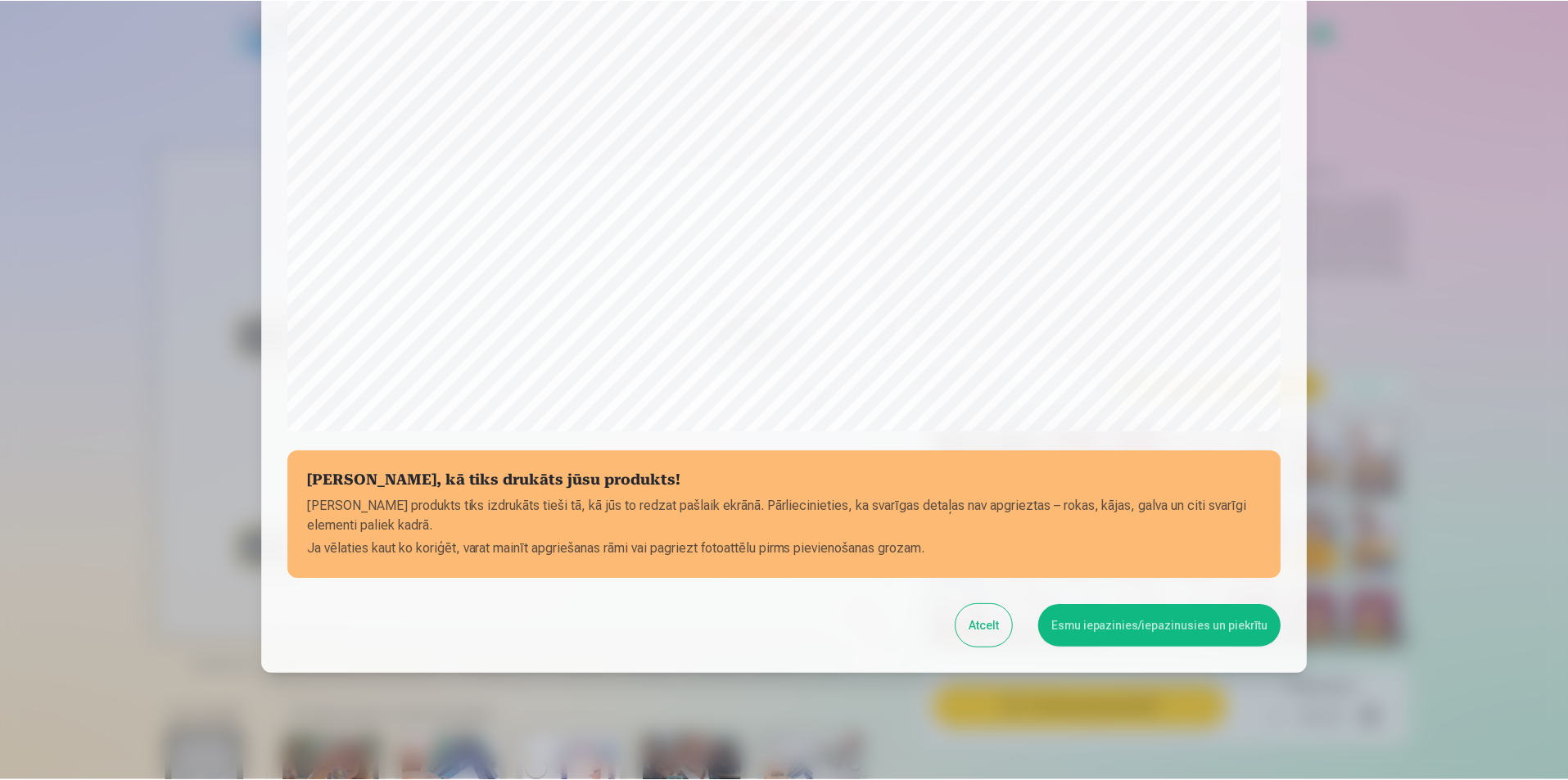
scroll to position [399, 0]
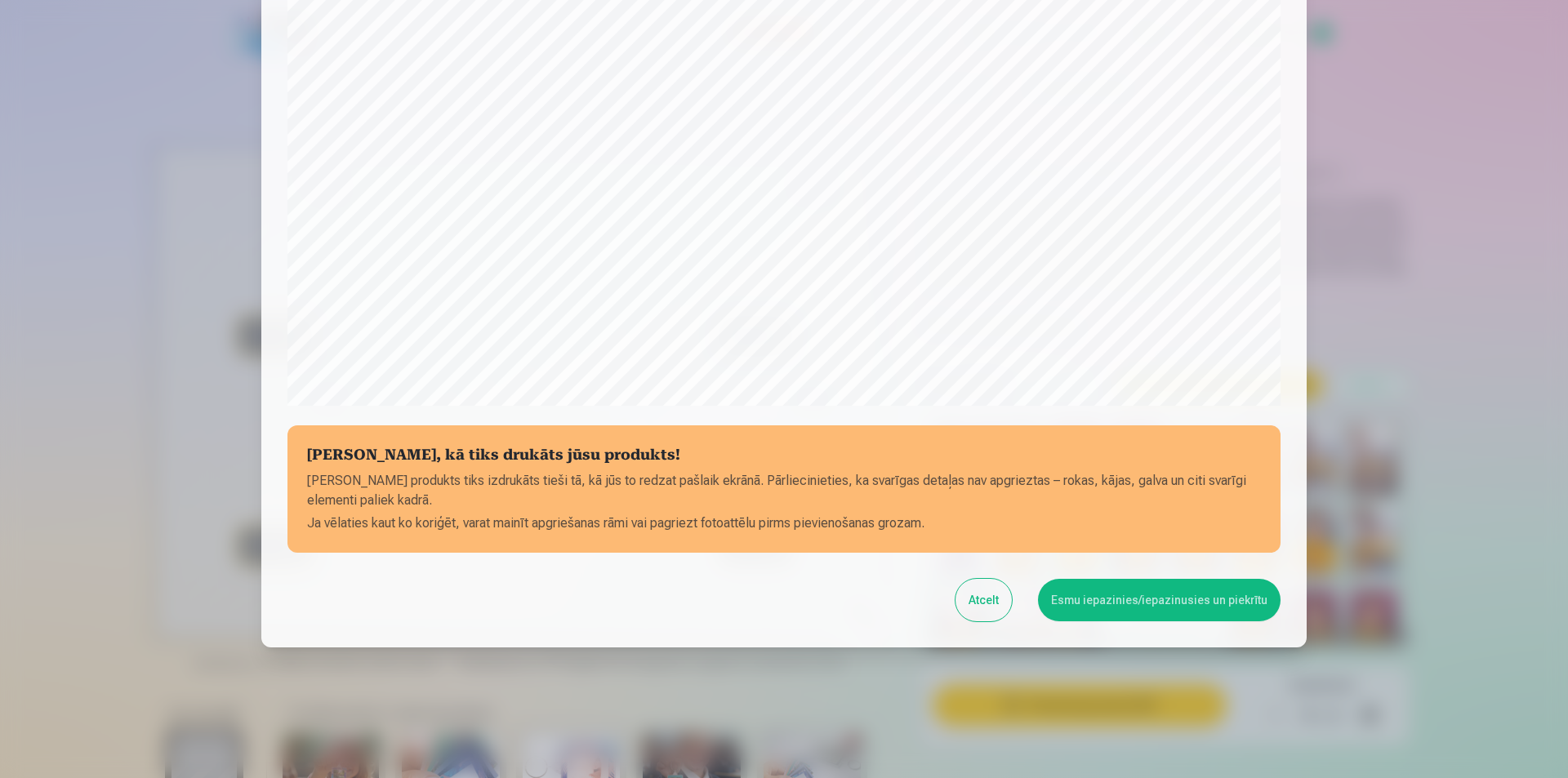
click at [1110, 605] on button "Esmu iepazinies/iepazinusies un piekrītu" at bounding box center [1158, 600] width 243 height 43
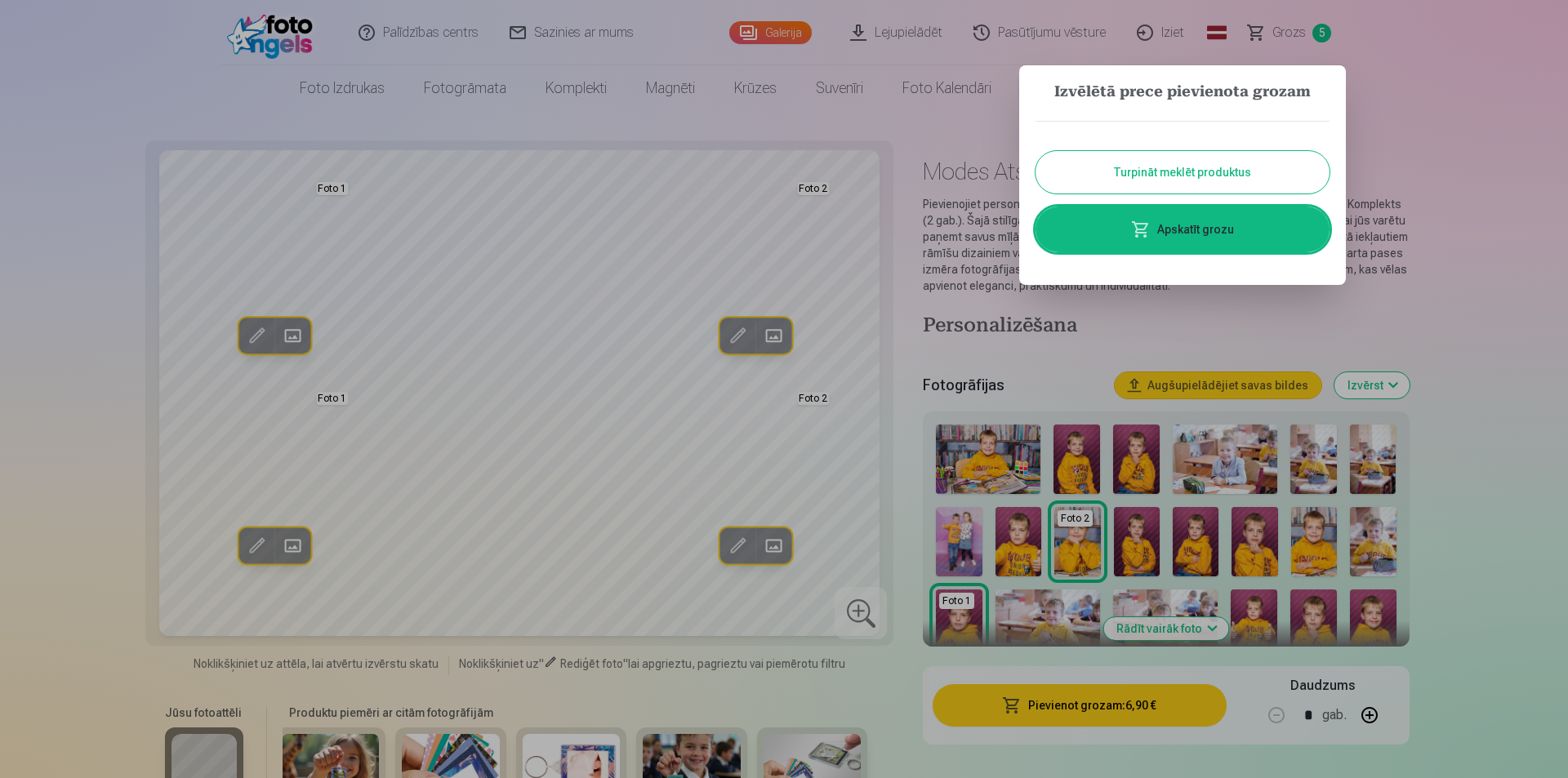
click at [1157, 244] on link "Apskatīt grozu" at bounding box center [1182, 229] width 294 height 46
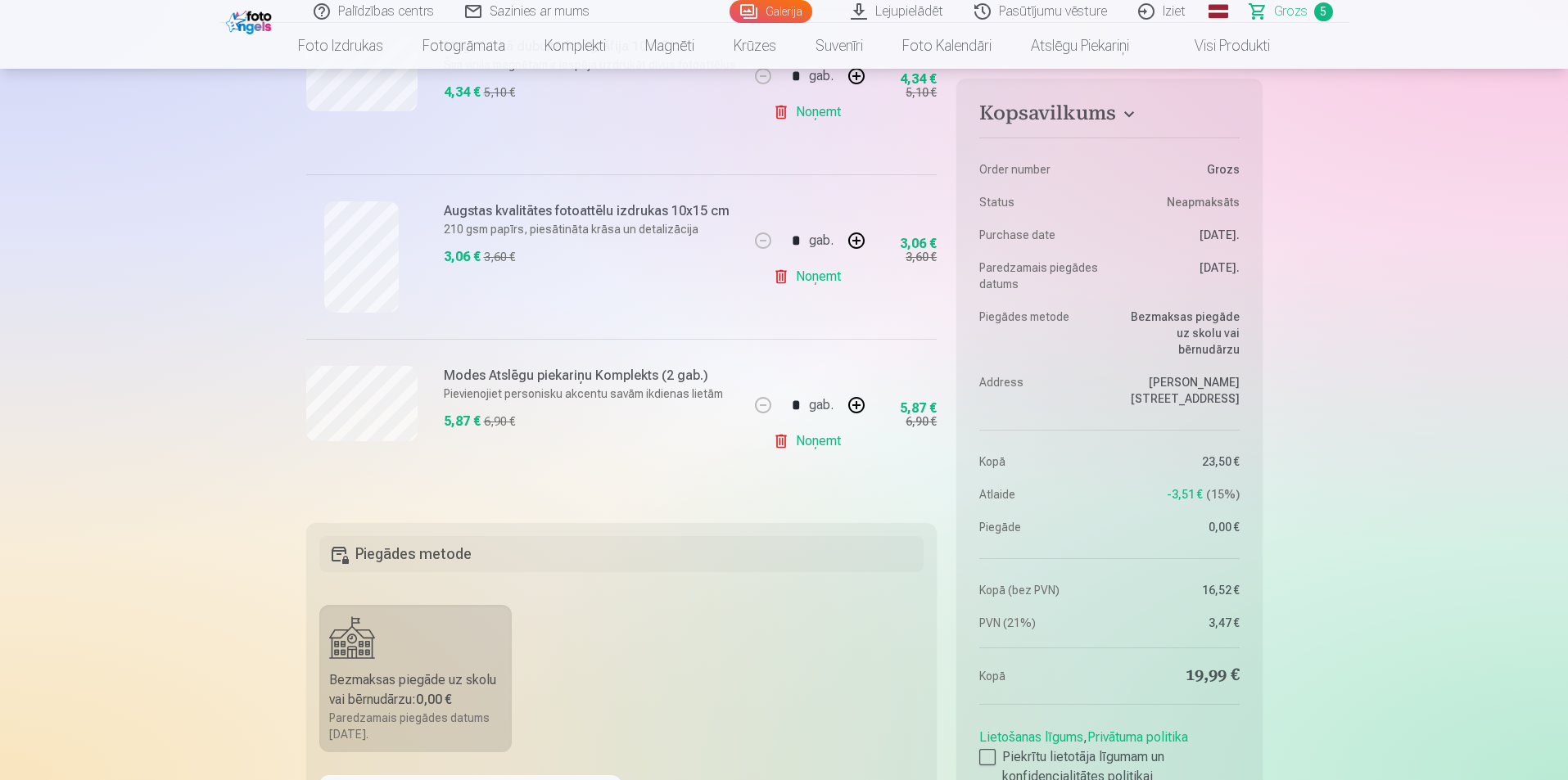
scroll to position [818, 0]
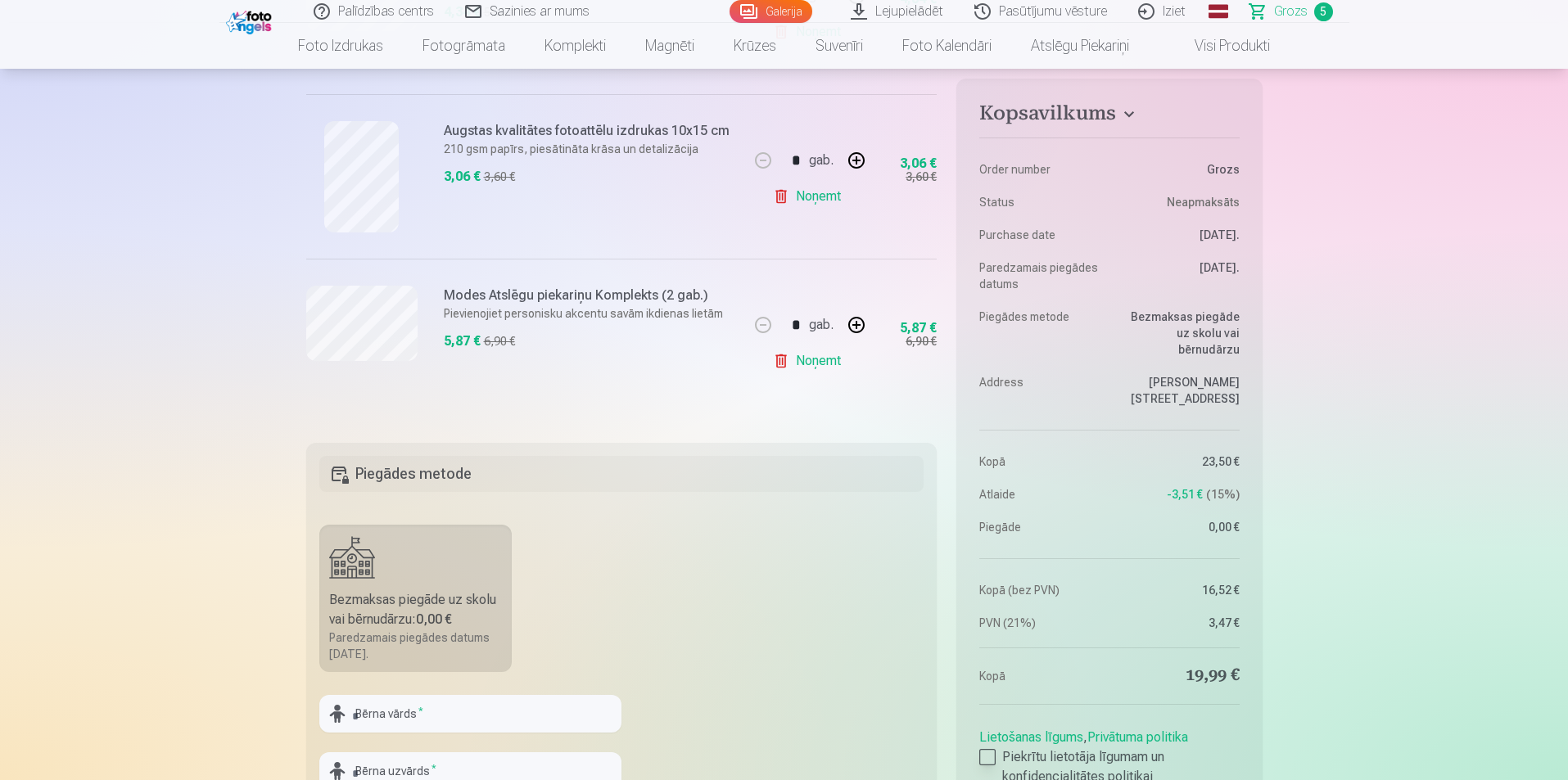
click at [984, 749] on div at bounding box center [988, 757] width 17 height 17
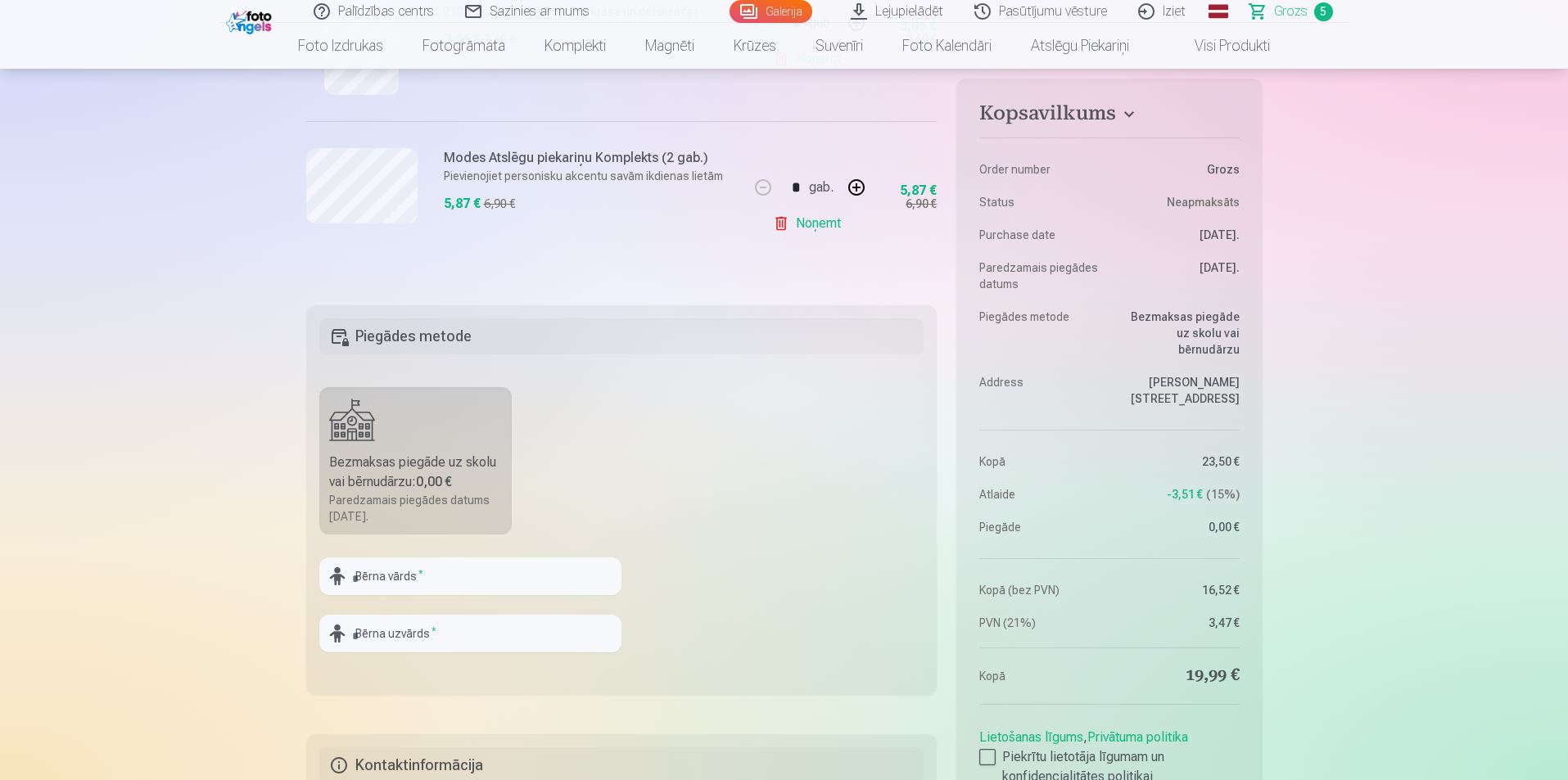
scroll to position [1228, 0]
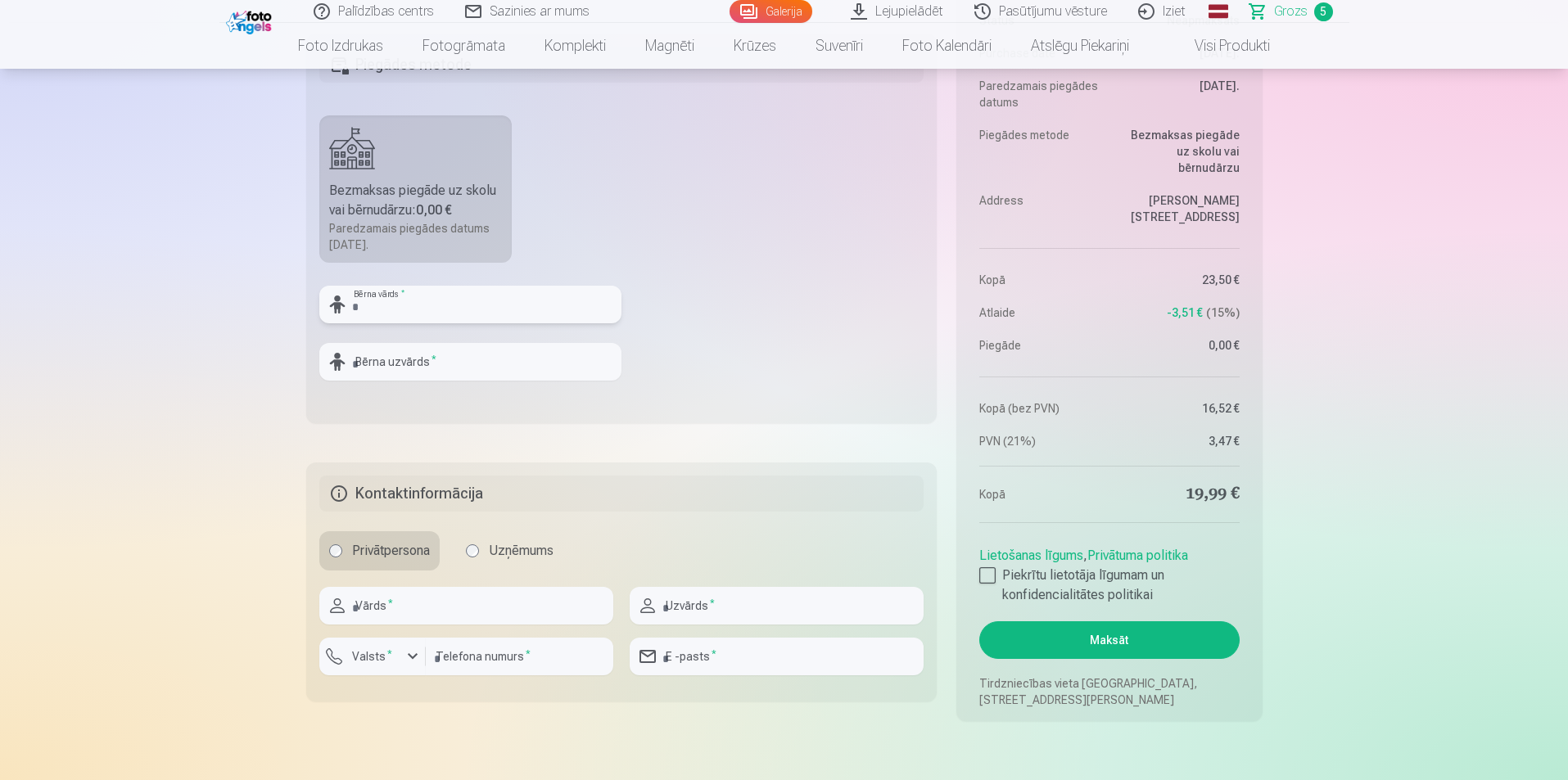
click at [459, 314] on input "text" at bounding box center [470, 304] width 302 height 38
type input "*"
click at [679, 324] on fieldset "**********" at bounding box center [621, 228] width 631 height 390
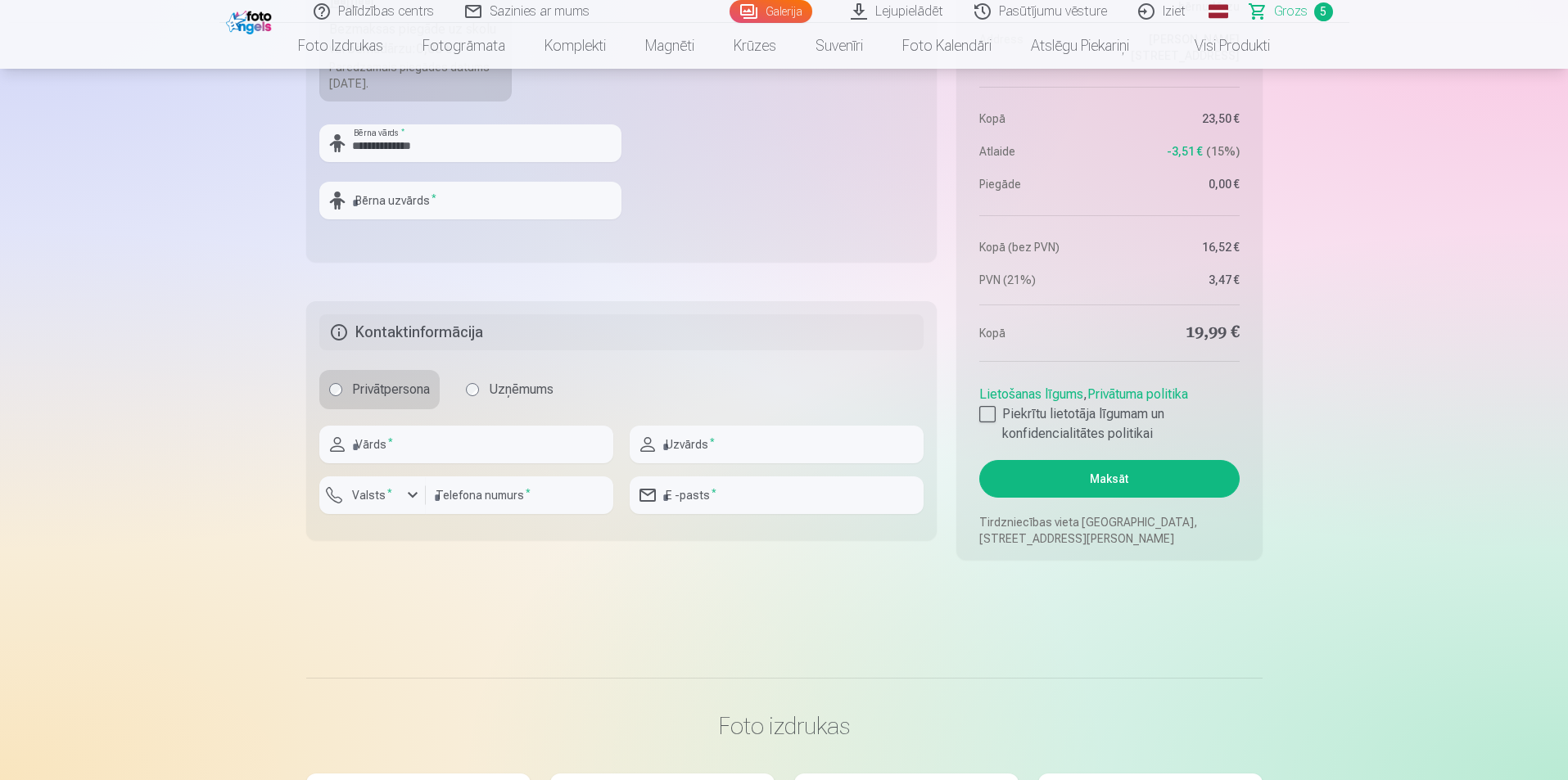
scroll to position [1391, 0]
click at [1123, 471] on button "Maksāt" at bounding box center [1109, 476] width 259 height 38
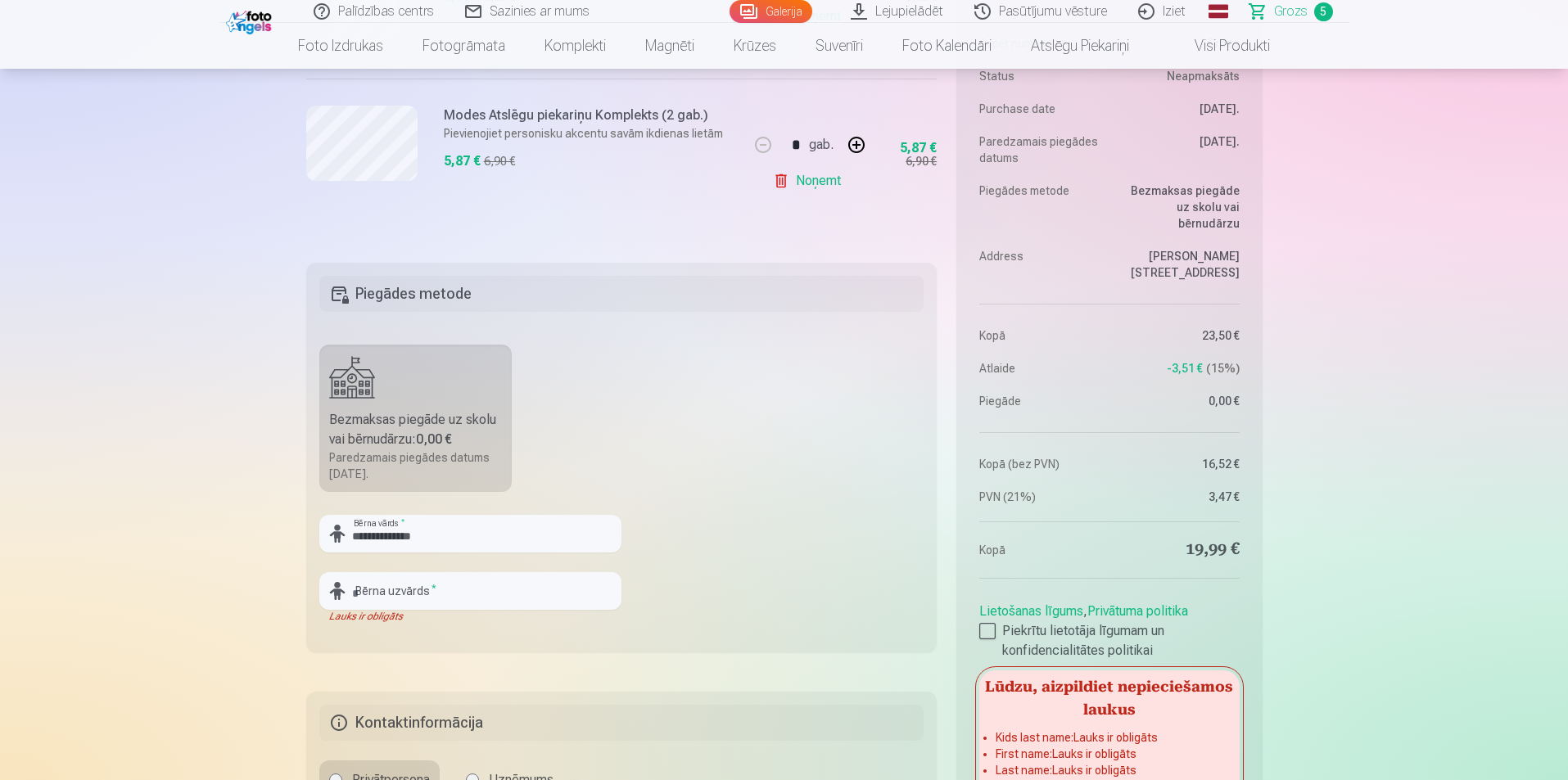
scroll to position [982, 0]
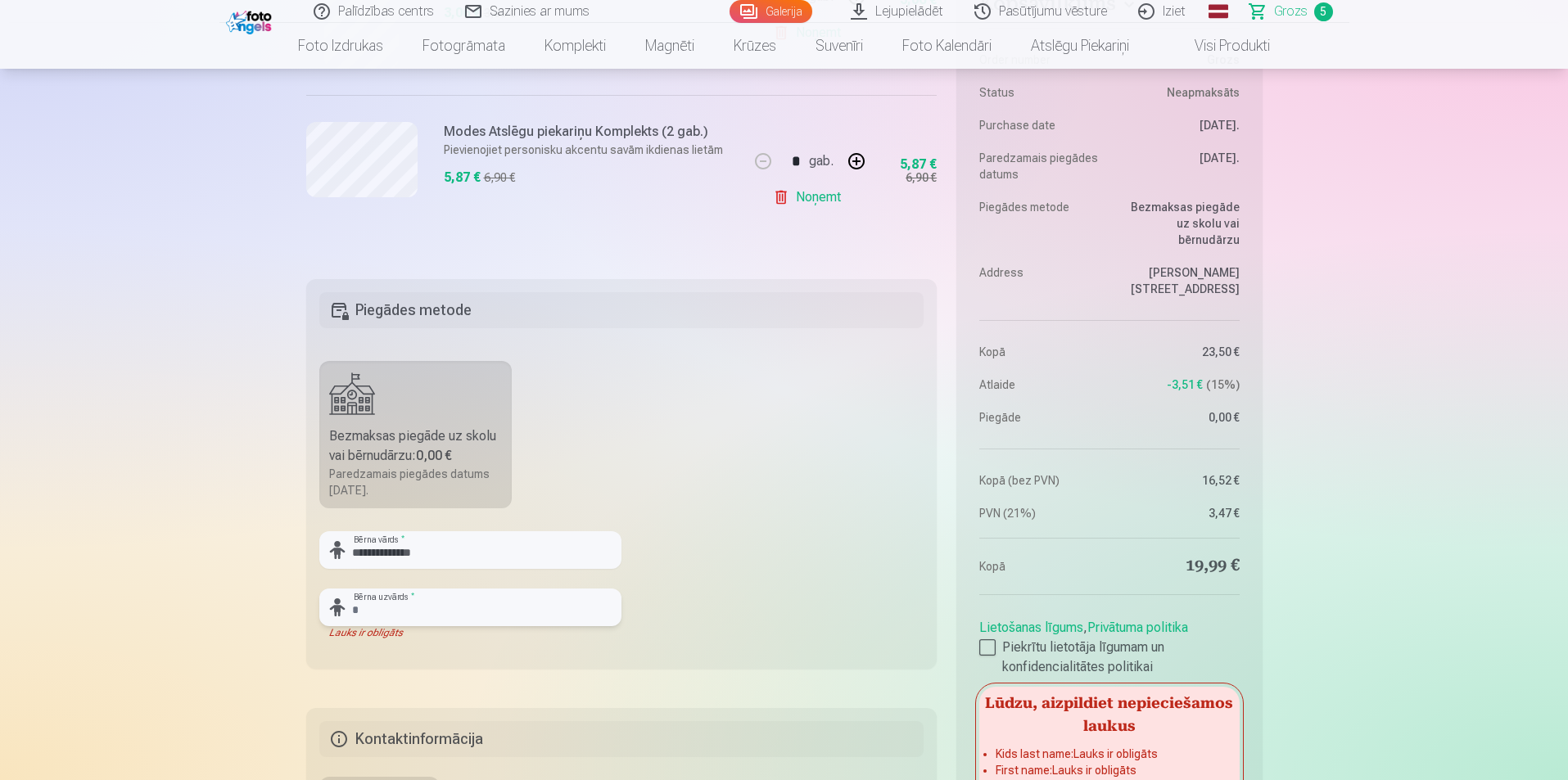
click at [472, 612] on input "text" at bounding box center [470, 607] width 302 height 38
click at [445, 554] on input "**********" at bounding box center [470, 549] width 302 height 38
type input "*****"
click at [374, 609] on input "text" at bounding box center [470, 607] width 302 height 38
type input "*"
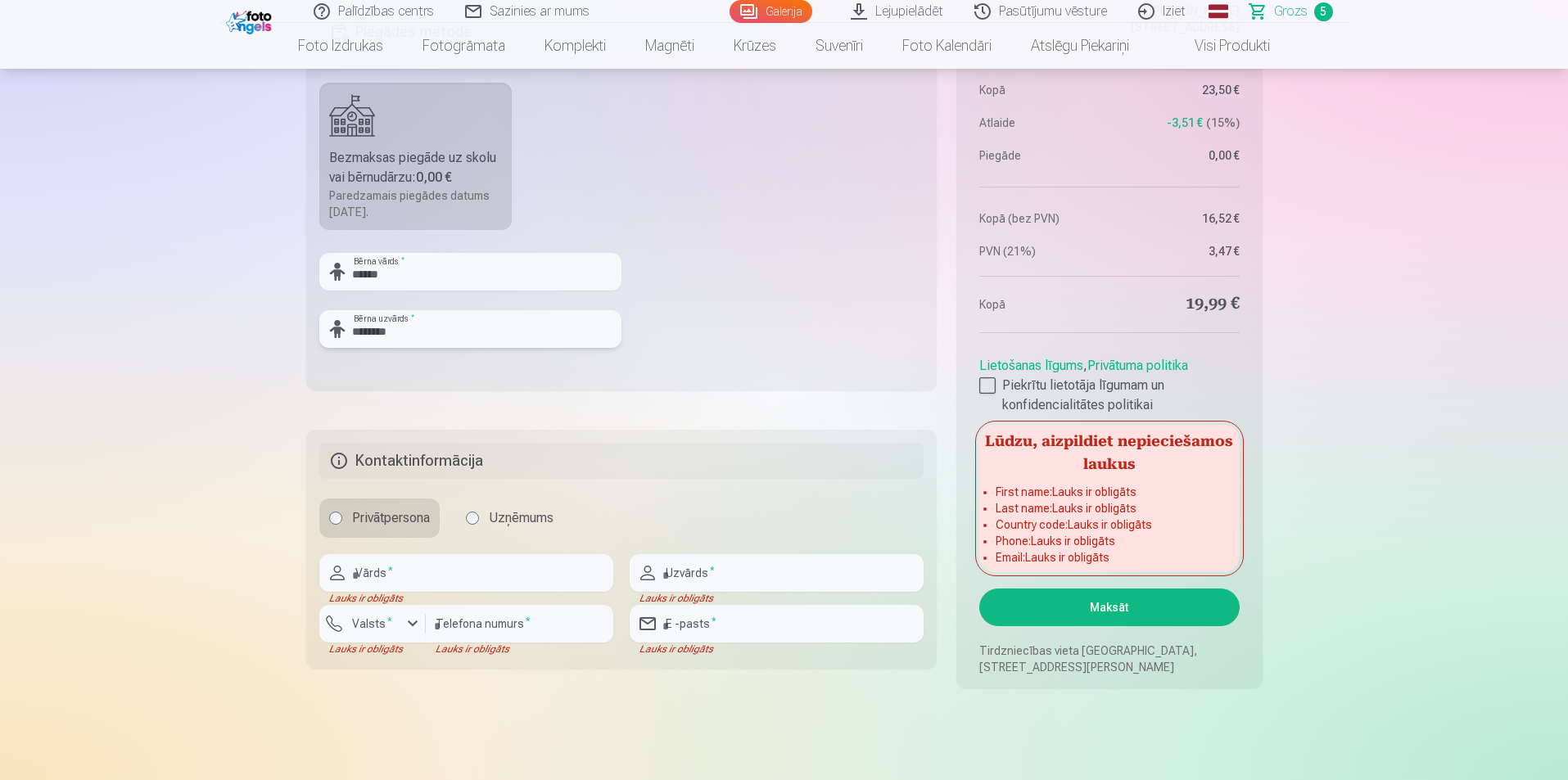
scroll to position [1310, 0]
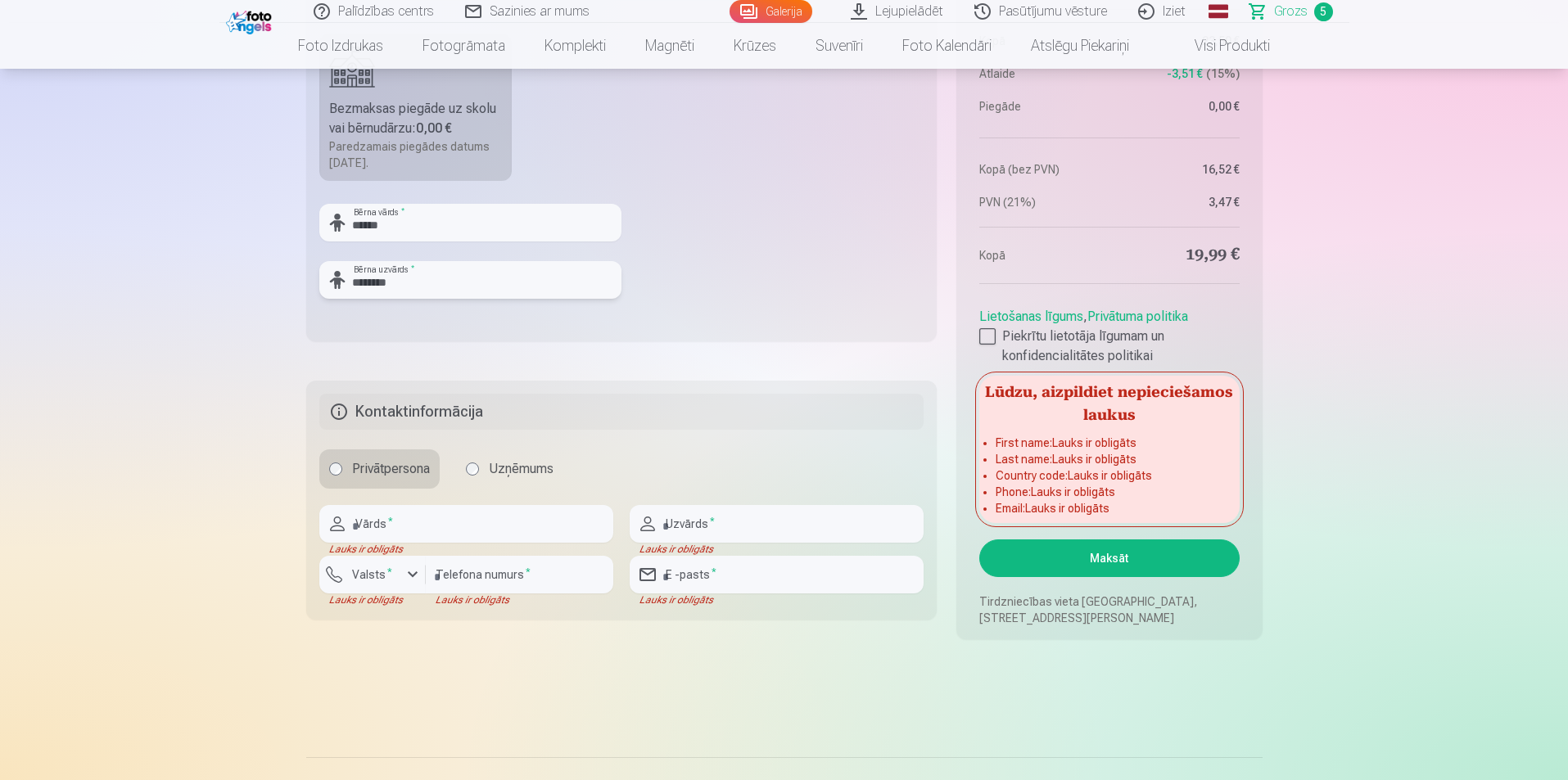
type input "********"
click at [1044, 563] on button "Maksāt" at bounding box center [1109, 558] width 259 height 38
click at [426, 522] on input "text" at bounding box center [466, 523] width 294 height 38
type input "*****"
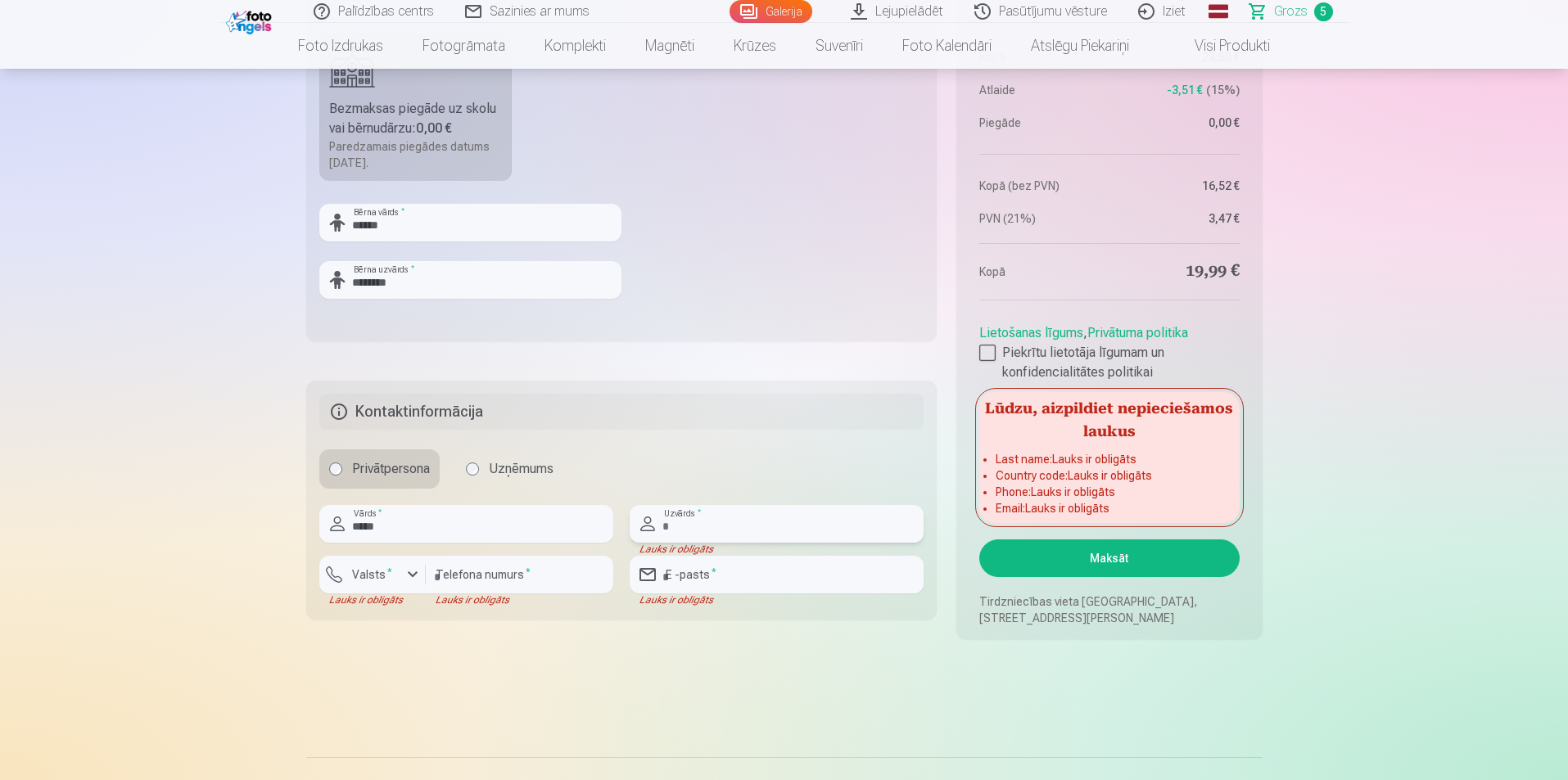
click at [725, 532] on input "text" at bounding box center [776, 523] width 294 height 38
type input "**********"
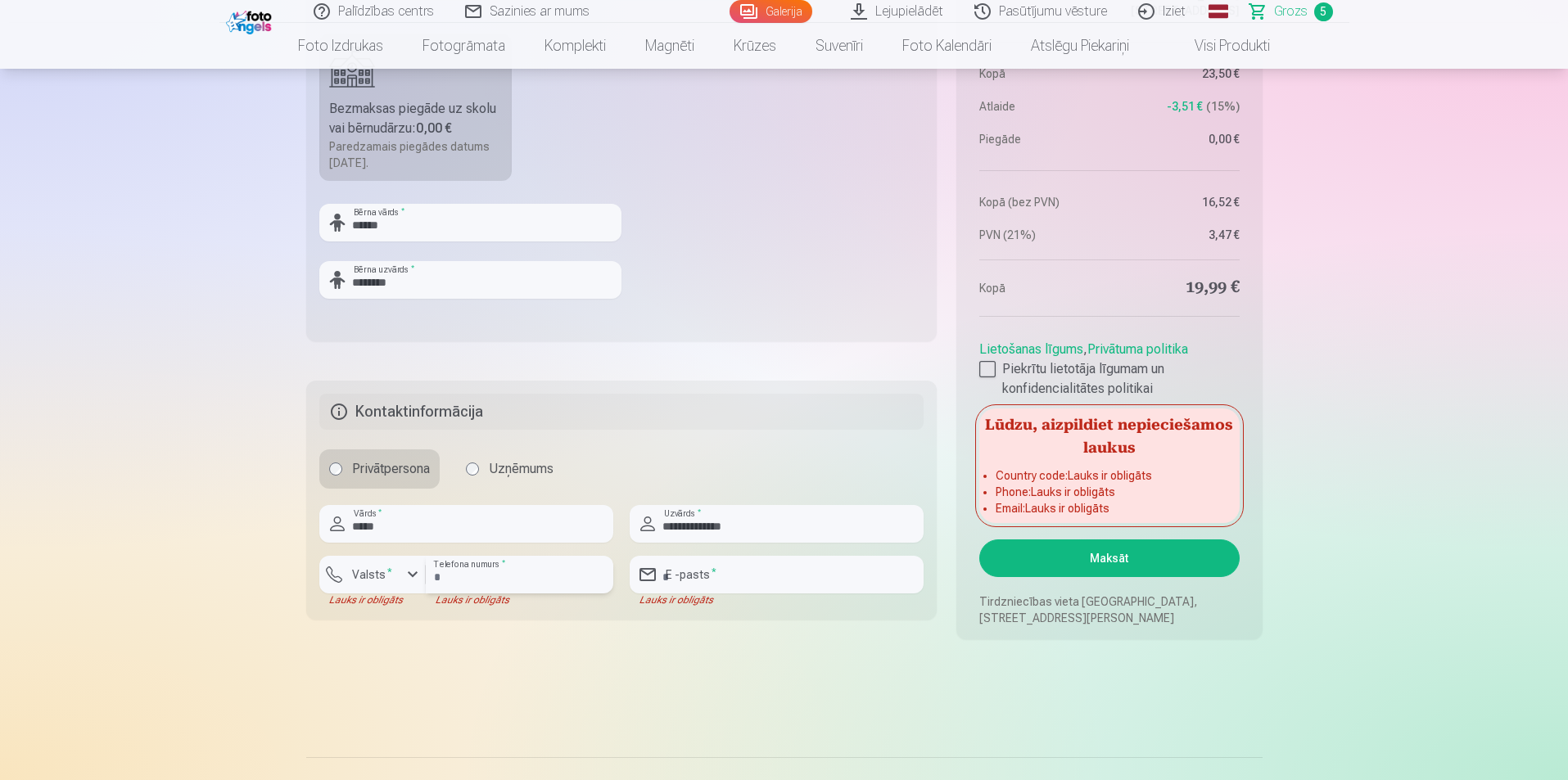
click at [463, 580] on input "number" at bounding box center [519, 574] width 187 height 38
type input "********"
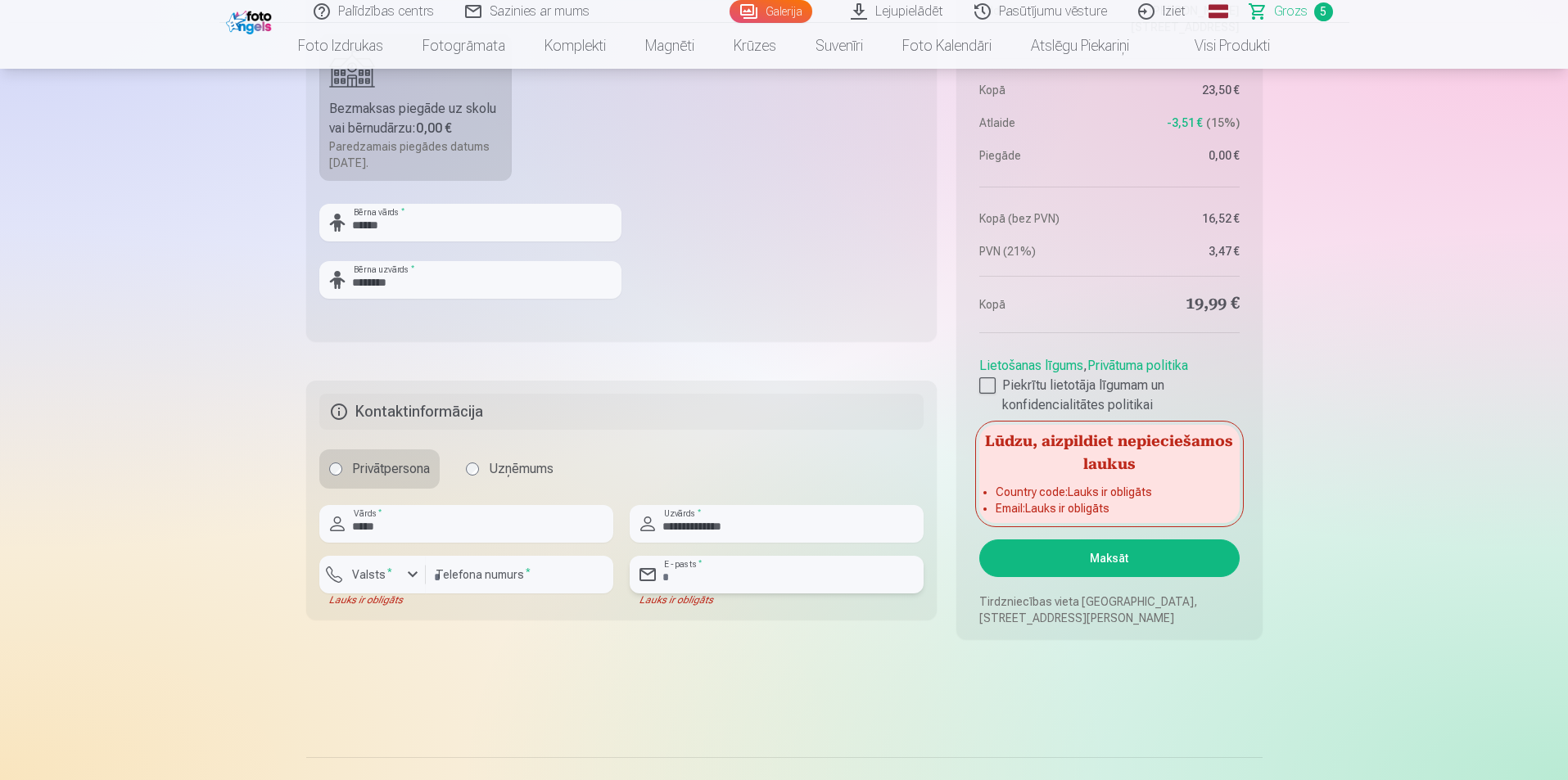
click at [752, 576] on input "email" at bounding box center [776, 574] width 294 height 38
type input "**********"
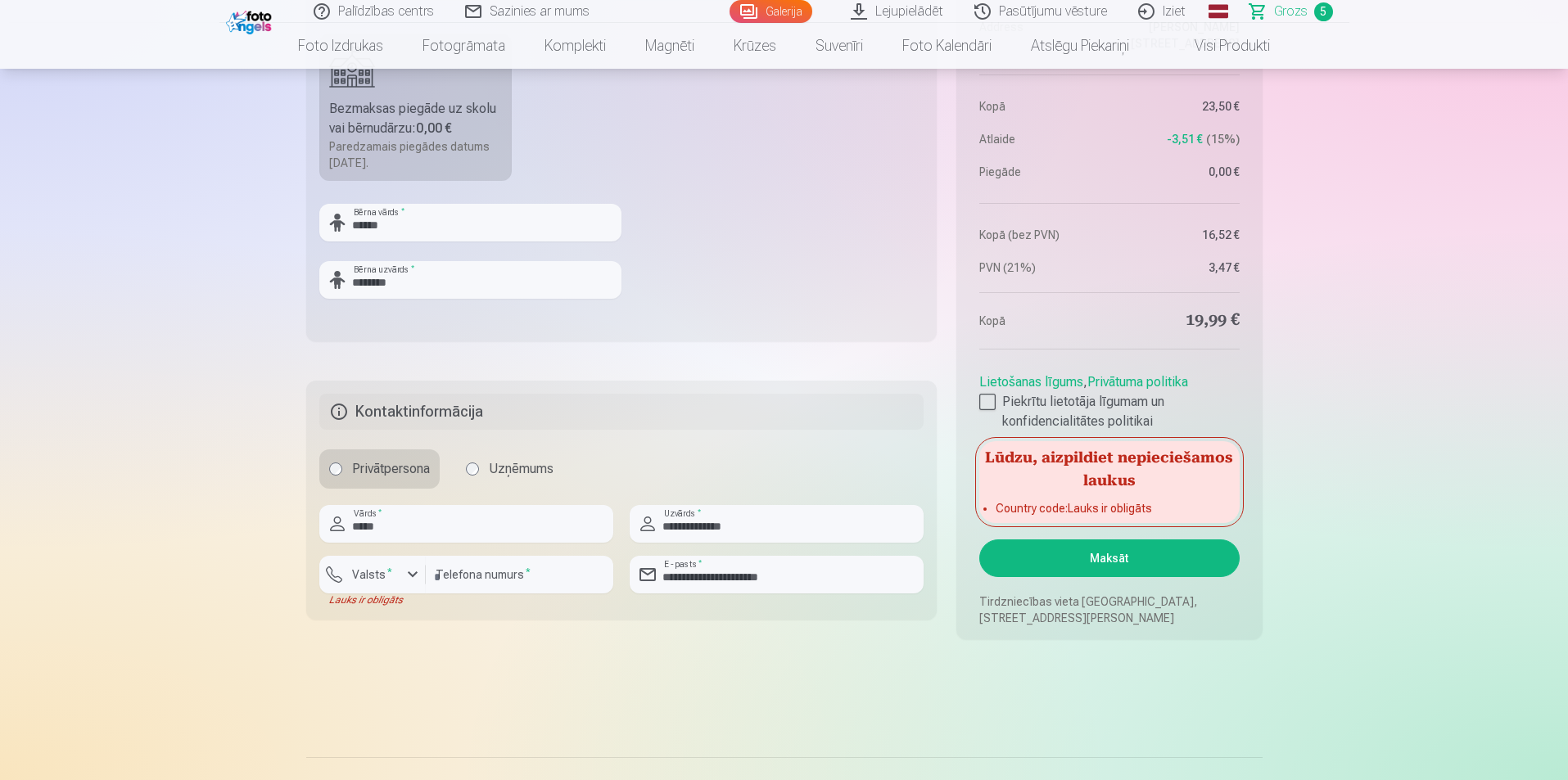
click at [1131, 563] on button "Maksāt" at bounding box center [1109, 558] width 259 height 38
click at [1148, 567] on button "Maksāt" at bounding box center [1109, 558] width 259 height 38
click at [387, 567] on sup "*" at bounding box center [390, 572] width 5 height 11
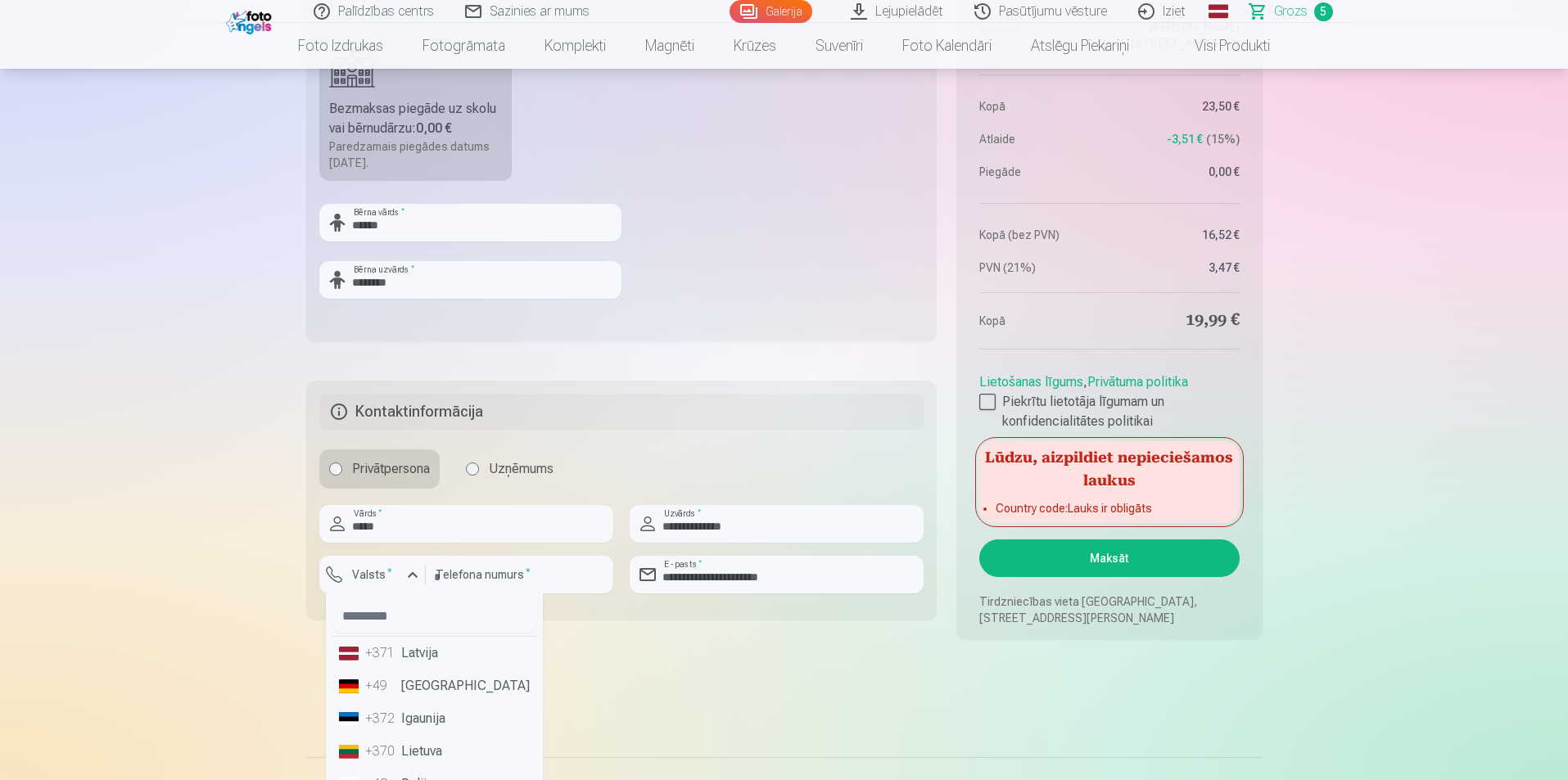
click at [432, 650] on li "+371 Latvija" at bounding box center [435, 653] width 204 height 33
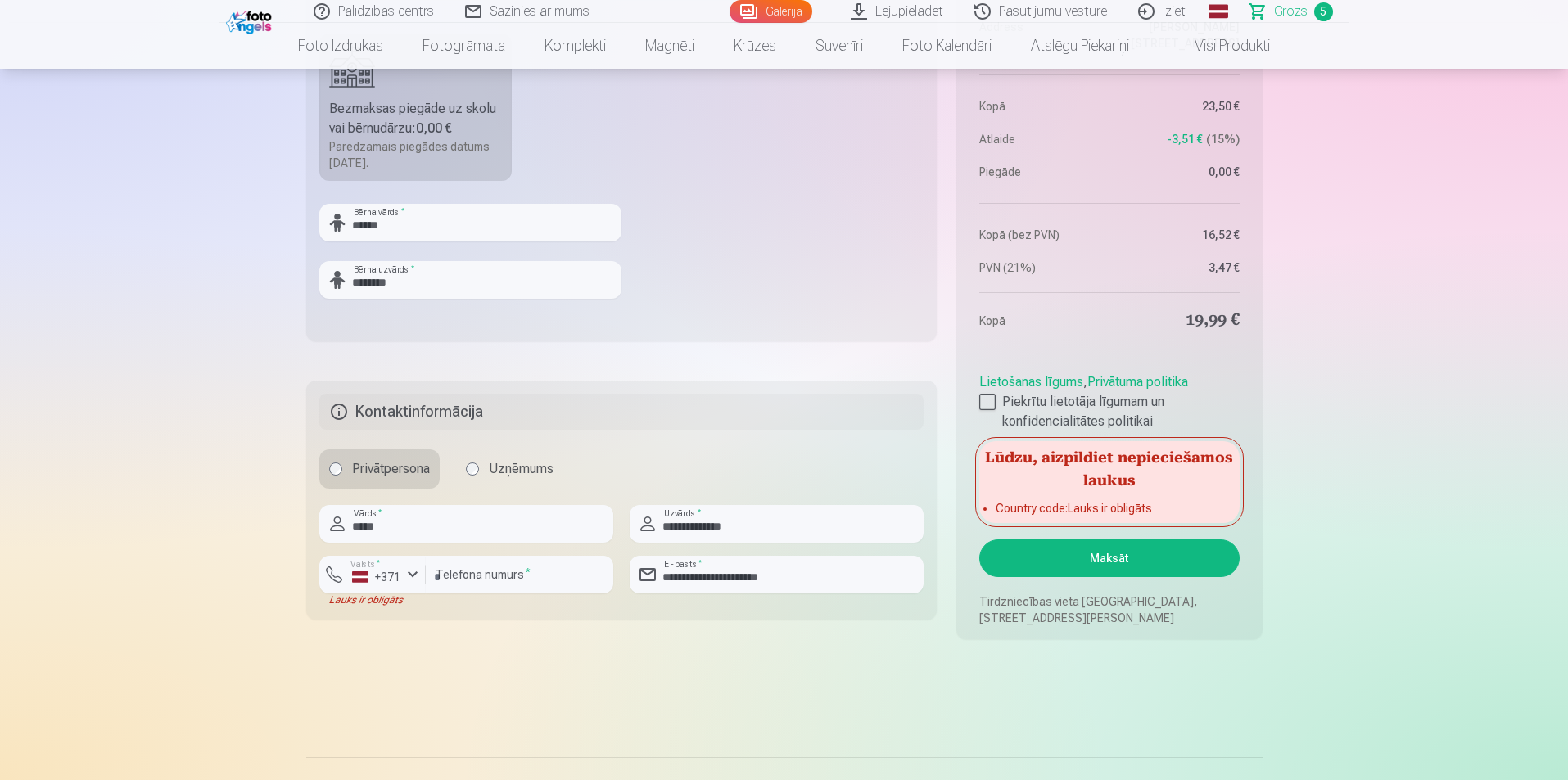
click at [1139, 555] on button "Maksāt" at bounding box center [1109, 558] width 259 height 38
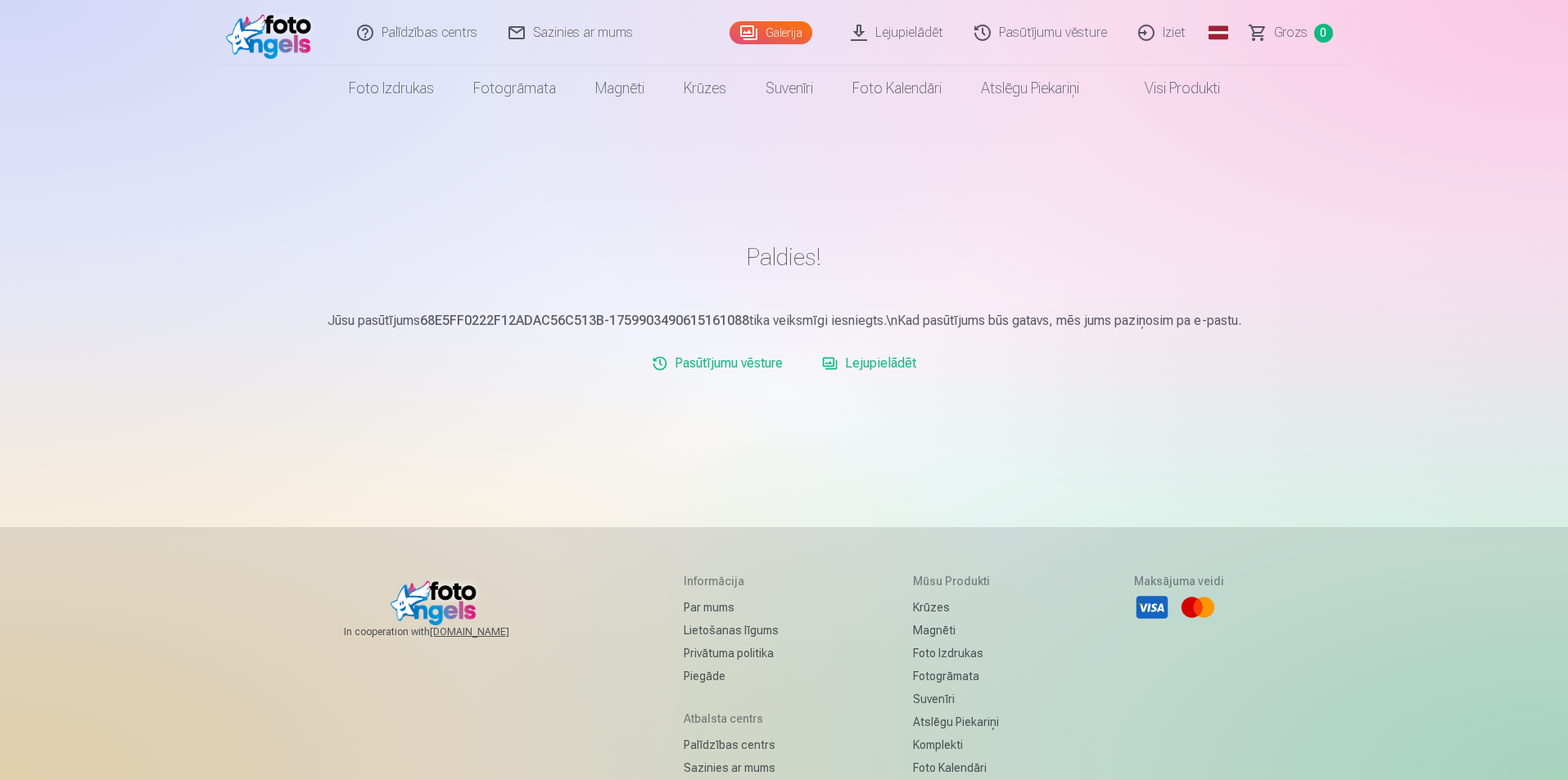
click at [1166, 31] on link "Iziet" at bounding box center [1162, 33] width 79 height 65
